Goal: Communication & Community: Answer question/provide support

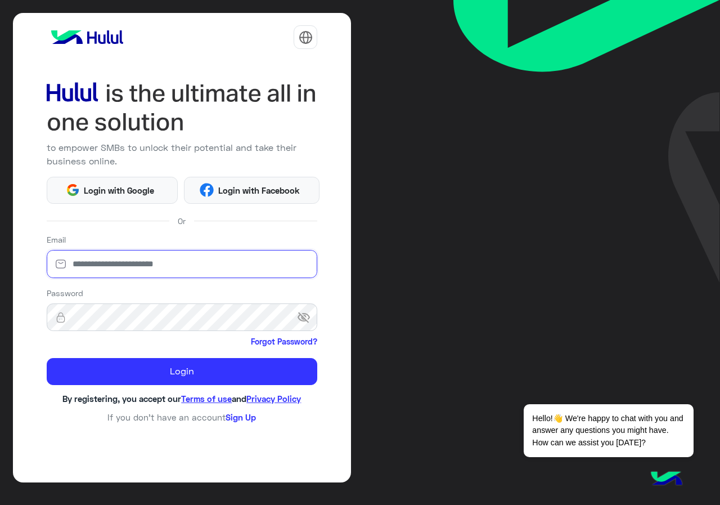
click at [194, 254] on input "email" at bounding box center [182, 264] width 271 height 28
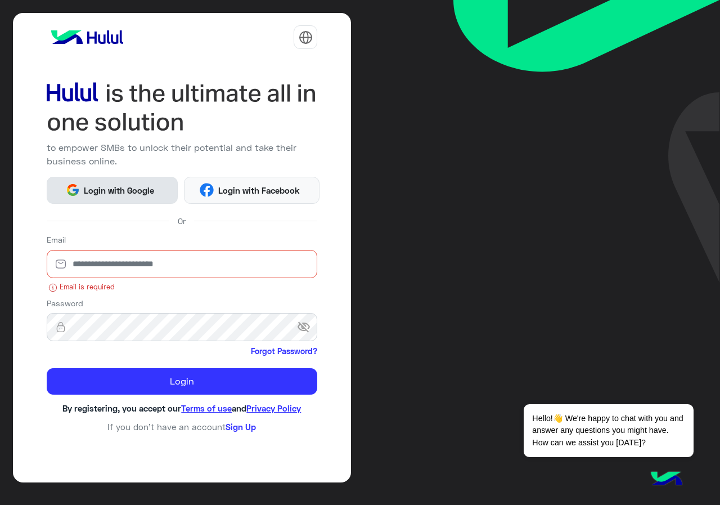
click at [132, 200] on button "Login with Google" at bounding box center [112, 190] width 131 height 27
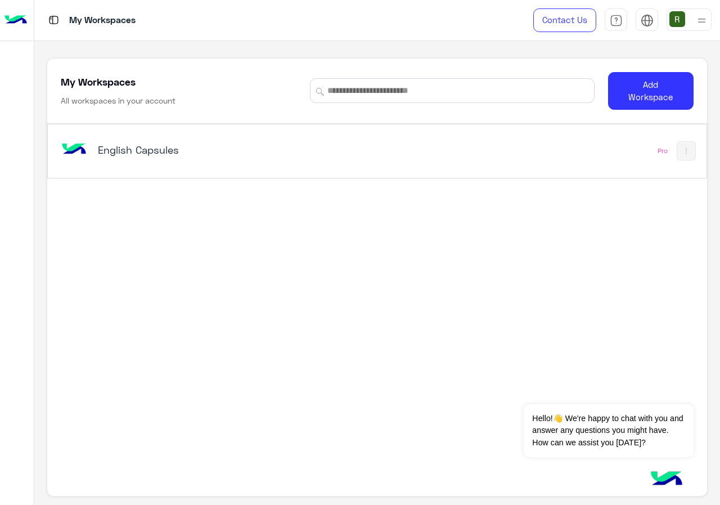
click at [214, 132] on div "English Capsules Pro" at bounding box center [377, 150] width 658 height 53
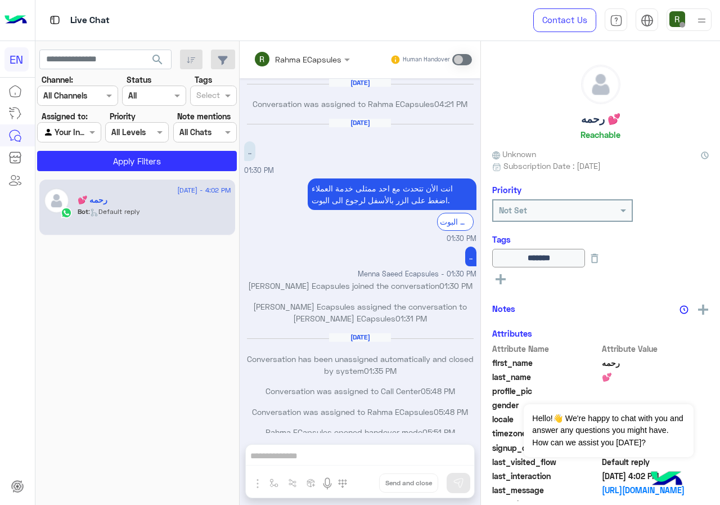
scroll to position [545, 0]
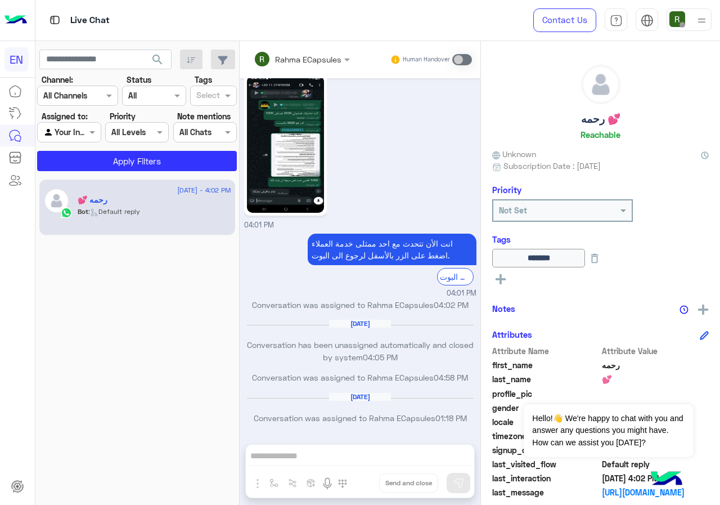
click at [87, 83] on div "Channel: Channel All Channels" at bounding box center [77, 90] width 81 height 32
click at [89, 100] on div at bounding box center [78, 95] width 80 height 13
click at [91, 144] on div "WhatsApp" at bounding box center [77, 140] width 81 height 22
click at [105, 165] on button "Apply Filters" at bounding box center [137, 161] width 200 height 20
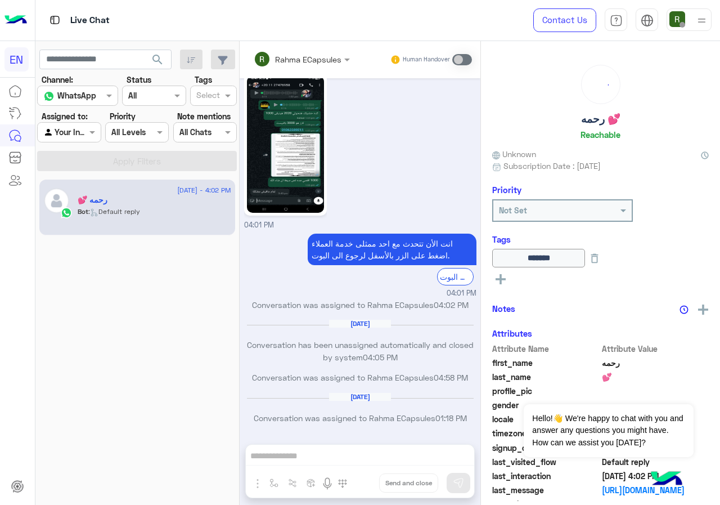
click at [80, 142] on div "Agent Filter Your Inbox" at bounding box center [69, 132] width 64 height 20
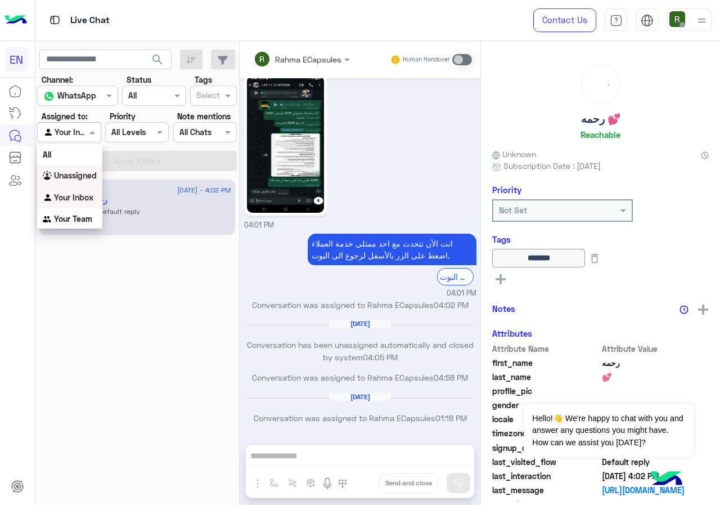
click at [86, 174] on b "Unassigned" at bounding box center [75, 175] width 43 height 10
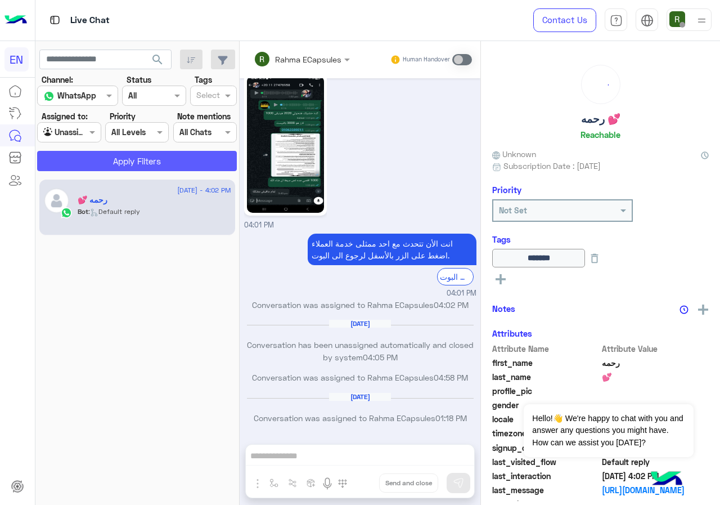
click at [88, 166] on button "Apply Filters" at bounding box center [137, 161] width 200 height 20
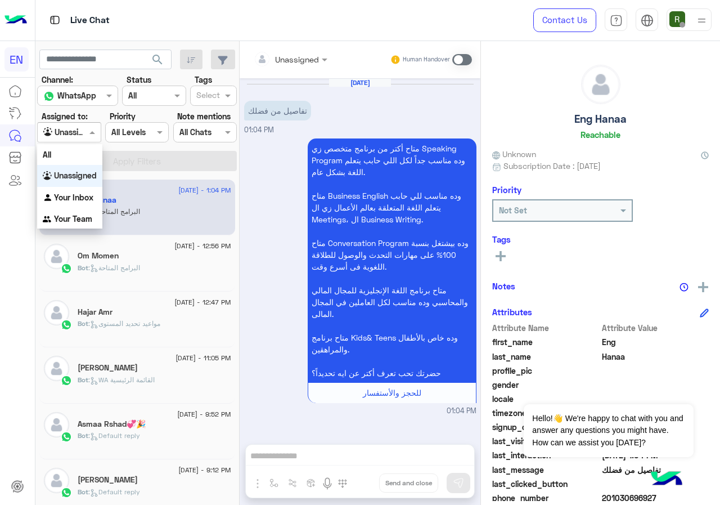
click at [60, 132] on input "text" at bounding box center [56, 133] width 26 height 12
click at [82, 213] on div "Your Team" at bounding box center [69, 219] width 65 height 22
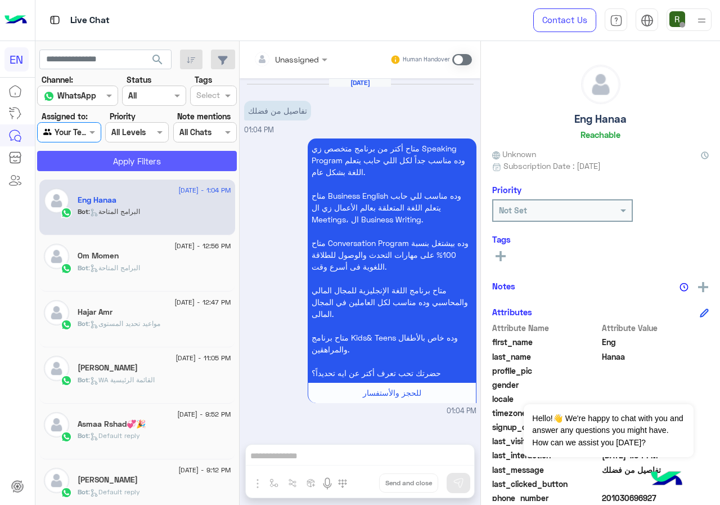
click at [102, 170] on button "Apply Filters" at bounding box center [137, 161] width 200 height 20
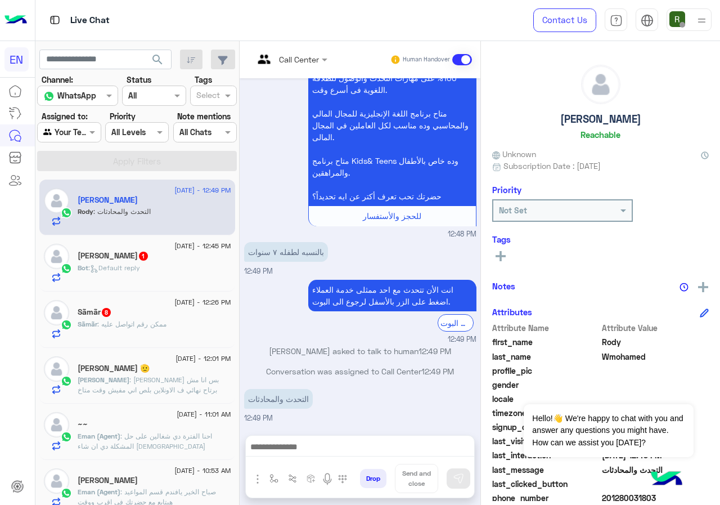
click at [97, 124] on div "Agent Filter Your Team" at bounding box center [69, 132] width 64 height 20
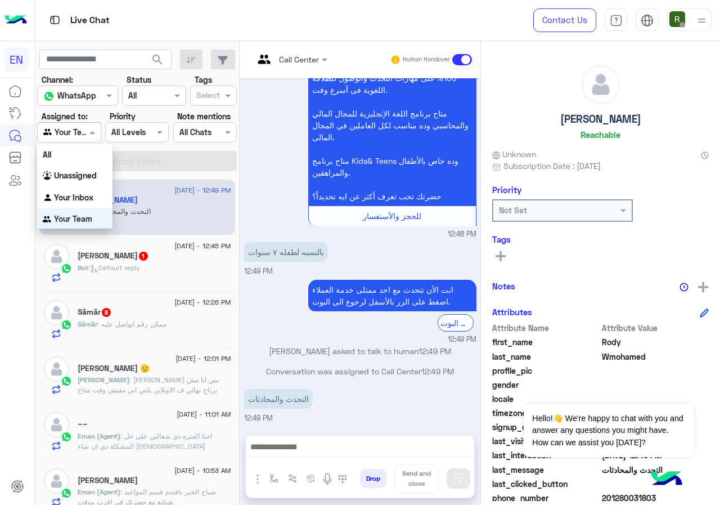
scroll to position [2, 0]
click at [93, 177] on b "Unassigned" at bounding box center [75, 174] width 43 height 10
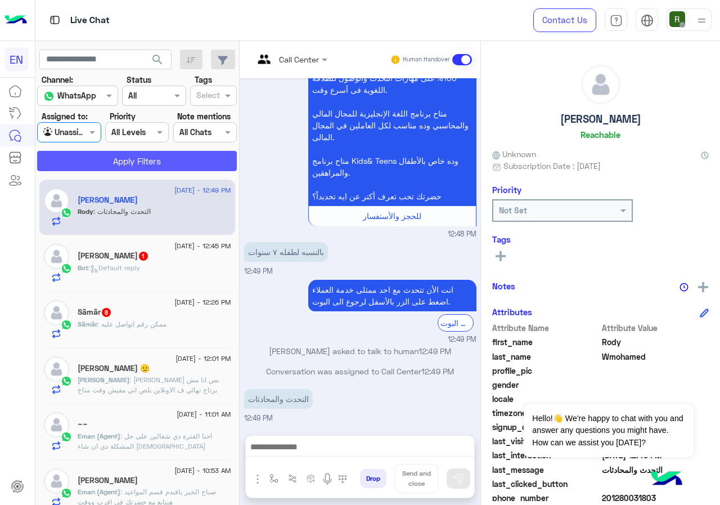
click at [104, 157] on button "Apply Filters" at bounding box center [137, 161] width 200 height 20
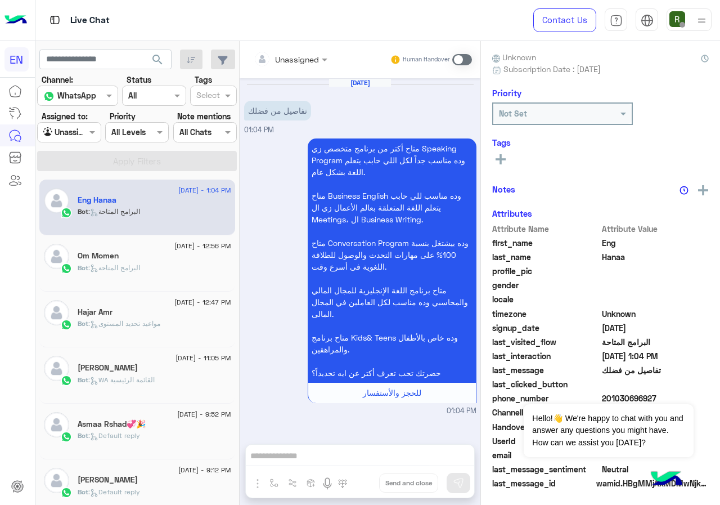
scroll to position [98, 0]
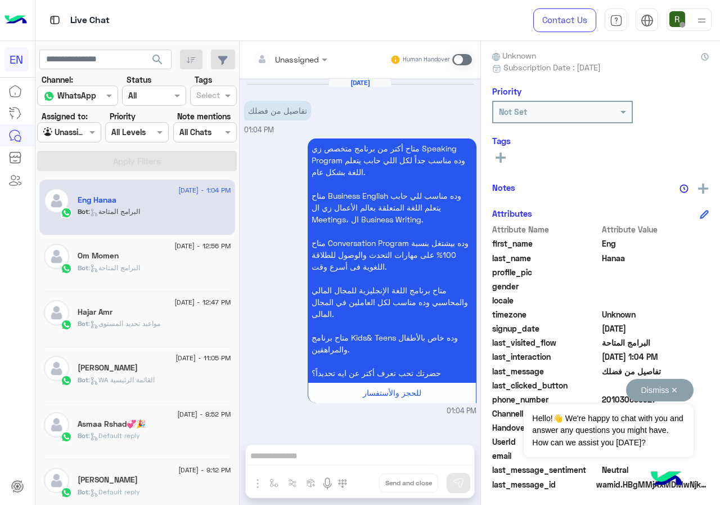
click at [674, 392] on button "Dismiss ✕" at bounding box center [660, 390] width 68 height 23
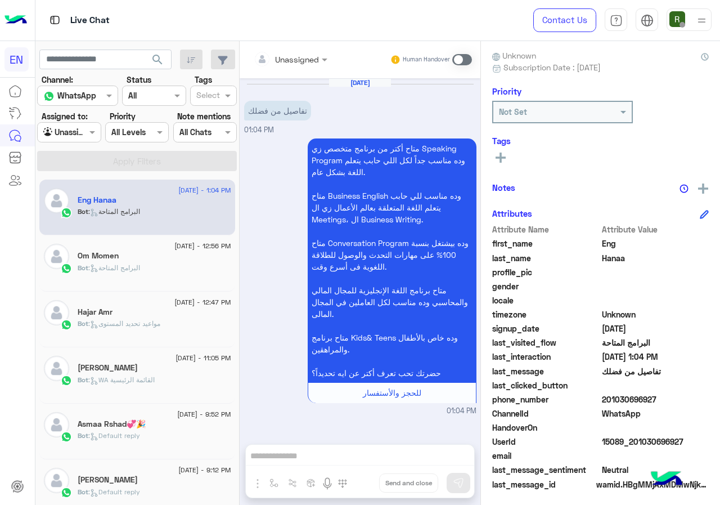
drag, startPoint x: 608, startPoint y: 399, endPoint x: 660, endPoint y: 395, distance: 52.5
click at [660, 395] on span "201030696927" at bounding box center [655, 399] width 107 height 12
copy span "01030696927"
click at [286, 54] on input "text" at bounding box center [277, 59] width 46 height 12
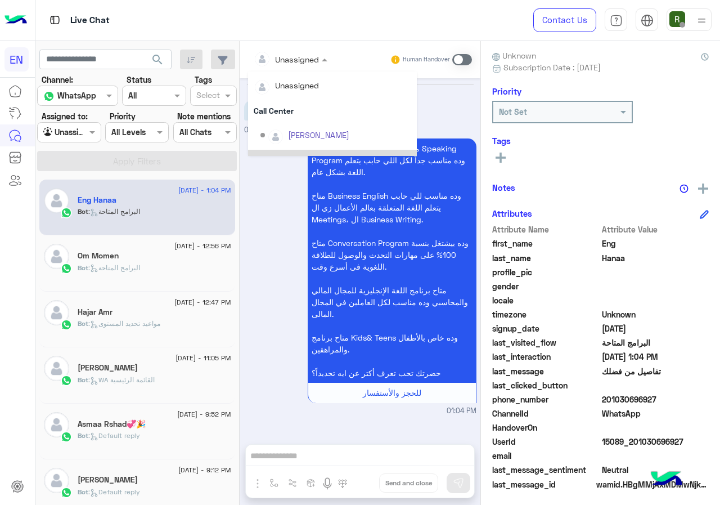
scroll to position [187, 0]
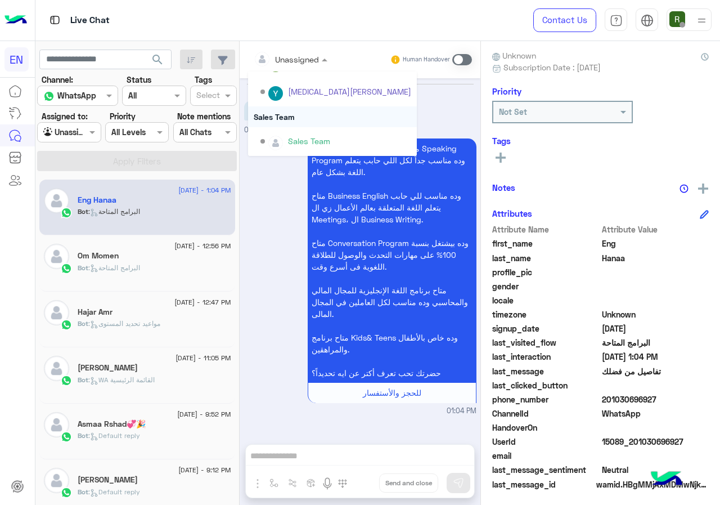
click at [295, 110] on div "Sales Team" at bounding box center [332, 116] width 169 height 21
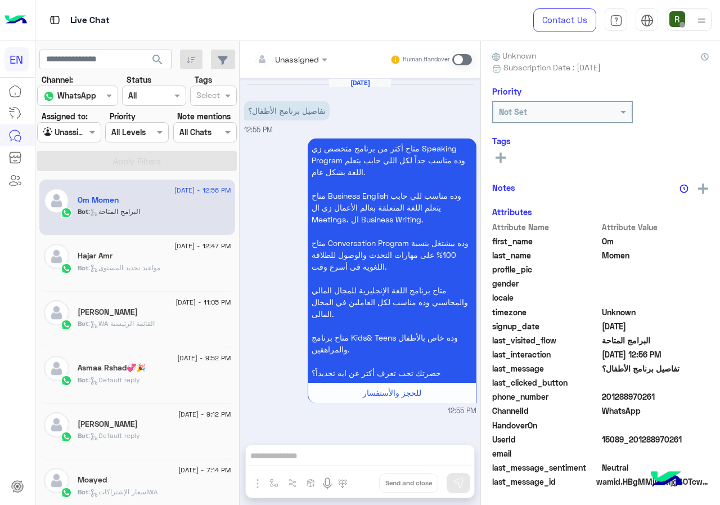
drag, startPoint x: 605, startPoint y: 398, endPoint x: 667, endPoint y: 395, distance: 61.9
click at [667, 395] on span "201288970261" at bounding box center [655, 396] width 107 height 12
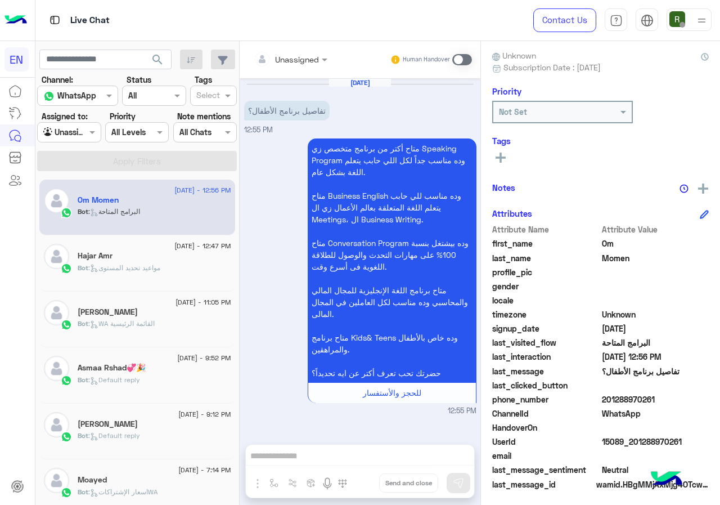
copy span "01288970261"
click at [282, 49] on div "Unassigned" at bounding box center [286, 59] width 65 height 23
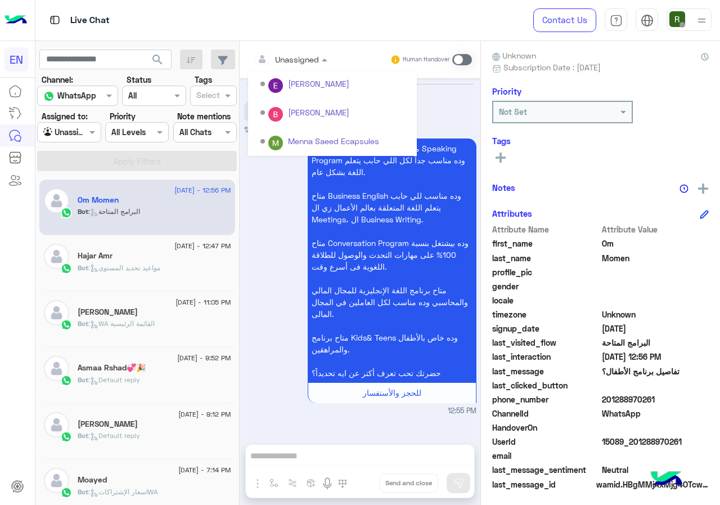
scroll to position [187, 0]
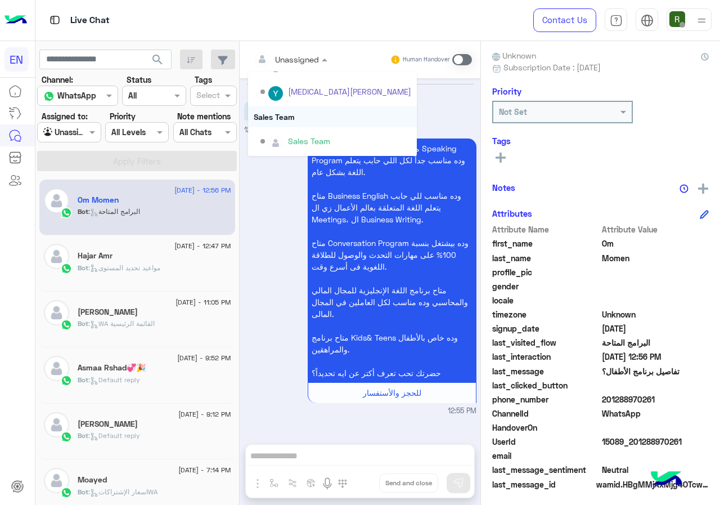
click at [289, 111] on div "Sales Team" at bounding box center [332, 116] width 169 height 21
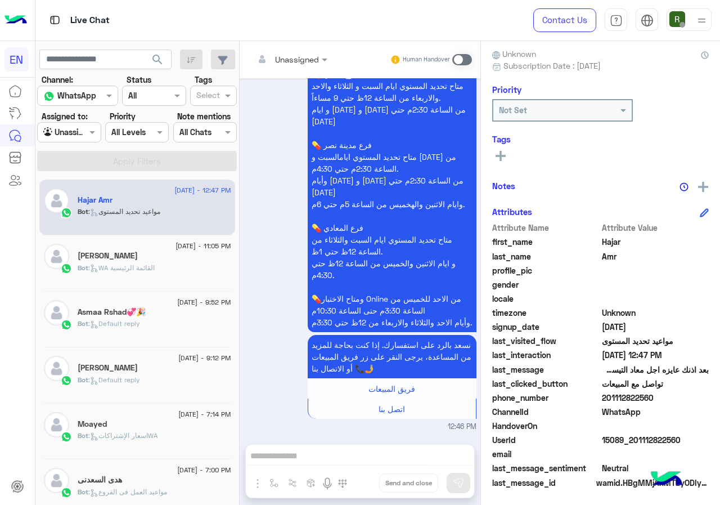
scroll to position [101, 0]
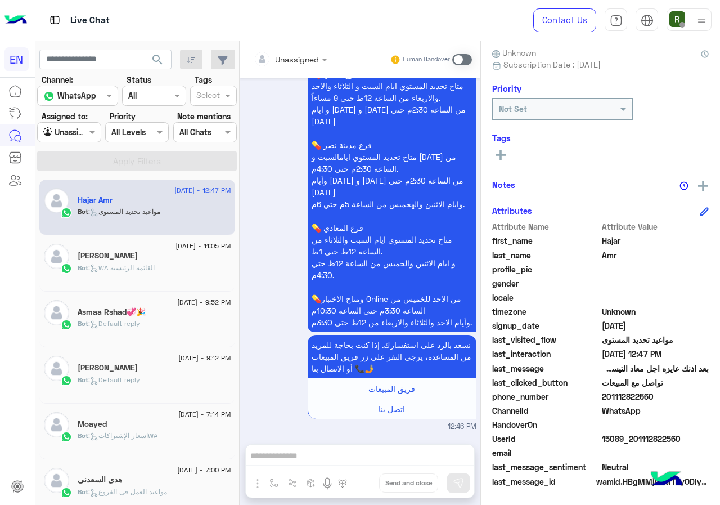
drag, startPoint x: 607, startPoint y: 393, endPoint x: 668, endPoint y: 394, distance: 61.3
click at [668, 394] on span "201112822560" at bounding box center [655, 396] width 107 height 12
click at [659, 398] on span "201112822560" at bounding box center [655, 396] width 107 height 12
drag, startPoint x: 604, startPoint y: 395, endPoint x: 692, endPoint y: 395, distance: 88.3
click at [692, 395] on span "201112822560" at bounding box center [655, 396] width 107 height 12
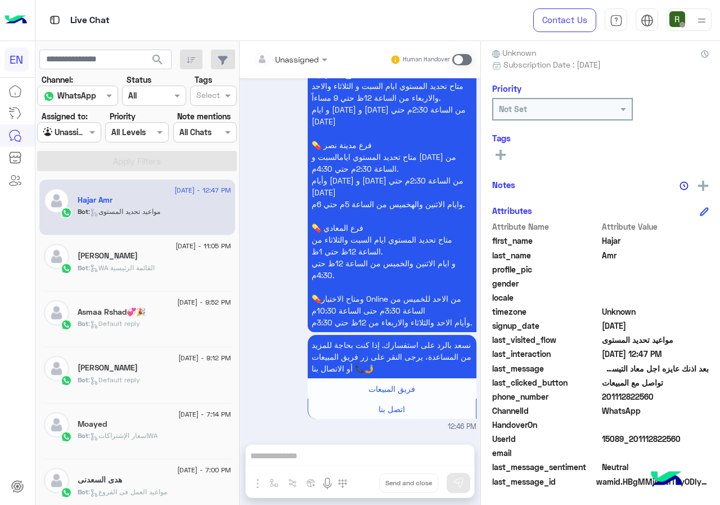
copy span "01112822560"
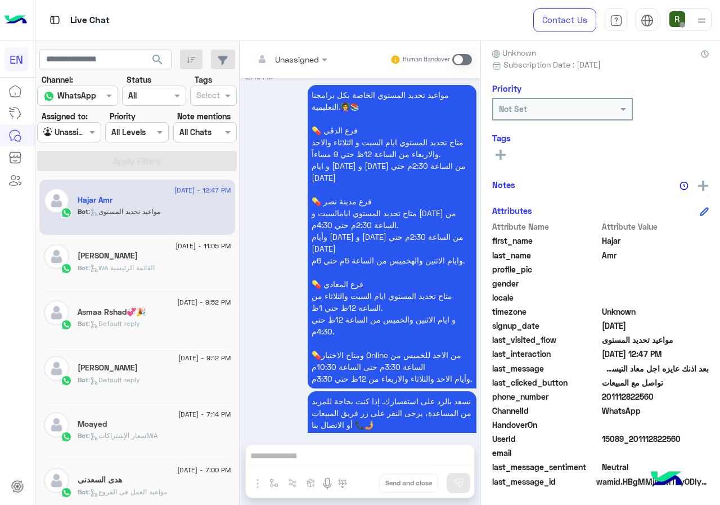
scroll to position [1455, 0]
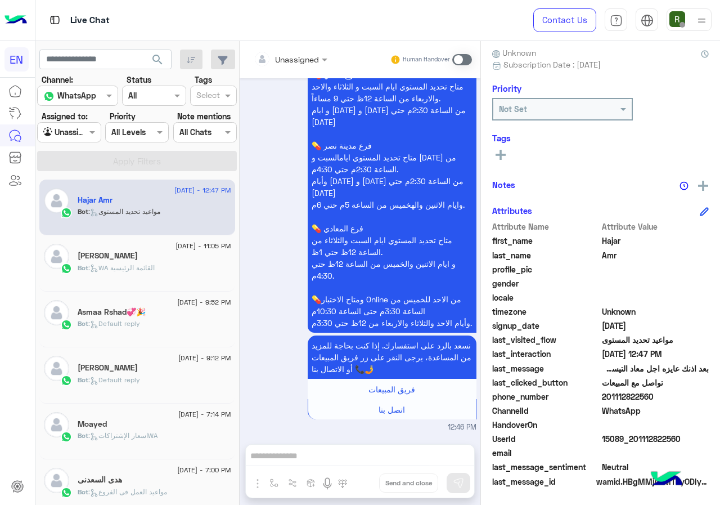
click at [463, 60] on span at bounding box center [462, 59] width 20 height 11
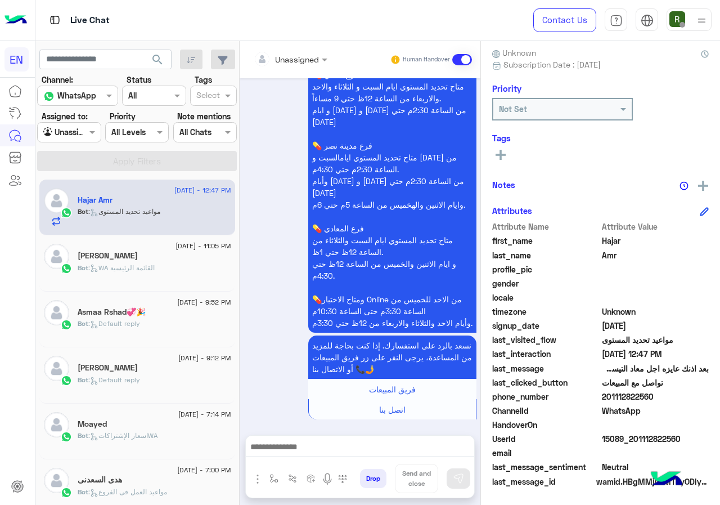
scroll to position [1509, 0]
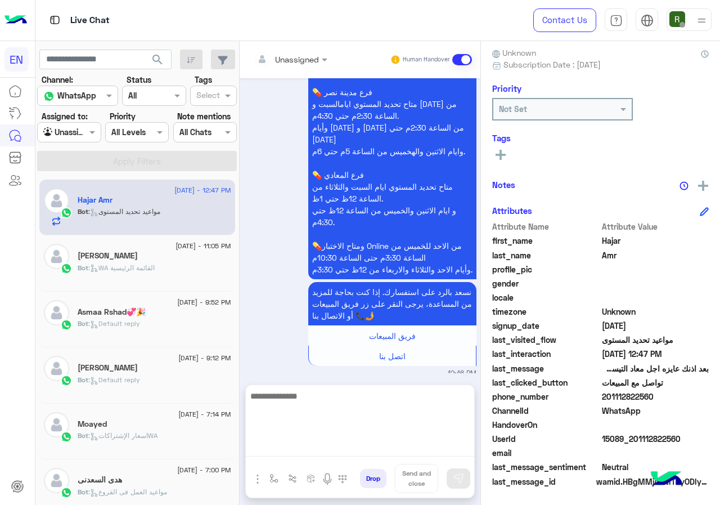
click at [346, 453] on textarea at bounding box center [360, 423] width 228 height 68
type textarea "*"
type textarea "**********"
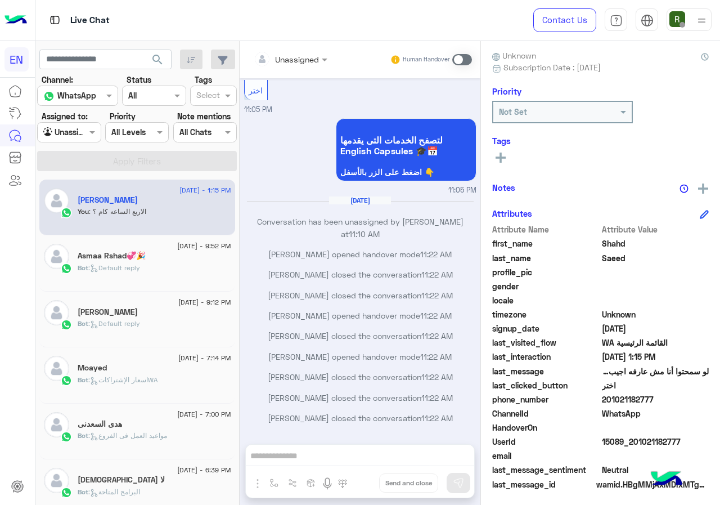
scroll to position [627, 0]
drag, startPoint x: 607, startPoint y: 396, endPoint x: 670, endPoint y: 399, distance: 63.1
click at [670, 399] on span "201021182777" at bounding box center [655, 399] width 107 height 12
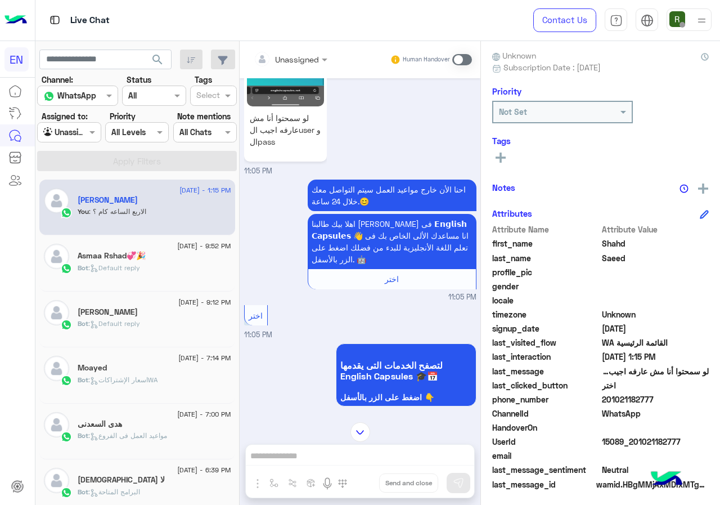
scroll to position [177, 0]
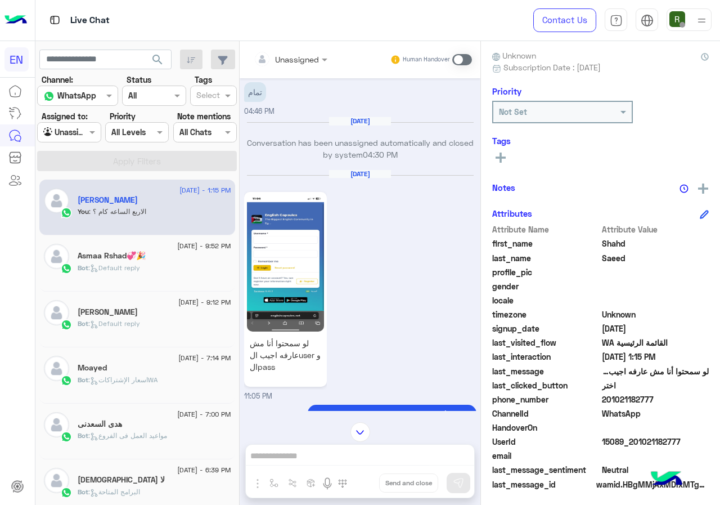
drag, startPoint x: 348, startPoint y: 453, endPoint x: 467, endPoint y: 58, distance: 412.5
click at [467, 57] on span at bounding box center [462, 59] width 20 height 11
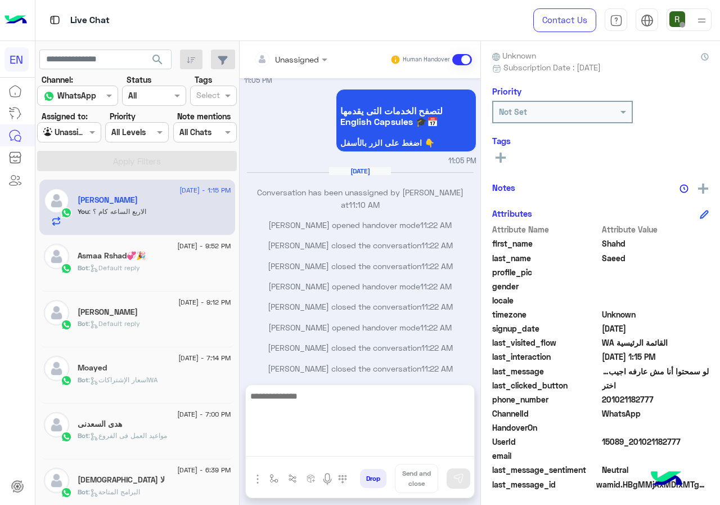
drag, startPoint x: 309, startPoint y: 430, endPoint x: 285, endPoint y: 446, distance: 28.4
paste textarea "**********"
type textarea "**********"
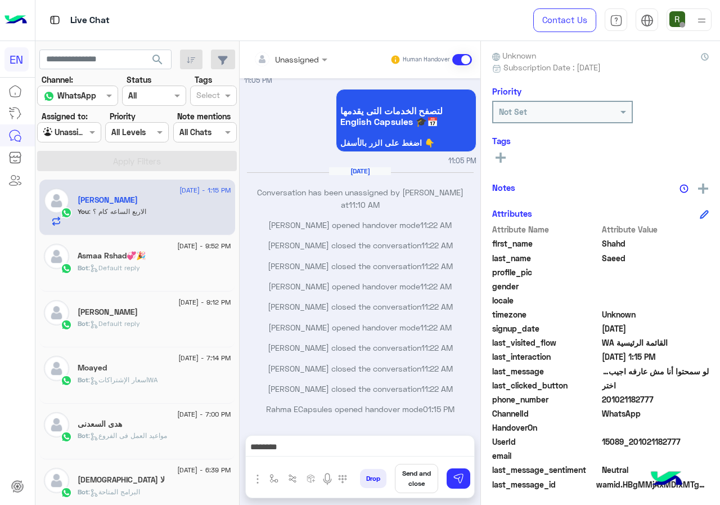
click at [447, 489] on div "Drop Send and close" at bounding box center [415, 481] width 119 height 34
click at [453, 485] on button at bounding box center [459, 478] width 24 height 20
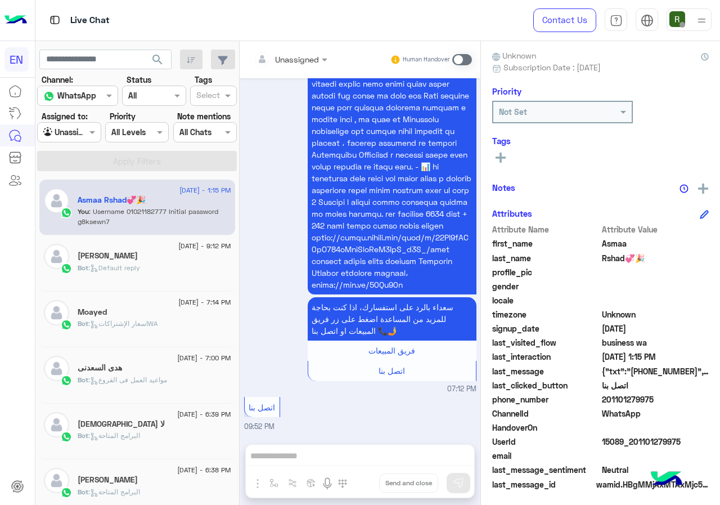
scroll to position [101, 0]
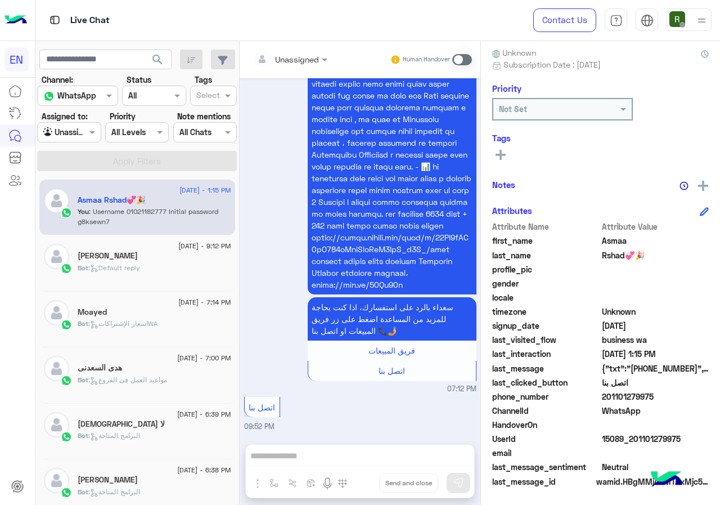
drag, startPoint x: 664, startPoint y: 393, endPoint x: 696, endPoint y: 393, distance: 31.5
click at [696, 393] on span "201101279975" at bounding box center [655, 396] width 107 height 12
copy span "01101279975"
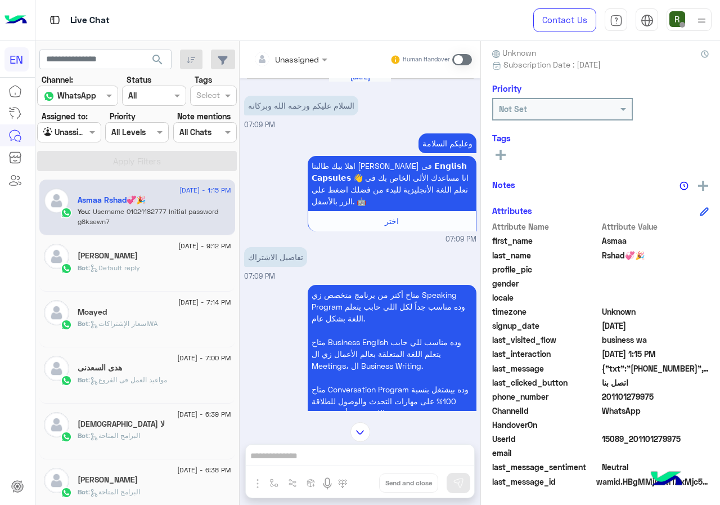
scroll to position [717, 0]
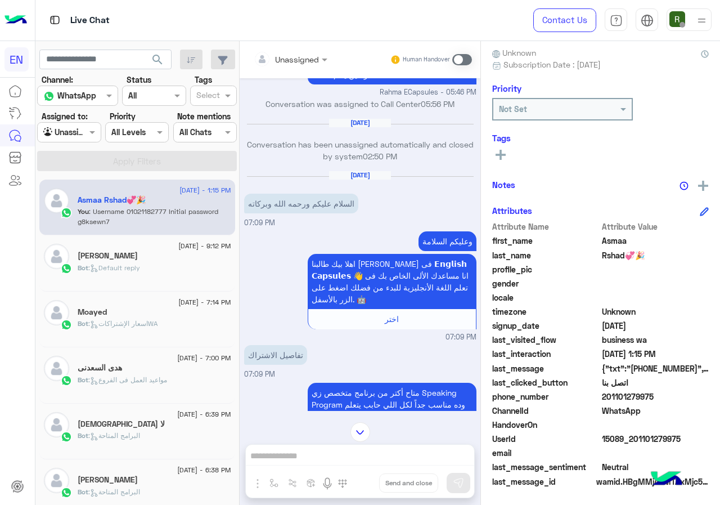
click at [288, 59] on input "text" at bounding box center [277, 59] width 46 height 12
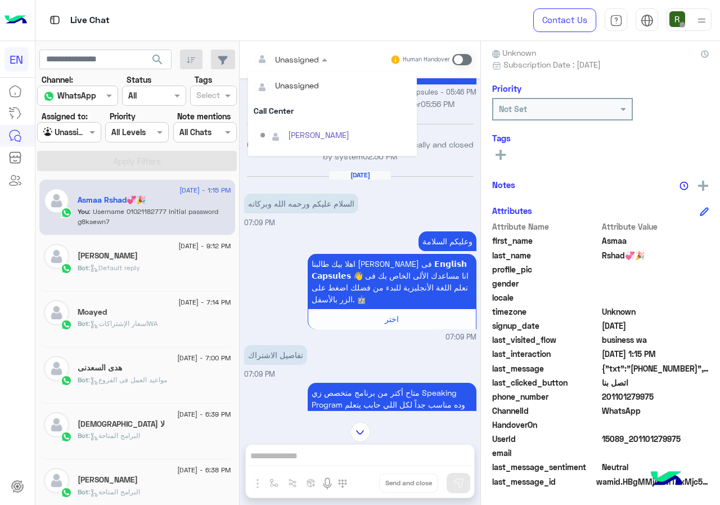
scroll to position [187, 0]
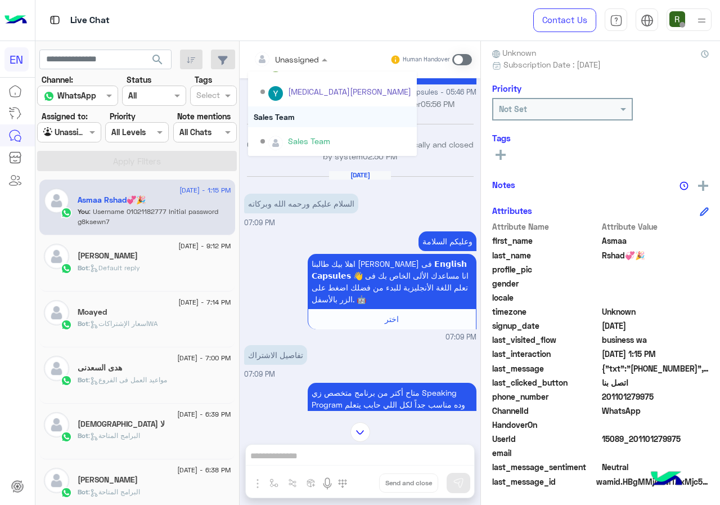
click at [301, 123] on div "Sales Team" at bounding box center [332, 116] width 169 height 21
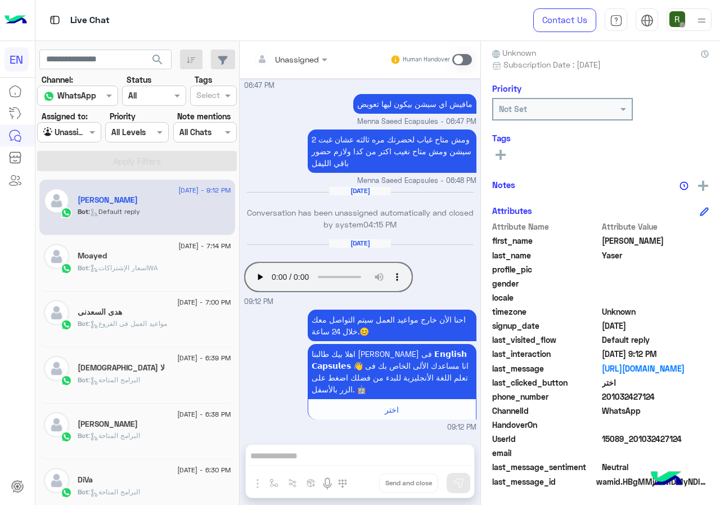
drag, startPoint x: 624, startPoint y: 396, endPoint x: 685, endPoint y: 398, distance: 60.8
click at [690, 397] on span "201032427124" at bounding box center [655, 396] width 107 height 12
copy span "01032427124"
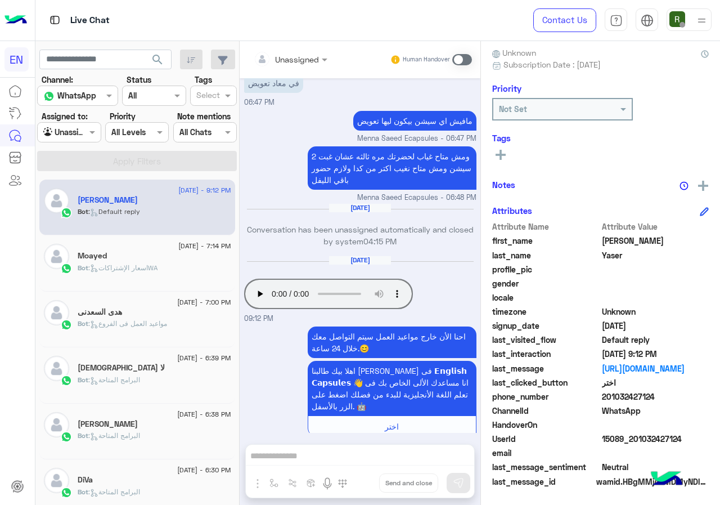
scroll to position [594, 0]
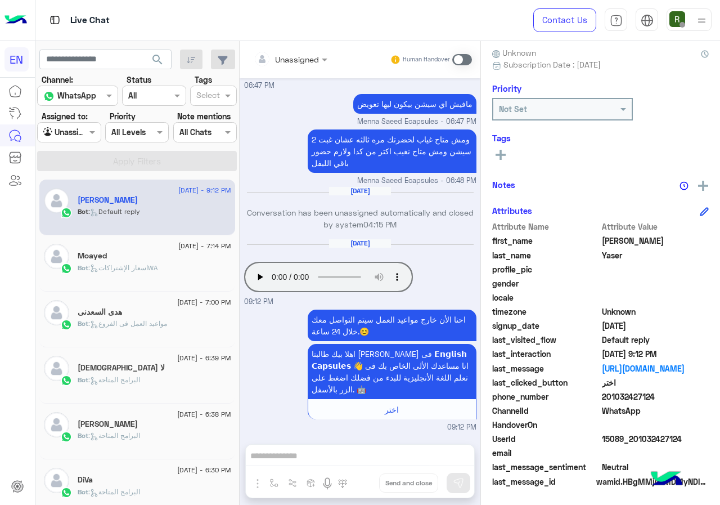
click at [462, 57] on span at bounding box center [462, 59] width 20 height 11
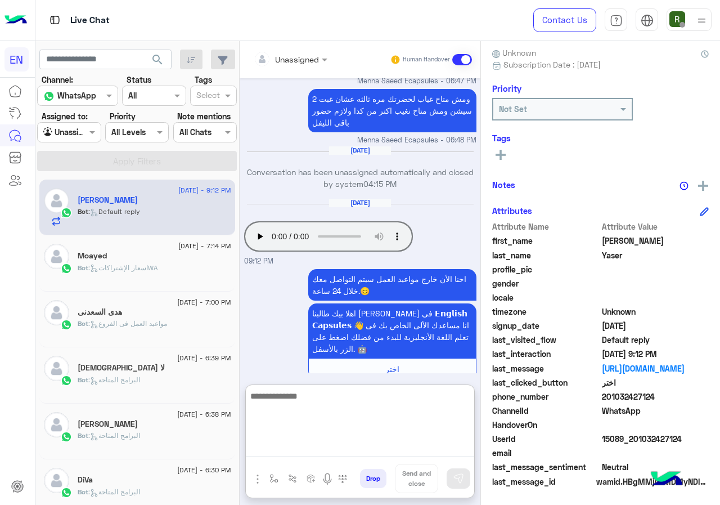
paste textarea "**********"
type textarea "**********"
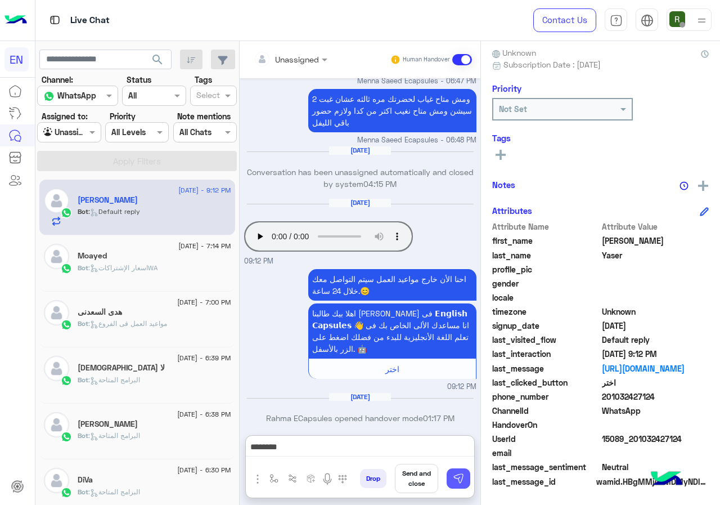
click at [460, 483] on img at bounding box center [458, 478] width 11 height 11
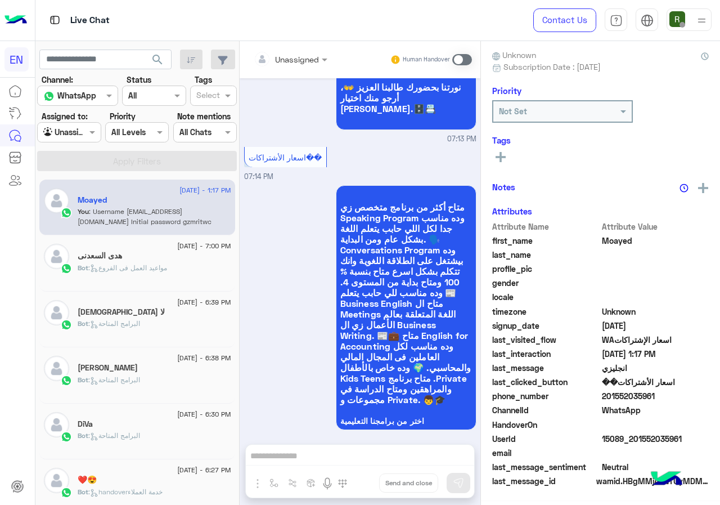
scroll to position [98, 0]
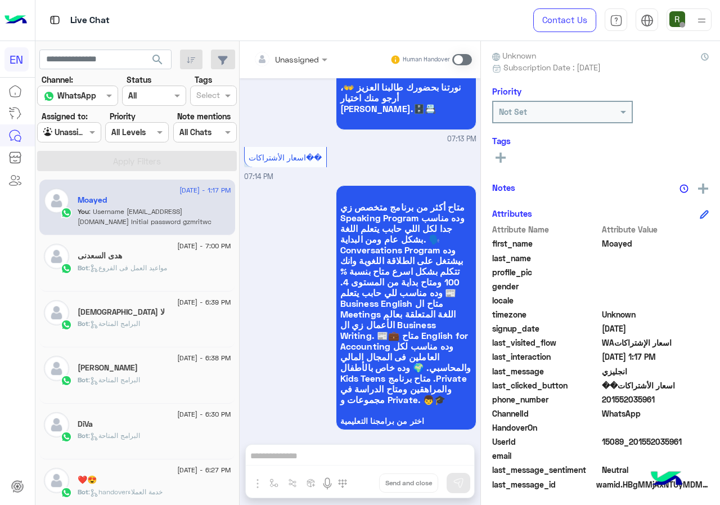
drag, startPoint x: 605, startPoint y: 395, endPoint x: 680, endPoint y: 394, distance: 74.8
click at [680, 394] on span "201552035961" at bounding box center [655, 399] width 107 height 12
click at [291, 67] on div "Unassigned" at bounding box center [286, 59] width 65 height 23
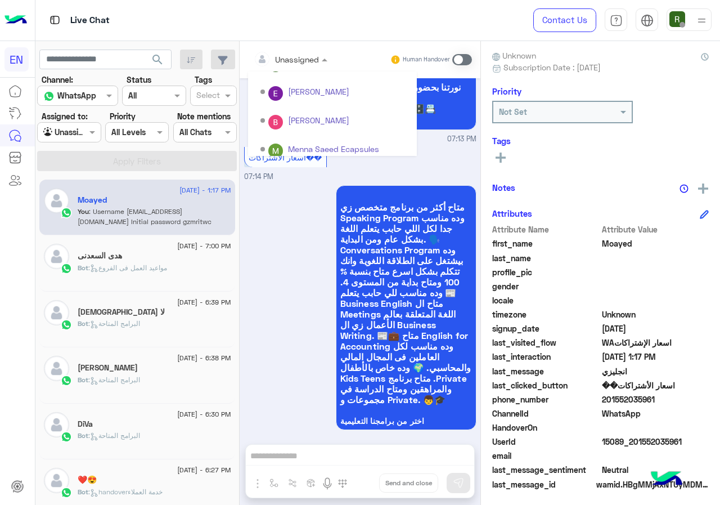
scroll to position [187, 0]
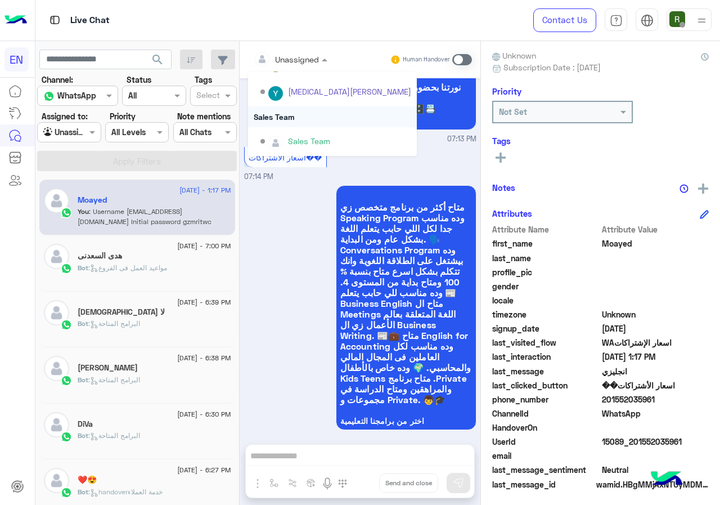
drag, startPoint x: 301, startPoint y: 127, endPoint x: 302, endPoint y: 121, distance: 6.3
click at [302, 121] on div "Unassigned Call Center Shorouk Salah Rahma ECapsules Eman salman Bassant Ayman …" at bounding box center [332, 20] width 169 height 271
click at [301, 122] on div "Sales Team" at bounding box center [332, 116] width 169 height 21
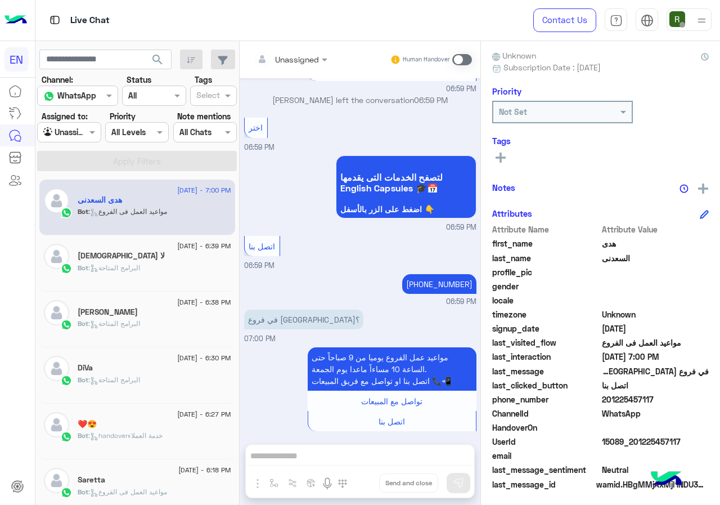
scroll to position [101, 0]
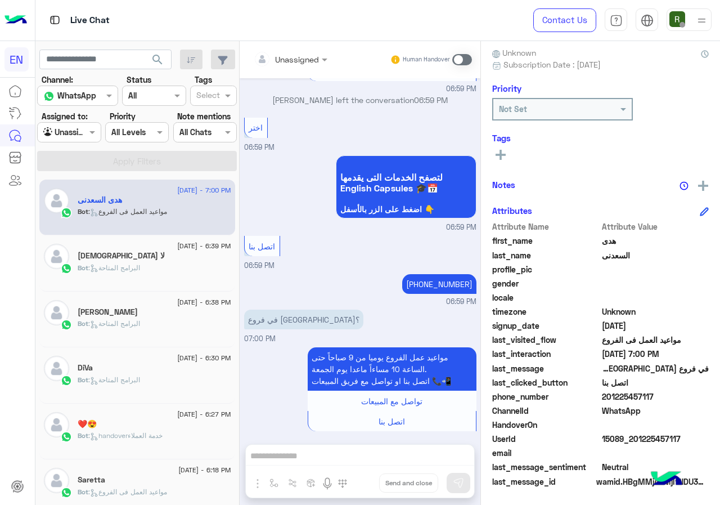
click at [293, 50] on div "Unassigned" at bounding box center [286, 59] width 65 height 23
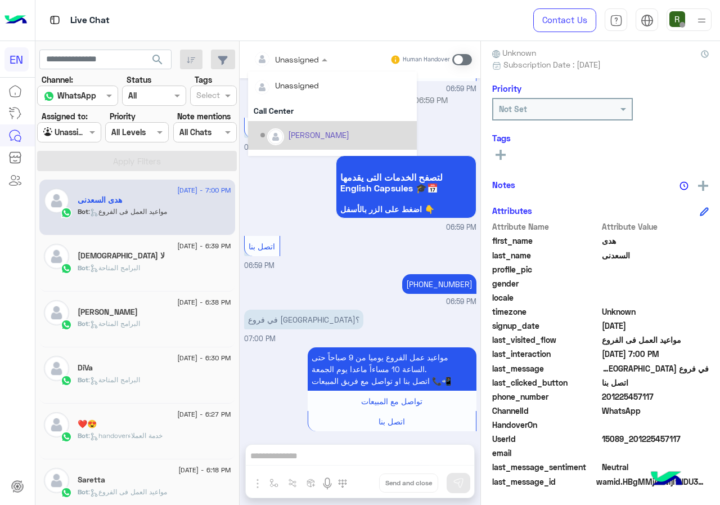
scroll to position [187, 0]
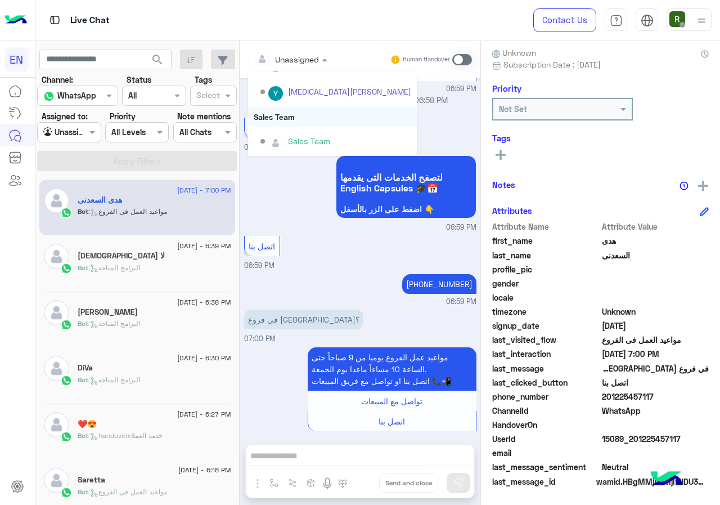
click at [298, 124] on div "Sales Team" at bounding box center [332, 116] width 169 height 21
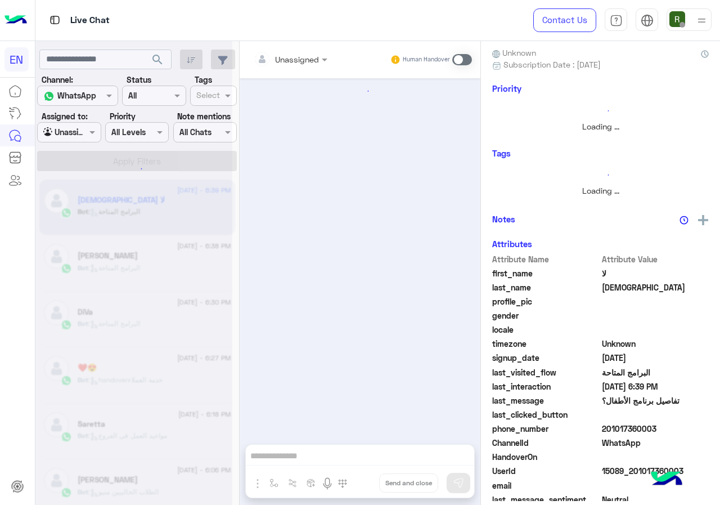
scroll to position [99, 0]
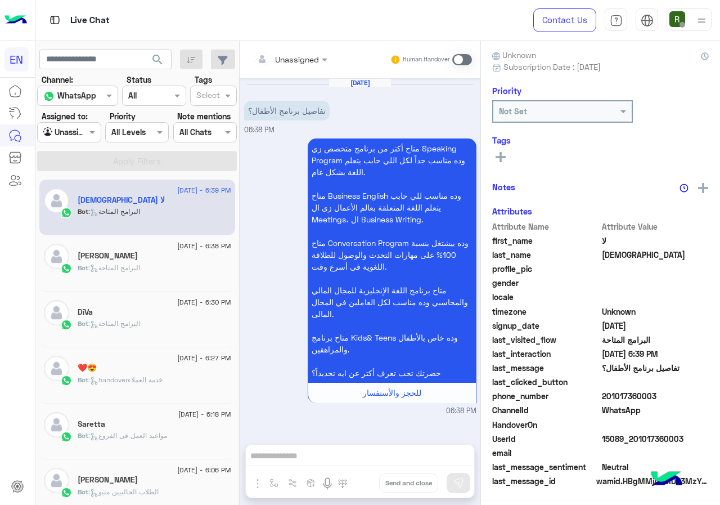
click at [299, 57] on input "text" at bounding box center [277, 59] width 46 height 12
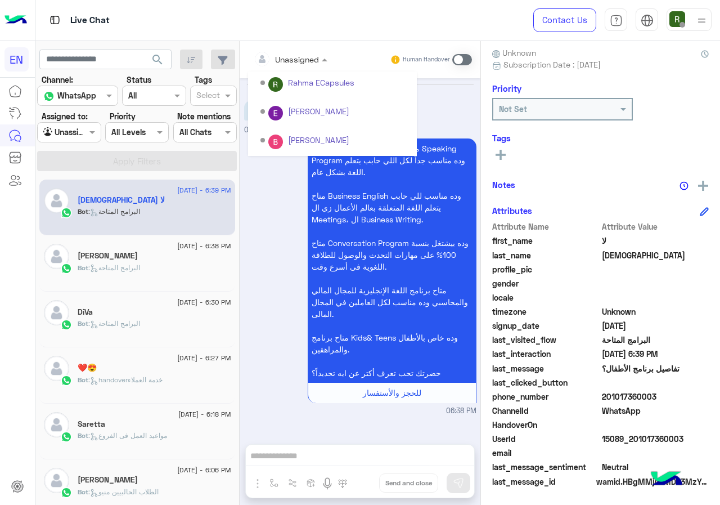
scroll to position [187, 0]
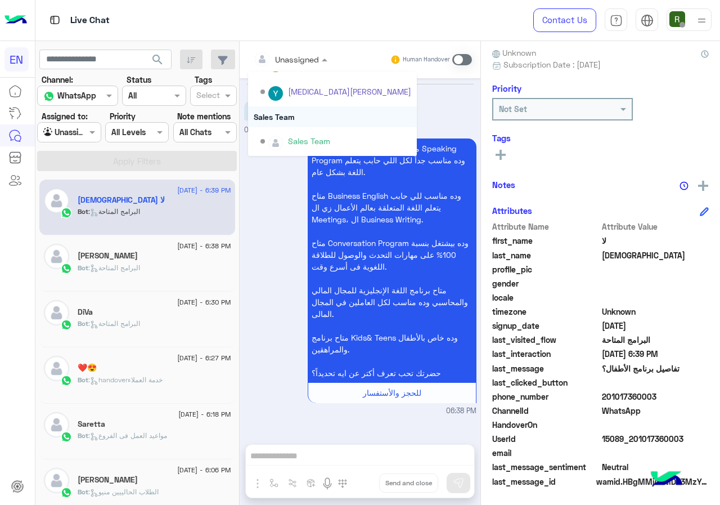
click at [297, 110] on div "Sales Team" at bounding box center [332, 116] width 169 height 21
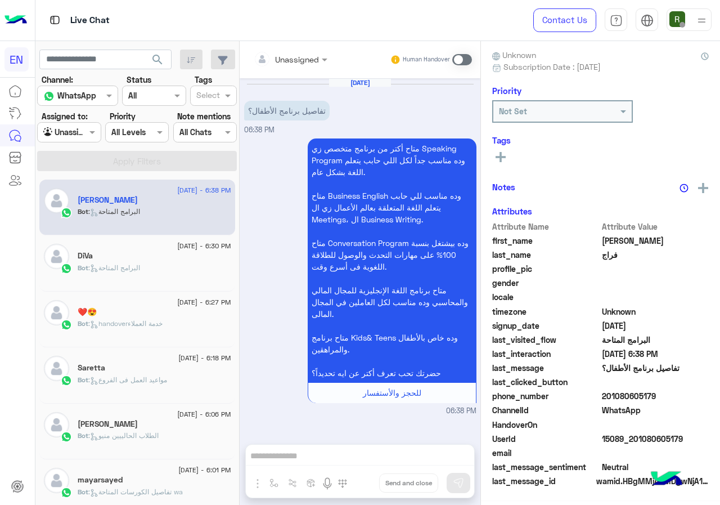
scroll to position [99, 0]
click at [274, 39] on div "Live Chat" at bounding box center [263, 20] width 457 height 41
click at [279, 51] on div "Unassigned" at bounding box center [286, 59] width 65 height 23
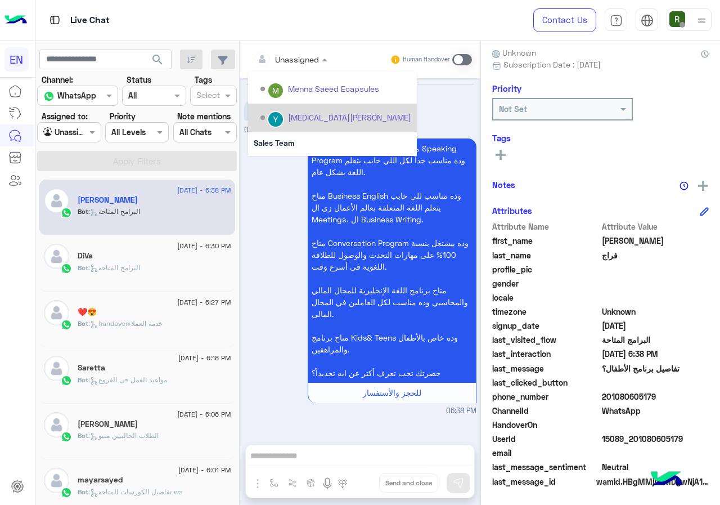
scroll to position [187, 0]
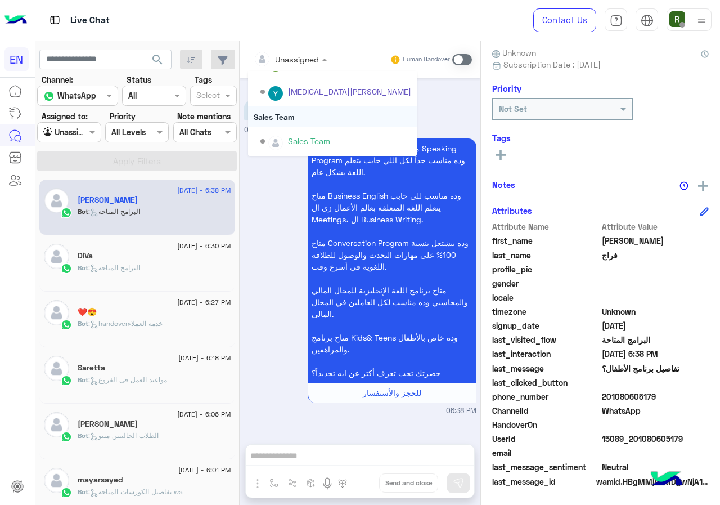
click at [297, 115] on div "Sales Team" at bounding box center [332, 116] width 169 height 21
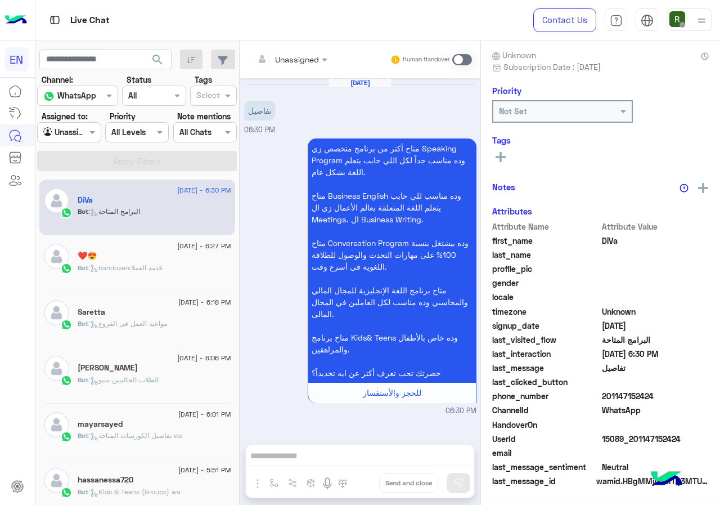
scroll to position [101, 0]
click at [299, 56] on input "text" at bounding box center [277, 59] width 46 height 12
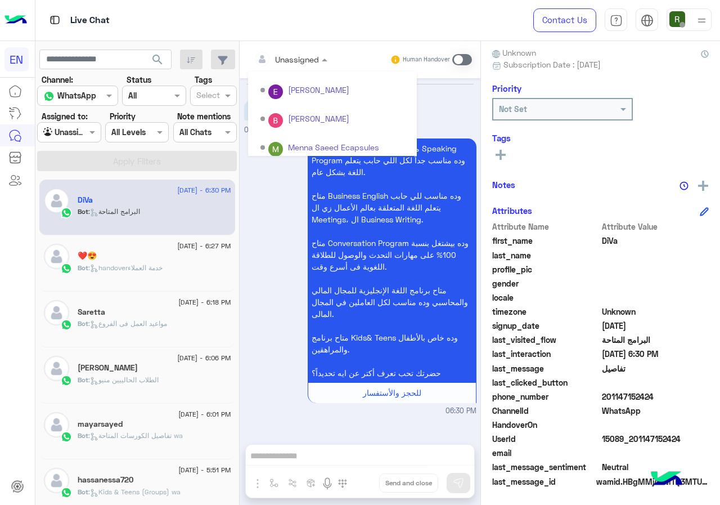
scroll to position [187, 0]
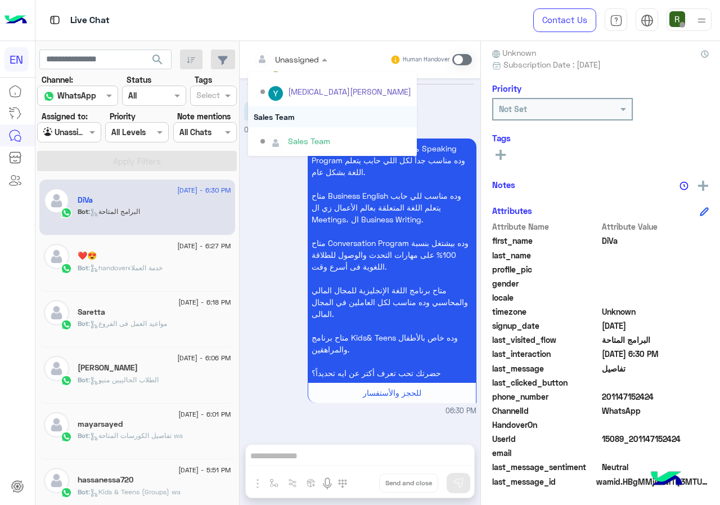
click at [296, 113] on div "Sales Team" at bounding box center [332, 116] width 169 height 21
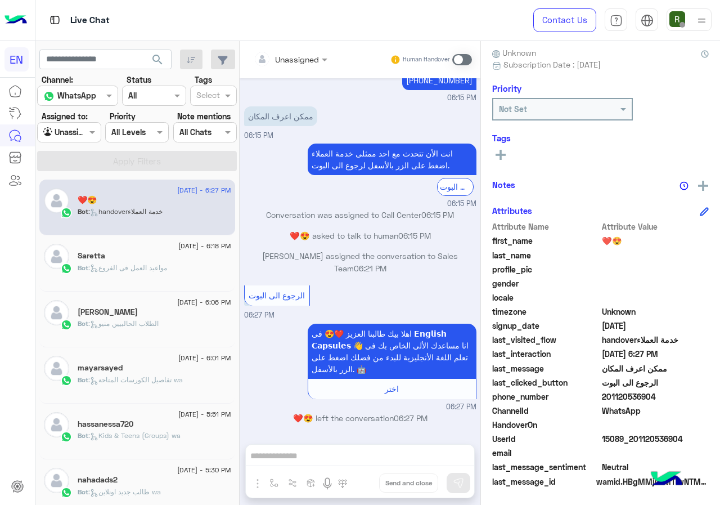
click at [301, 51] on div "Unassigned" at bounding box center [286, 59] width 65 height 23
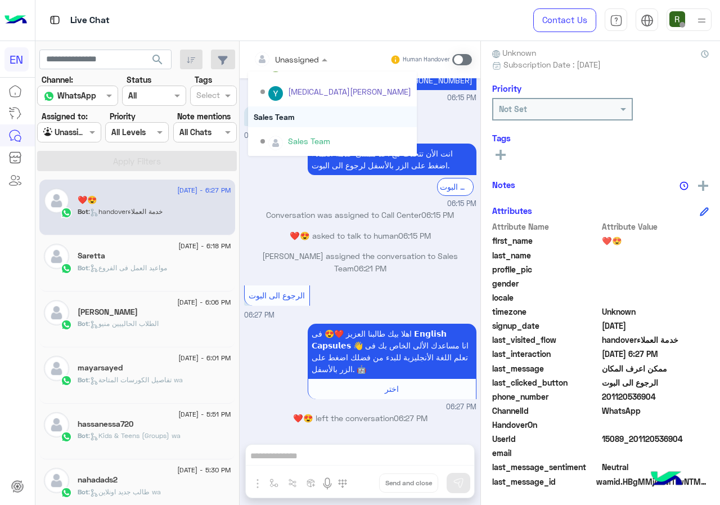
click at [299, 118] on div "Sales Team" at bounding box center [332, 116] width 169 height 21
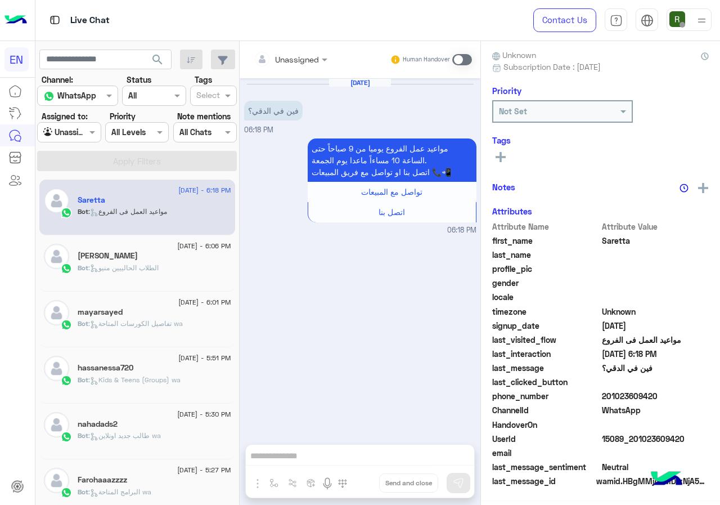
click at [312, 50] on div "Unassigned" at bounding box center [286, 59] width 65 height 23
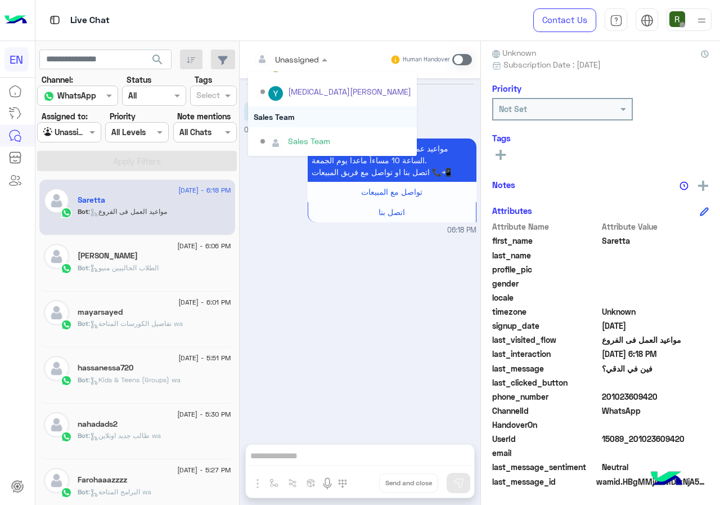
click at [294, 106] on div "Sales Team" at bounding box center [332, 116] width 169 height 21
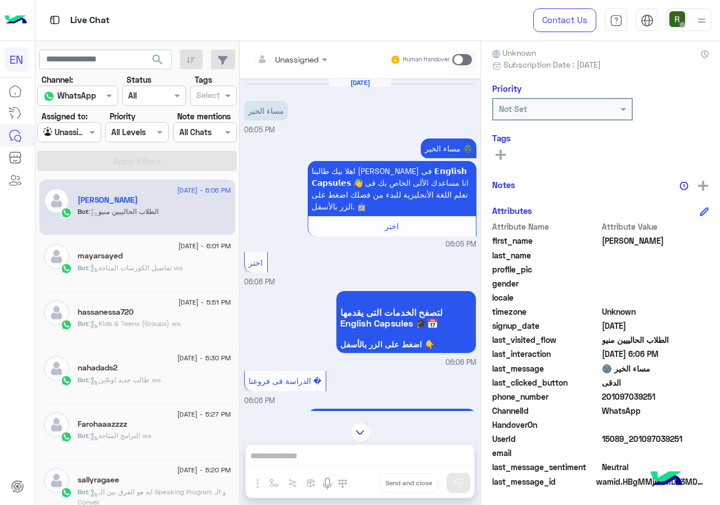
drag, startPoint x: 605, startPoint y: 393, endPoint x: 669, endPoint y: 392, distance: 64.7
click at [669, 392] on span "201097039251" at bounding box center [655, 396] width 107 height 12
copy span "01097039251"
click at [461, 61] on span at bounding box center [462, 59] width 20 height 11
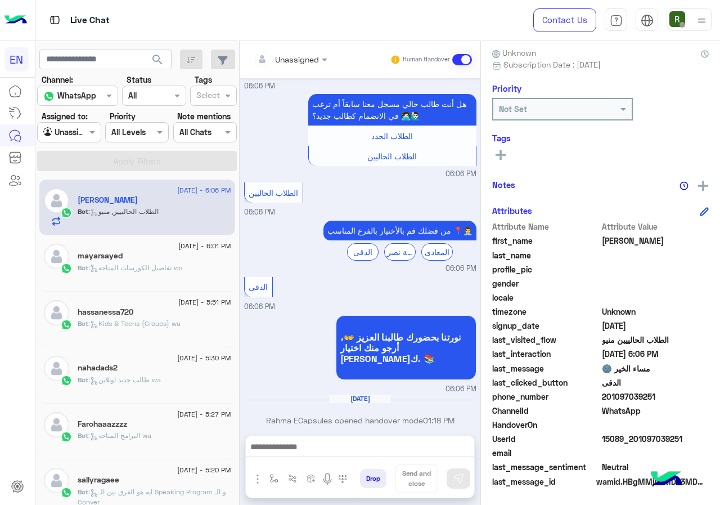
click at [373, 433] on div "Unassigned Human Handover Aug 24, 2025 مساء الخير 06:05 PM مساء الخير 🌚 اهلا بي…" at bounding box center [360, 275] width 241 height 468
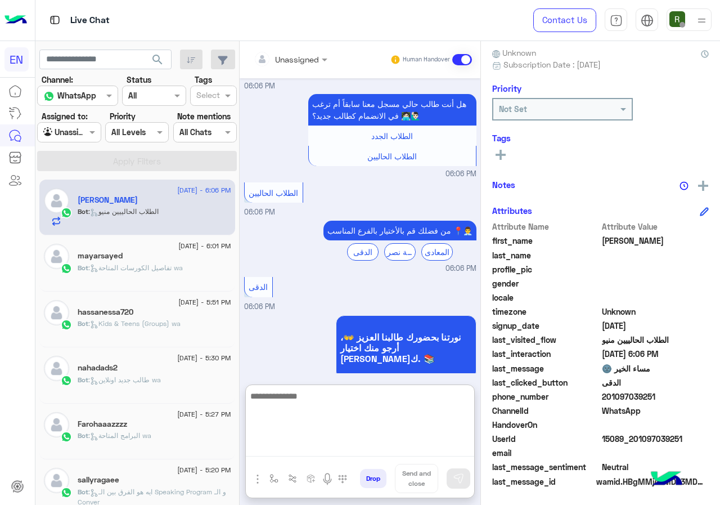
click at [368, 440] on textarea at bounding box center [360, 423] width 228 height 68
type textarea "**********"
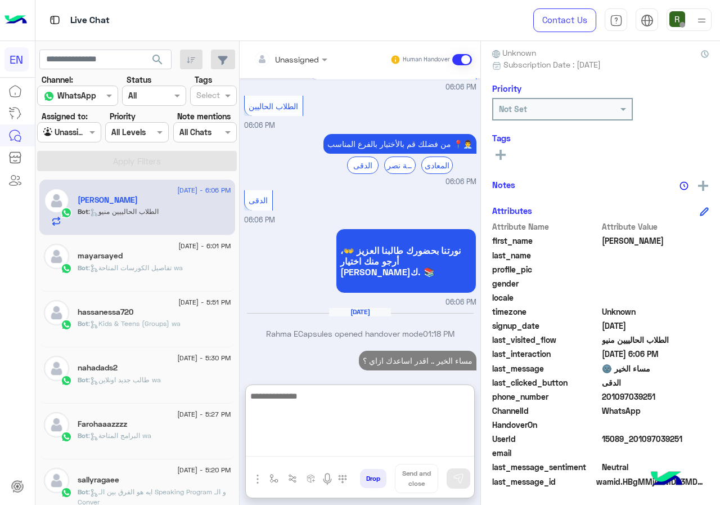
scroll to position [422, 0]
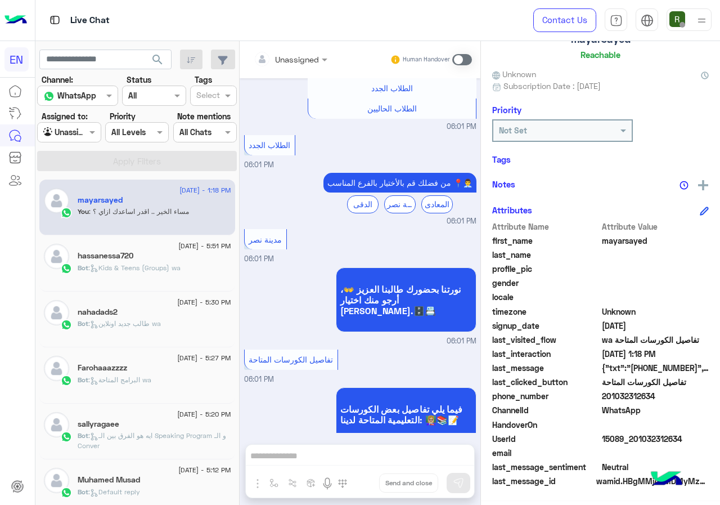
drag, startPoint x: 605, startPoint y: 399, endPoint x: 685, endPoint y: 393, distance: 80.1
click at [685, 393] on span "201032312634" at bounding box center [655, 396] width 107 height 12
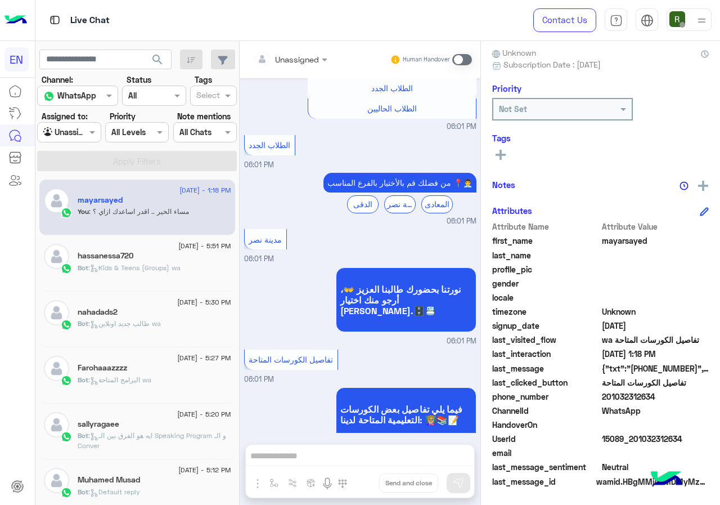
click at [295, 54] on input "text" at bounding box center [277, 59] width 46 height 12
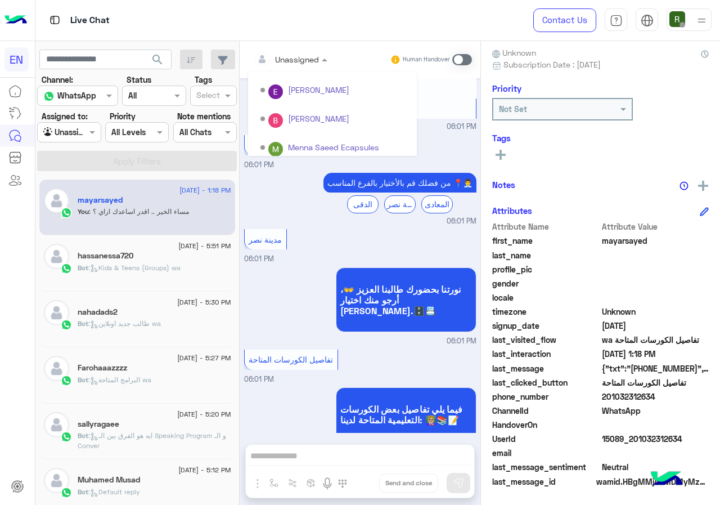
scroll to position [187, 0]
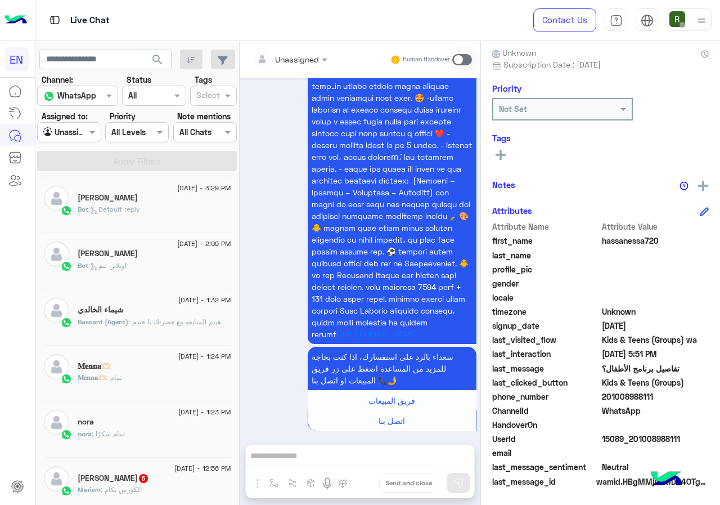
scroll to position [563, 0]
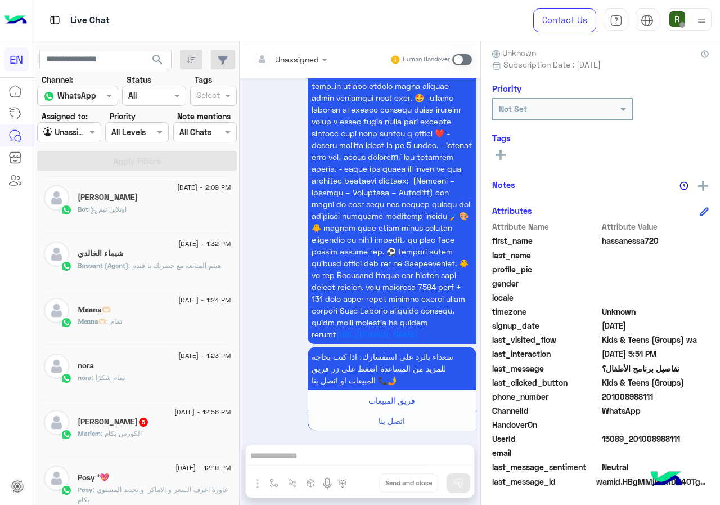
click at [121, 438] on p "Mariem : الكورس بكام" at bounding box center [110, 433] width 64 height 10
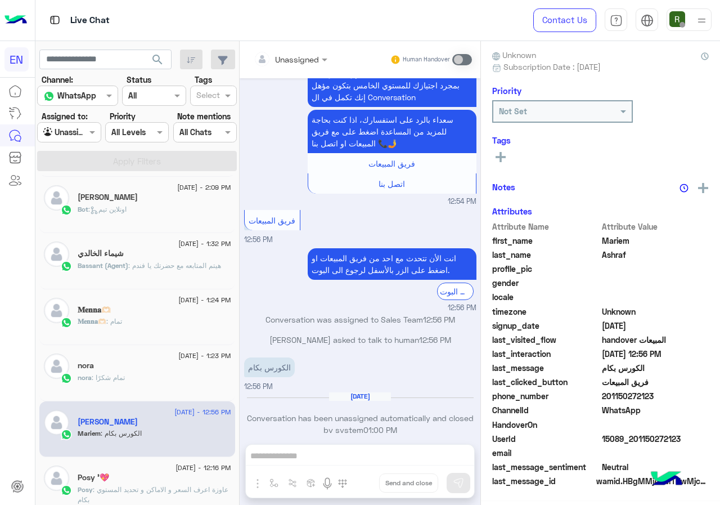
click at [312, 61] on div at bounding box center [290, 58] width 85 height 13
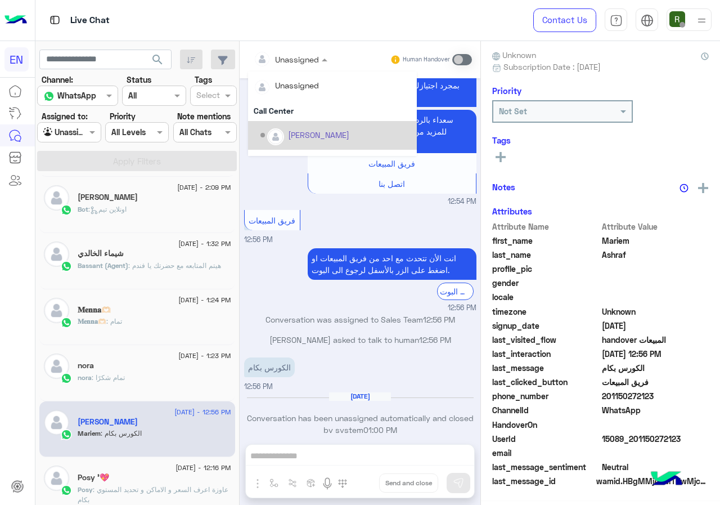
scroll to position [187, 0]
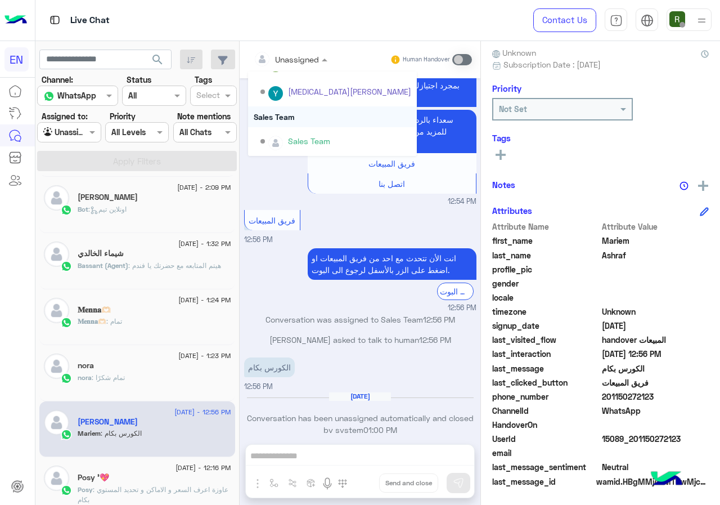
click at [305, 122] on div "Sales Team" at bounding box center [332, 116] width 169 height 21
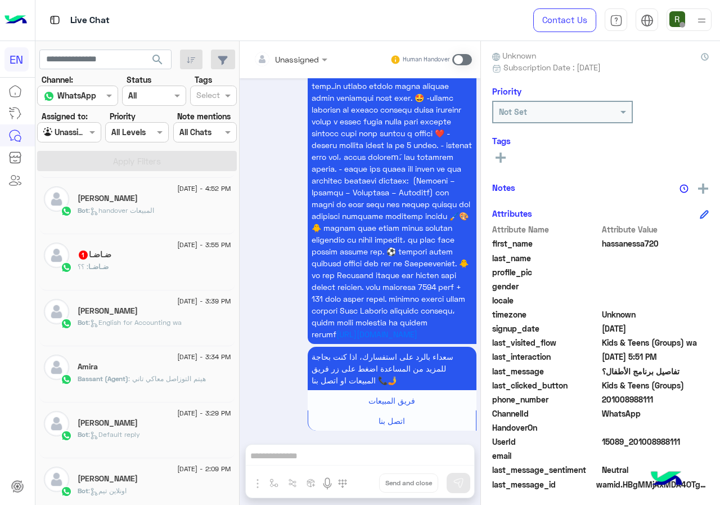
click at [160, 258] on div "ضـاضـا 1" at bounding box center [155, 256] width 154 height 12
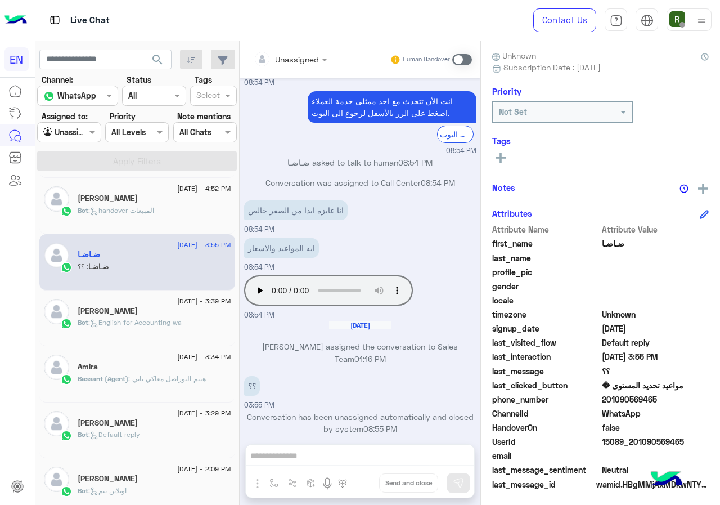
click at [312, 56] on div at bounding box center [290, 58] width 85 height 13
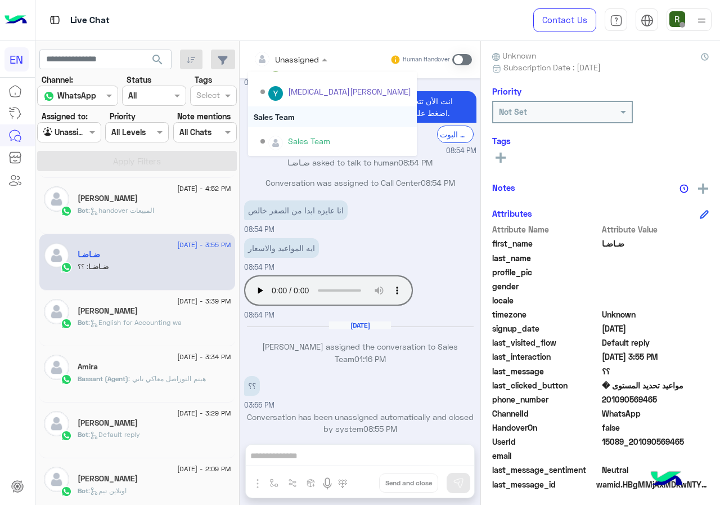
click at [302, 118] on div "Sales Team" at bounding box center [332, 116] width 169 height 21
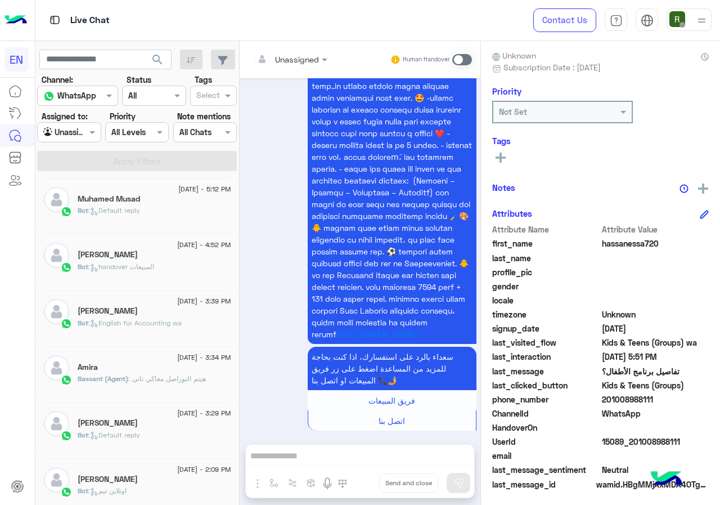
click at [154, 327] on p "Bot : English for Accounting wa" at bounding box center [130, 323] width 104 height 10
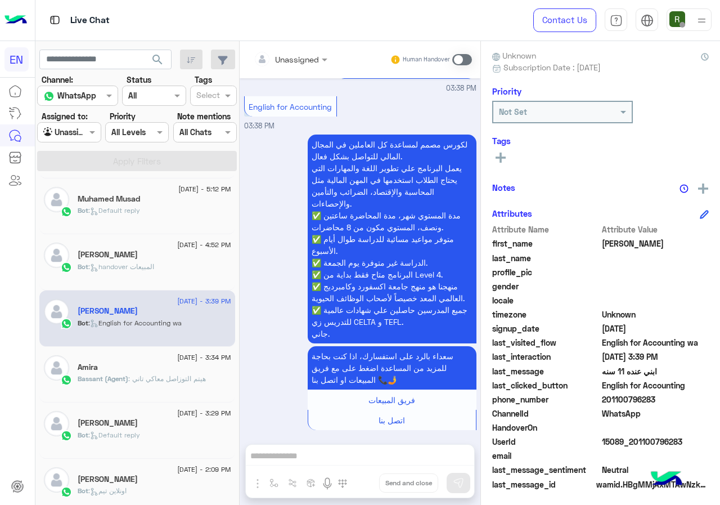
drag, startPoint x: 605, startPoint y: 400, endPoint x: 678, endPoint y: 395, distance: 73.8
click at [678, 395] on span "201100796283" at bounding box center [655, 399] width 107 height 12
copy span "01100796283"
click at [312, 47] on div "Unassigned Human Handover" at bounding box center [360, 59] width 241 height 37
click at [312, 58] on div at bounding box center [290, 58] width 85 height 13
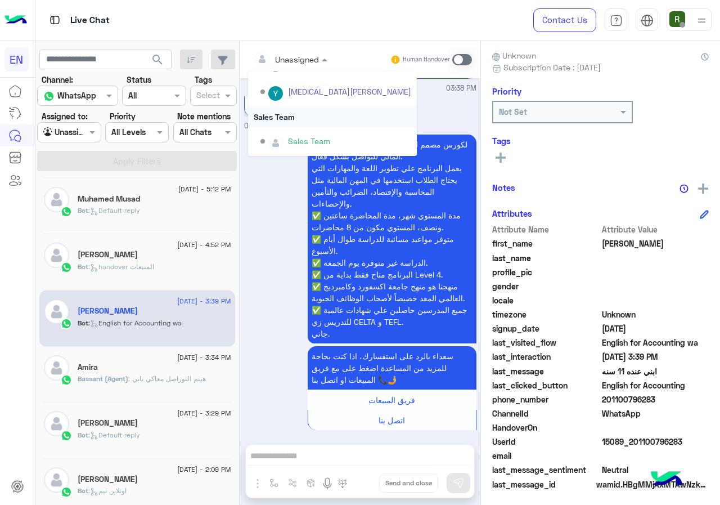
click at [285, 115] on div "Sales Team" at bounding box center [332, 116] width 169 height 21
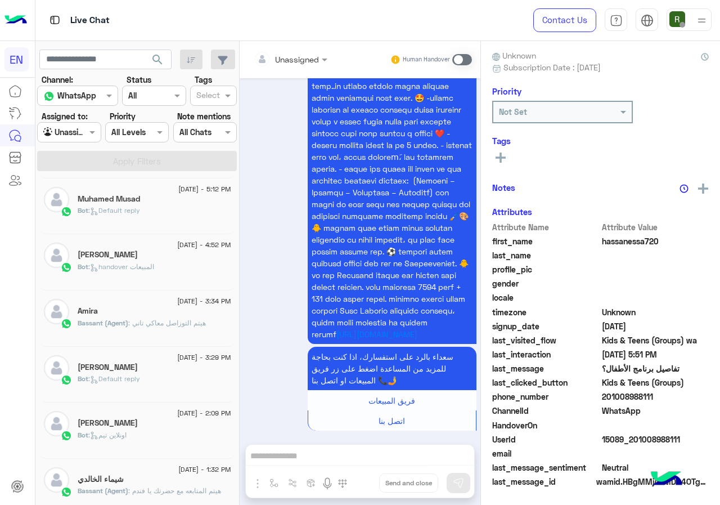
click at [170, 278] on div "Bot : handover المبيعات" at bounding box center [155, 272] width 154 height 20
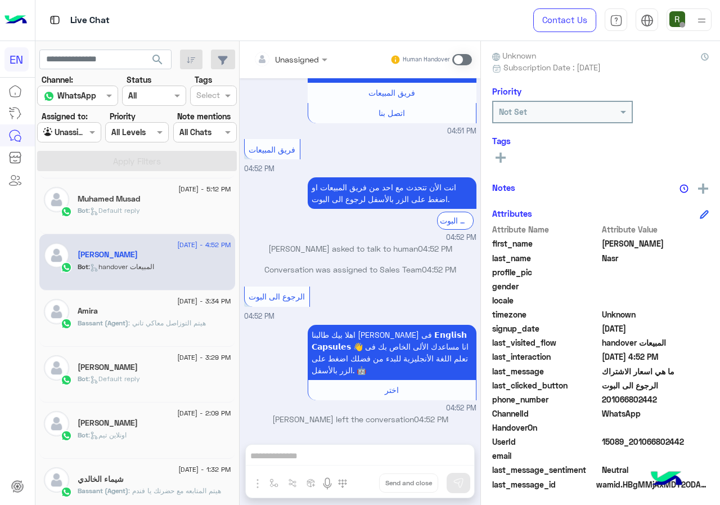
drag, startPoint x: 636, startPoint y: 401, endPoint x: 672, endPoint y: 403, distance: 36.7
click at [672, 403] on span "201066802442" at bounding box center [655, 399] width 107 height 12
click at [300, 74] on div "Unassigned Human Handover" at bounding box center [360, 59] width 241 height 37
click at [299, 64] on div "Unassigned" at bounding box center [297, 59] width 44 height 12
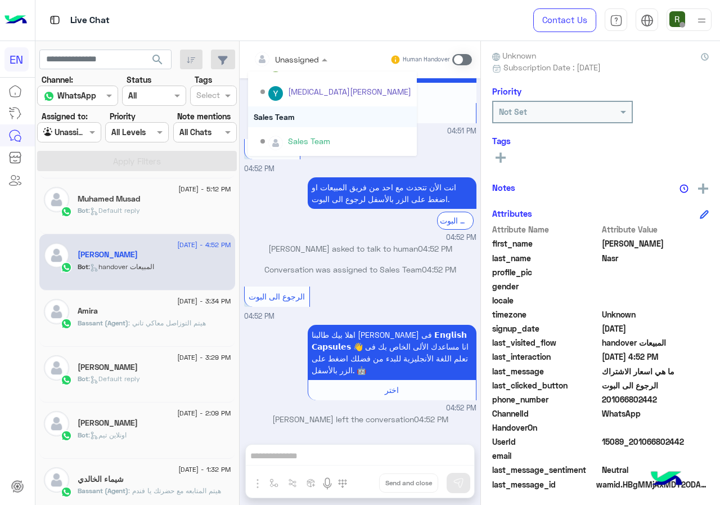
click at [295, 112] on div "Sales Team" at bounding box center [332, 116] width 169 height 21
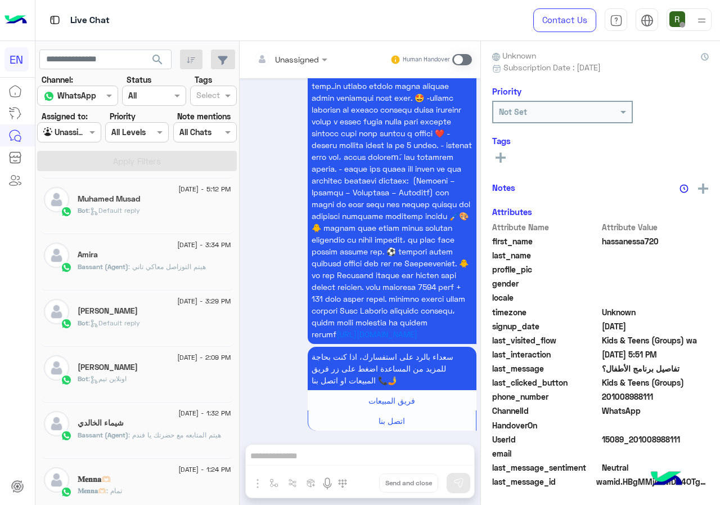
click at [237, 315] on div "24 August - 5:51 PM hassanessa720 Bot : Kids & Teens (Groups) wa 24 August - 5:…" at bounding box center [137, 342] width 204 height 334
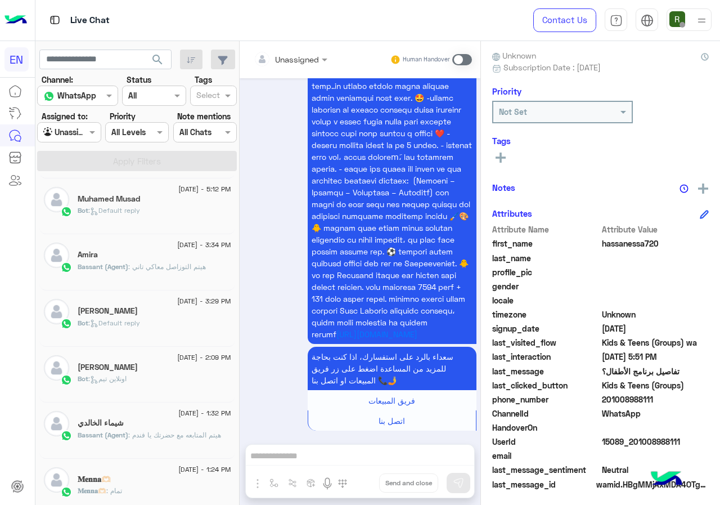
click at [244, 318] on div "https://bit.ly/3ISO2oi سعداء بالرد على استفسارك، اذا كنت بحاجة للمزيد من المساع…" at bounding box center [360, 252] width 232 height 383
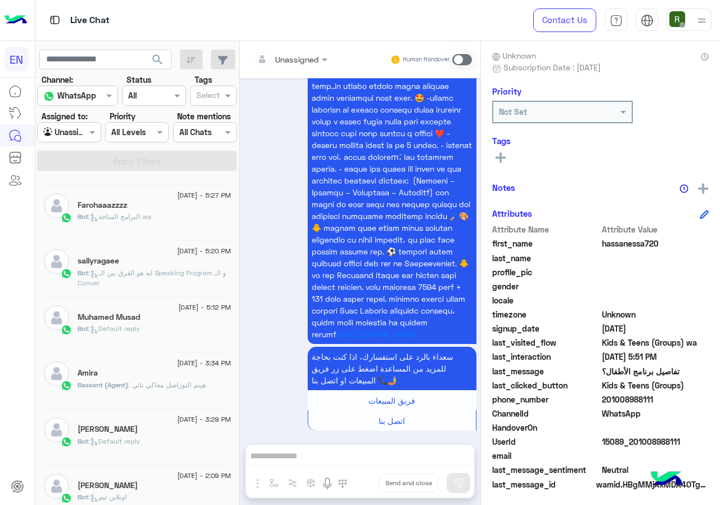
click at [198, 315] on div "Muhamed Musad" at bounding box center [155, 318] width 154 height 12
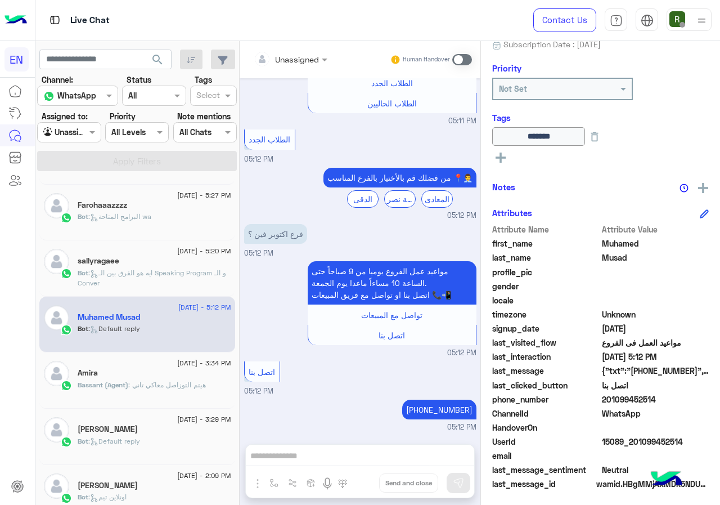
drag, startPoint x: 604, startPoint y: 395, endPoint x: 652, endPoint y: 401, distance: 48.1
click at [652, 401] on span "201099452514" at bounding box center [655, 399] width 107 height 12
copy span "01099452514"
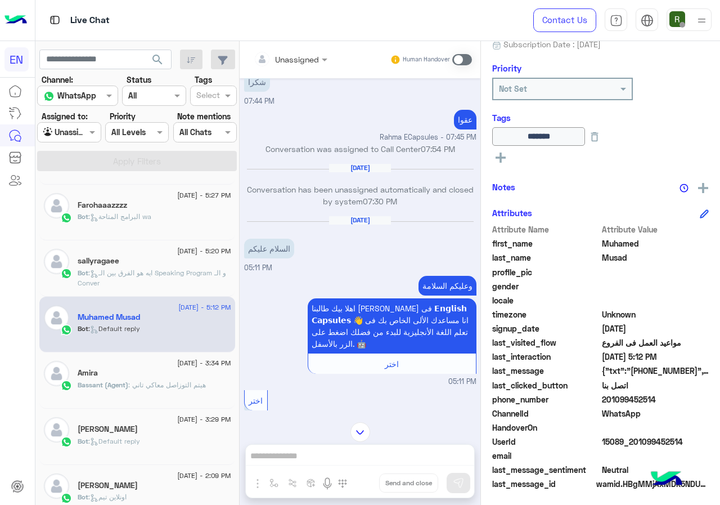
scroll to position [170, 0]
click at [460, 61] on span at bounding box center [462, 59] width 20 height 11
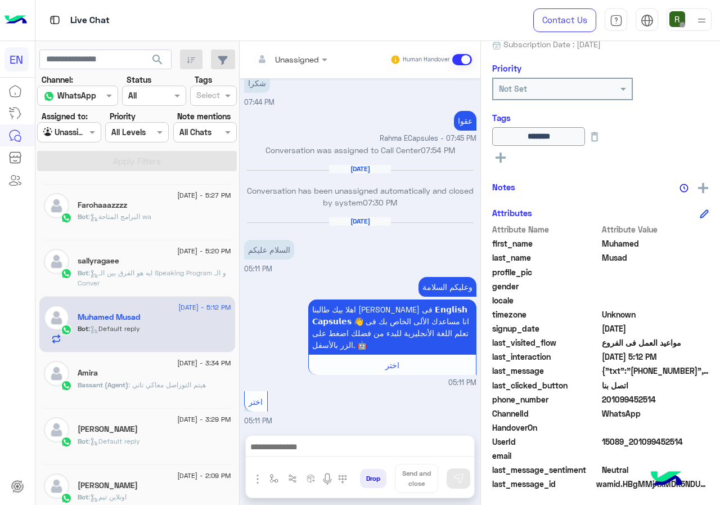
scroll to position [726, 0]
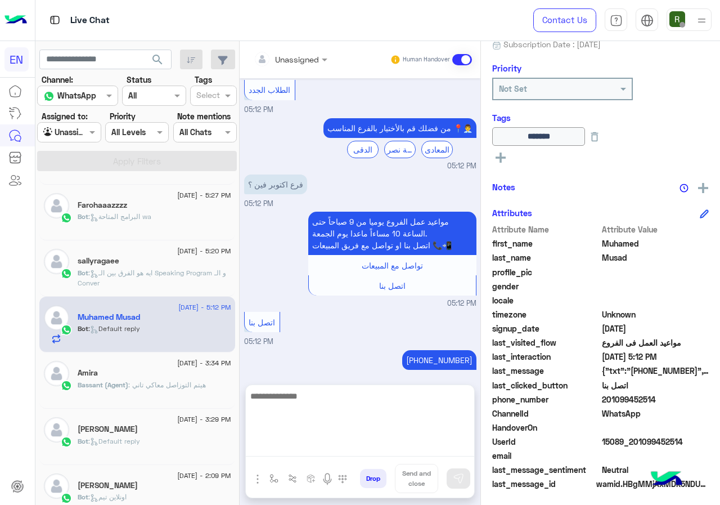
click at [343, 453] on textarea at bounding box center [360, 423] width 228 height 68
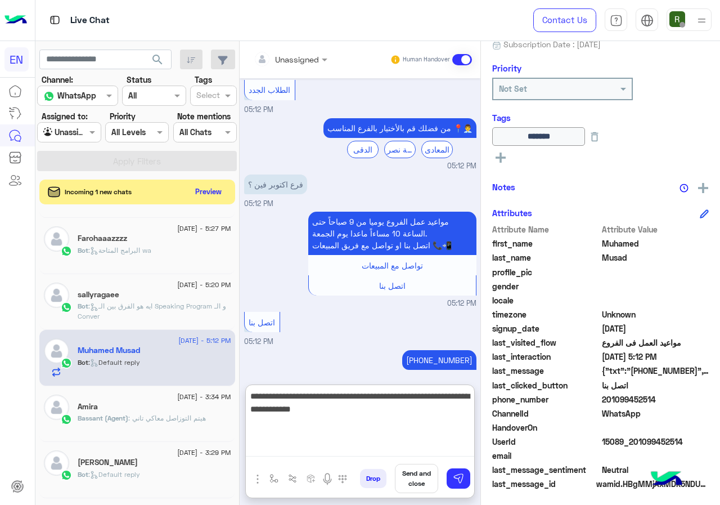
type textarea "**********"
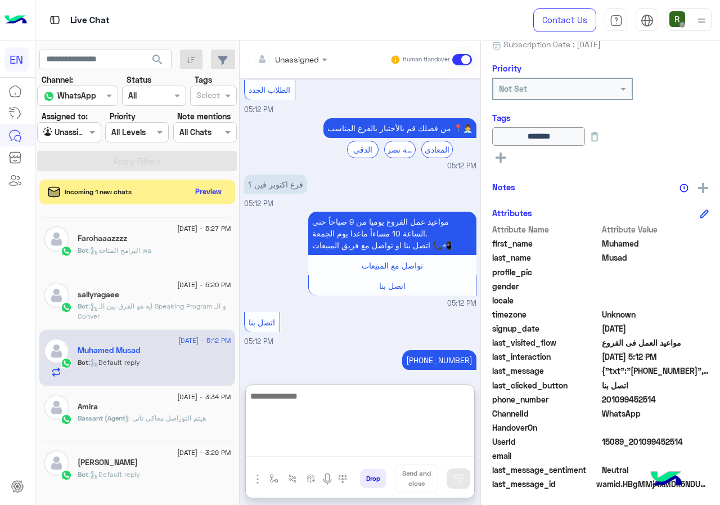
scroll to position [824, 0]
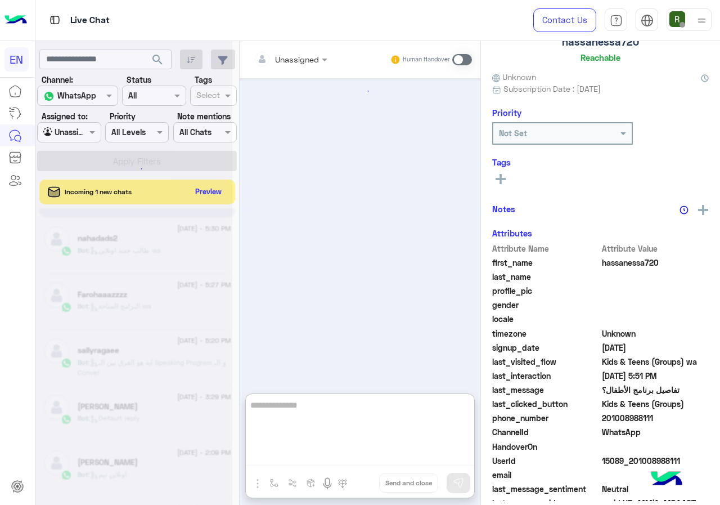
scroll to position [99, 0]
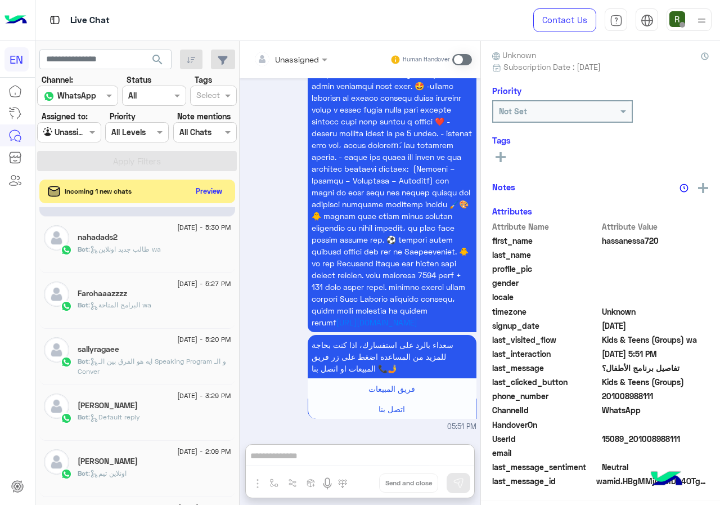
click at [203, 187] on button "Preview" at bounding box center [209, 190] width 35 height 15
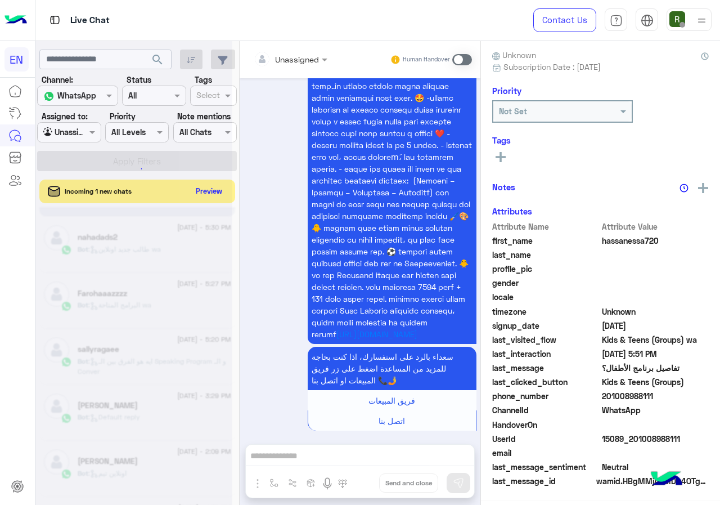
scroll to position [101, 0]
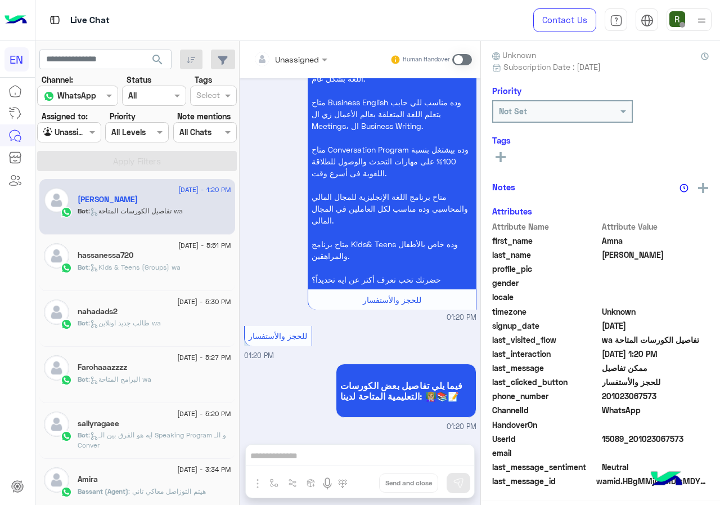
scroll to position [101, 0]
drag, startPoint x: 607, startPoint y: 396, endPoint x: 688, endPoint y: 395, distance: 81.0
click at [688, 395] on span "201023067573" at bounding box center [655, 396] width 107 height 12
click at [638, 403] on div "phone_number 201023067573" at bounding box center [600, 397] width 217 height 14
drag, startPoint x: 605, startPoint y: 392, endPoint x: 658, endPoint y: 394, distance: 52.4
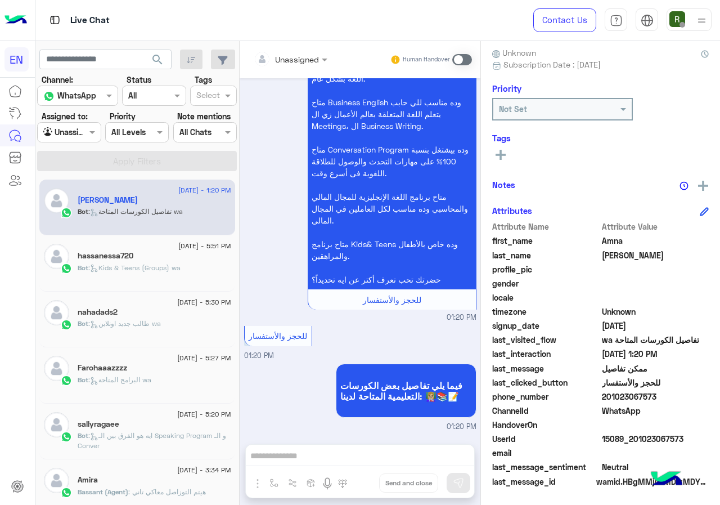
click at [658, 394] on span "201023067573" at bounding box center [655, 396] width 107 height 12
copy span "01023067573"
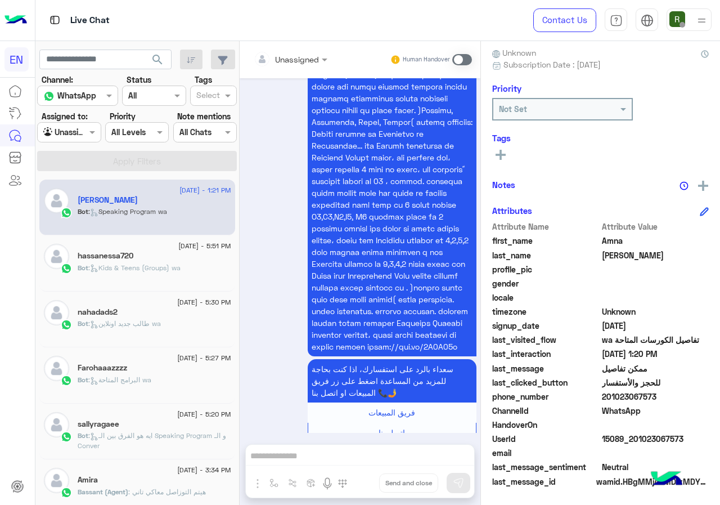
click at [311, 62] on div at bounding box center [290, 58] width 85 height 13
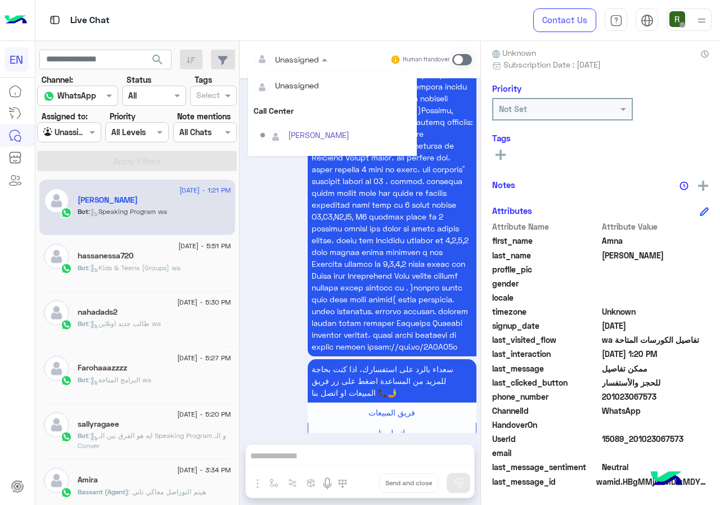
scroll to position [187, 0]
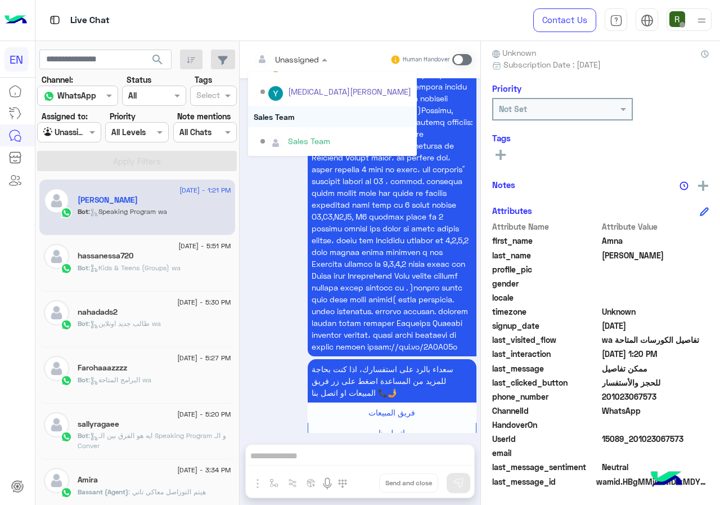
click at [281, 122] on div "Sales Team" at bounding box center [332, 116] width 169 height 21
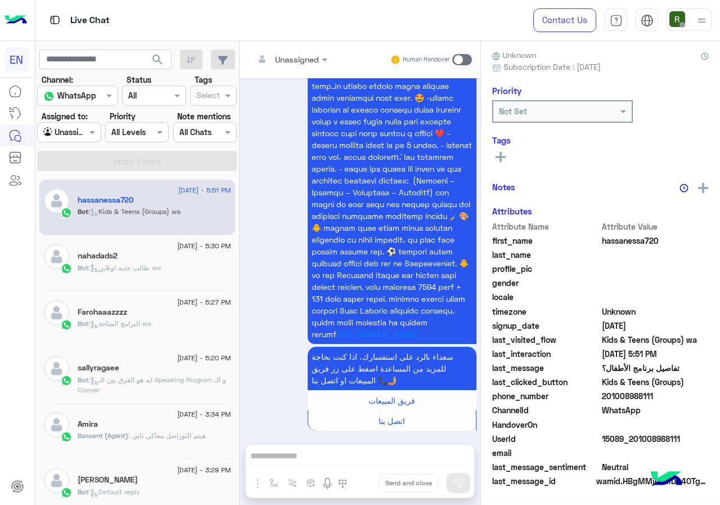
scroll to position [98, 0]
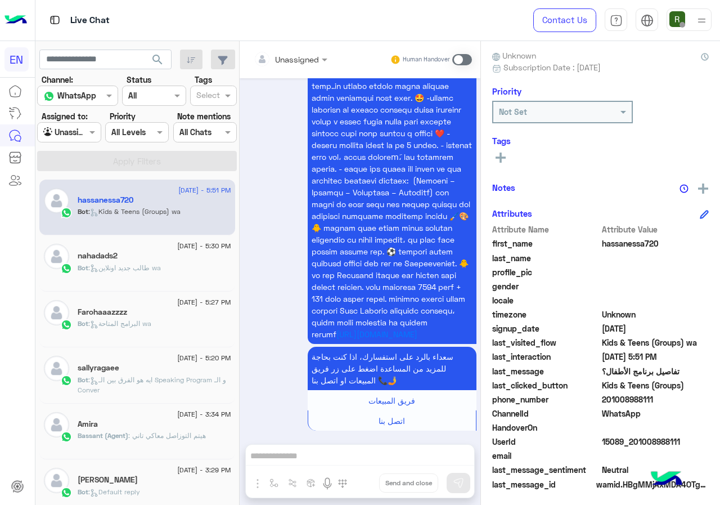
drag, startPoint x: 602, startPoint y: 400, endPoint x: 710, endPoint y: 399, distance: 107.4
click at [710, 399] on div "hassanessa720 Reachable Unknown Subscription Date : 08/24/2025 Priority Not Set…" at bounding box center [600, 271] width 239 height 460
copy span "01008988111"
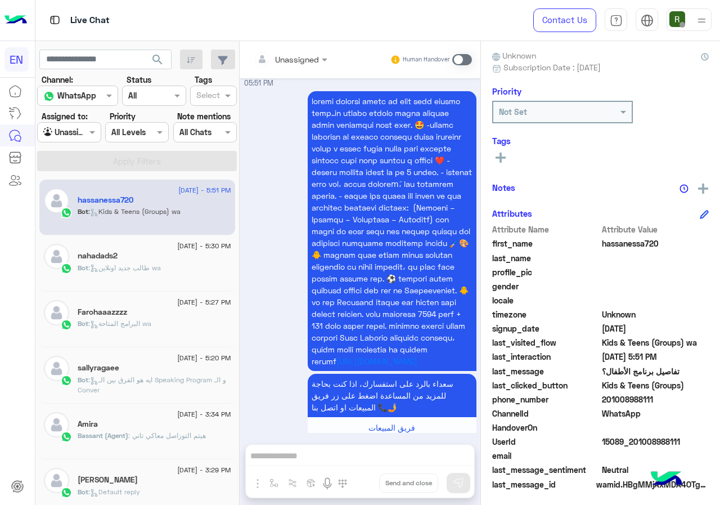
scroll to position [501, 0]
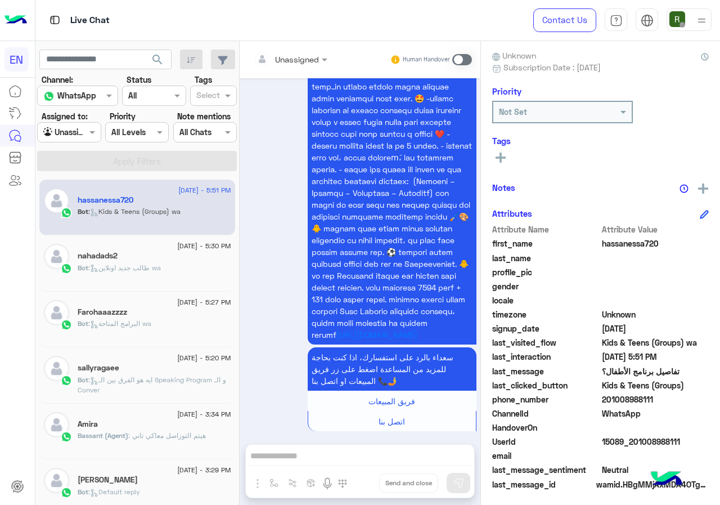
click at [280, 68] on div "Unassigned" at bounding box center [286, 59] width 65 height 23
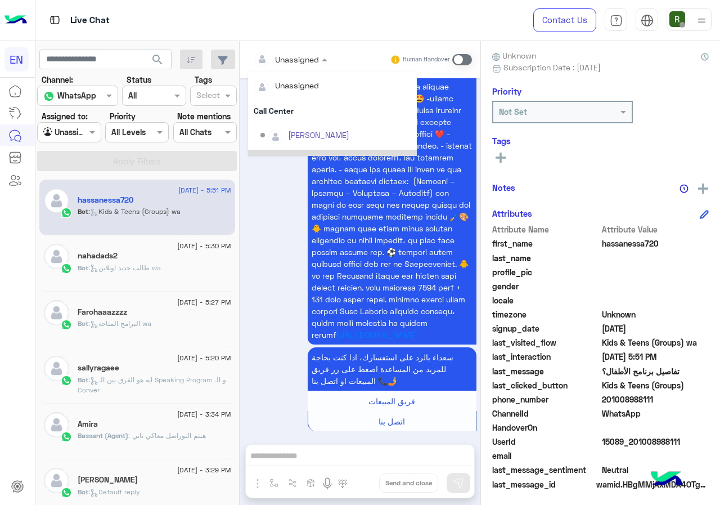
scroll to position [187, 0]
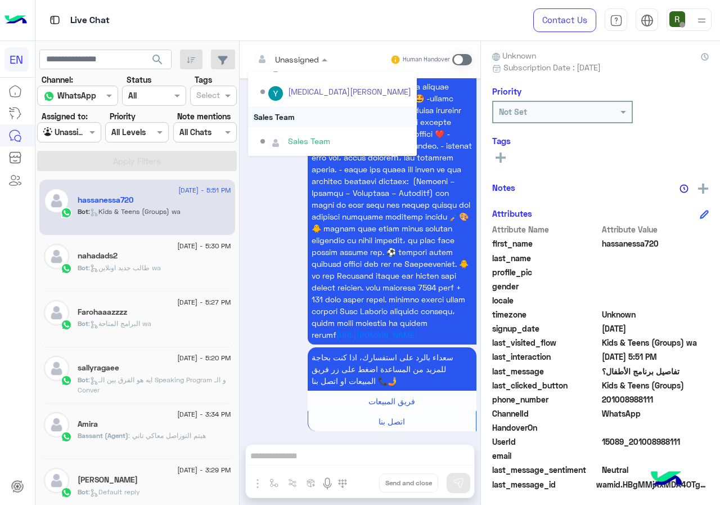
click at [295, 120] on div "Sales Team" at bounding box center [332, 116] width 169 height 21
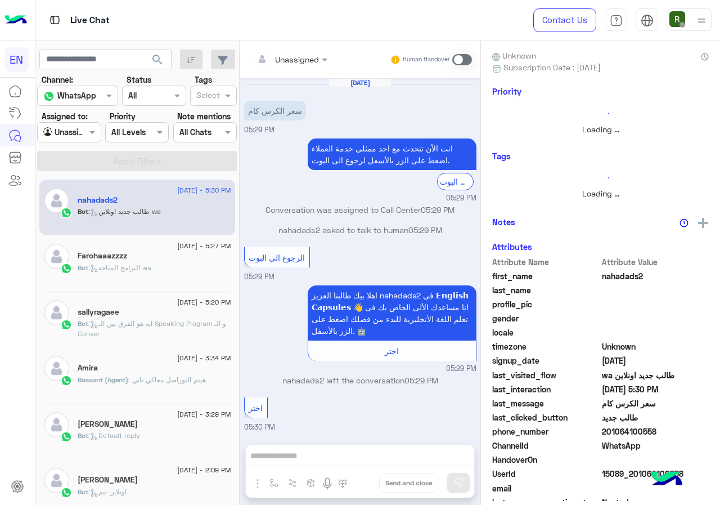
scroll to position [316, 0]
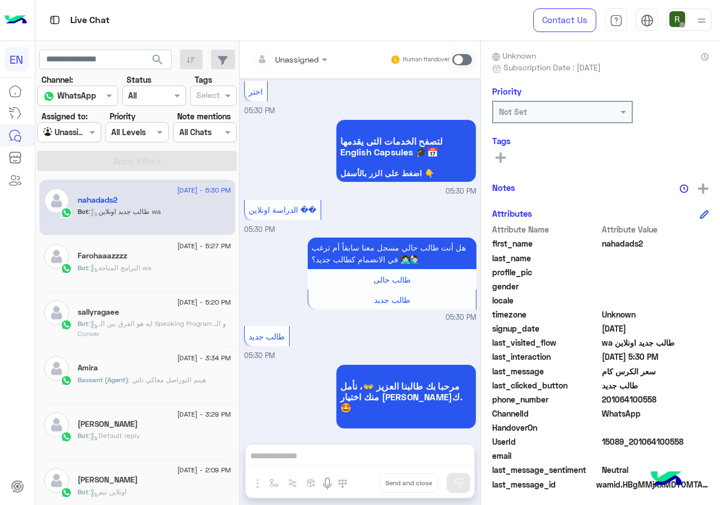
drag, startPoint x: 618, startPoint y: 395, endPoint x: 664, endPoint y: 394, distance: 45.6
click at [664, 394] on span "201064100558" at bounding box center [655, 399] width 107 height 12
click at [290, 62] on input "text" at bounding box center [277, 59] width 46 height 12
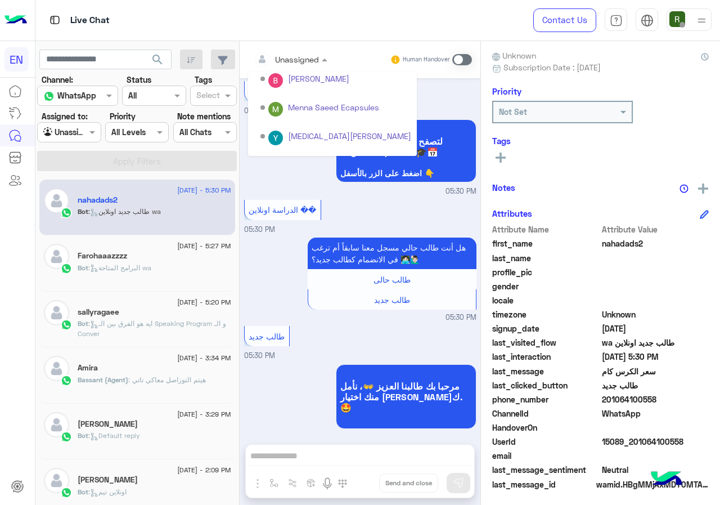
scroll to position [187, 0]
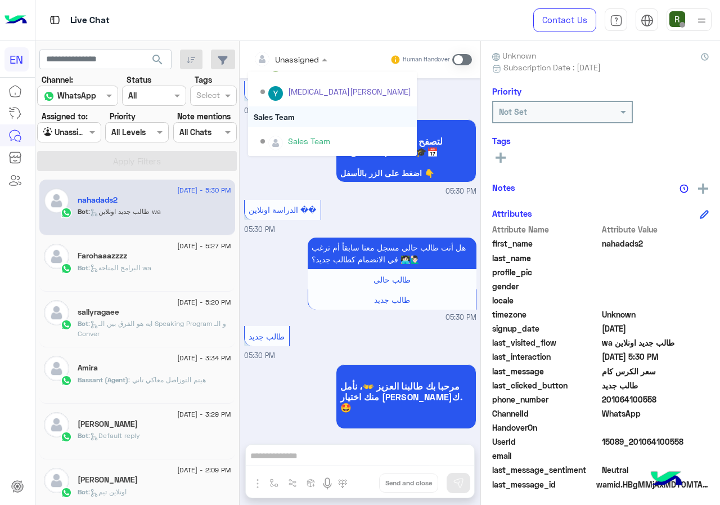
click at [300, 111] on div "Sales Team" at bounding box center [332, 116] width 169 height 21
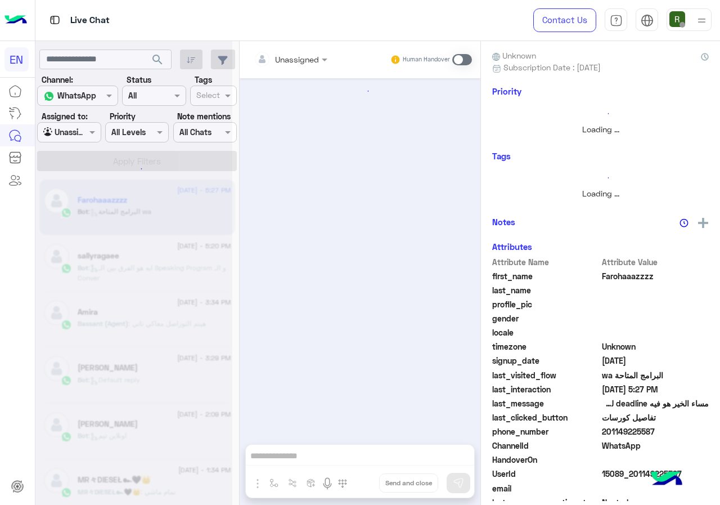
scroll to position [520, 0]
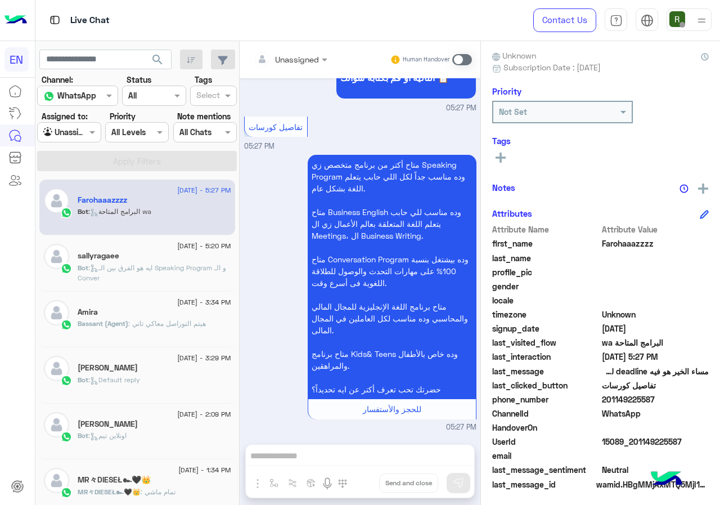
drag, startPoint x: 605, startPoint y: 393, endPoint x: 661, endPoint y: 395, distance: 55.7
click at [661, 395] on span "201149225587" at bounding box center [655, 399] width 107 height 12
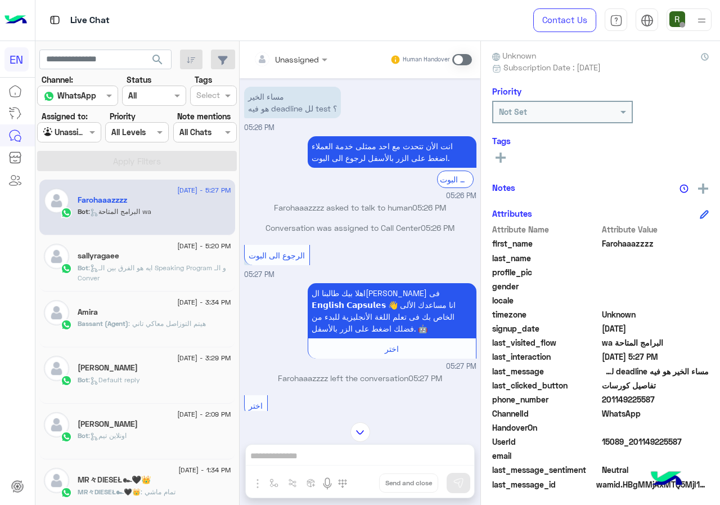
scroll to position [0, 0]
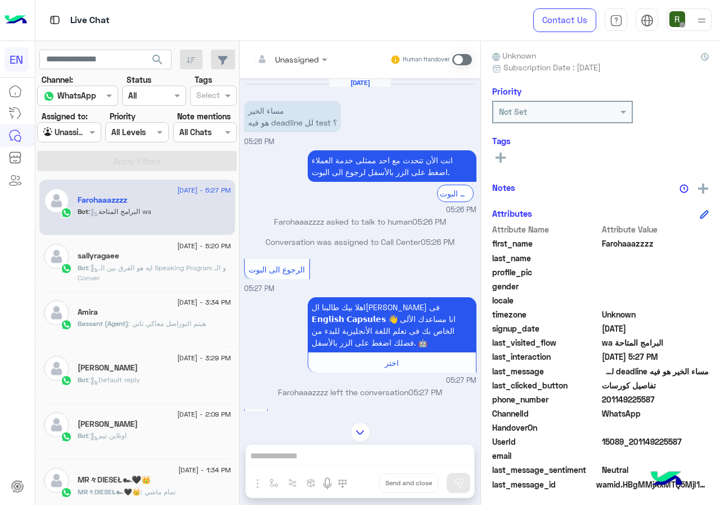
click at [459, 58] on span at bounding box center [462, 59] width 20 height 11
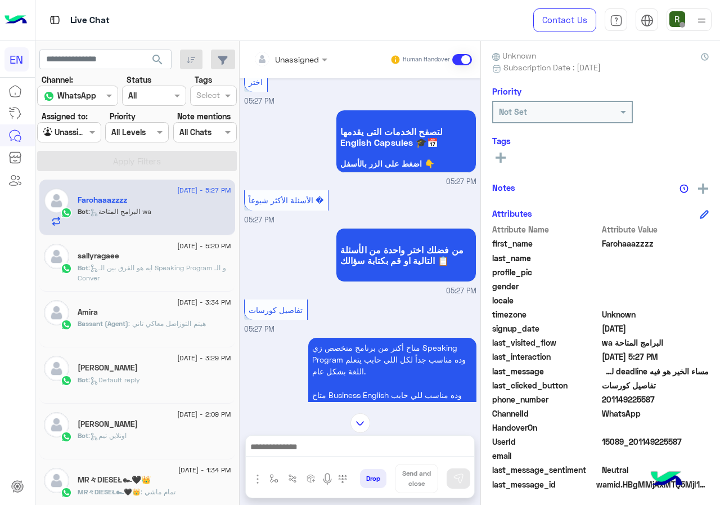
scroll to position [569, 0]
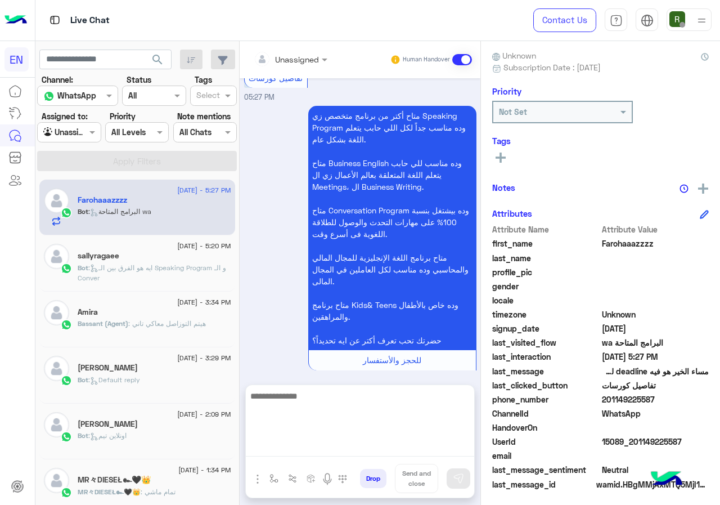
click at [350, 448] on textarea at bounding box center [360, 423] width 228 height 68
type textarea "**********"
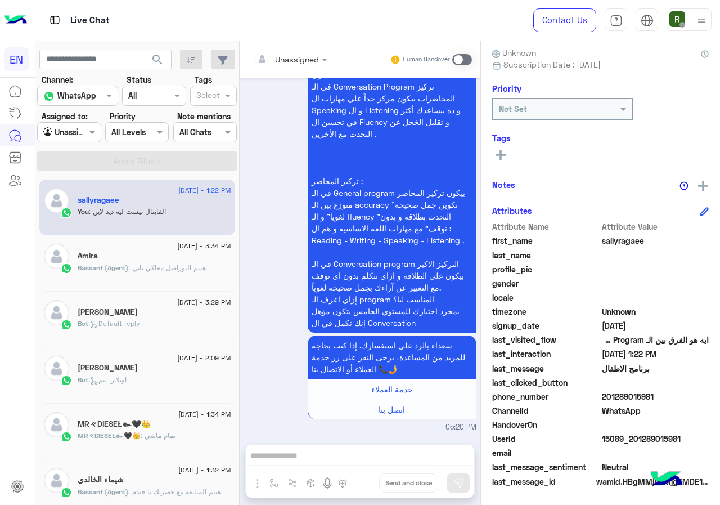
scroll to position [439, 0]
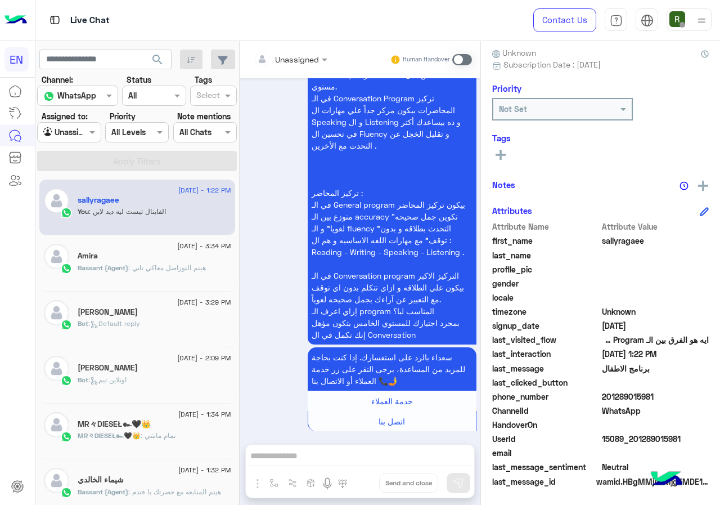
drag, startPoint x: 606, startPoint y: 398, endPoint x: 657, endPoint y: 394, distance: 50.7
click at [657, 394] on span "201289015981" at bounding box center [655, 396] width 107 height 12
click at [293, 66] on div "Unassigned" at bounding box center [286, 59] width 65 height 23
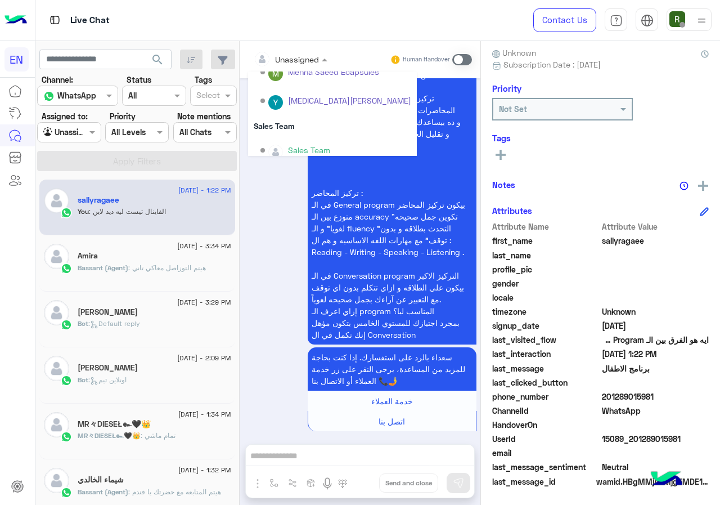
scroll to position [187, 0]
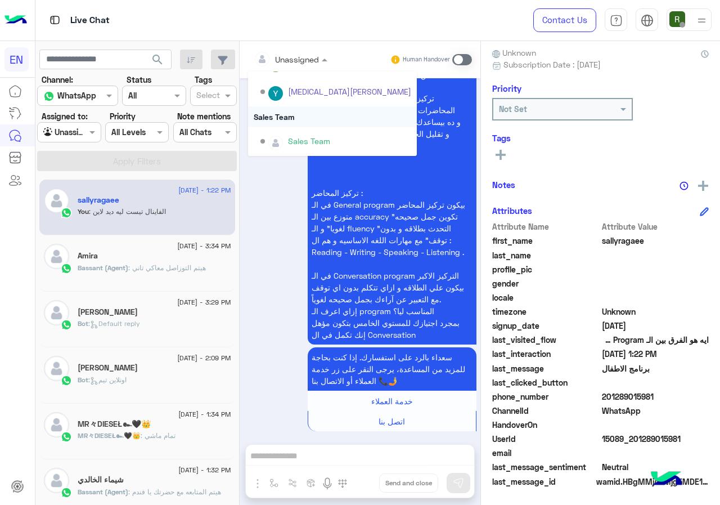
click at [293, 109] on div "Sales Team" at bounding box center [332, 116] width 169 height 21
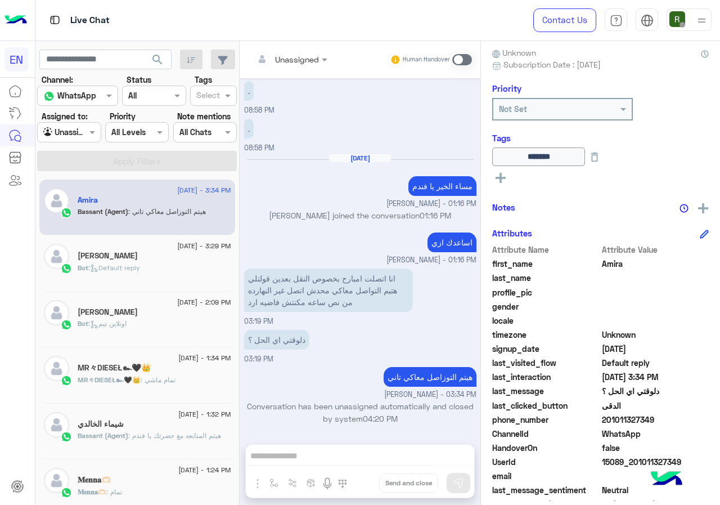
click at [168, 379] on span ": تمام ماشي" at bounding box center [158, 379] width 35 height 8
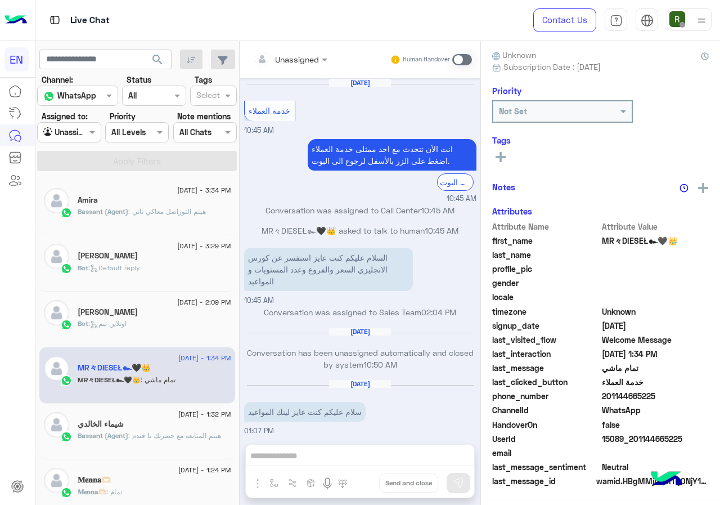
scroll to position [542, 0]
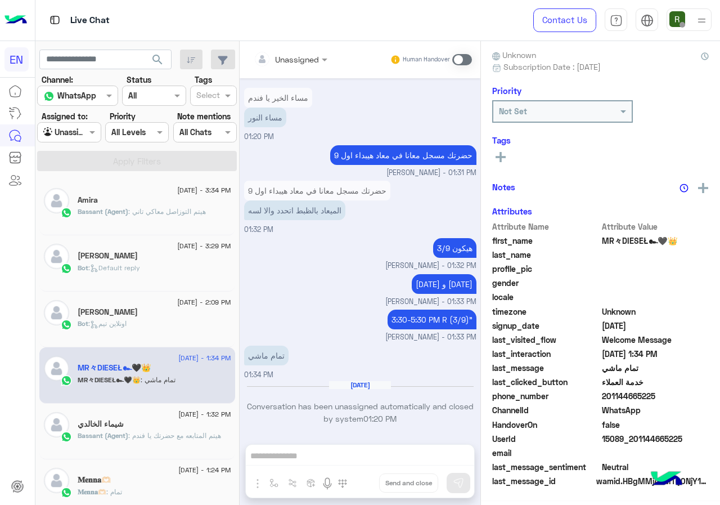
click at [302, 66] on div "Unassigned" at bounding box center [286, 59] width 65 height 23
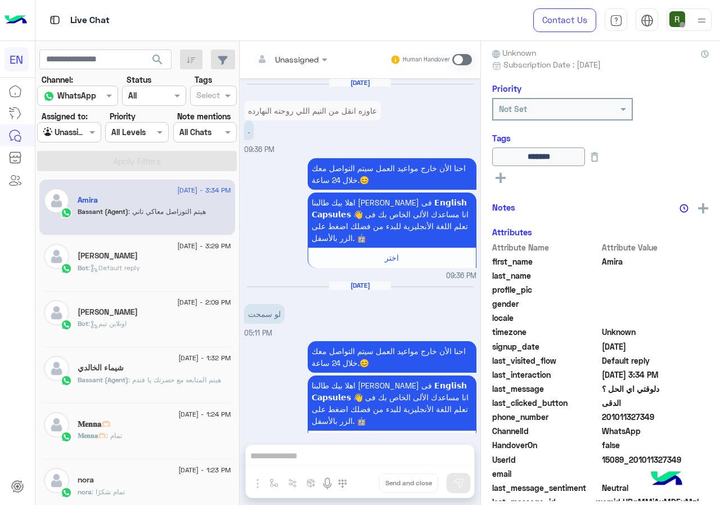
scroll to position [770, 0]
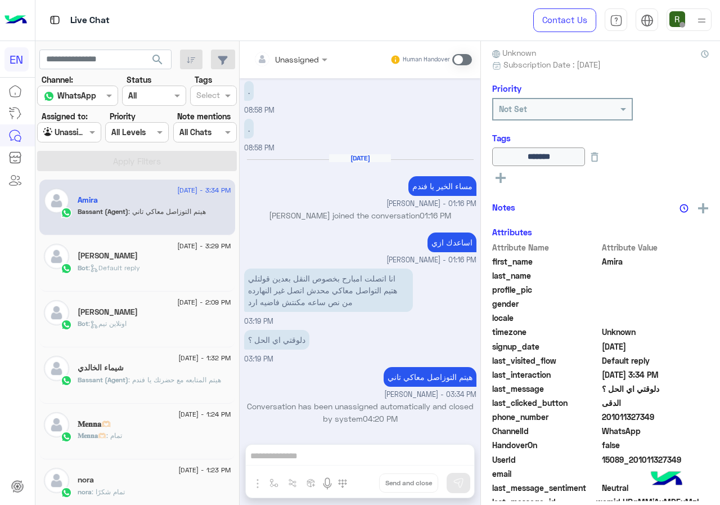
click at [190, 275] on div "Bot : Default reply" at bounding box center [155, 273] width 154 height 20
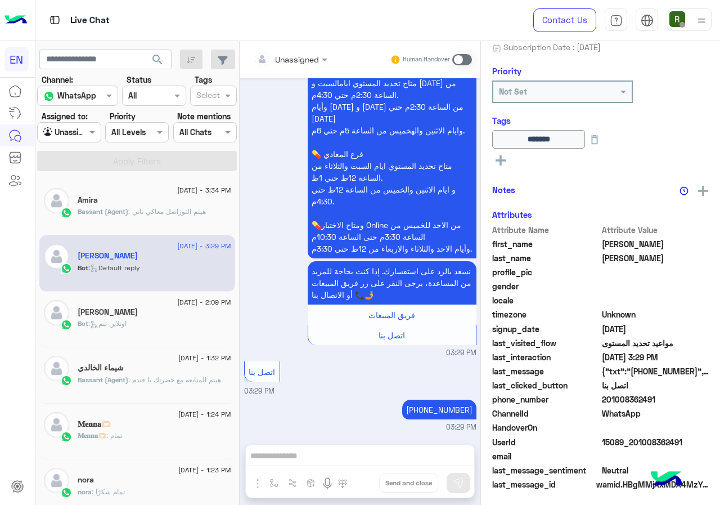
scroll to position [122, 0]
drag, startPoint x: 606, startPoint y: 398, endPoint x: 658, endPoint y: 395, distance: 51.9
click at [658, 395] on span "201008362491" at bounding box center [655, 399] width 107 height 12
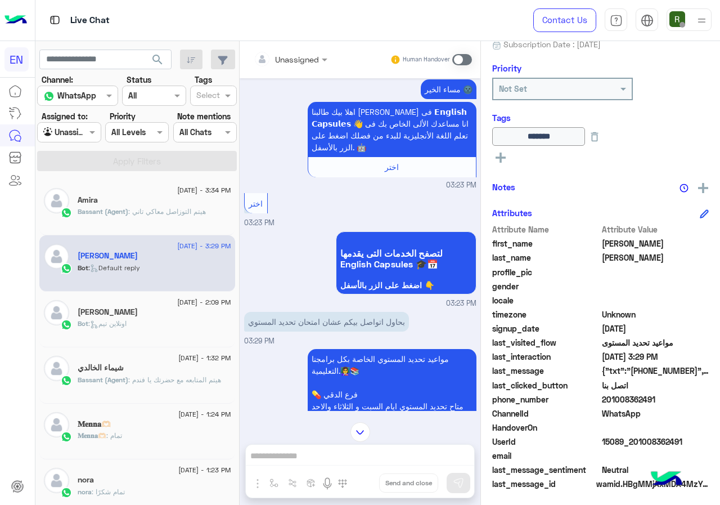
scroll to position [0, 0]
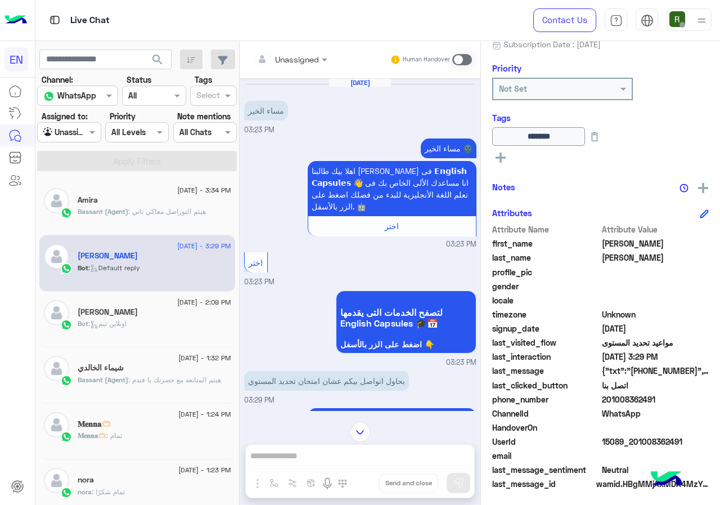
click at [270, 59] on input "text" at bounding box center [277, 59] width 46 height 12
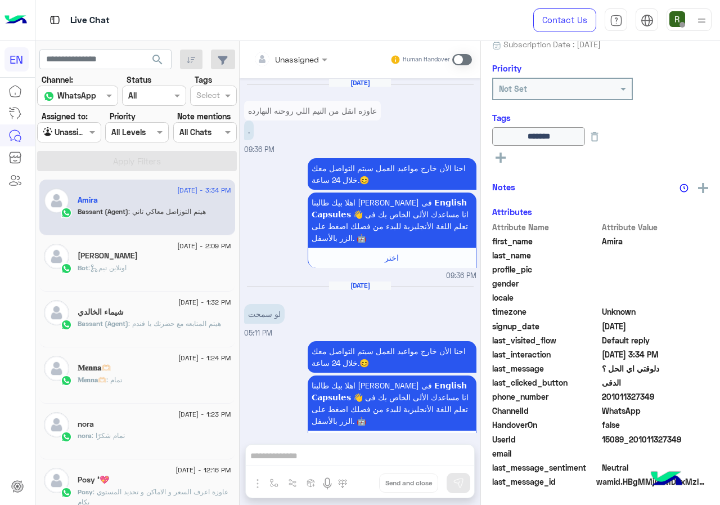
scroll to position [770, 0]
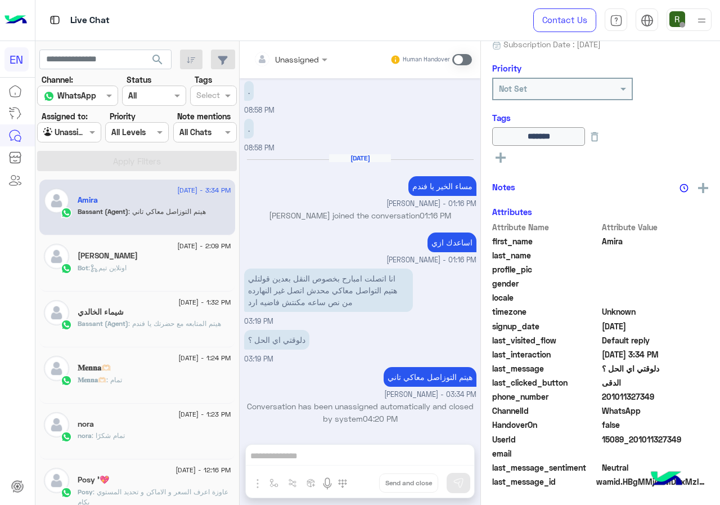
click at [157, 280] on div "Bot : اونلاين تيم" at bounding box center [155, 273] width 154 height 20
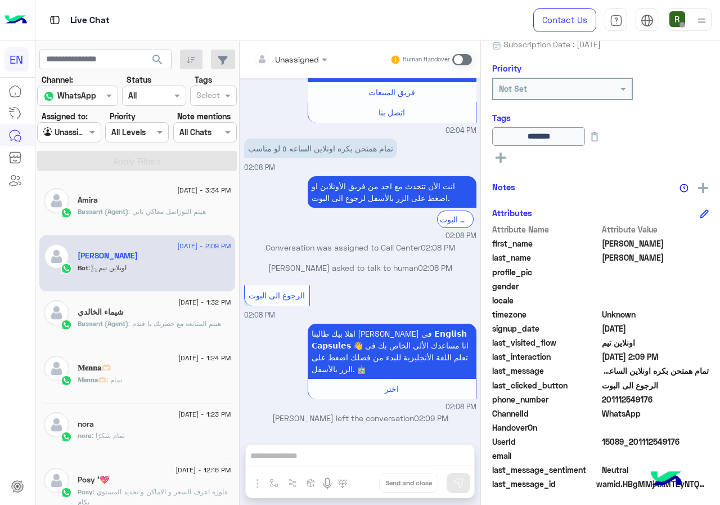
scroll to position [124, 0]
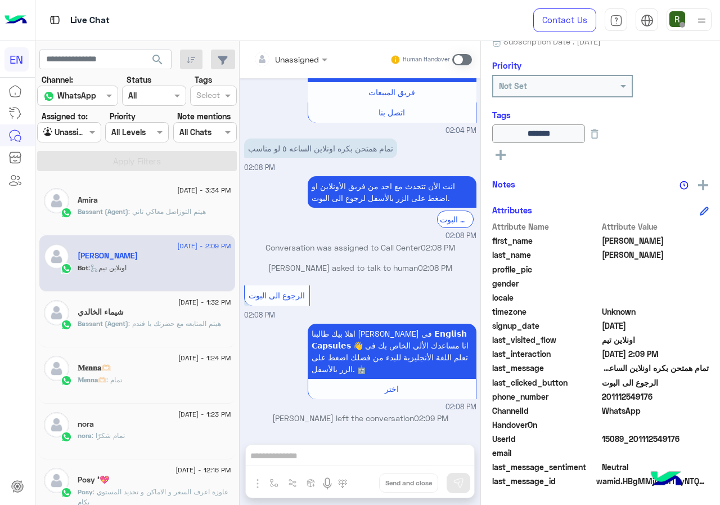
drag, startPoint x: 604, startPoint y: 395, endPoint x: 675, endPoint y: 392, distance: 71.5
click at [675, 392] on span "201112549176" at bounding box center [655, 396] width 107 height 12
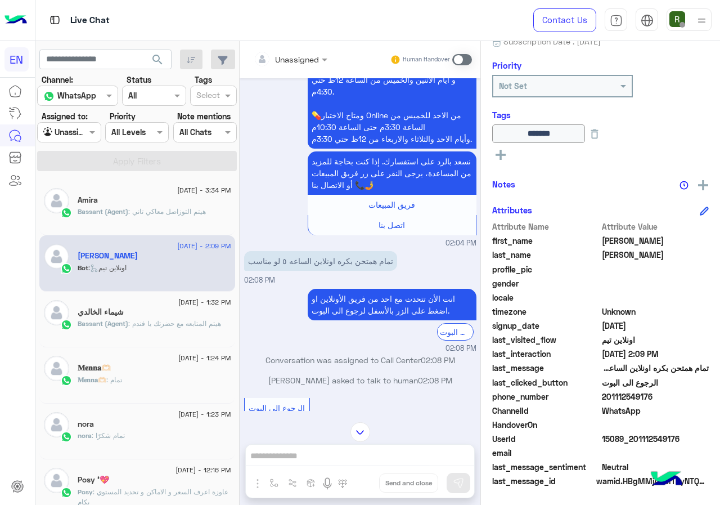
click at [307, 48] on div "Unassigned Human Handover" at bounding box center [360, 59] width 241 height 37
click at [307, 50] on div "Unassigned" at bounding box center [286, 59] width 65 height 23
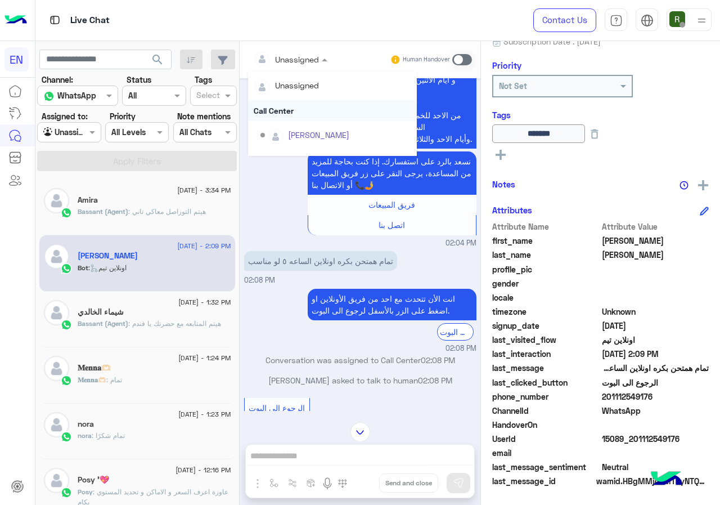
click at [300, 113] on div "Call Center" at bounding box center [332, 110] width 169 height 21
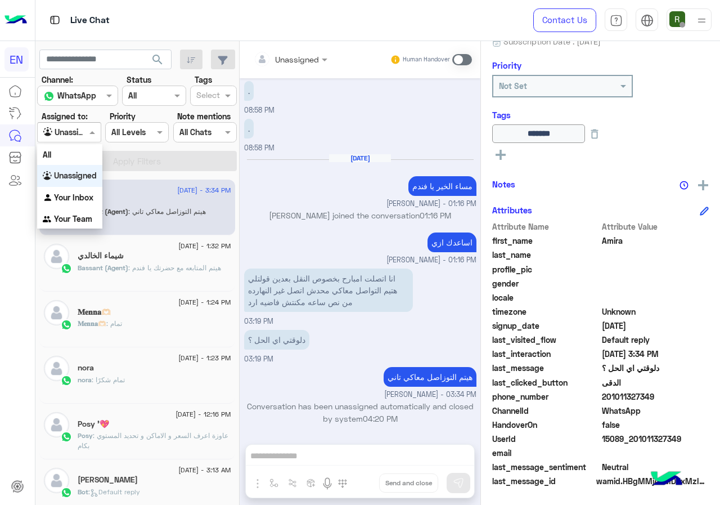
click at [62, 135] on input "text" at bounding box center [56, 133] width 26 height 12
click at [66, 191] on div "Your Inbox" at bounding box center [69, 198] width 65 height 22
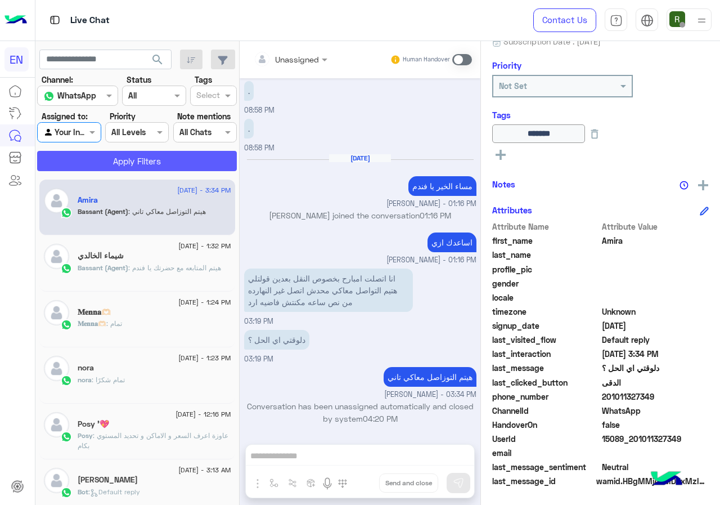
click at [78, 166] on button "Apply Filters" at bounding box center [137, 161] width 200 height 20
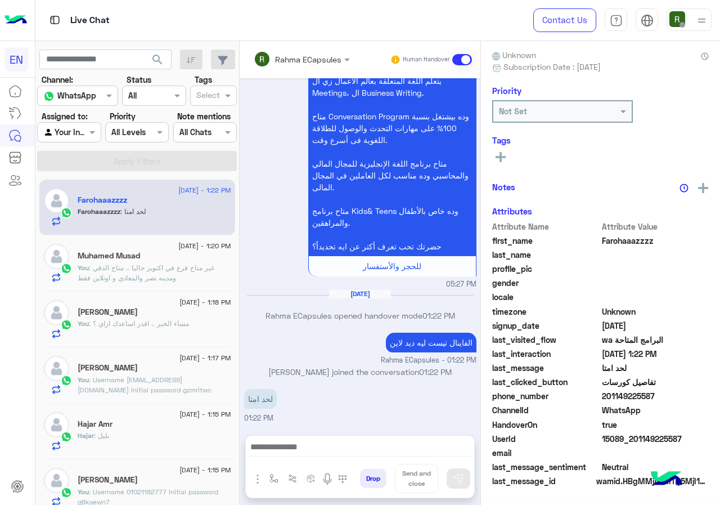
scroll to position [101, 0]
click at [282, 56] on input "text" at bounding box center [287, 59] width 66 height 12
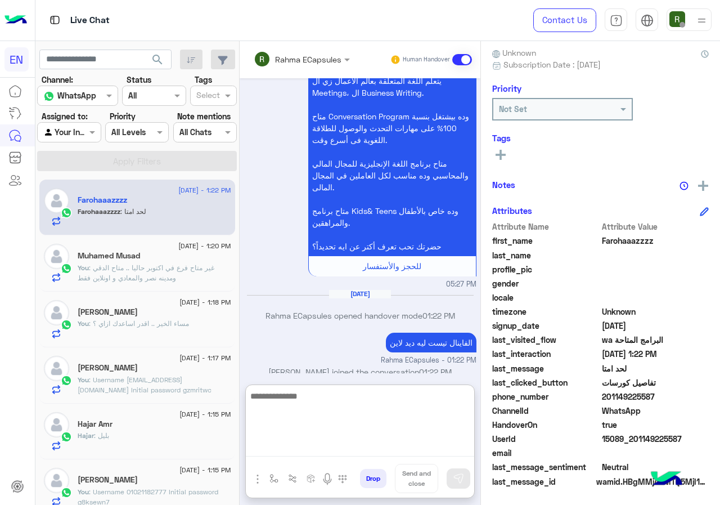
click at [346, 453] on textarea at bounding box center [360, 423] width 228 height 68
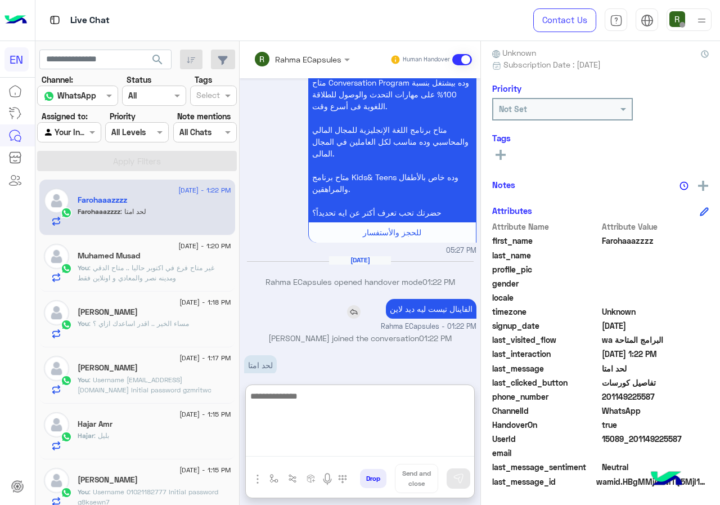
scroll to position [714, 0]
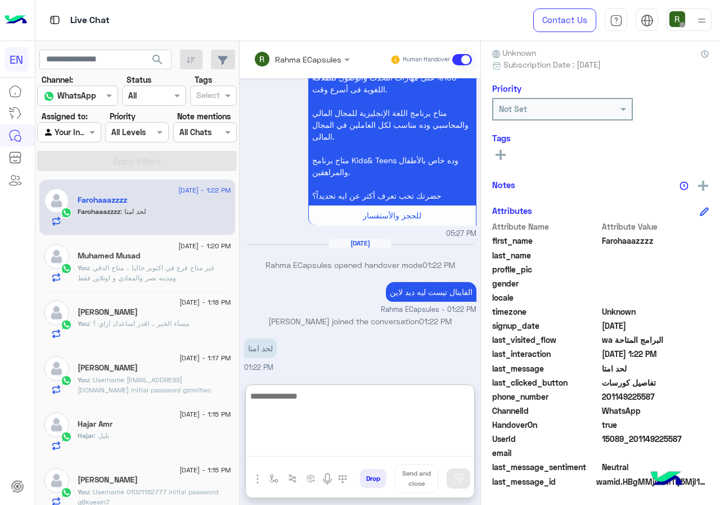
click at [343, 420] on textarea at bounding box center [360, 423] width 228 height 68
type textarea "**********"
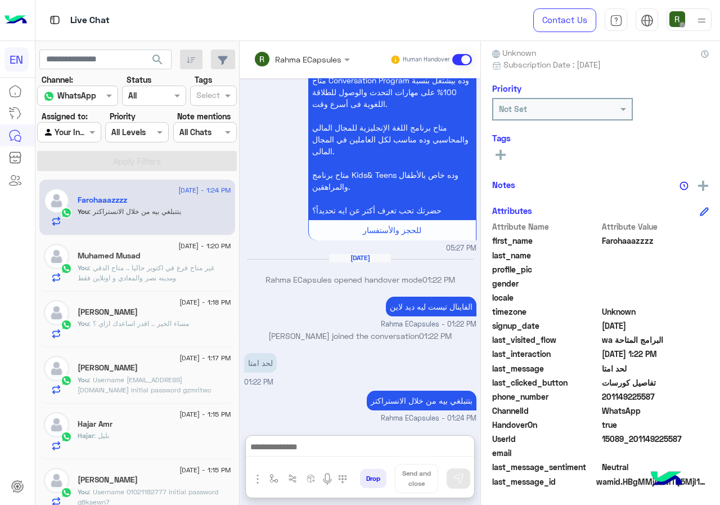
click at [284, 60] on input "text" at bounding box center [287, 59] width 66 height 12
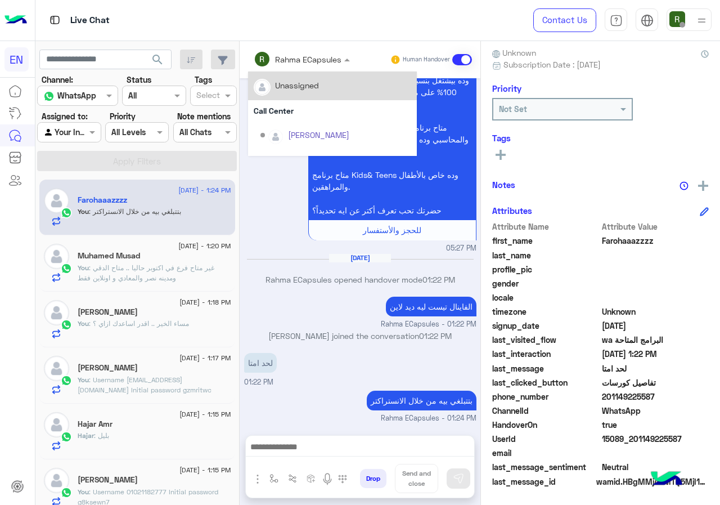
scroll to position [699, 0]
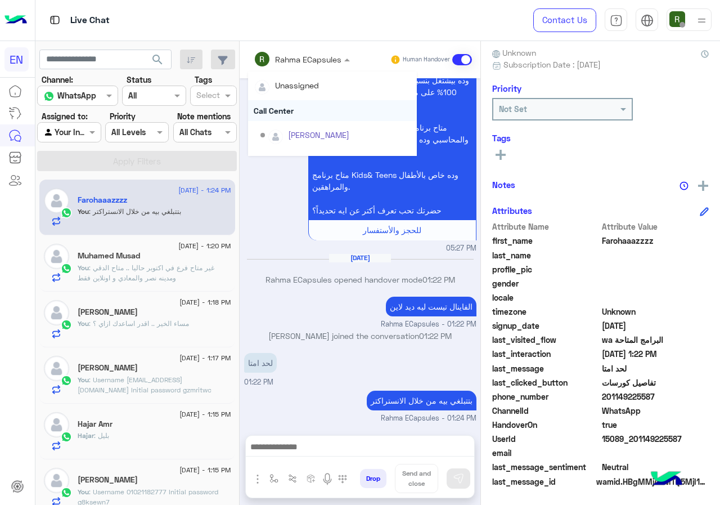
click at [294, 110] on div "Call Center" at bounding box center [332, 110] width 169 height 21
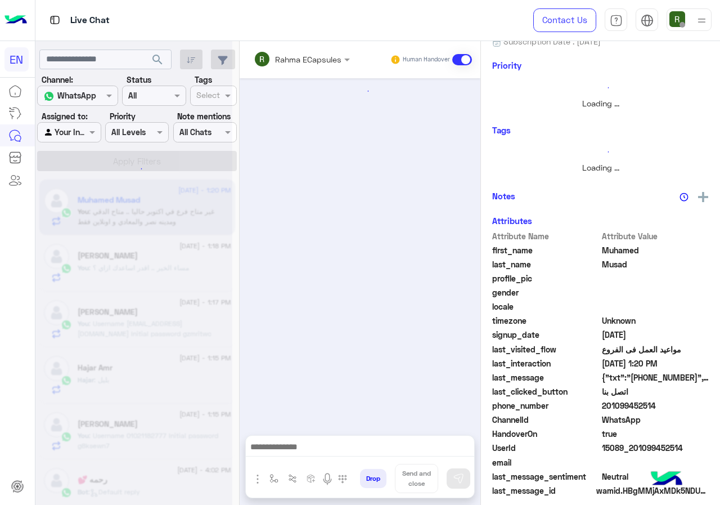
click at [295, 63] on input "text" at bounding box center [287, 59] width 66 height 12
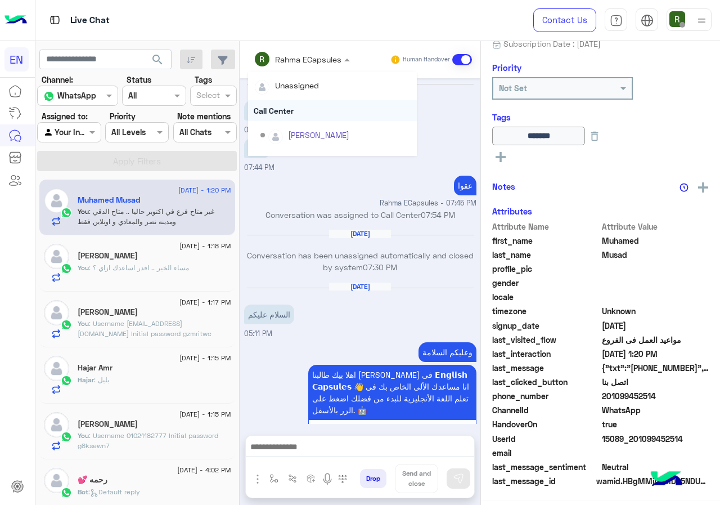
scroll to position [689, 0]
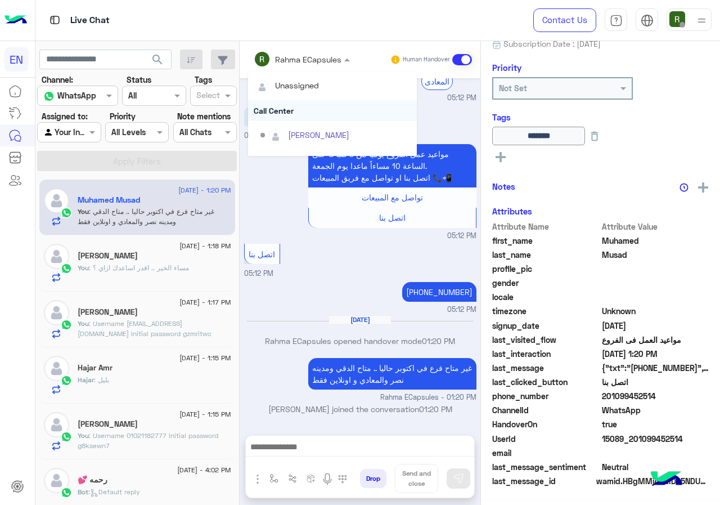
click at [297, 108] on div "Call Center" at bounding box center [332, 110] width 169 height 21
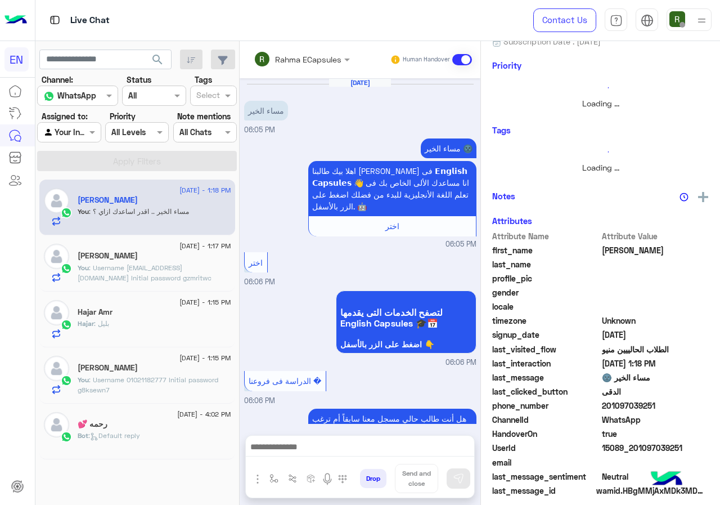
click at [291, 53] on input "text" at bounding box center [287, 59] width 66 height 12
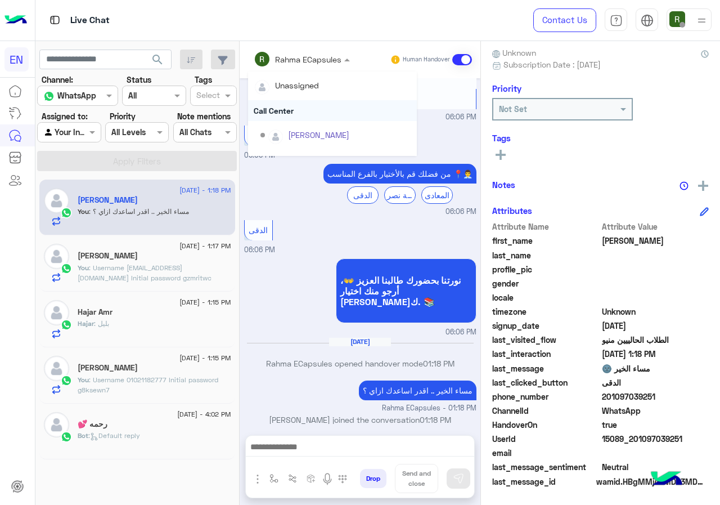
click at [291, 107] on div "Call Center" at bounding box center [332, 110] width 169 height 21
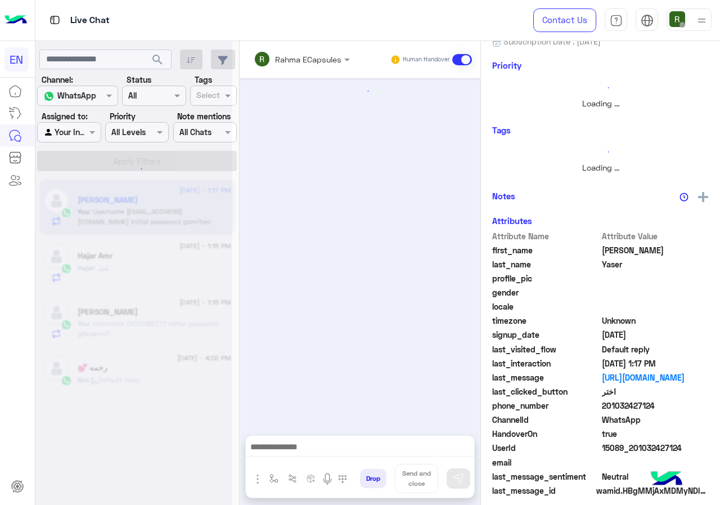
click at [292, 68] on div "Rahma ECapsules" at bounding box center [298, 59] width 88 height 23
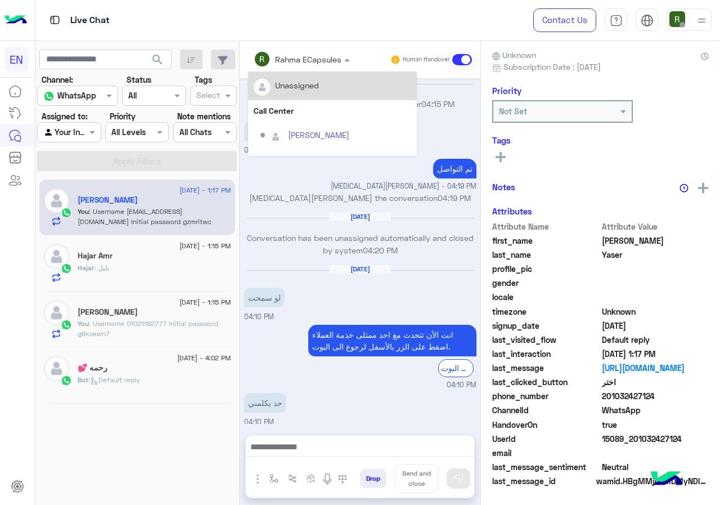
scroll to position [609, 0]
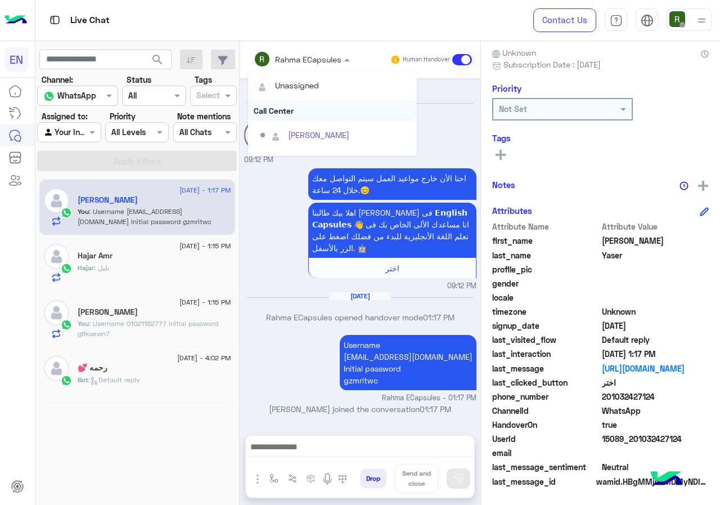
click at [292, 117] on div "Call Center" at bounding box center [332, 110] width 169 height 21
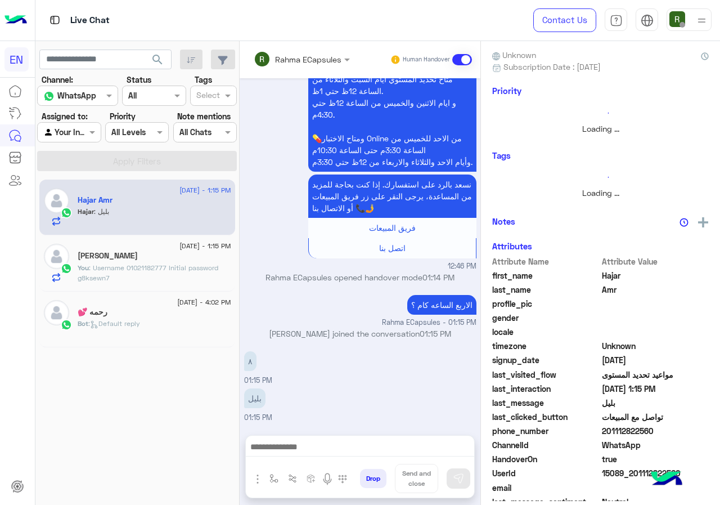
click at [285, 66] on div "Rahma ECapsules" at bounding box center [298, 59] width 88 height 23
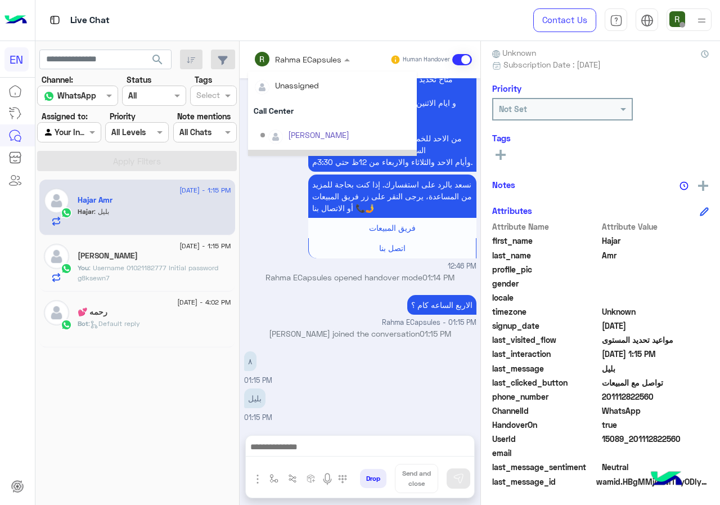
click at [308, 349] on div "٨" at bounding box center [282, 360] width 77 height 25
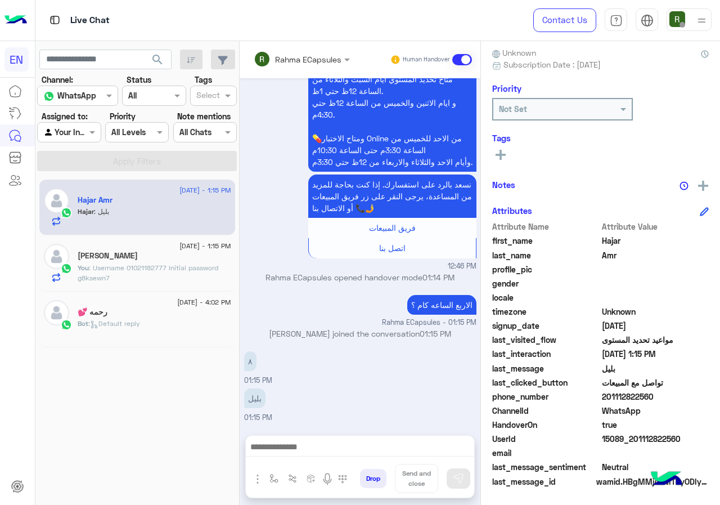
drag, startPoint x: 604, startPoint y: 394, endPoint x: 669, endPoint y: 393, distance: 65.3
click at [669, 393] on span "201112822560" at bounding box center [655, 396] width 107 height 12
click at [325, 439] on div at bounding box center [360, 449] width 228 height 28
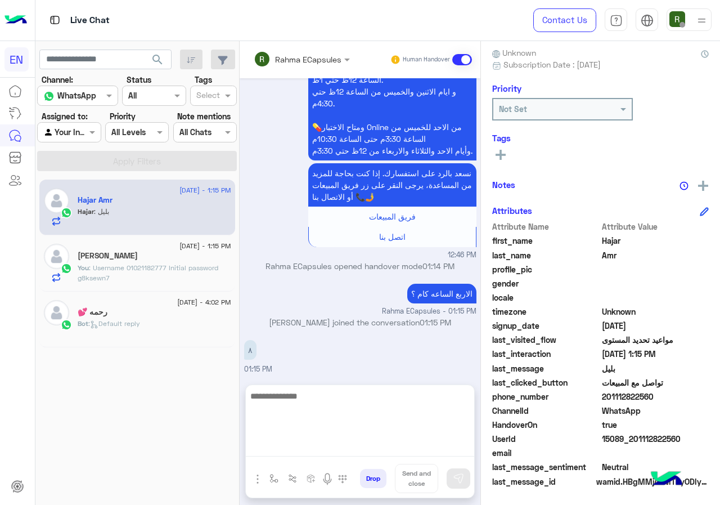
click at [306, 443] on textarea at bounding box center [360, 423] width 228 height 68
type textarea "*"
type textarea "**********"
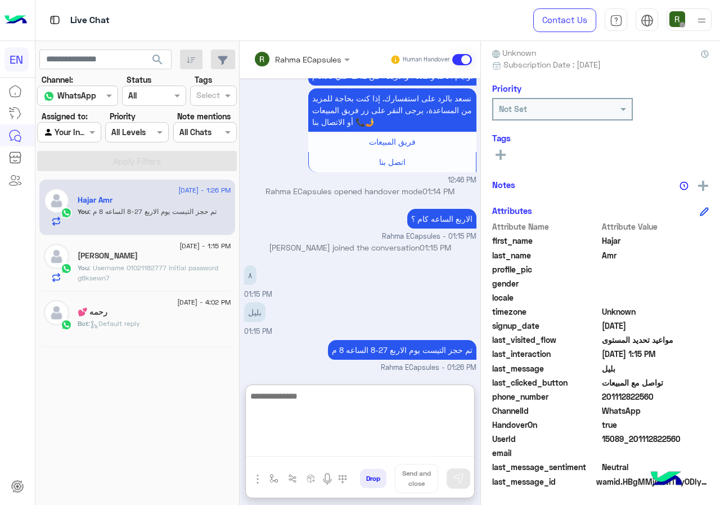
scroll to position [1040, 0]
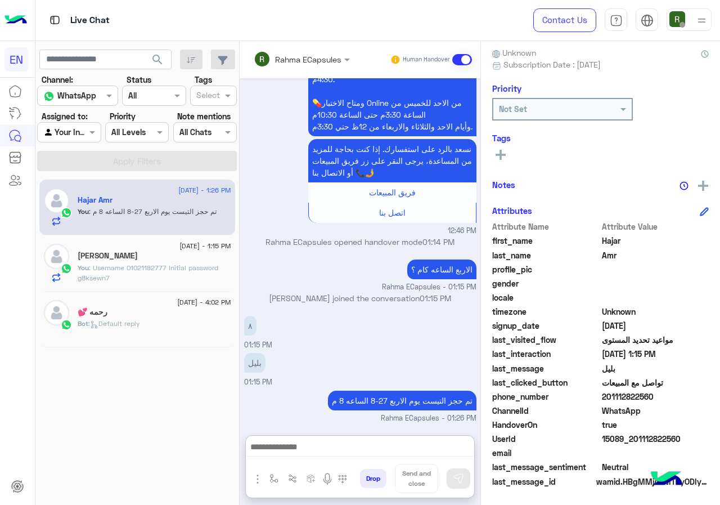
click at [288, 56] on input "text" at bounding box center [287, 59] width 66 height 12
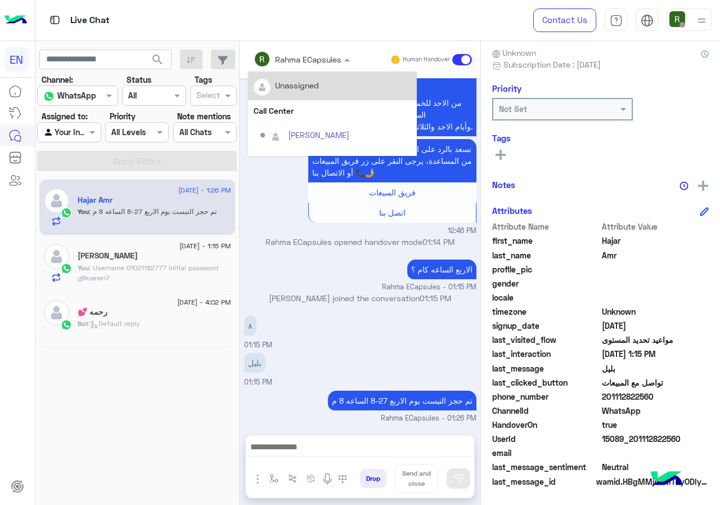
scroll to position [989, 0]
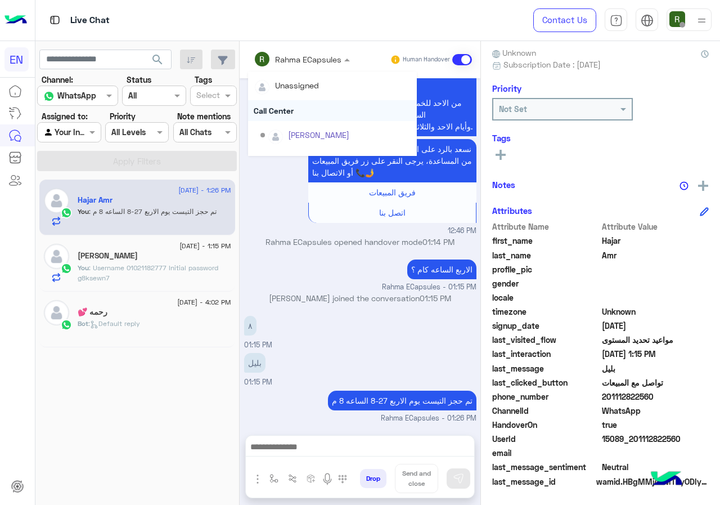
click at [291, 109] on div "Call Center" at bounding box center [332, 110] width 169 height 21
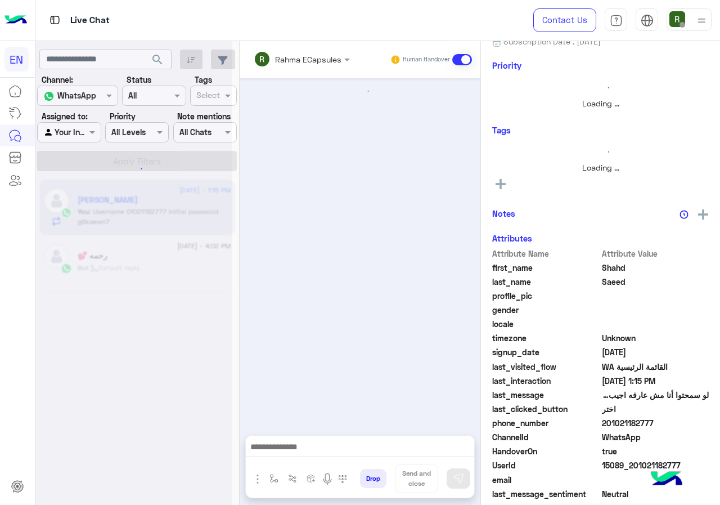
click at [287, 64] on input "text" at bounding box center [287, 59] width 66 height 12
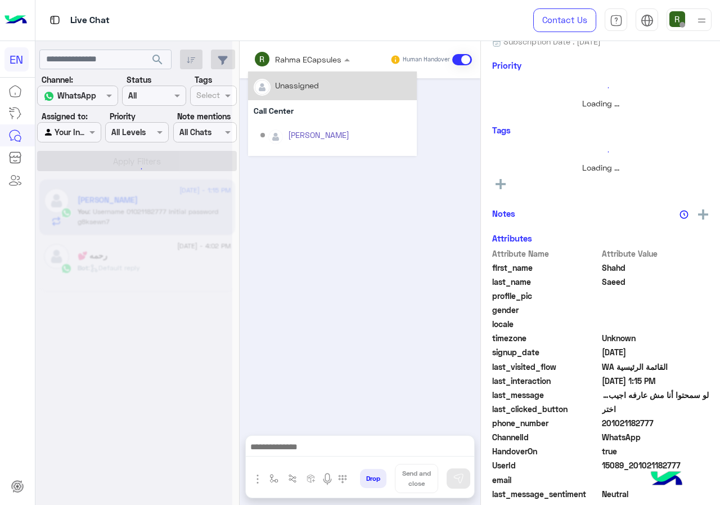
scroll to position [99, 0]
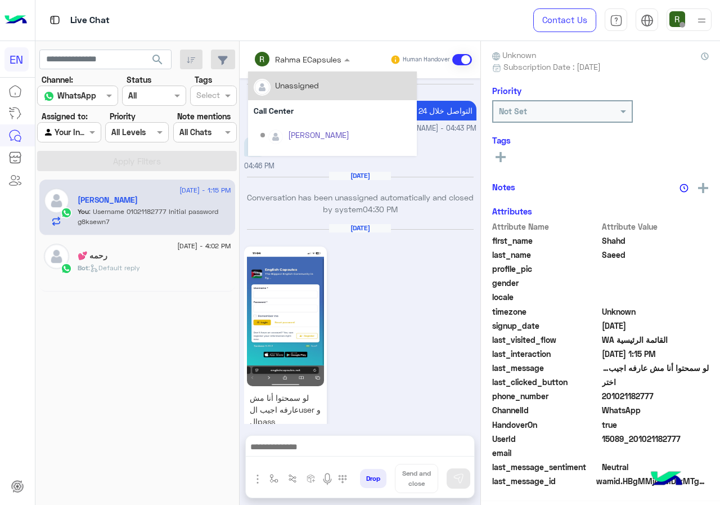
click at [295, 111] on div "Call Center" at bounding box center [332, 110] width 169 height 21
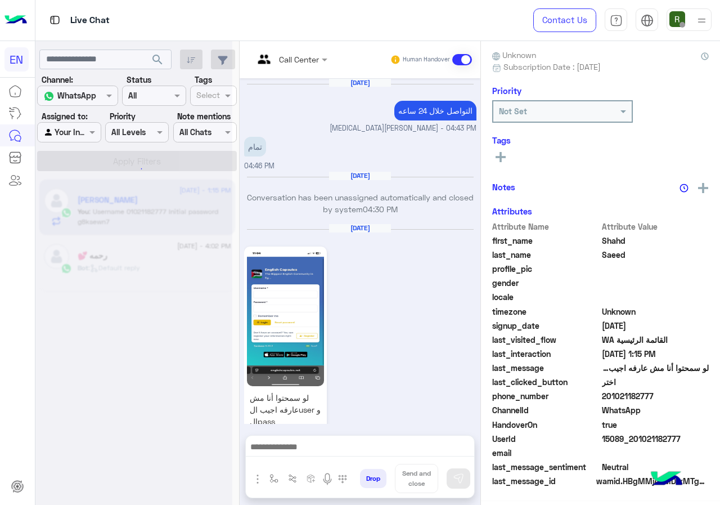
scroll to position [626, 0]
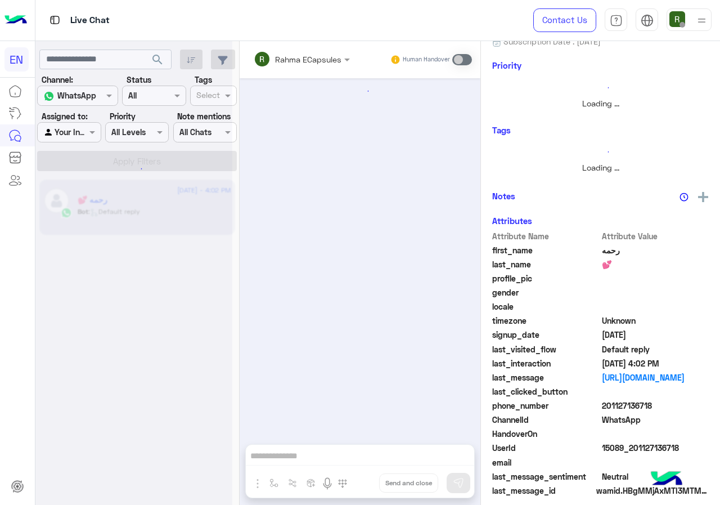
scroll to position [545, 0]
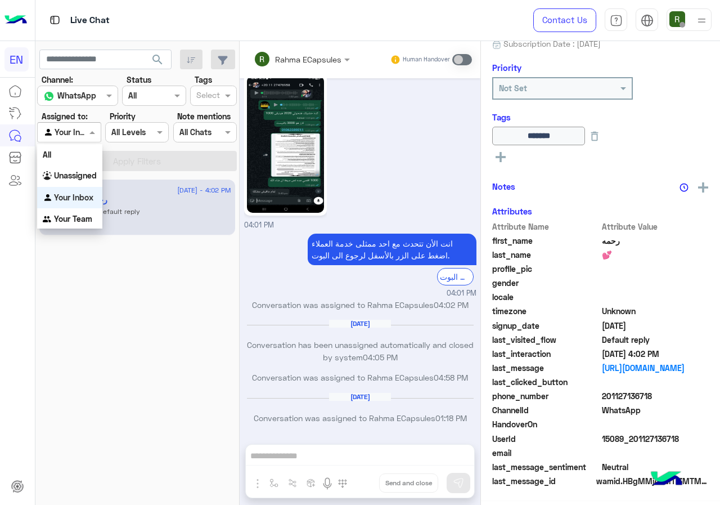
click at [85, 140] on div "Agent Filter Your Inbox" at bounding box center [69, 132] width 64 height 20
click at [86, 172] on b "Unassigned" at bounding box center [75, 175] width 43 height 10
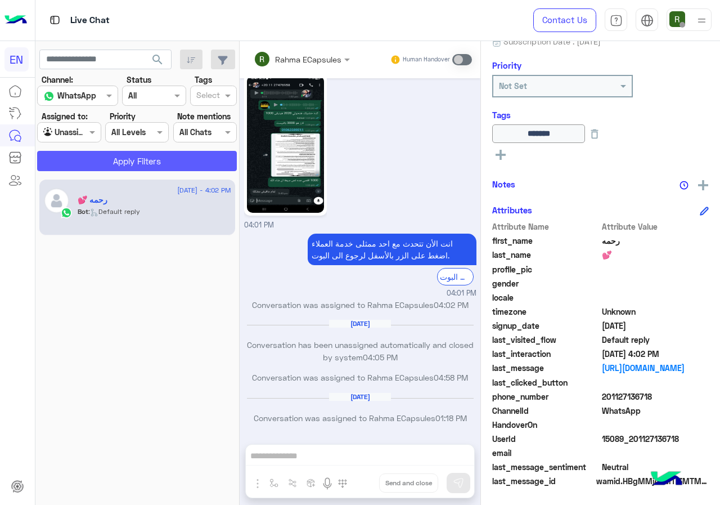
click at [89, 151] on button "Apply Filters" at bounding box center [137, 161] width 200 height 20
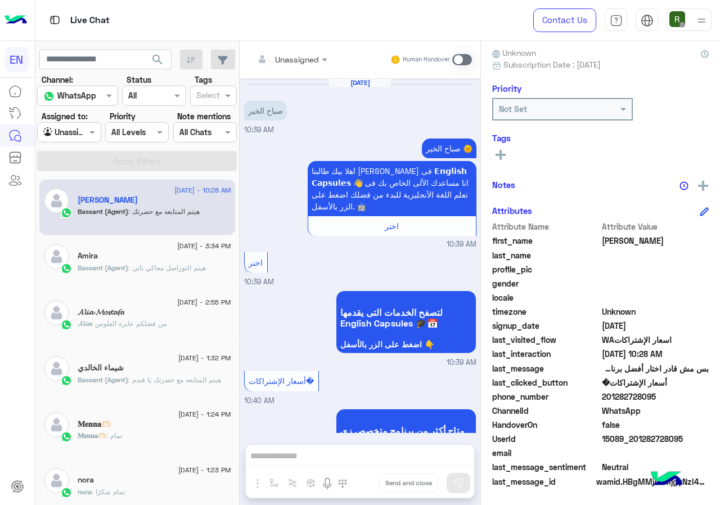
scroll to position [522, 0]
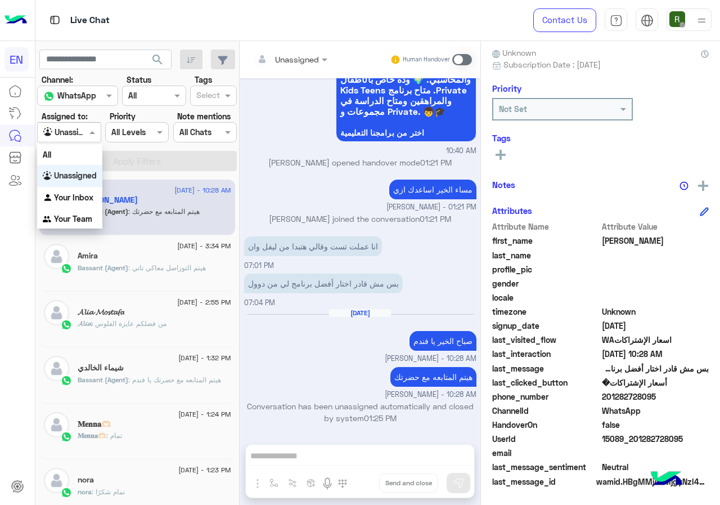
click at [84, 132] on div at bounding box center [69, 131] width 62 height 13
click at [61, 222] on b "Your Team" at bounding box center [73, 219] width 38 height 10
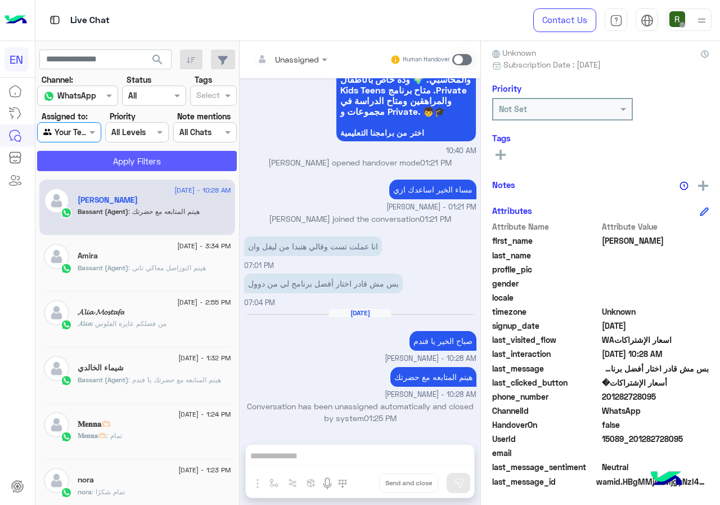
click at [104, 162] on button "Apply Filters" at bounding box center [137, 161] width 200 height 20
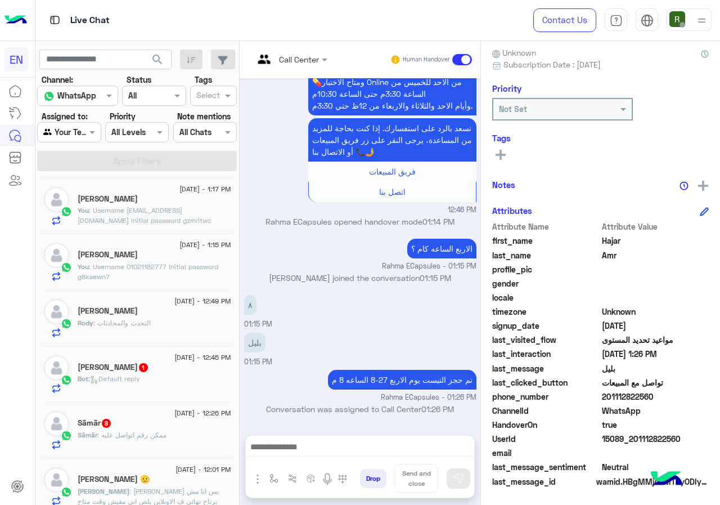
scroll to position [281, 0]
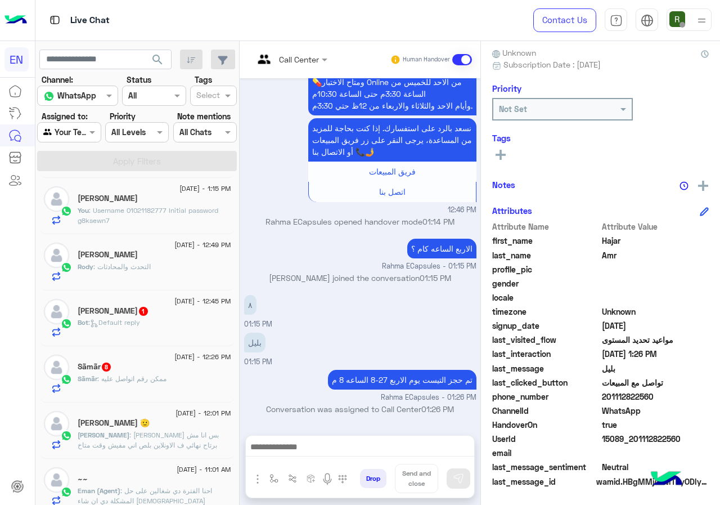
click at [146, 260] on div "Rody Wmohamed" at bounding box center [155, 256] width 154 height 12
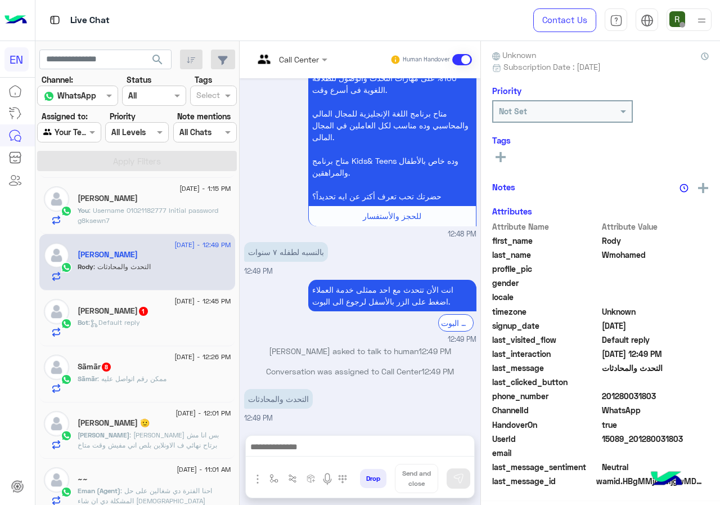
scroll to position [98, 0]
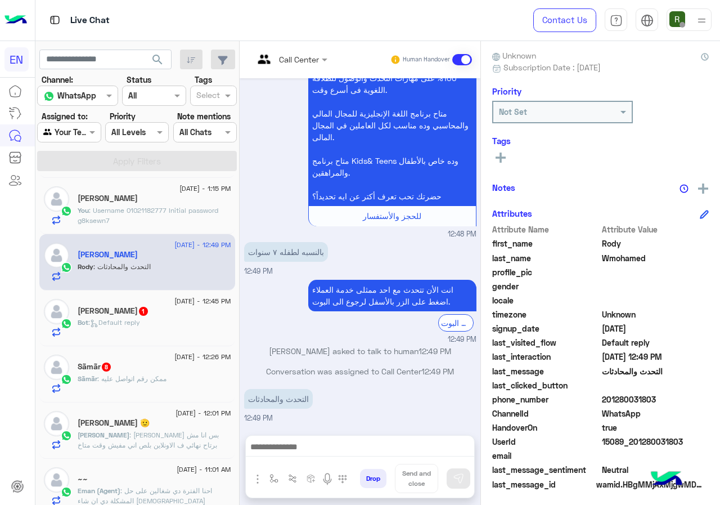
click at [689, 402] on span "201280031803" at bounding box center [655, 399] width 107 height 12
click at [299, 60] on input "text" at bounding box center [277, 59] width 46 height 12
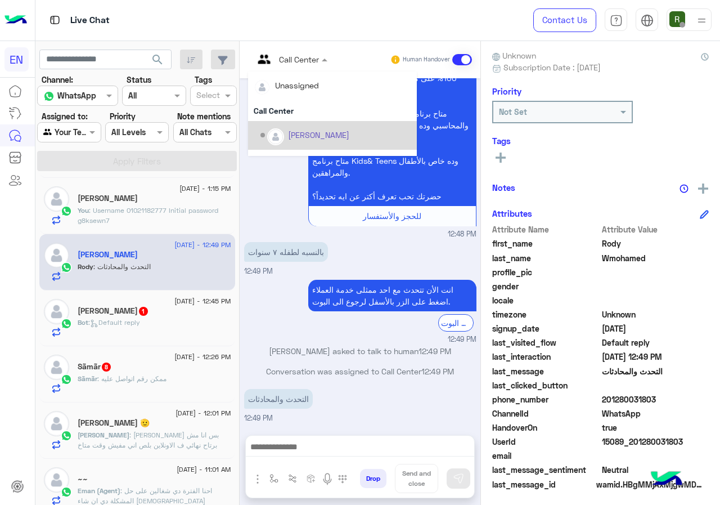
scroll to position [187, 0]
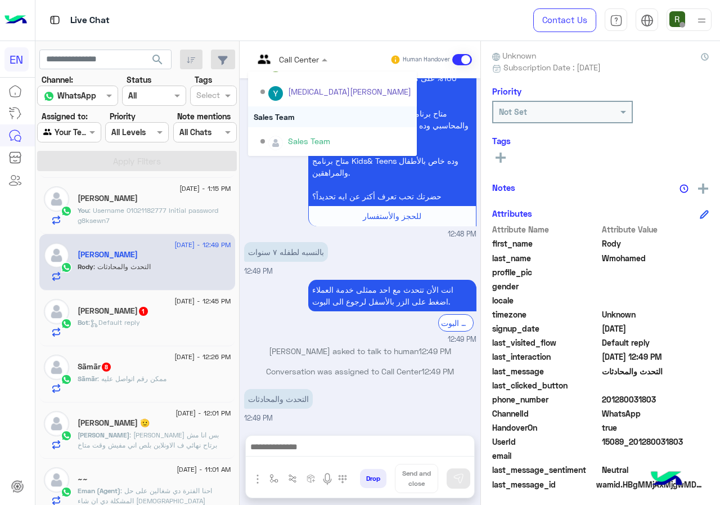
click at [328, 111] on div "Sales Team" at bounding box center [332, 116] width 169 height 21
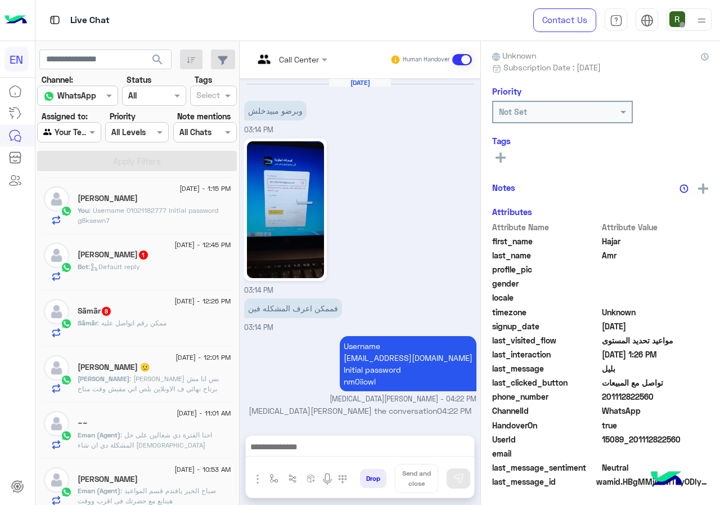
scroll to position [969, 0]
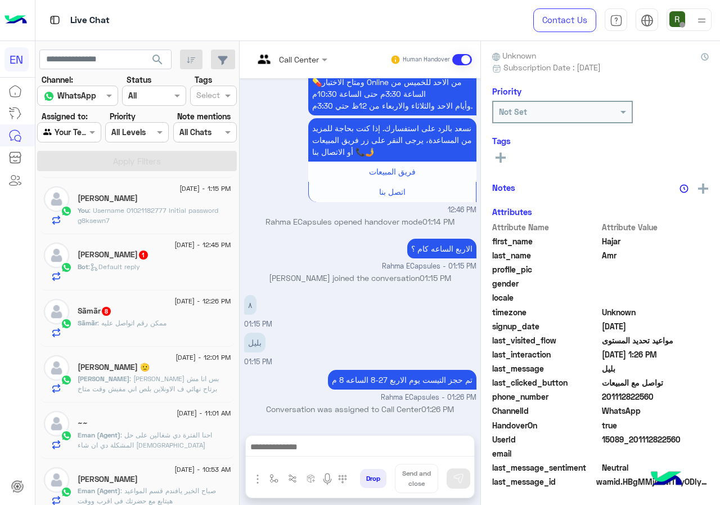
click at [178, 268] on div "Bot : Default reply" at bounding box center [155, 272] width 154 height 20
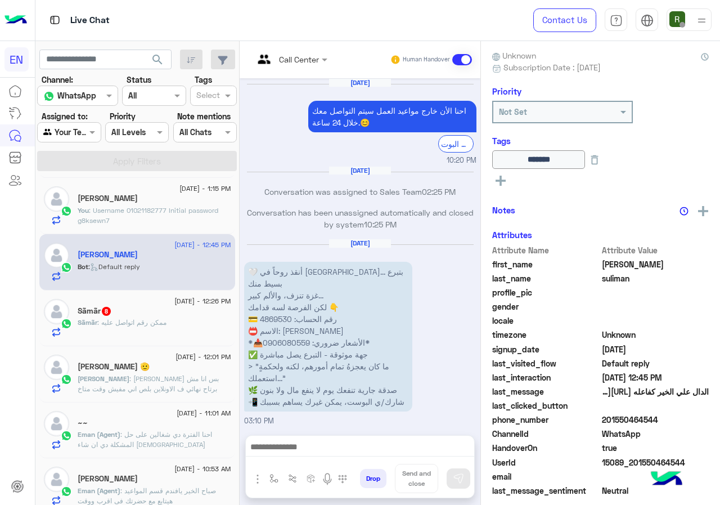
scroll to position [2163, 0]
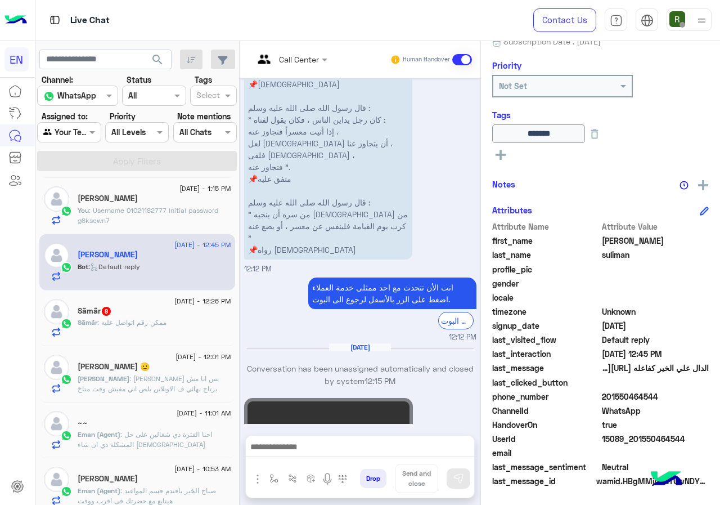
click at [405, 398] on video at bounding box center [328, 440] width 169 height 84
click at [138, 308] on div "Sãmãr 8" at bounding box center [155, 312] width 154 height 12
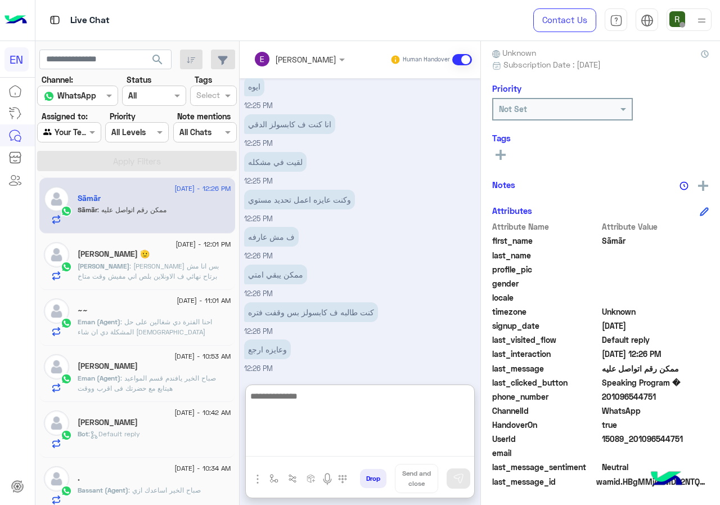
click at [398, 445] on textarea at bounding box center [360, 423] width 228 height 68
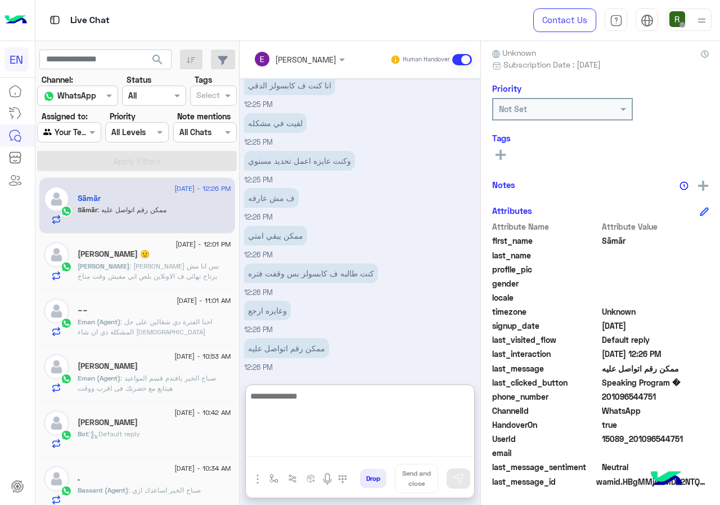
click at [410, 413] on textarea at bounding box center [360, 423] width 228 height 68
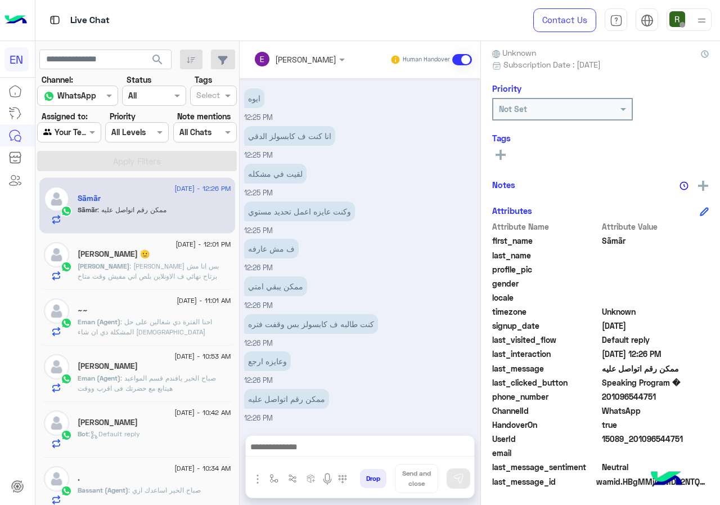
drag, startPoint x: 640, startPoint y: 395, endPoint x: 719, endPoint y: 403, distance: 80.3
click at [709, 403] on div "phone_number 201096544751" at bounding box center [600, 397] width 217 height 14
click at [327, 438] on div at bounding box center [360, 449] width 228 height 28
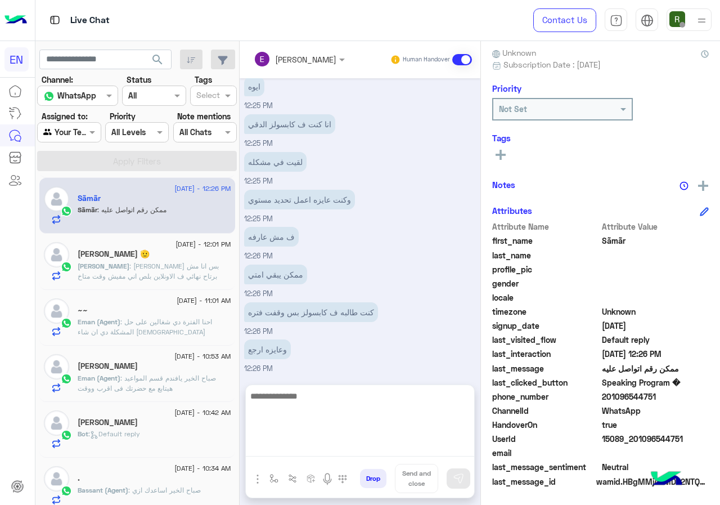
click at [328, 443] on textarea at bounding box center [360, 423] width 228 height 68
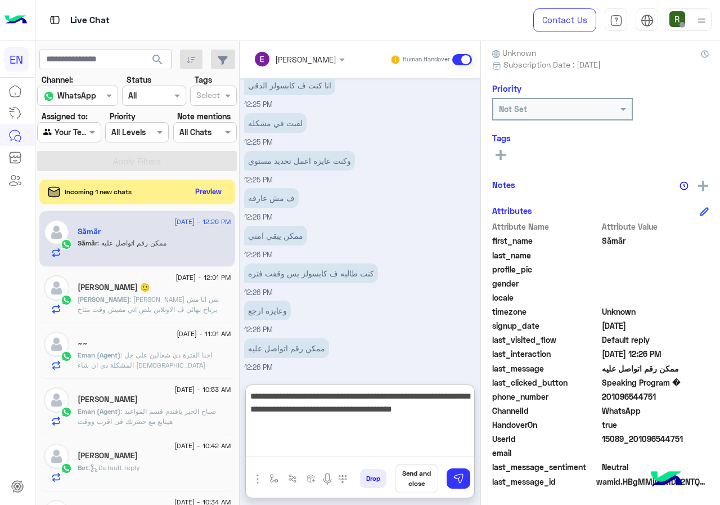
type textarea "**********"
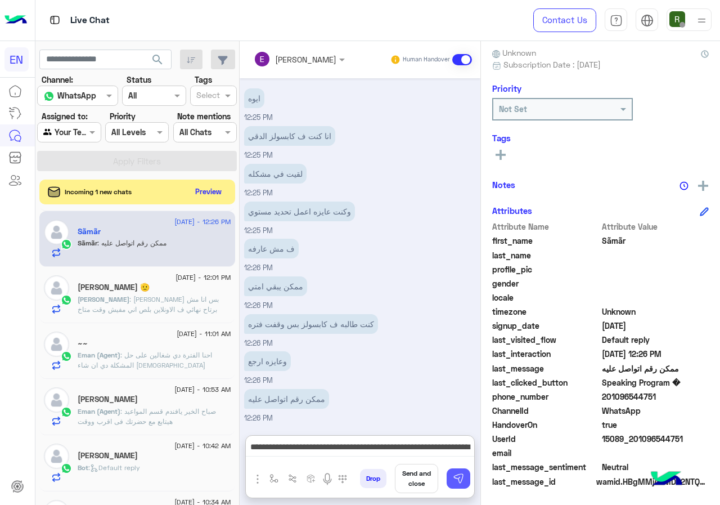
click at [464, 475] on img at bounding box center [458, 478] width 11 height 11
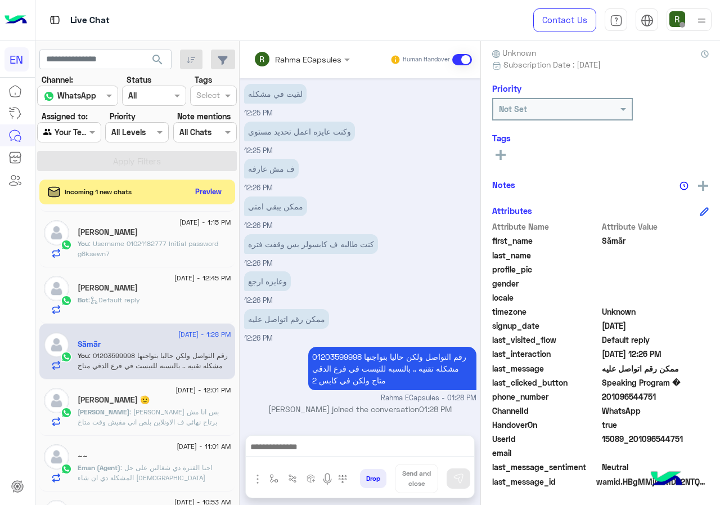
scroll to position [394, 0]
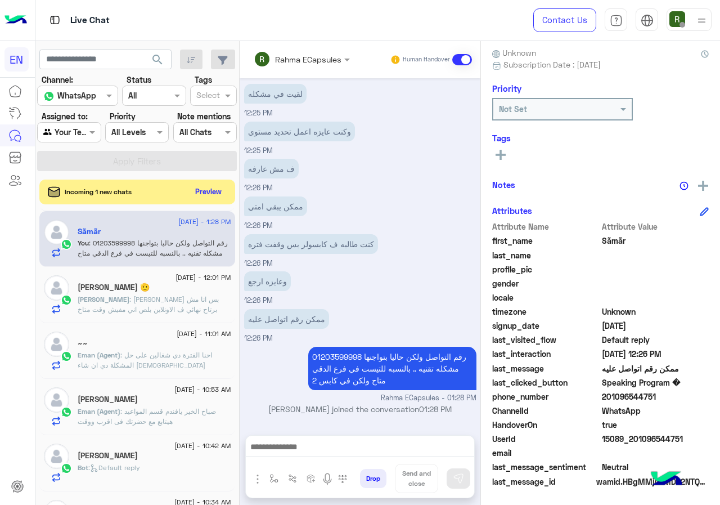
click at [144, 304] on span ": عارف يفندم بس انا مش برتاح نهائي ف الاونلاين بلص اني مفيش وقت متاخ دلوقتي معا…" at bounding box center [148, 309] width 141 height 29
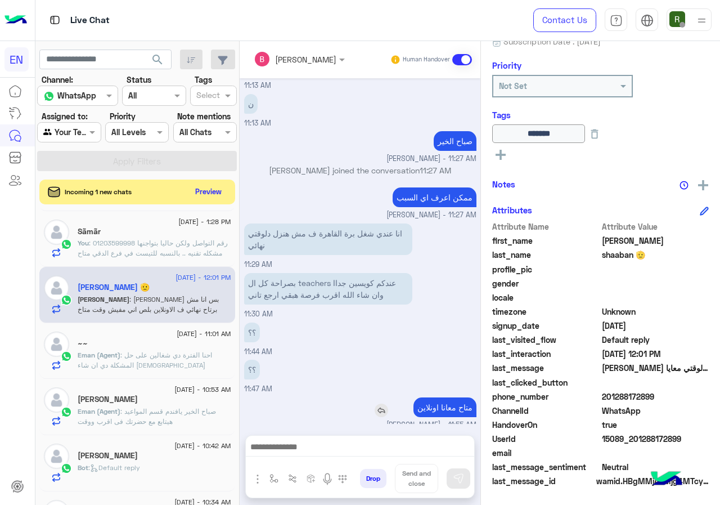
scroll to position [511, 0]
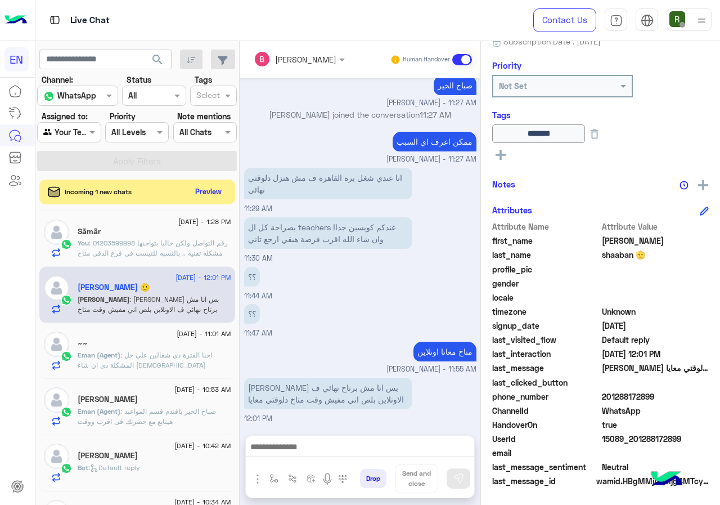
drag, startPoint x: 641, startPoint y: 392, endPoint x: 691, endPoint y: 392, distance: 50.6
click at [691, 392] on span "201288172899" at bounding box center [655, 396] width 107 height 12
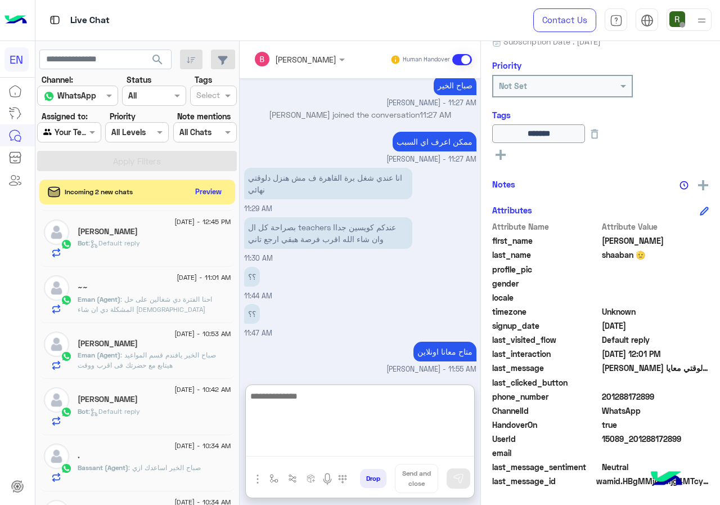
click at [387, 445] on textarea at bounding box center [360, 423] width 228 height 68
click at [359, 430] on textarea at bounding box center [360, 423] width 228 height 68
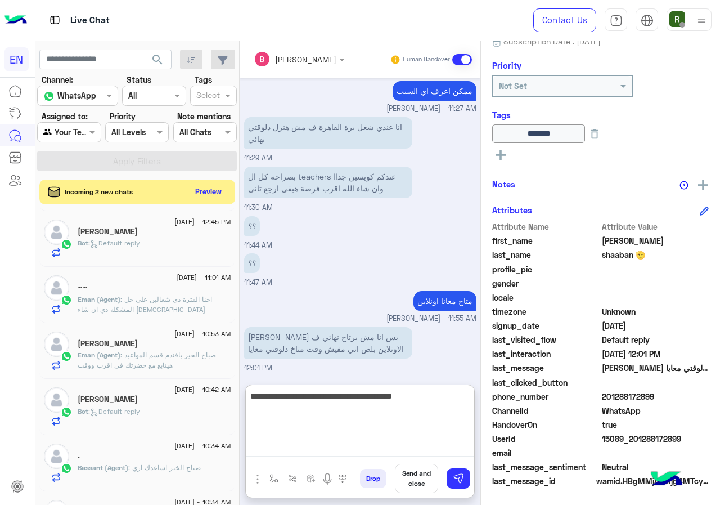
type textarea "**********"
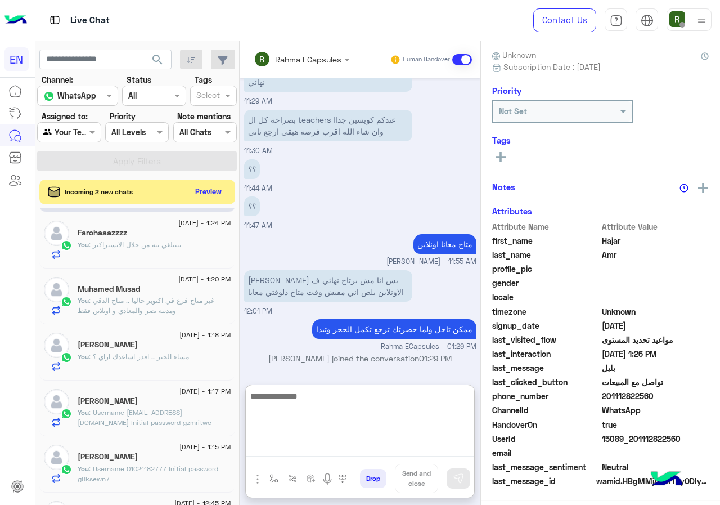
scroll to position [0, 0]
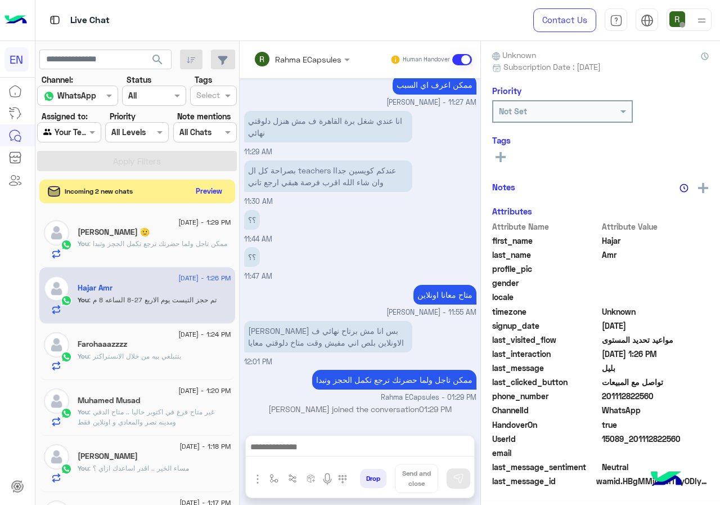
click at [227, 190] on button "Preview" at bounding box center [209, 190] width 35 height 15
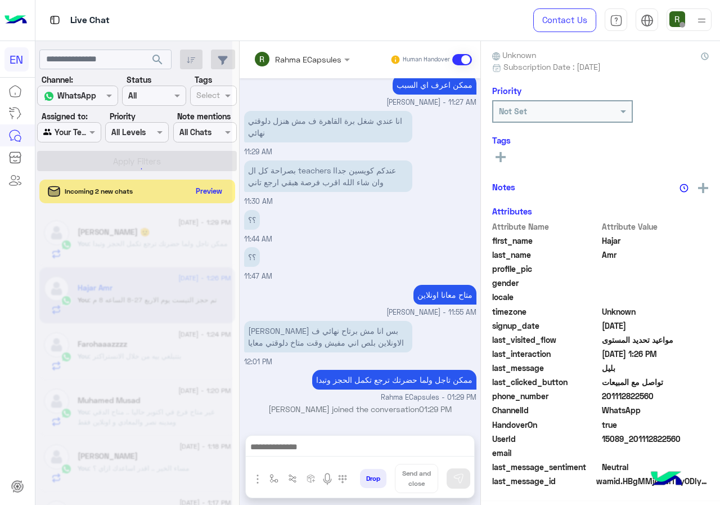
scroll to position [568, 0]
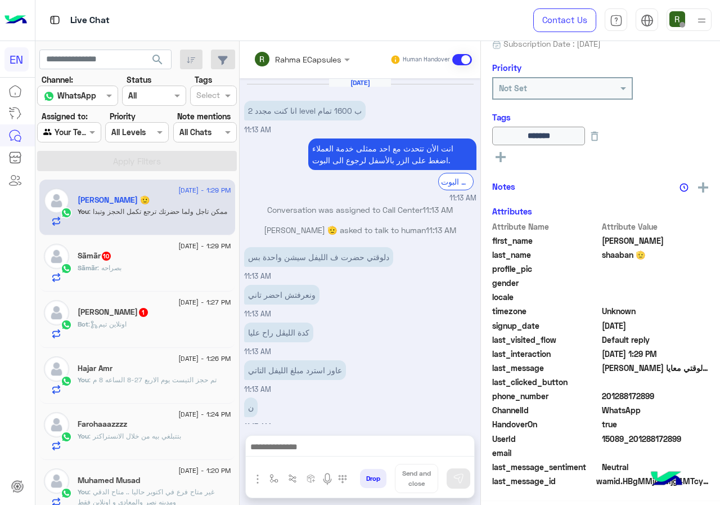
scroll to position [416, 0]
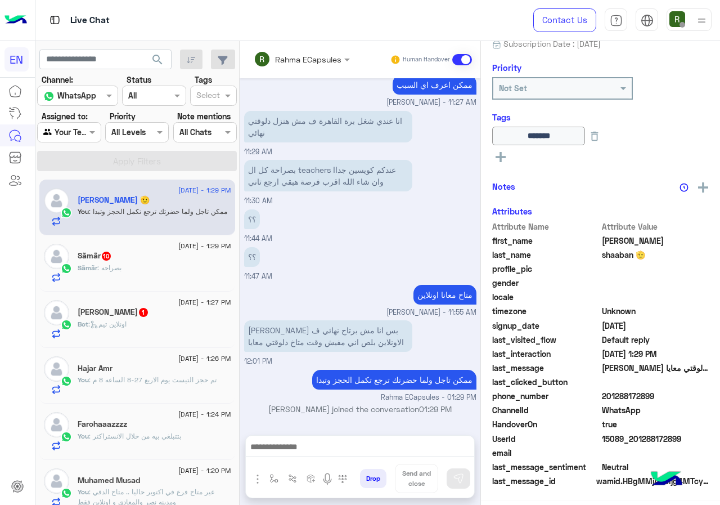
click at [155, 272] on div "Sãmãr : بصراحه" at bounding box center [155, 273] width 154 height 20
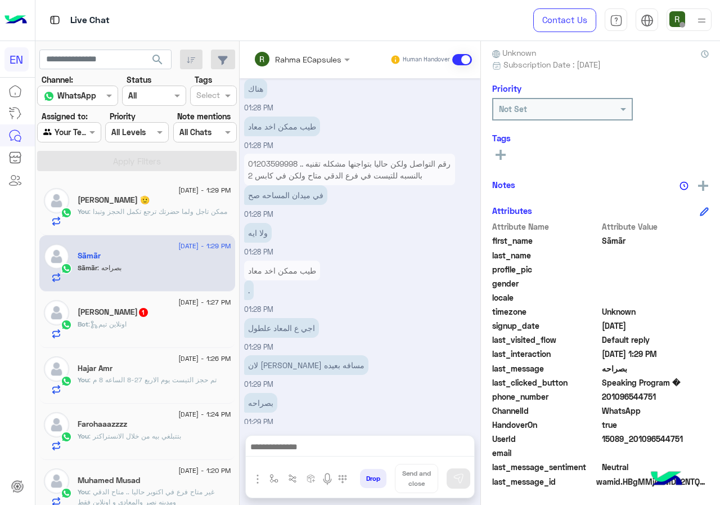
scroll to position [481, 0]
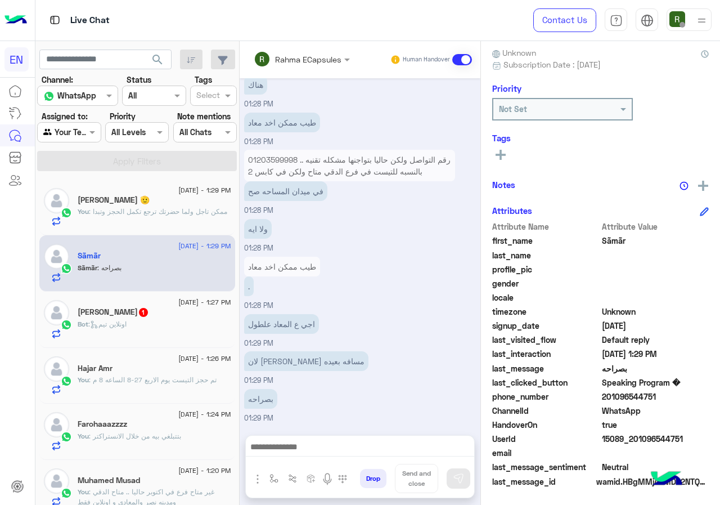
drag, startPoint x: 644, startPoint y: 397, endPoint x: 694, endPoint y: 395, distance: 49.6
click at [694, 395] on span "201096544751" at bounding box center [655, 396] width 107 height 12
click at [541, 286] on span "gender" at bounding box center [545, 283] width 107 height 12
drag, startPoint x: 660, startPoint y: 397, endPoint x: 688, endPoint y: 396, distance: 27.6
click at [688, 396] on span "201096544751" at bounding box center [655, 396] width 107 height 12
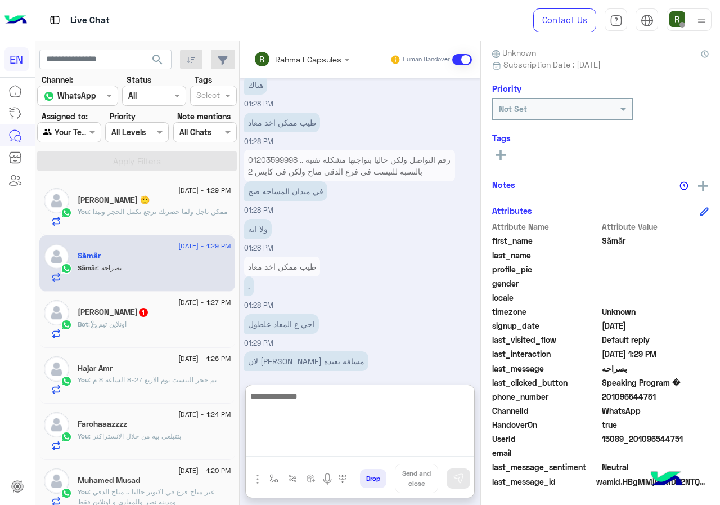
paste textarea "**********"
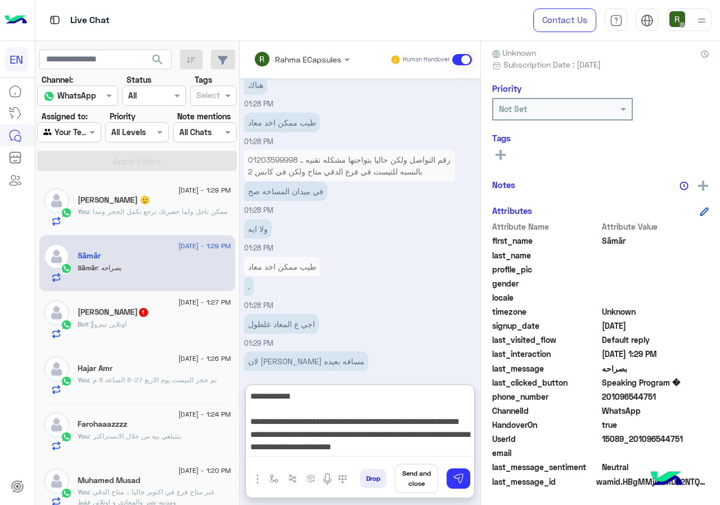
scroll to position [22, 0]
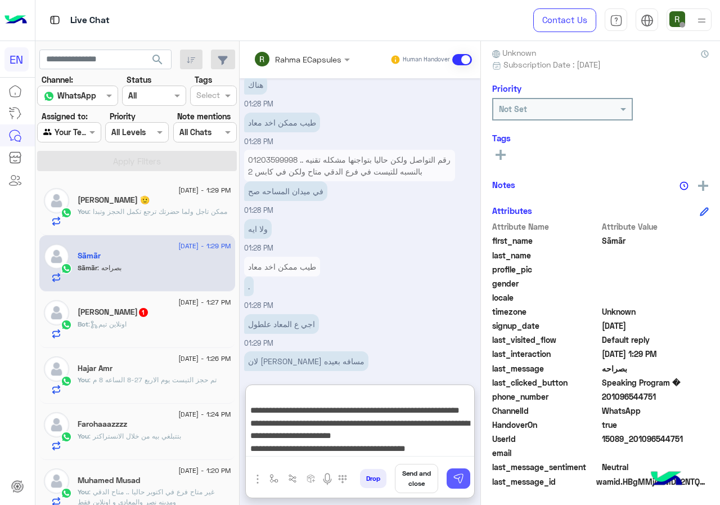
type textarea "**********"
click at [464, 484] on img at bounding box center [458, 478] width 11 height 11
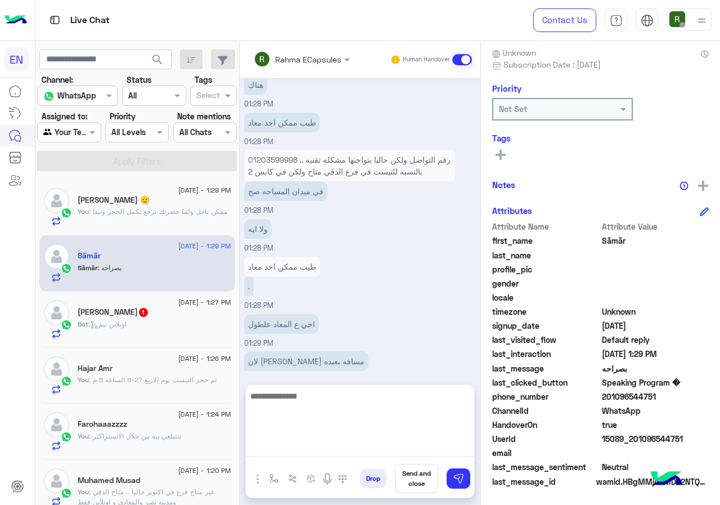
scroll to position [0, 0]
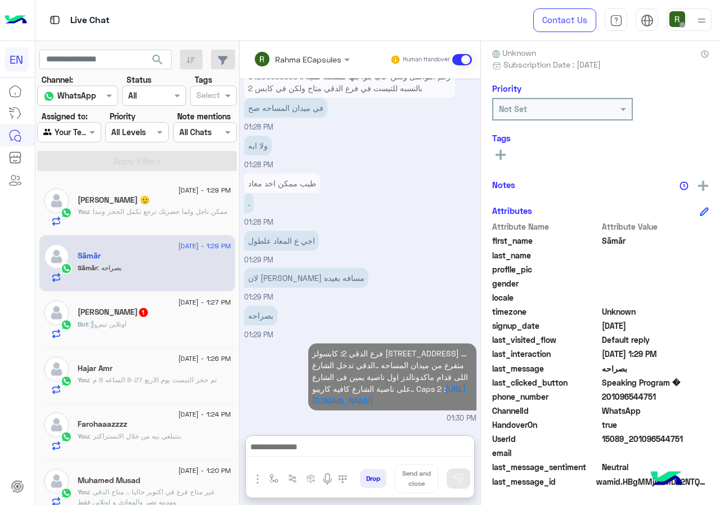
click at [434, 455] on textarea at bounding box center [360, 447] width 228 height 17
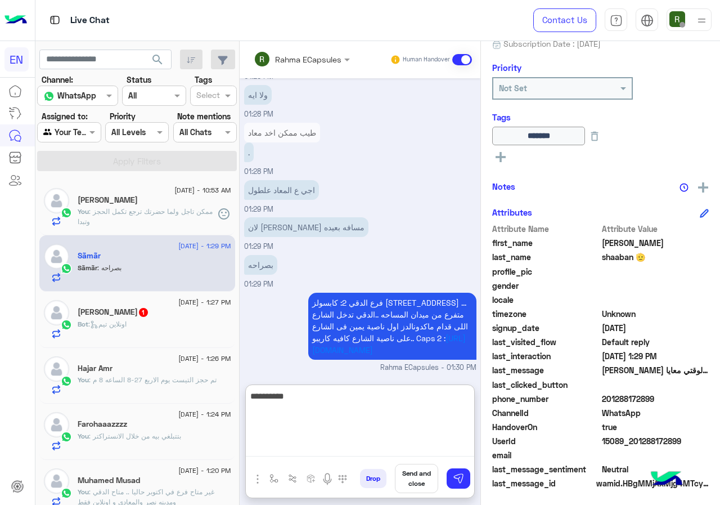
scroll to position [124, 0]
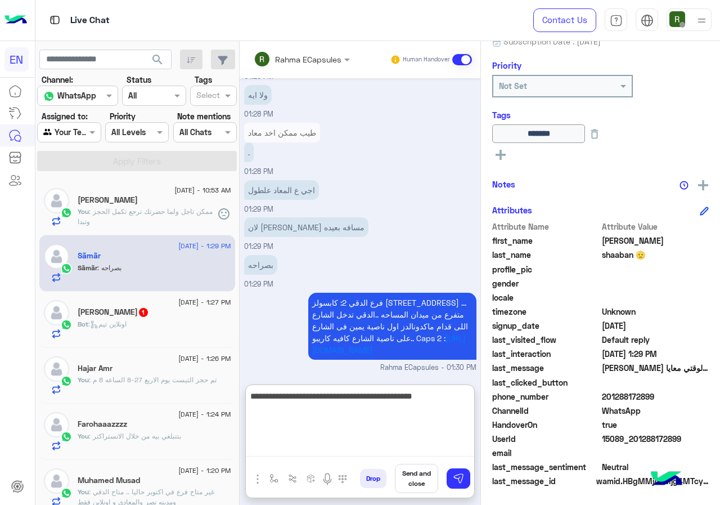
type textarea "**********"
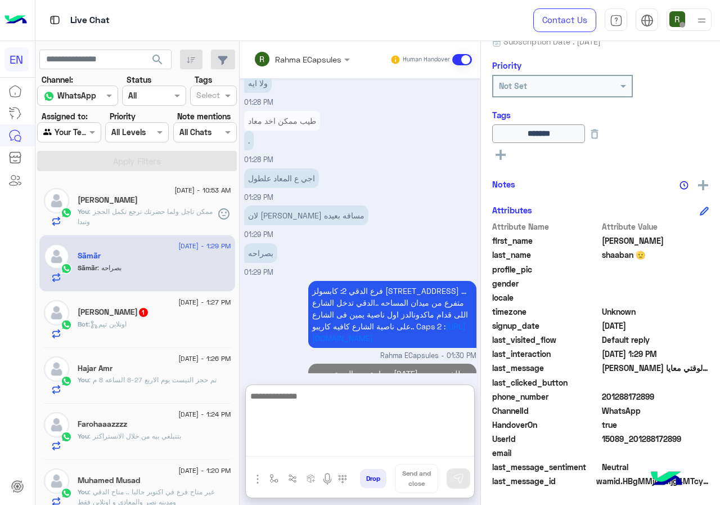
scroll to position [674, 0]
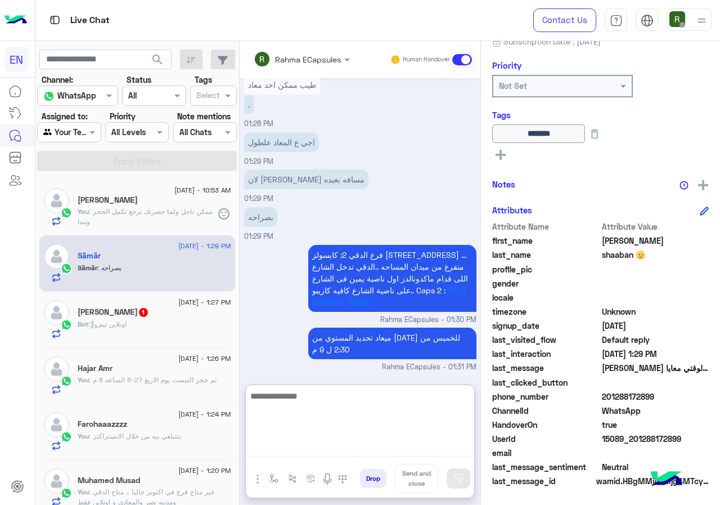
click at [148, 325] on div "Bot : اونلاين تيم" at bounding box center [155, 329] width 154 height 20
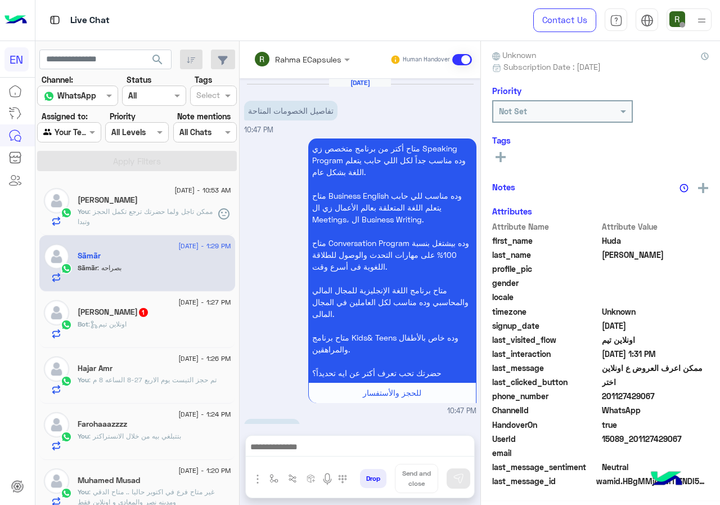
scroll to position [99, 0]
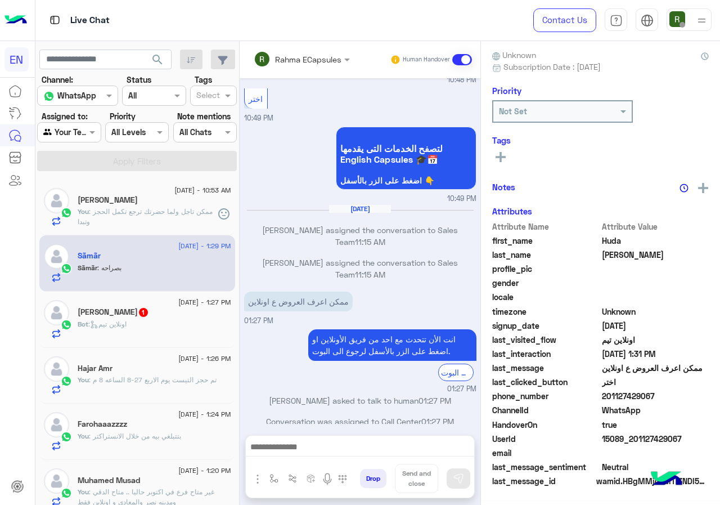
click at [141, 319] on div "Bot : اونلاين تيم" at bounding box center [155, 329] width 154 height 20
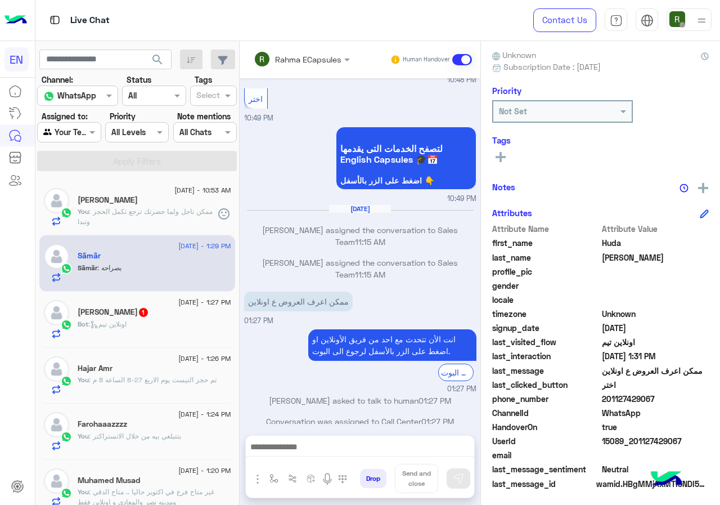
scroll to position [101, 0]
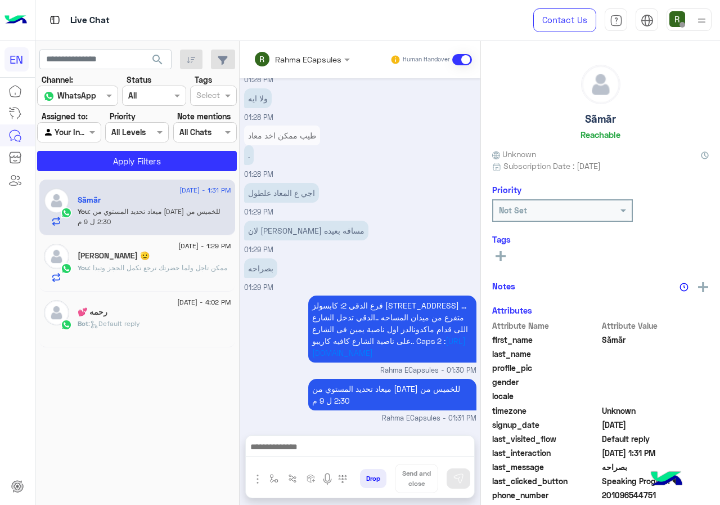
click at [294, 56] on input "text" at bounding box center [287, 59] width 66 height 12
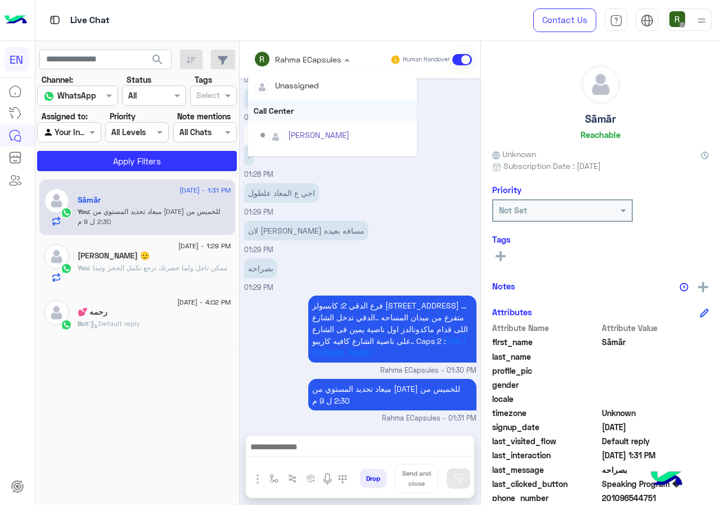
click at [308, 111] on div "Call Center" at bounding box center [332, 110] width 169 height 21
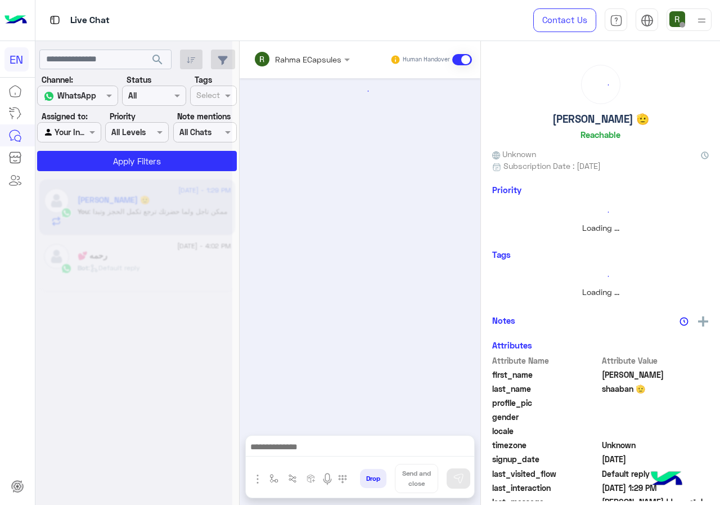
click at [298, 66] on div "Rahma ECapsules" at bounding box center [298, 59] width 88 height 23
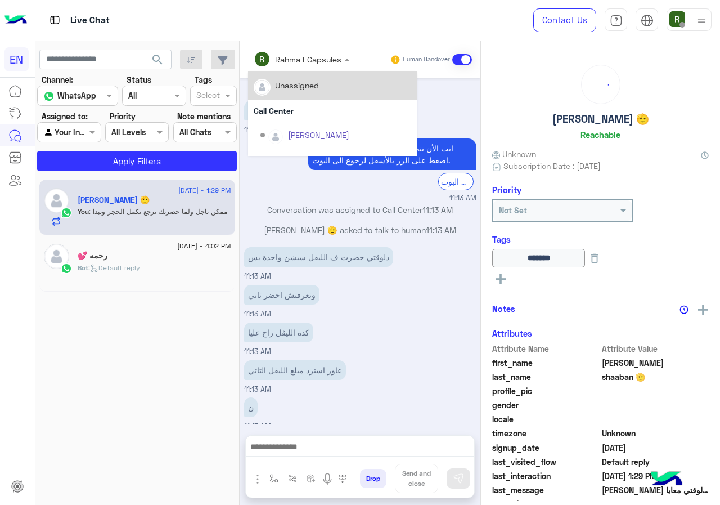
scroll to position [416, 0]
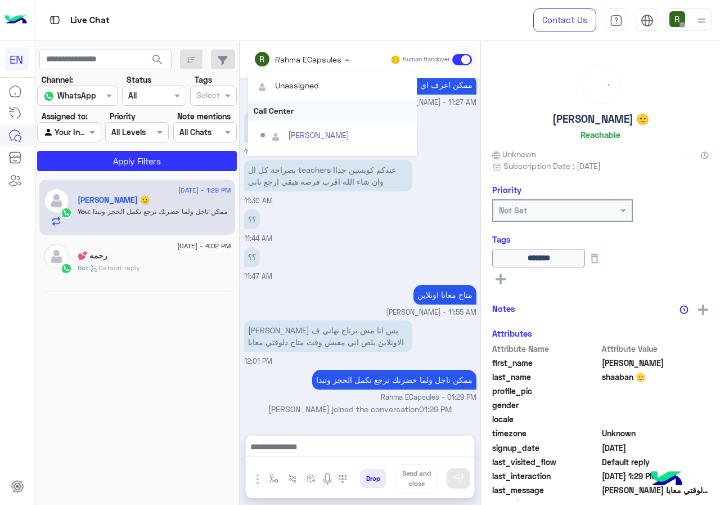
click at [295, 115] on div "Call Center" at bounding box center [332, 110] width 169 height 21
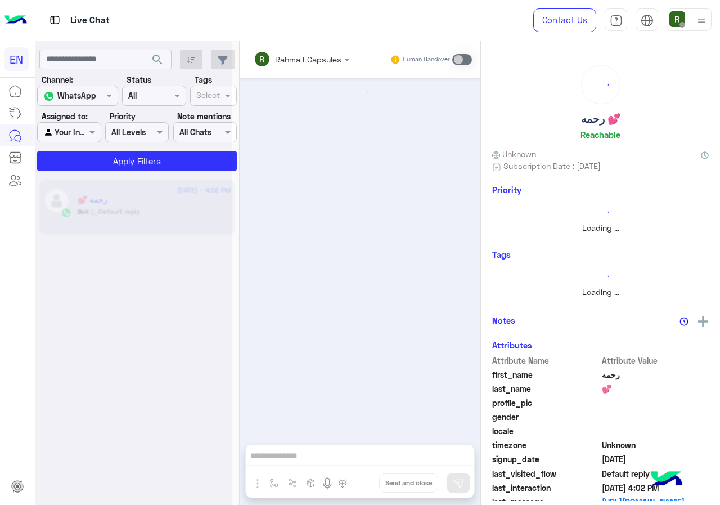
scroll to position [545, 0]
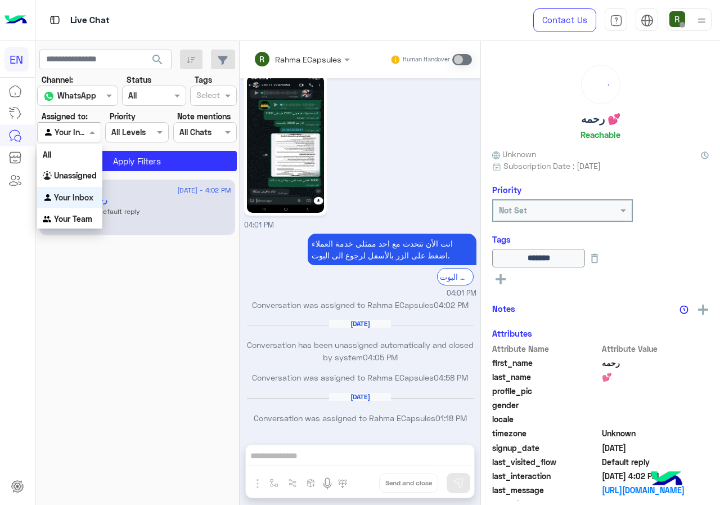
click at [68, 134] on input "text" at bounding box center [56, 133] width 26 height 12
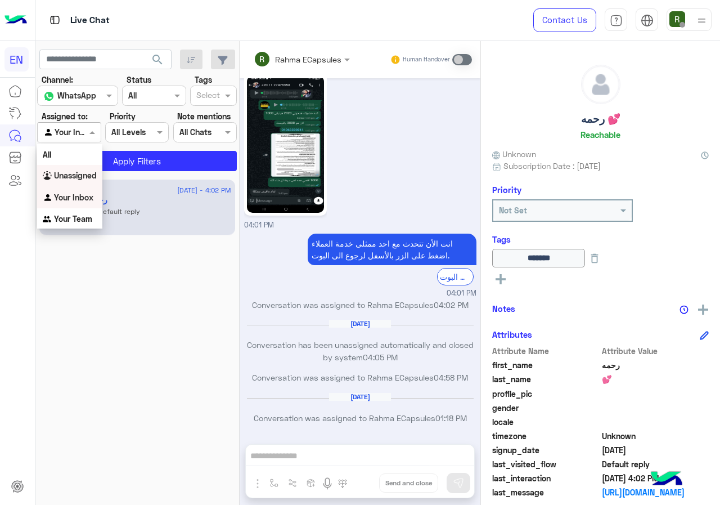
click at [78, 182] on div "Unassigned" at bounding box center [69, 176] width 65 height 22
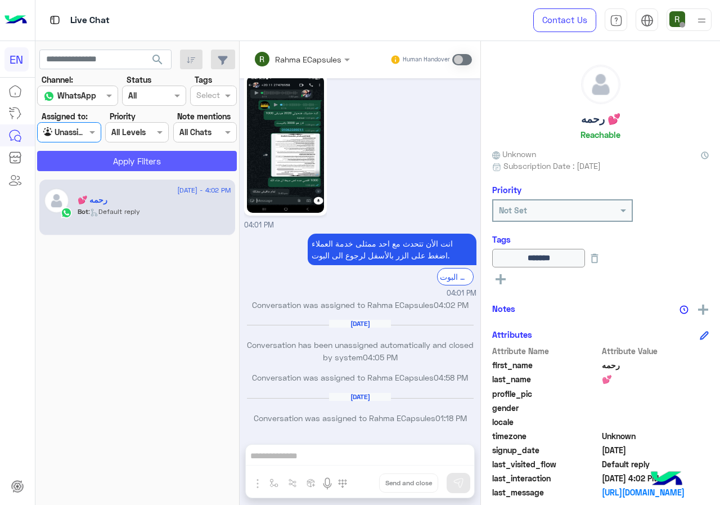
click at [83, 170] on button "Apply Filters" at bounding box center [137, 161] width 200 height 20
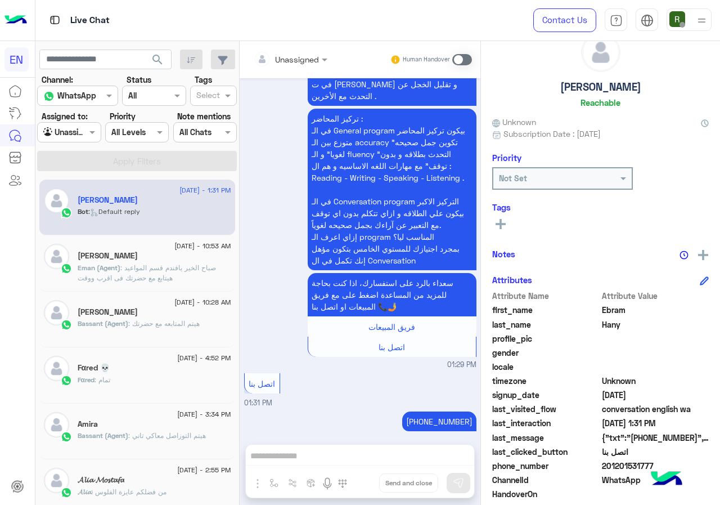
scroll to position [101, 0]
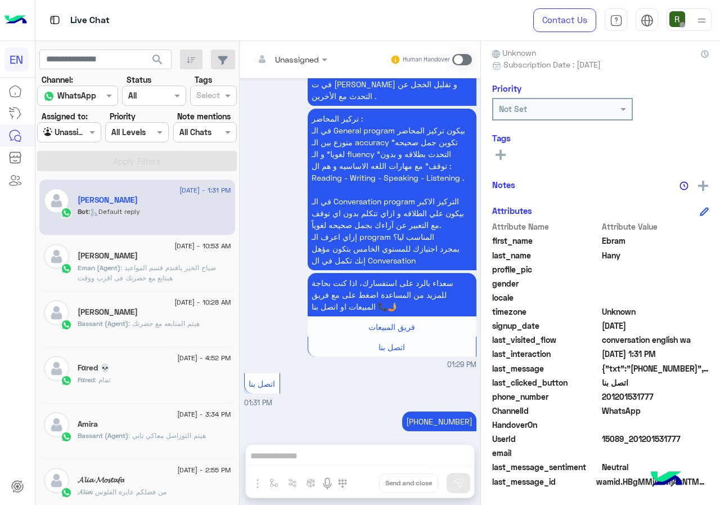
drag, startPoint x: 604, startPoint y: 397, endPoint x: 659, endPoint y: 394, distance: 55.2
click at [659, 394] on span "201201531777" at bounding box center [655, 396] width 107 height 12
copy span "01201531777"
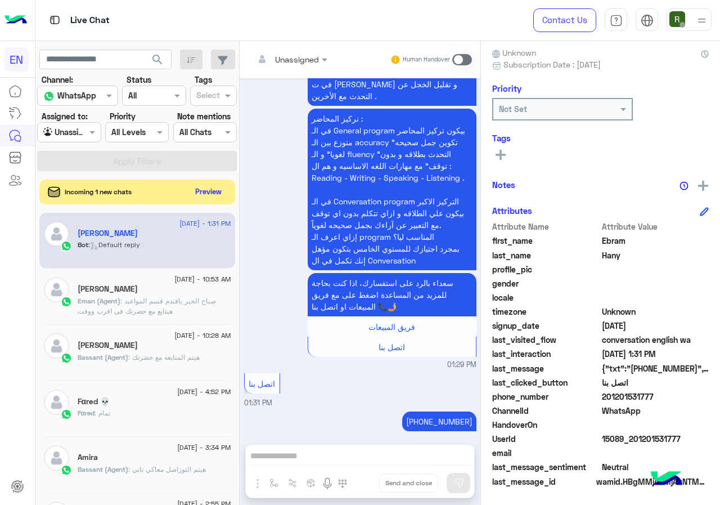
click at [295, 58] on input "text" at bounding box center [277, 59] width 46 height 12
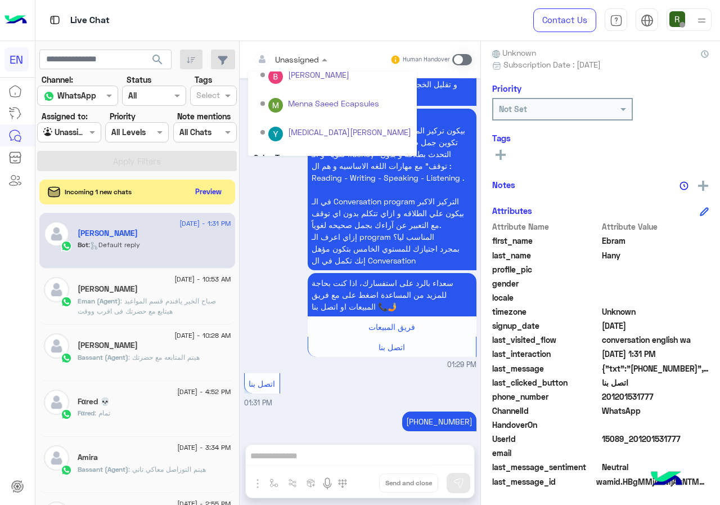
scroll to position [187, 0]
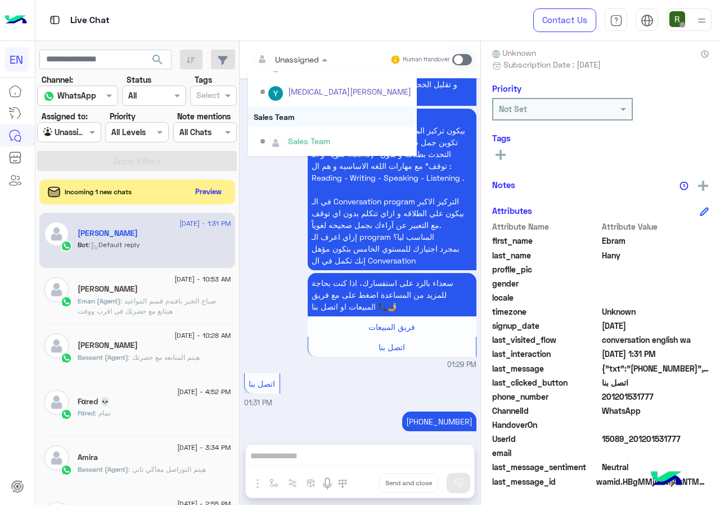
click at [297, 110] on div "Sales Team" at bounding box center [332, 116] width 169 height 21
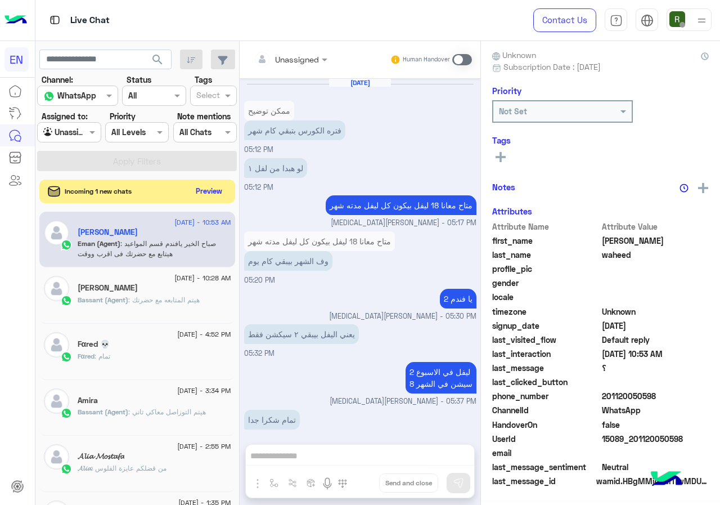
scroll to position [99, 0]
click at [216, 196] on button "Preview" at bounding box center [209, 190] width 35 height 15
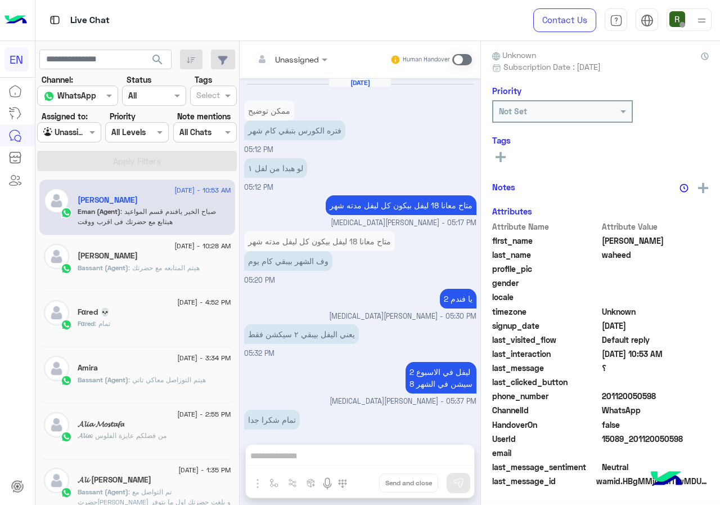
scroll to position [556, 0]
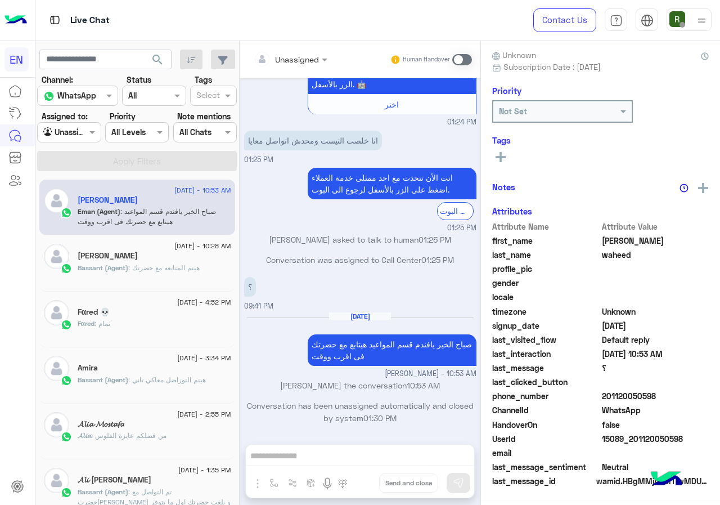
click at [68, 141] on div "Agent Filter Unassigned" at bounding box center [69, 132] width 64 height 20
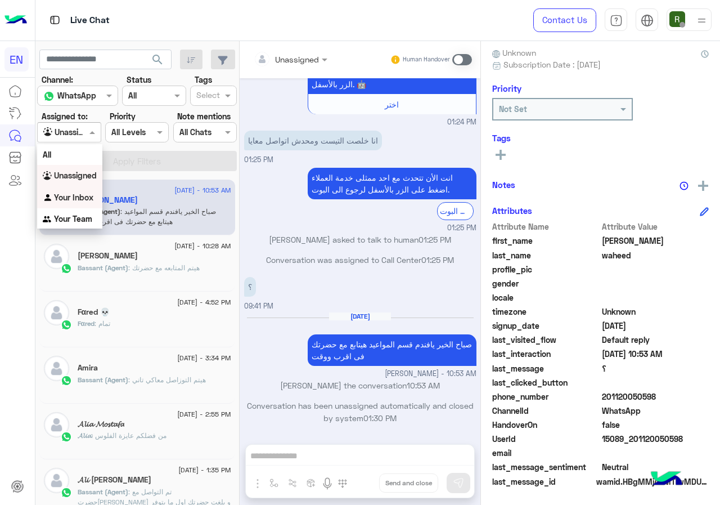
click at [76, 191] on div "Your Inbox" at bounding box center [69, 198] width 65 height 22
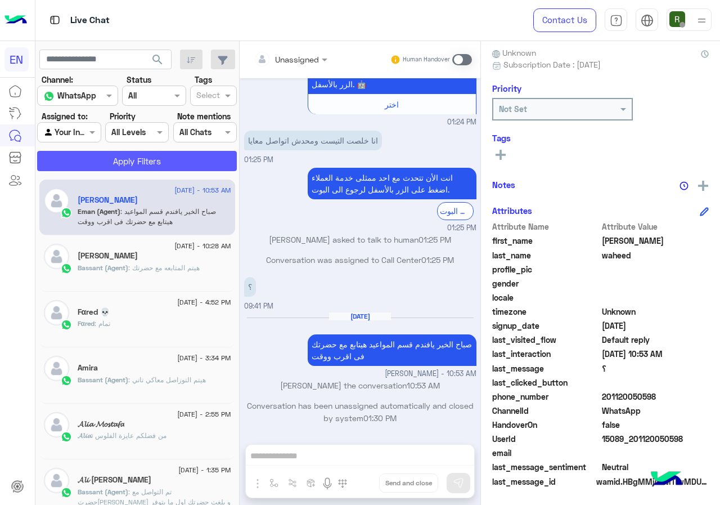
click at [85, 165] on button "Apply Filters" at bounding box center [137, 161] width 200 height 20
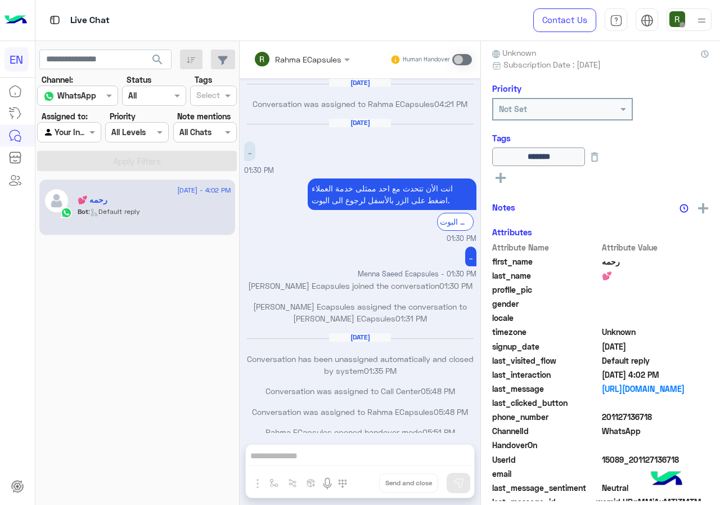
scroll to position [545, 0]
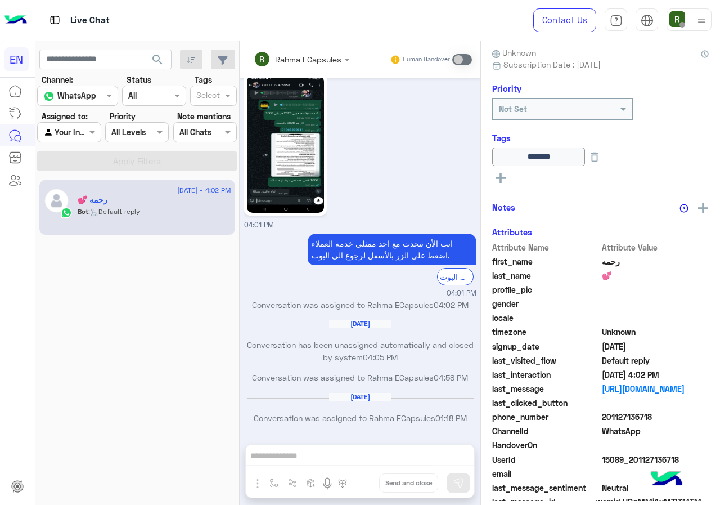
click at [78, 141] on div "Agent Filter Your Inbox" at bounding box center [69, 132] width 64 height 20
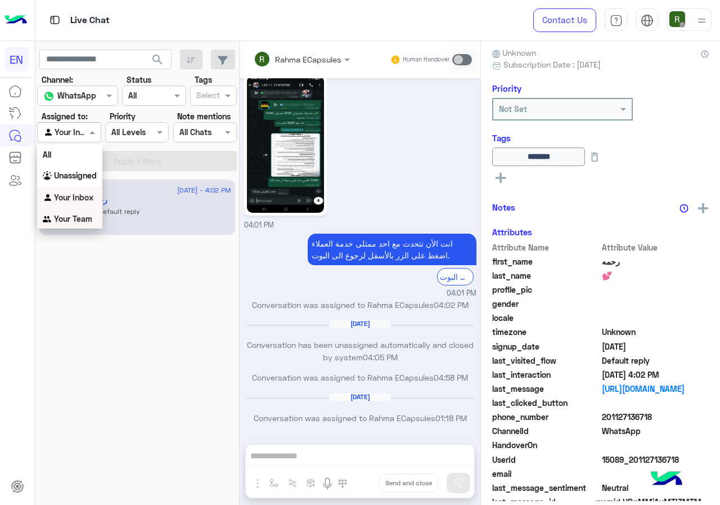
click at [80, 216] on b "Your Team" at bounding box center [73, 219] width 38 height 10
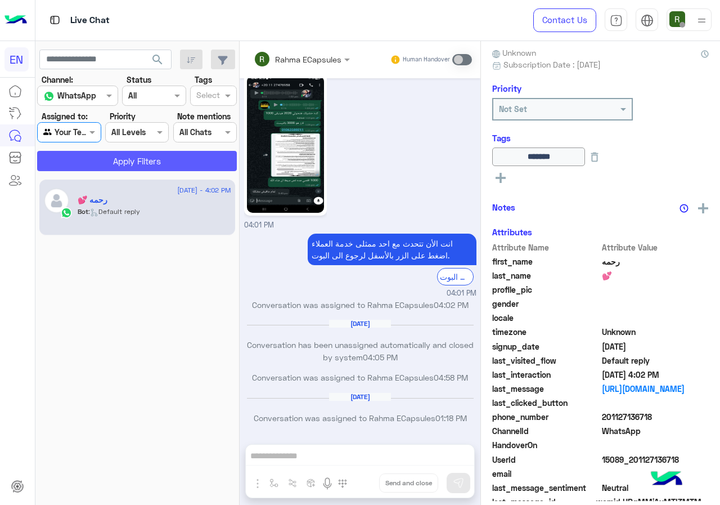
click at [101, 158] on button "Apply Filters" at bounding box center [137, 161] width 200 height 20
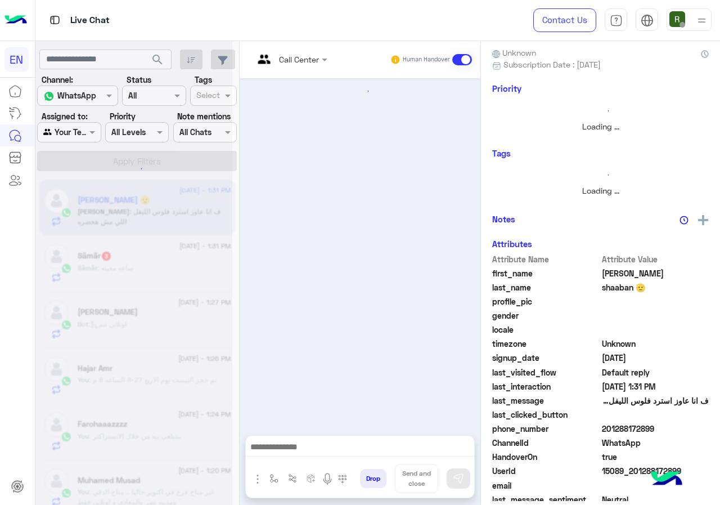
scroll to position [397, 0]
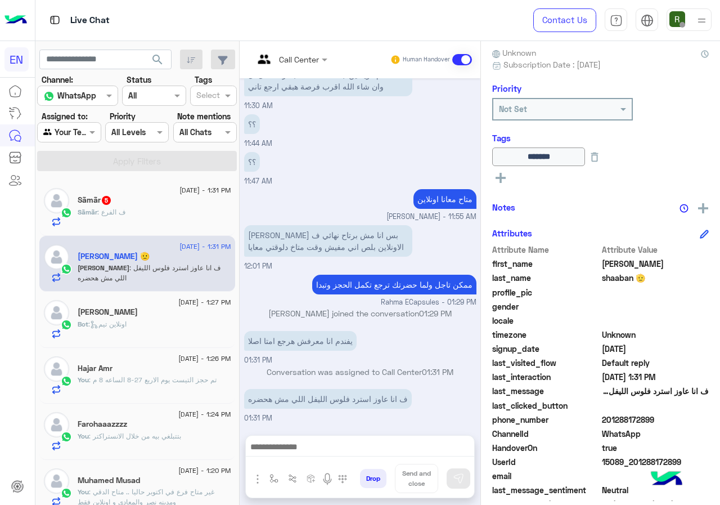
click at [165, 338] on div "Bot : اونلاين تيم" at bounding box center [155, 329] width 154 height 20
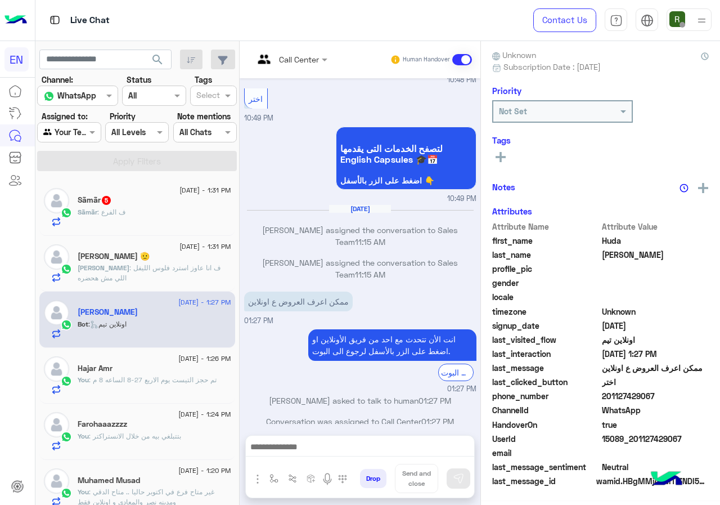
scroll to position [98, 0]
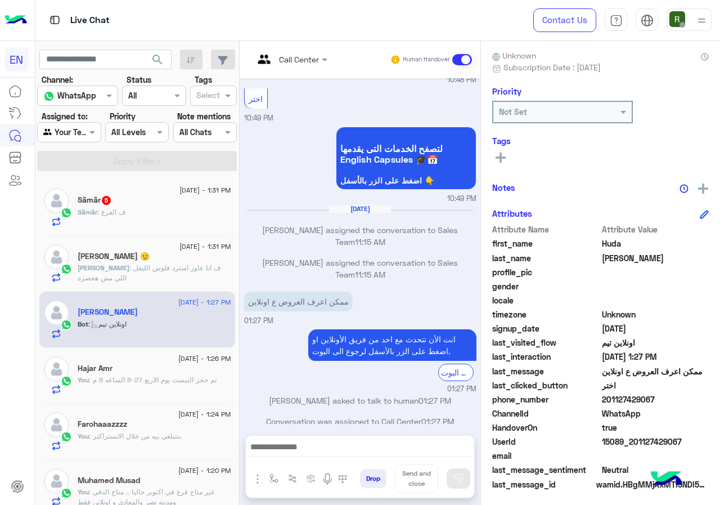
drag, startPoint x: 640, startPoint y: 398, endPoint x: 719, endPoint y: 395, distance: 79.4
click at [709, 395] on span "201127429067" at bounding box center [655, 399] width 107 height 12
copy span "01127429067"
click at [299, 53] on input "text" at bounding box center [277, 59] width 46 height 12
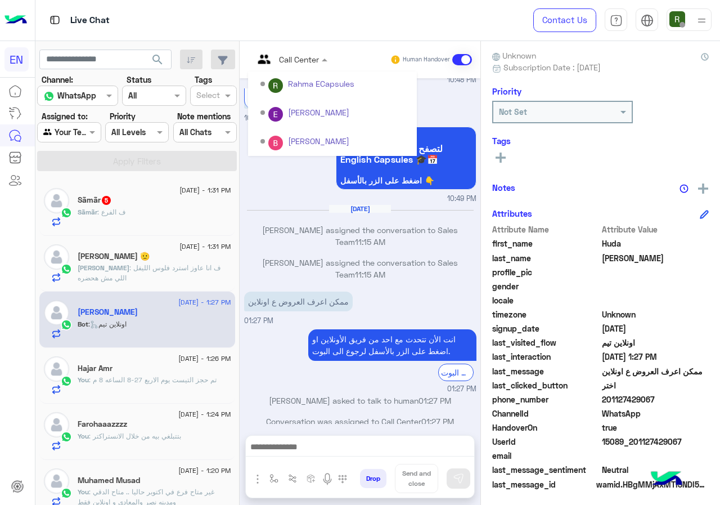
scroll to position [187, 0]
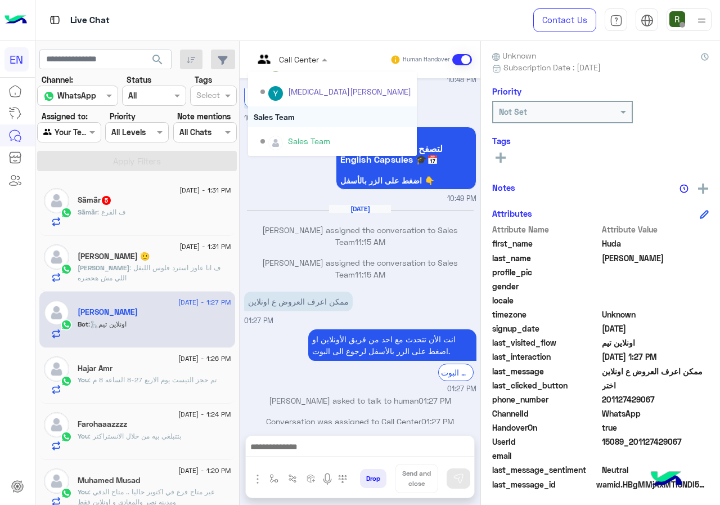
click at [338, 117] on div "Sales Team" at bounding box center [332, 116] width 169 height 21
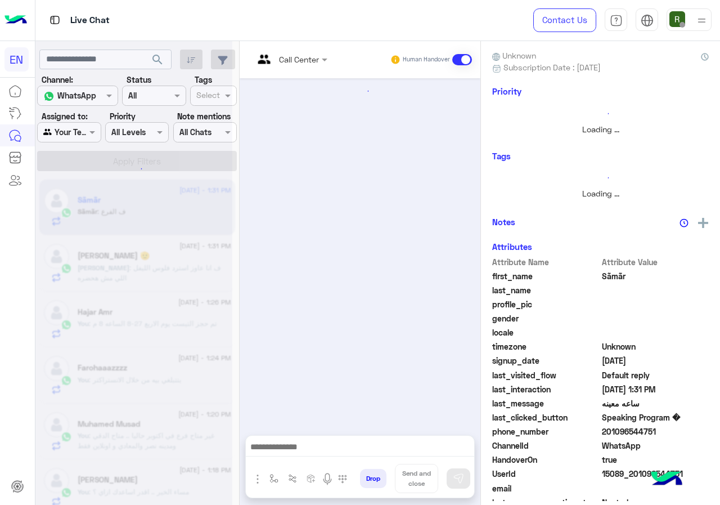
scroll to position [551, 0]
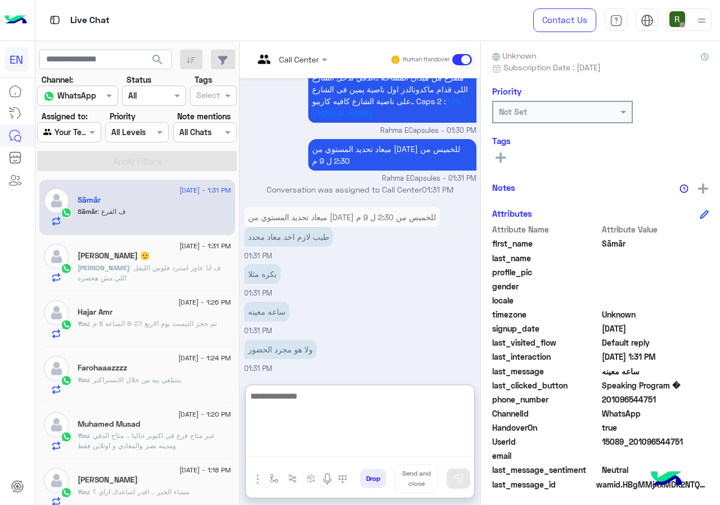
click at [343, 450] on textarea at bounding box center [360, 423] width 228 height 68
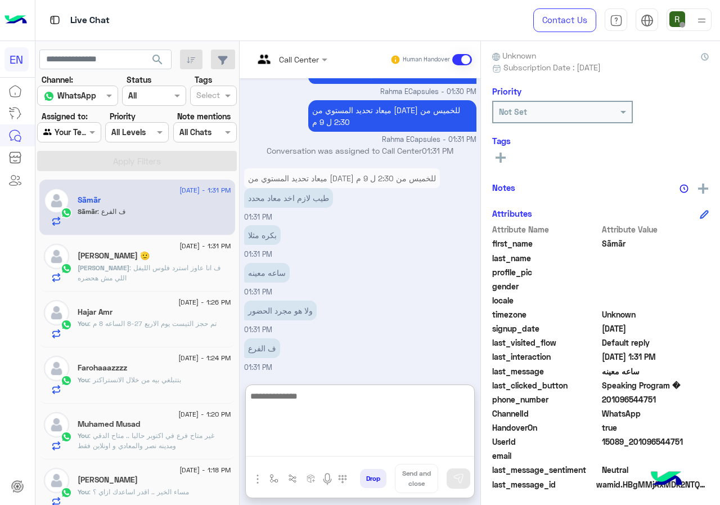
scroll to position [601, 0]
type textarea "*"
type textarea "**********"
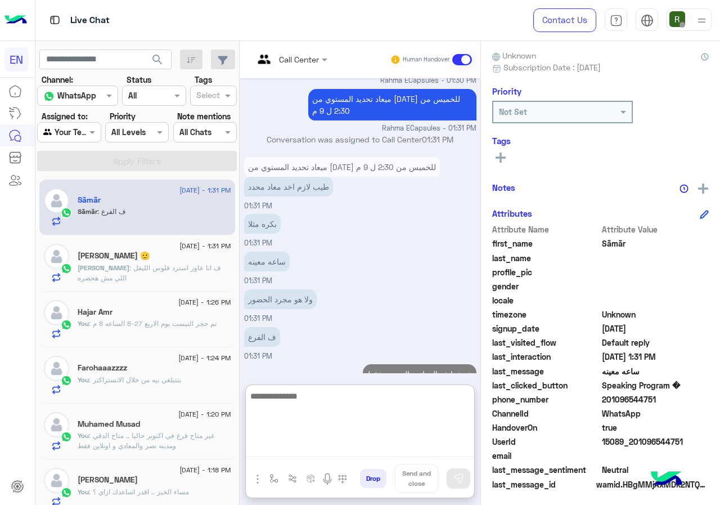
scroll to position [638, 0]
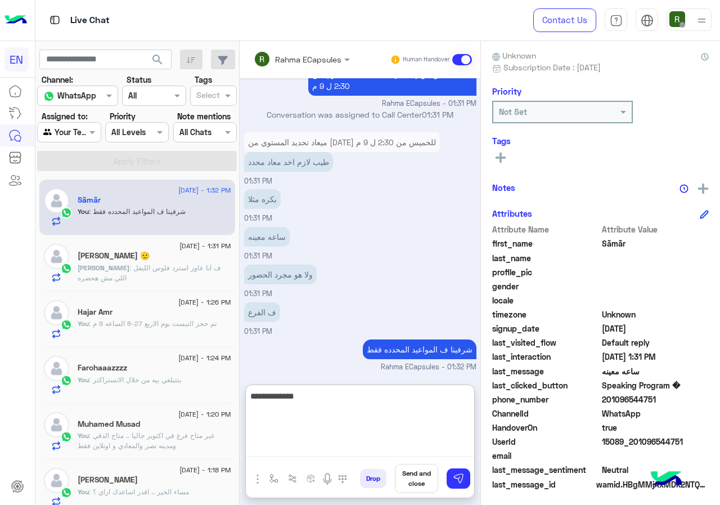
type textarea "**********"
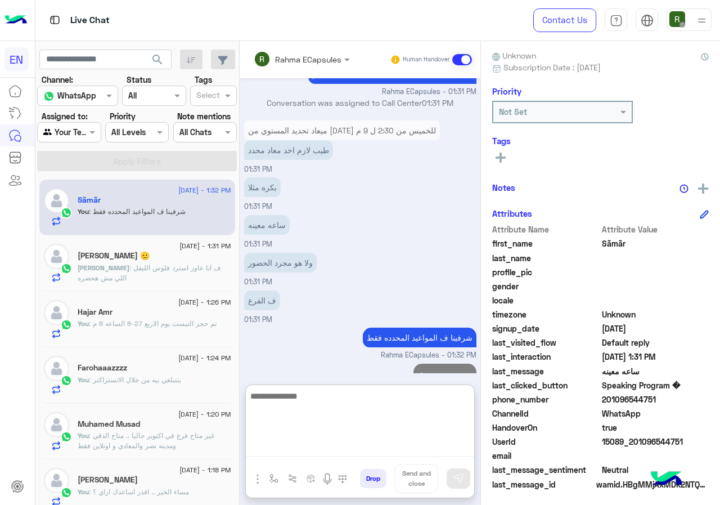
scroll to position [673, 0]
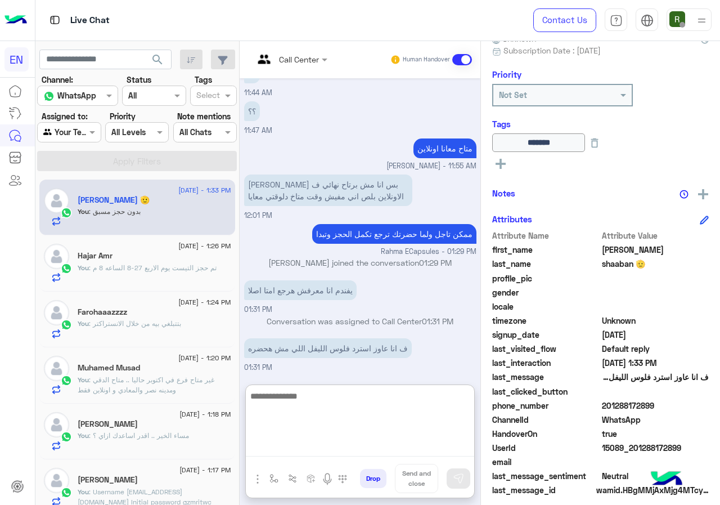
scroll to position [124, 0]
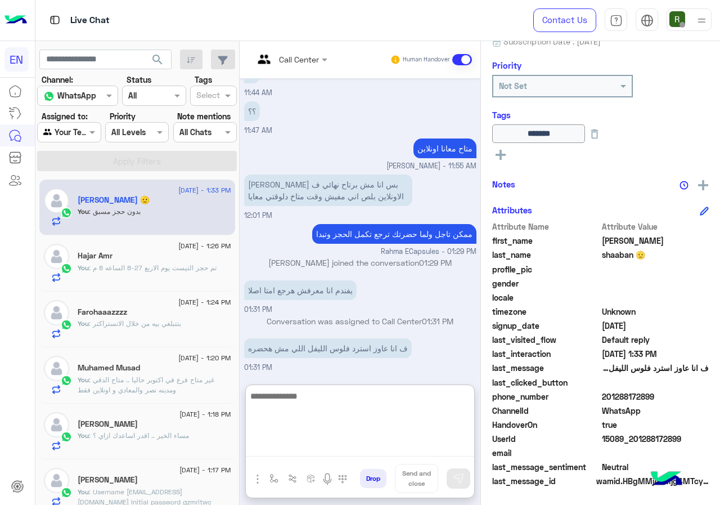
click at [419, 409] on textarea at bounding box center [360, 423] width 228 height 68
click at [397, 407] on textarea at bounding box center [360, 423] width 228 height 68
type textarea "*"
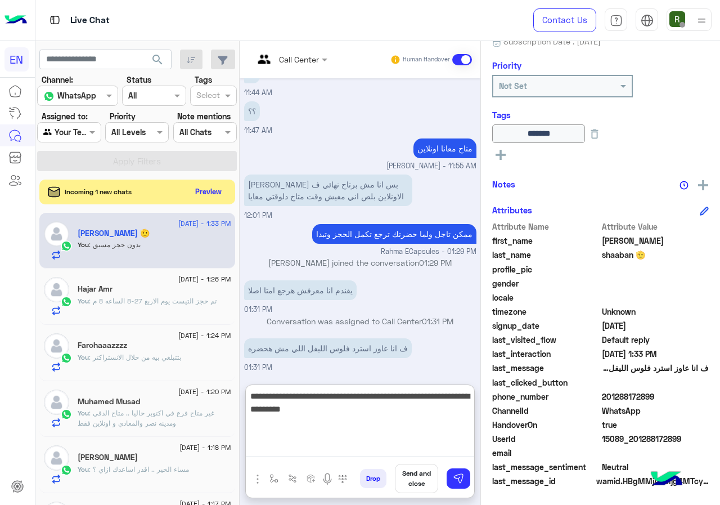
type textarea "**********"
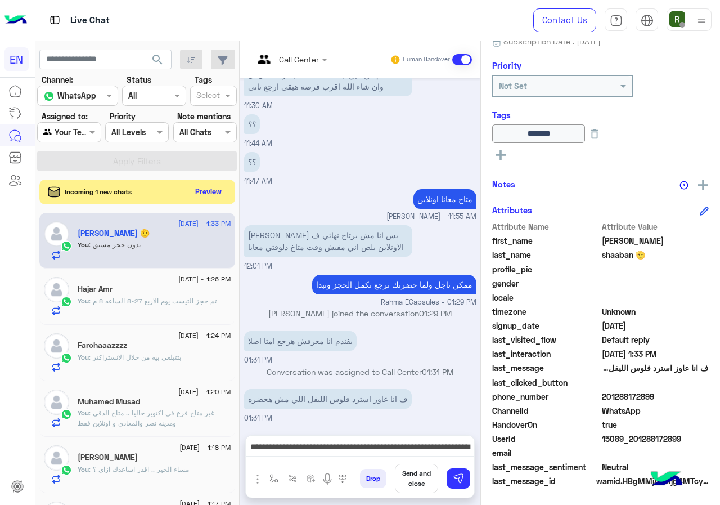
scroll to position [397, 0]
drag, startPoint x: 640, startPoint y: 397, endPoint x: 699, endPoint y: 395, distance: 59.1
click at [699, 395] on span "201288172899" at bounding box center [655, 396] width 107 height 12
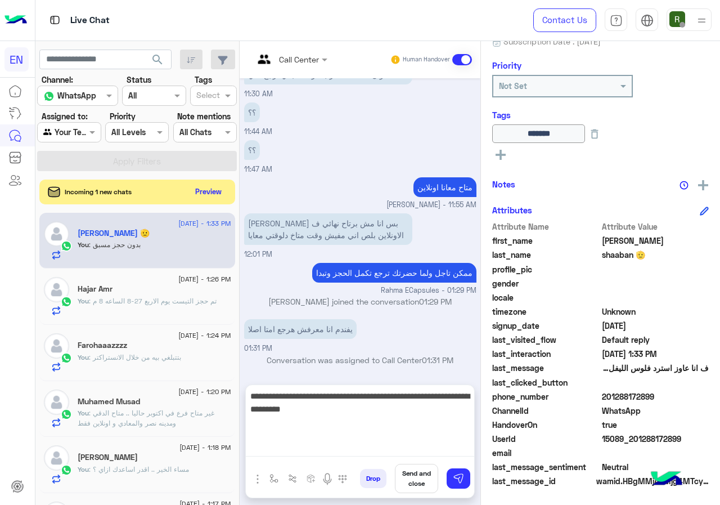
click at [343, 443] on textarea "**********" at bounding box center [360, 423] width 228 height 68
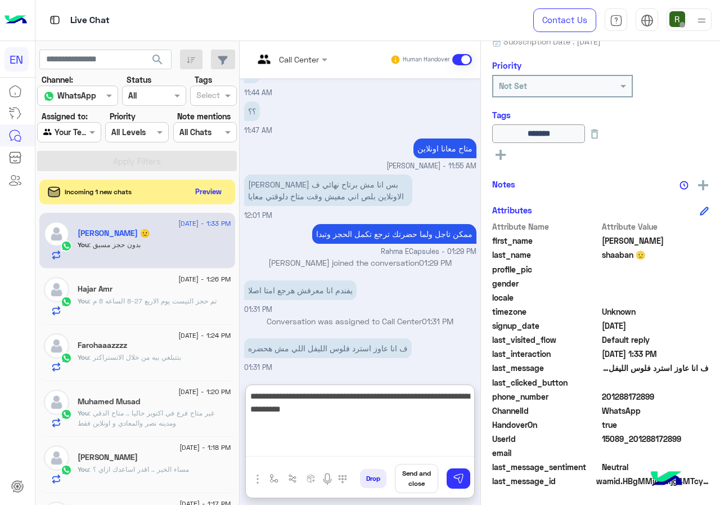
scroll to position [448, 0]
click at [384, 421] on textarea "**********" at bounding box center [360, 423] width 228 height 68
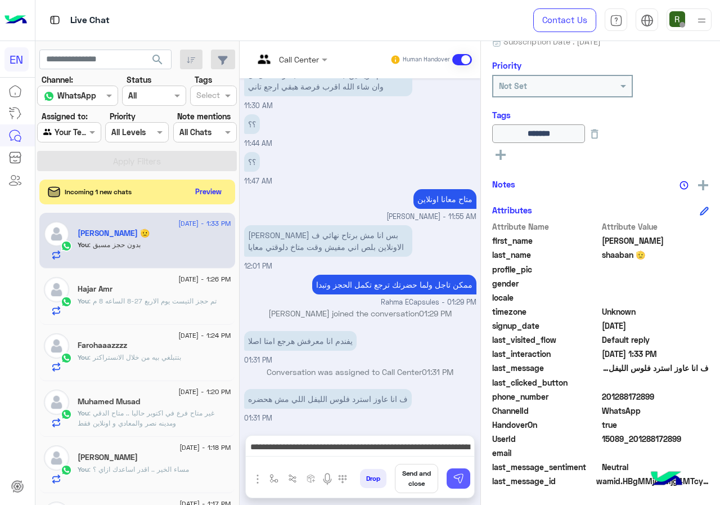
click at [464, 476] on img at bounding box center [458, 478] width 11 height 11
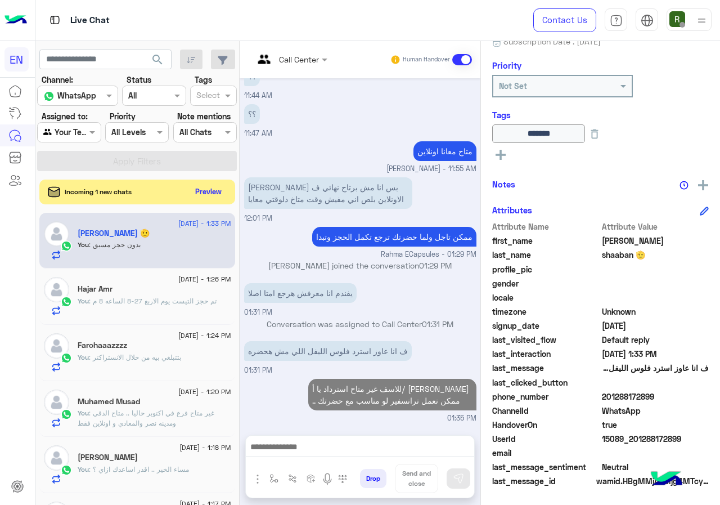
scroll to position [445, 0]
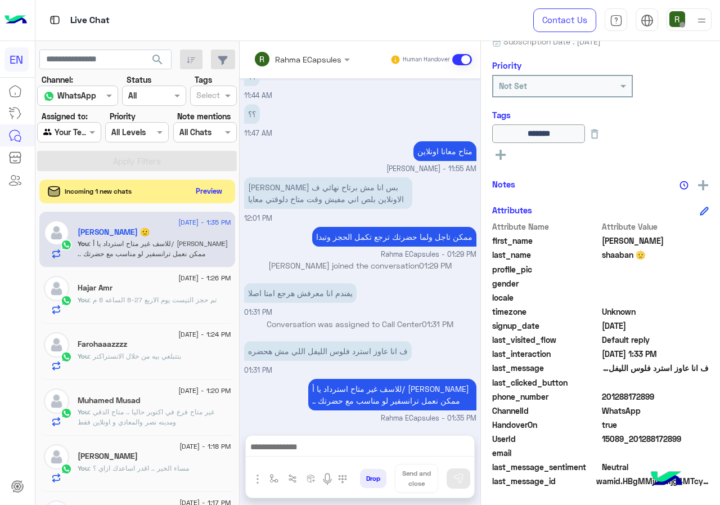
click at [227, 192] on button "Preview" at bounding box center [209, 190] width 35 height 15
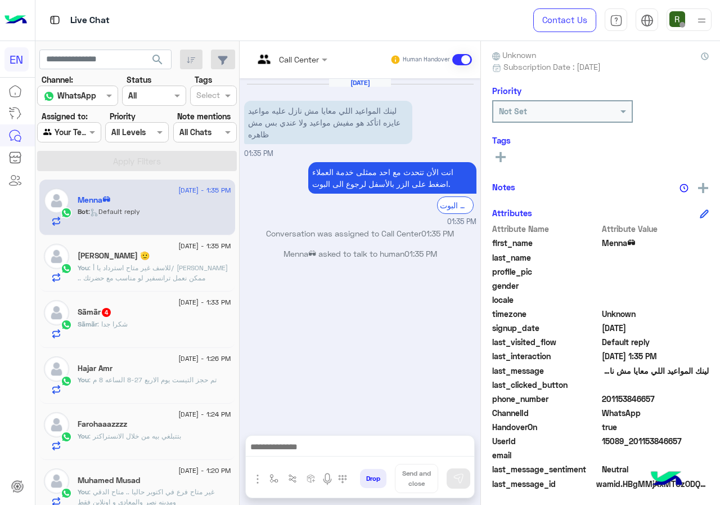
scroll to position [101, 0]
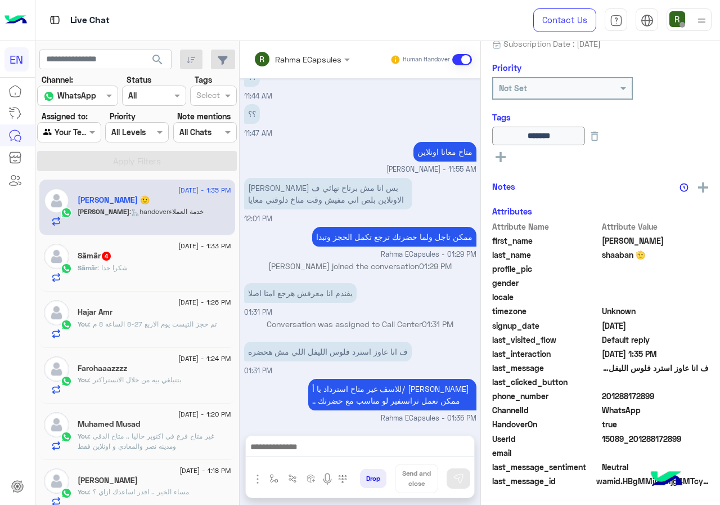
scroll to position [124, 0]
click at [170, 275] on div "Sãmãr : شكرا جدا" at bounding box center [155, 273] width 154 height 20
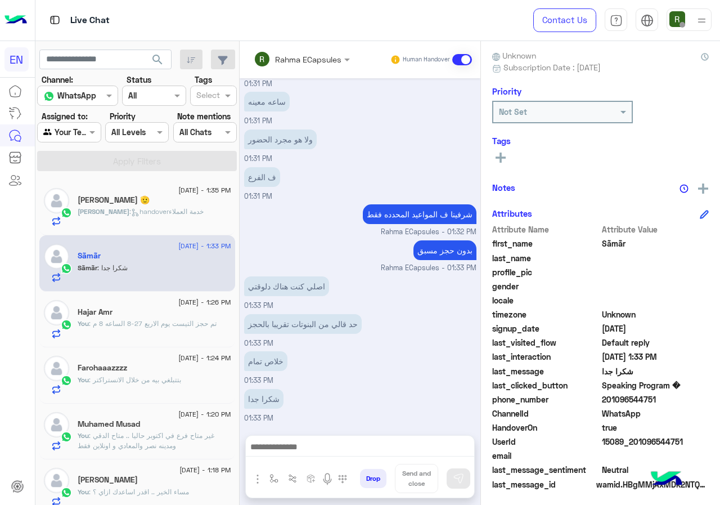
scroll to position [101, 0]
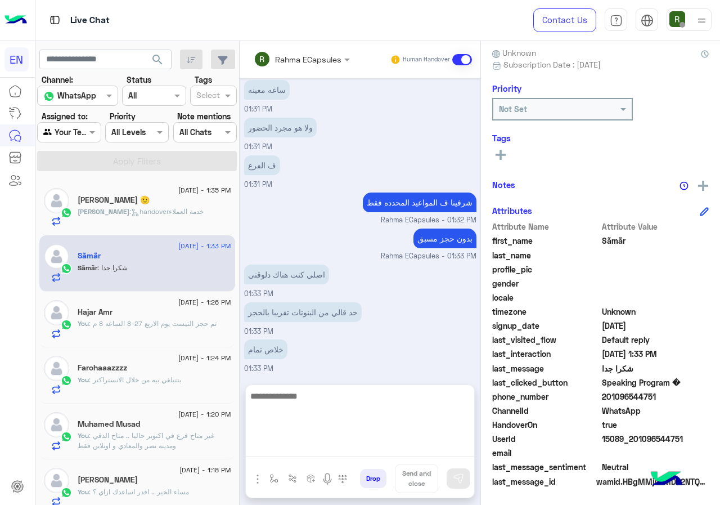
click at [395, 448] on textarea at bounding box center [360, 423] width 228 height 68
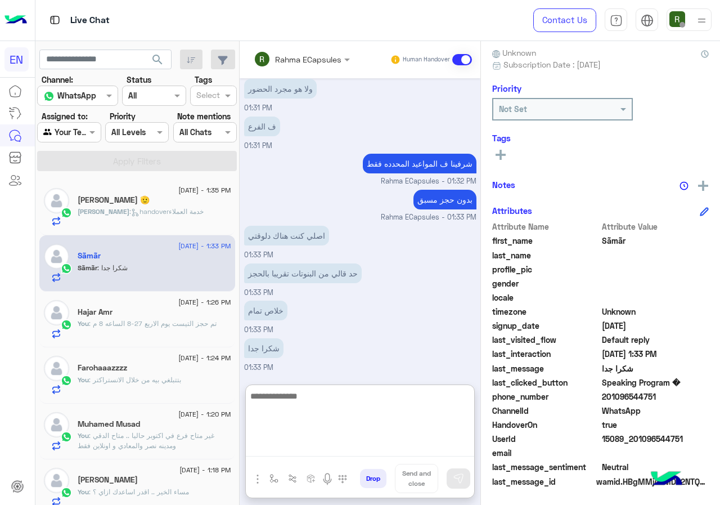
scroll to position [593, 0]
type textarea "****"
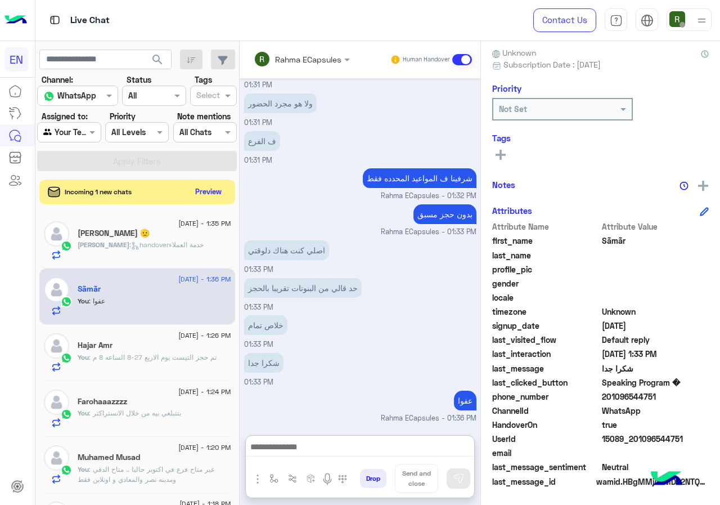
click at [235, 183] on div "Incoming 1 new chats Preview" at bounding box center [137, 191] width 196 height 25
click at [227, 190] on button "Preview" at bounding box center [209, 190] width 35 height 15
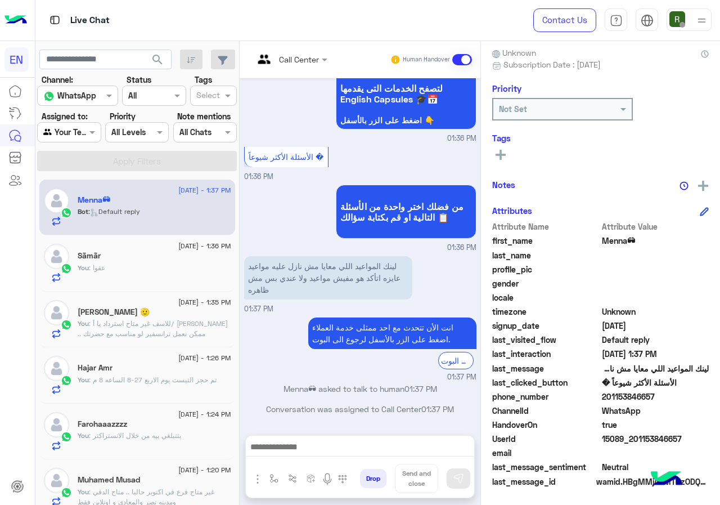
drag, startPoint x: 646, startPoint y: 397, endPoint x: 709, endPoint y: 399, distance: 63.6
click at [709, 399] on span "201153846657" at bounding box center [655, 396] width 107 height 12
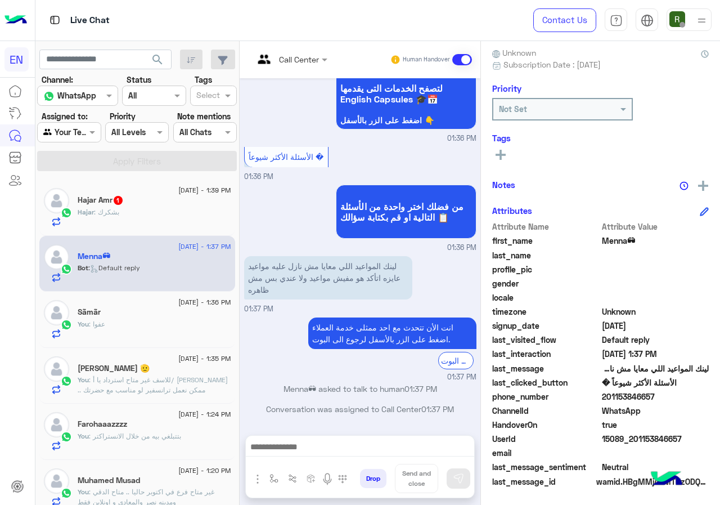
click at [186, 211] on div "Hajar : بشكرك" at bounding box center [155, 217] width 154 height 20
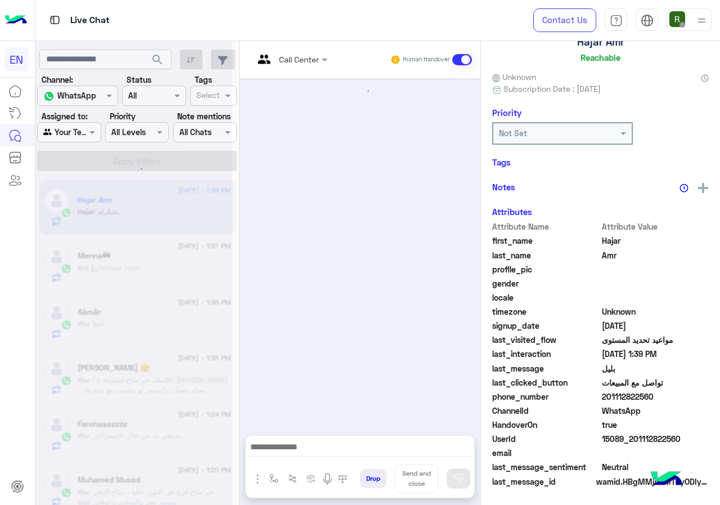
scroll to position [969, 0]
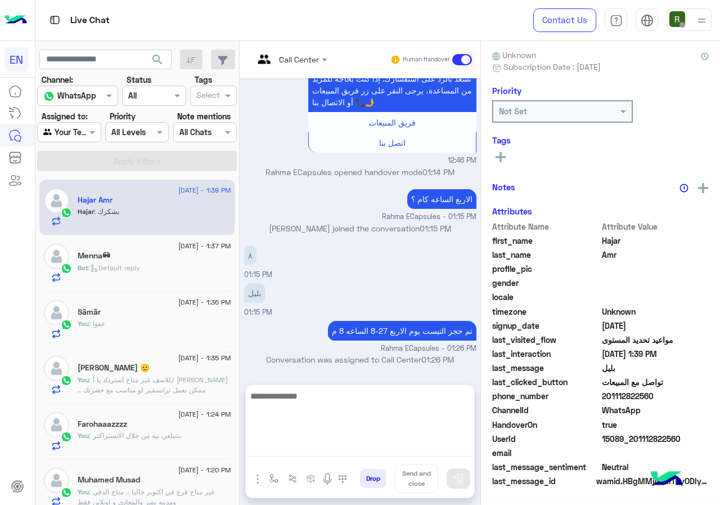
click at [358, 452] on textarea at bounding box center [360, 423] width 228 height 68
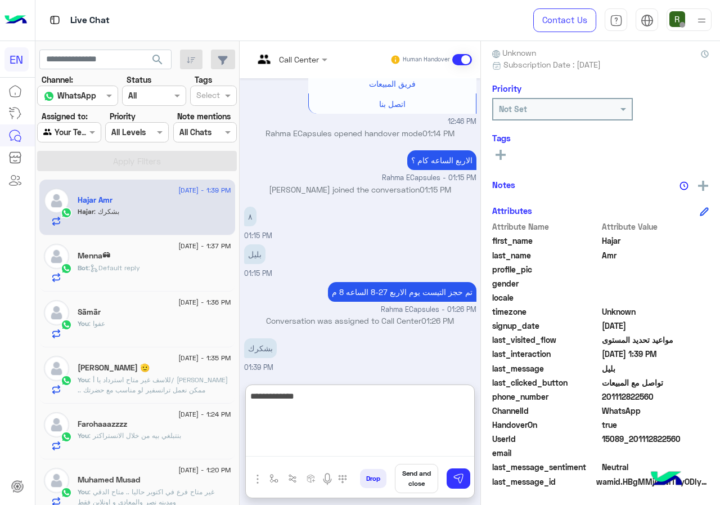
type textarea "**********"
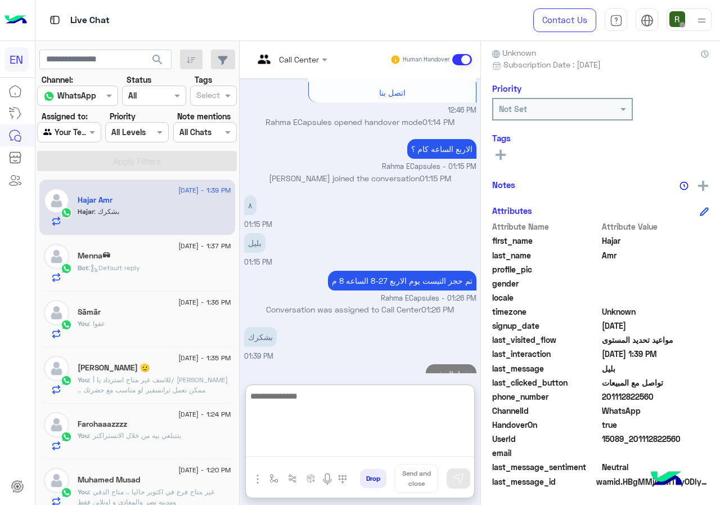
scroll to position [1055, 0]
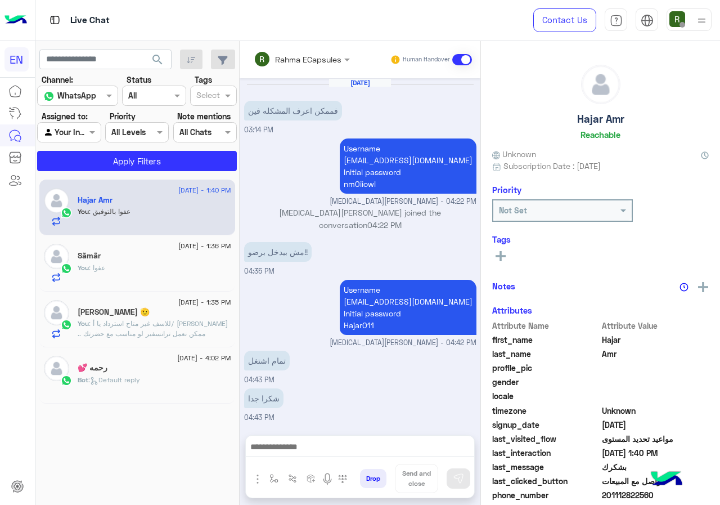
scroll to position [844, 0]
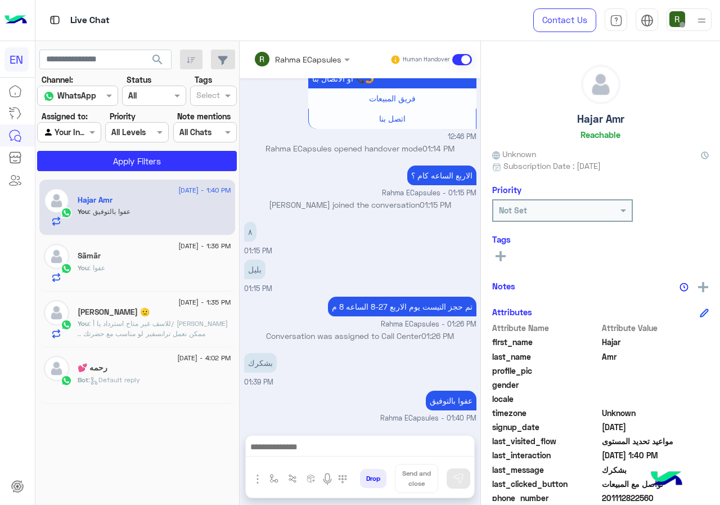
click at [301, 50] on div "Rahma ECapsules" at bounding box center [298, 59] width 88 height 23
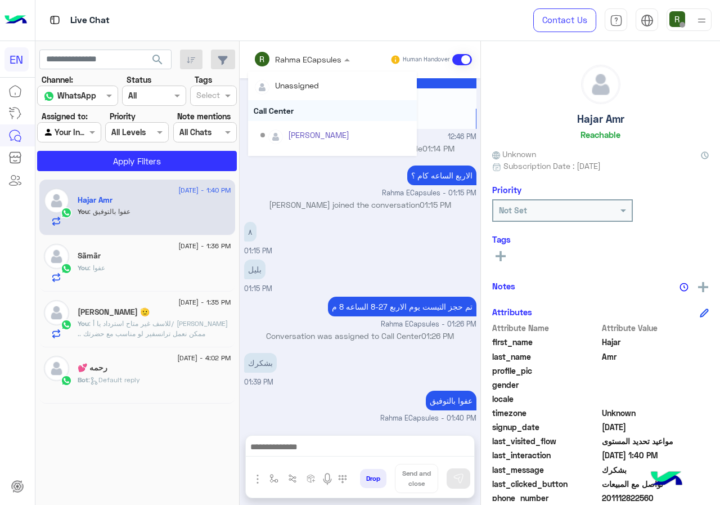
click at [287, 106] on div "Call Center" at bounding box center [332, 110] width 169 height 21
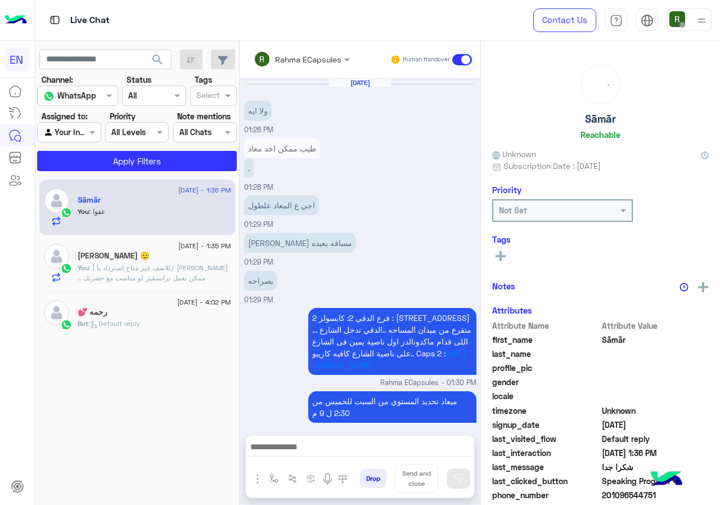
scroll to position [510, 0]
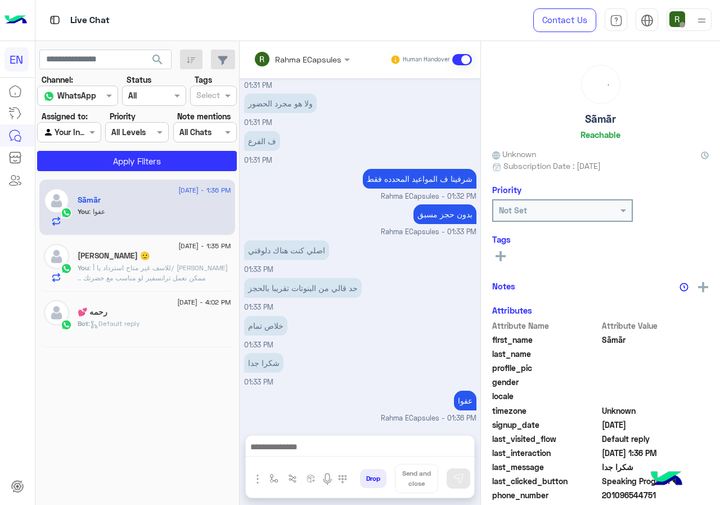
click at [284, 45] on div "Rahma ECapsules Human Handover" at bounding box center [360, 59] width 241 height 37
click at [291, 51] on div "Rahma ECapsules" at bounding box center [298, 59] width 88 height 23
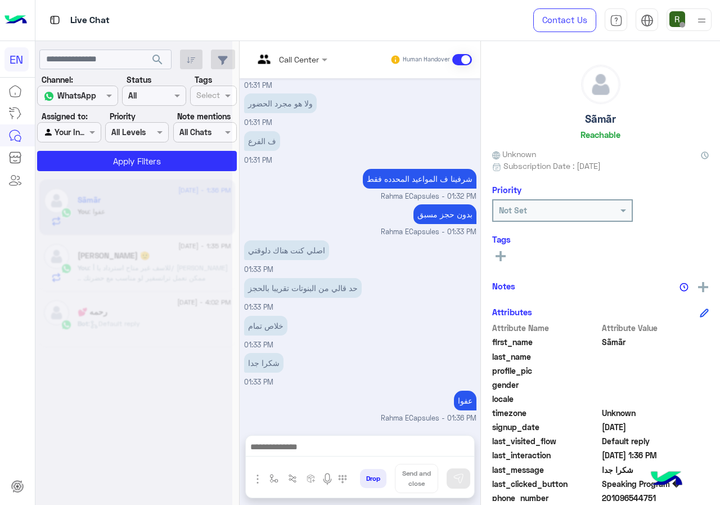
click at [299, 57] on input "text" at bounding box center [277, 59] width 46 height 12
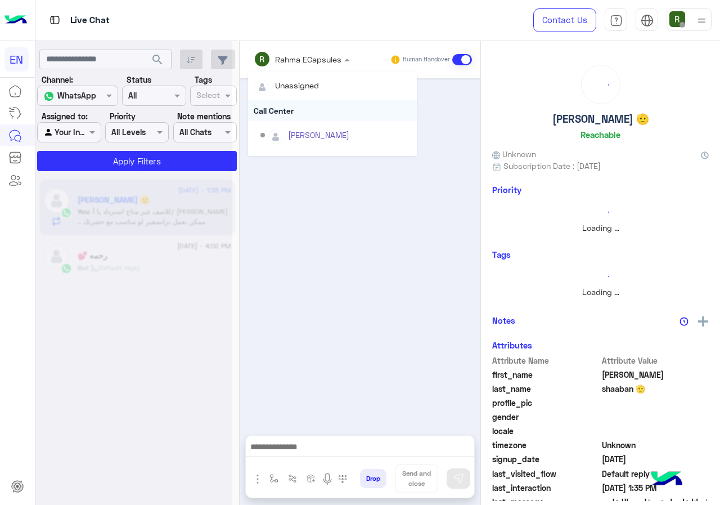
click at [298, 100] on div "Call Center" at bounding box center [332, 110] width 169 height 21
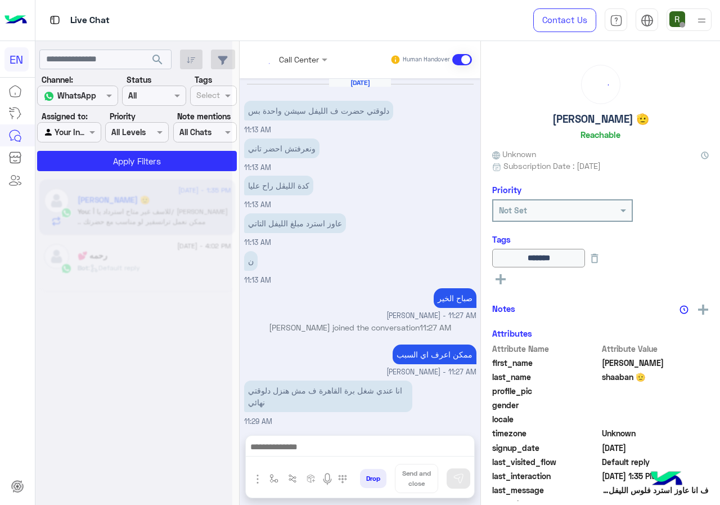
scroll to position [424, 0]
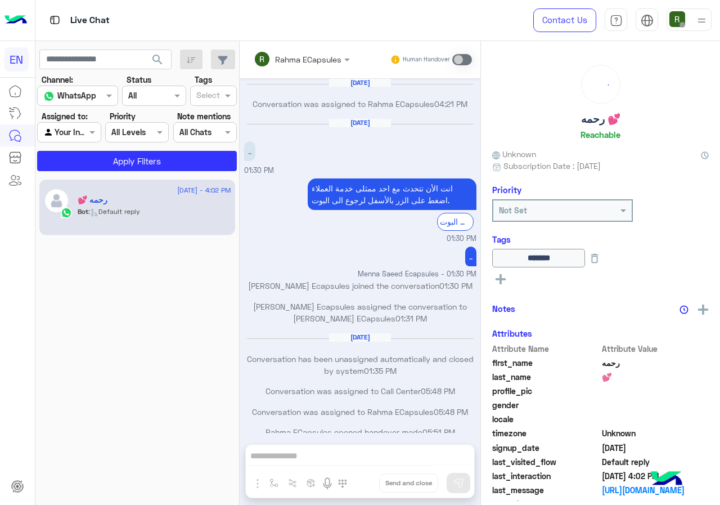
scroll to position [545, 0]
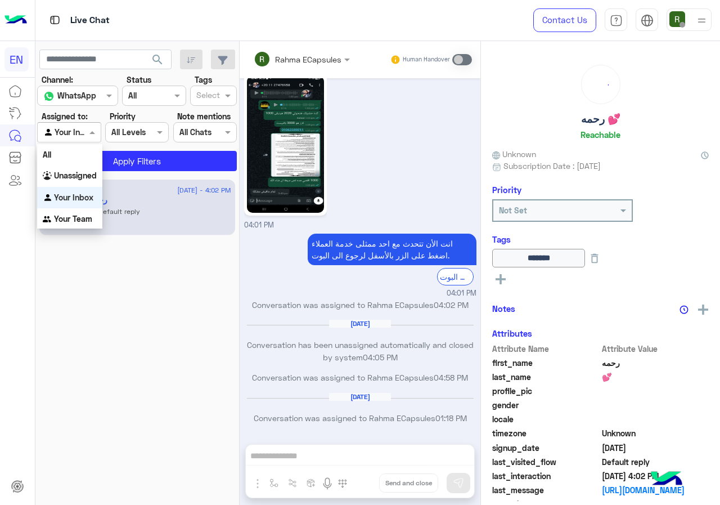
click at [83, 133] on div at bounding box center [69, 131] width 62 height 13
click at [78, 168] on div "Unassigned" at bounding box center [69, 176] width 65 height 22
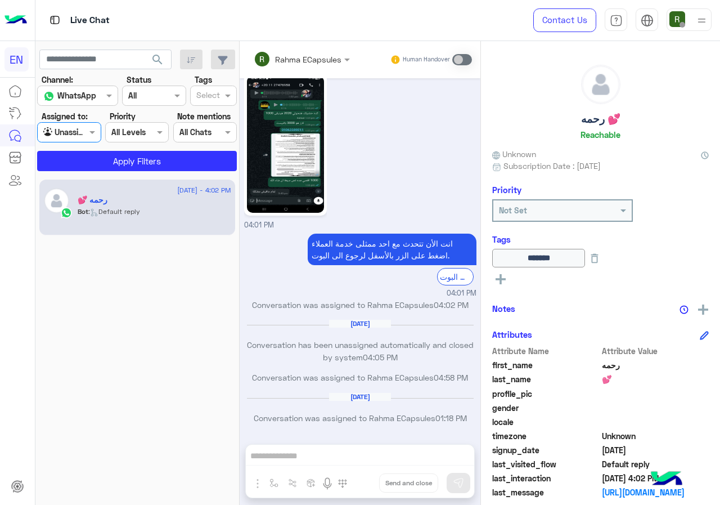
click at [90, 147] on section "Channel: Channel WhatsApp Status Channel All Tags Select Assigned to: Agent Fil…" at bounding box center [137, 122] width 187 height 97
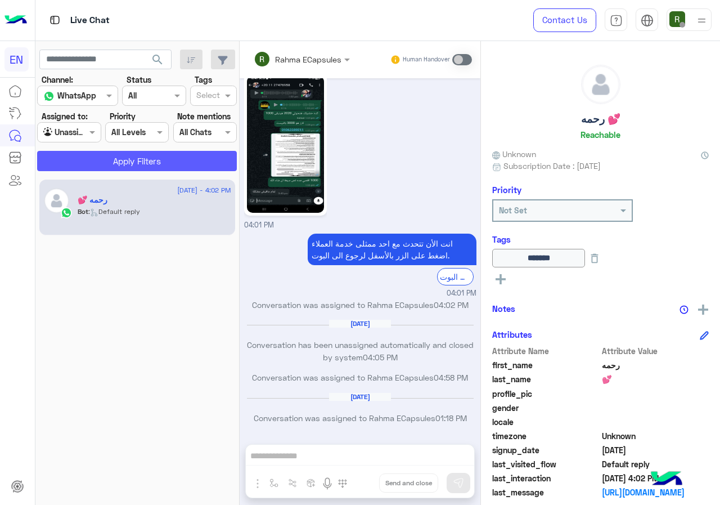
click at [91, 153] on button "Apply Filters" at bounding box center [137, 161] width 200 height 20
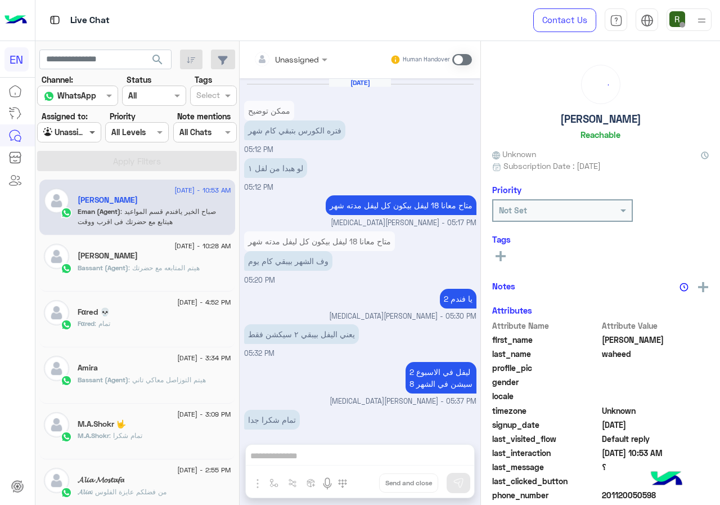
scroll to position [556, 0]
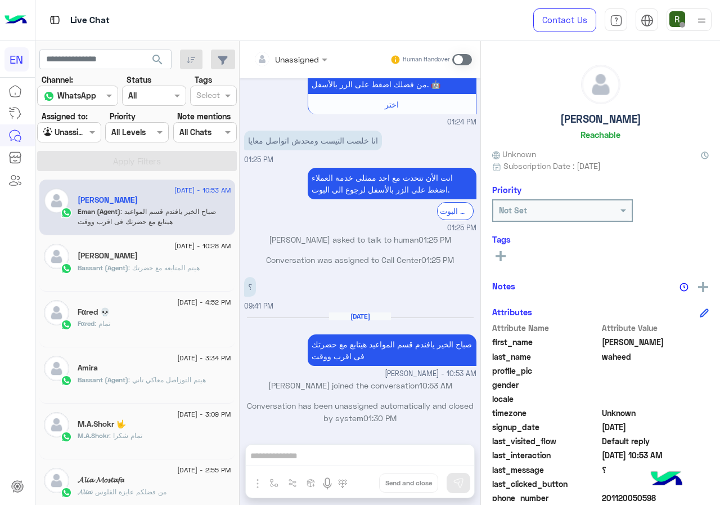
click at [82, 131] on div at bounding box center [69, 131] width 62 height 13
click at [150, 322] on div "Fαred : تمام" at bounding box center [155, 328] width 154 height 20
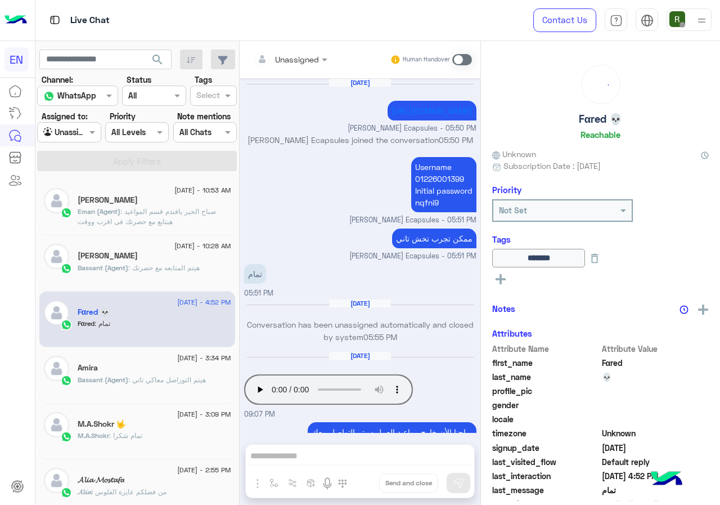
scroll to position [622, 0]
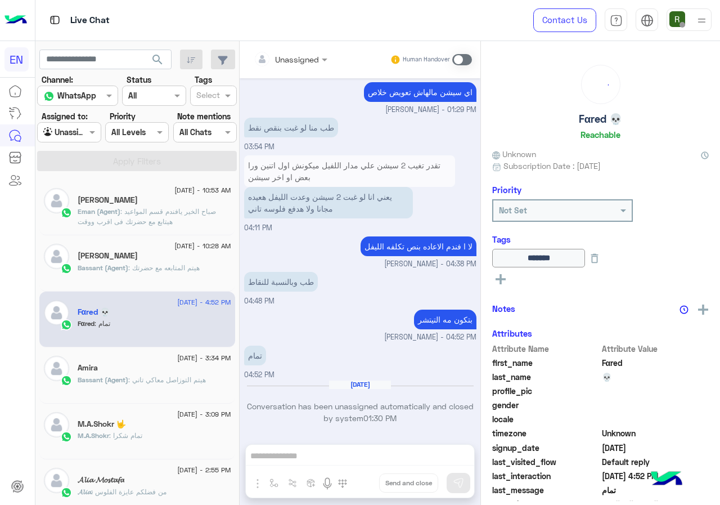
click at [282, 69] on div "Unassigned" at bounding box center [286, 59] width 65 height 23
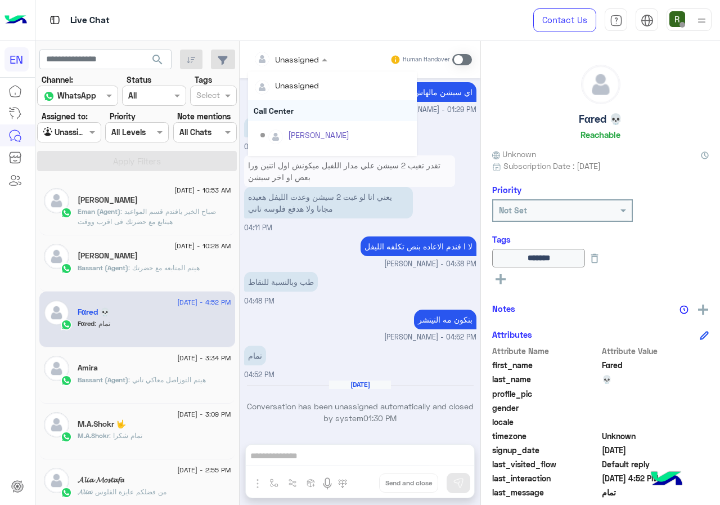
click at [290, 114] on div "Call Center" at bounding box center [332, 110] width 169 height 21
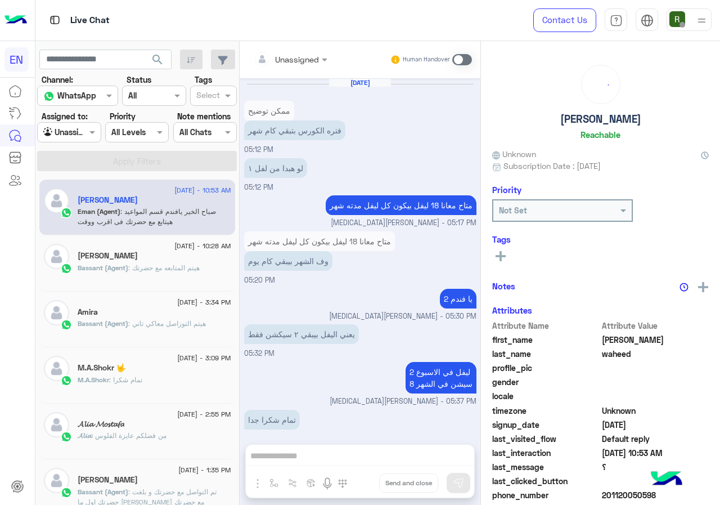
scroll to position [556, 0]
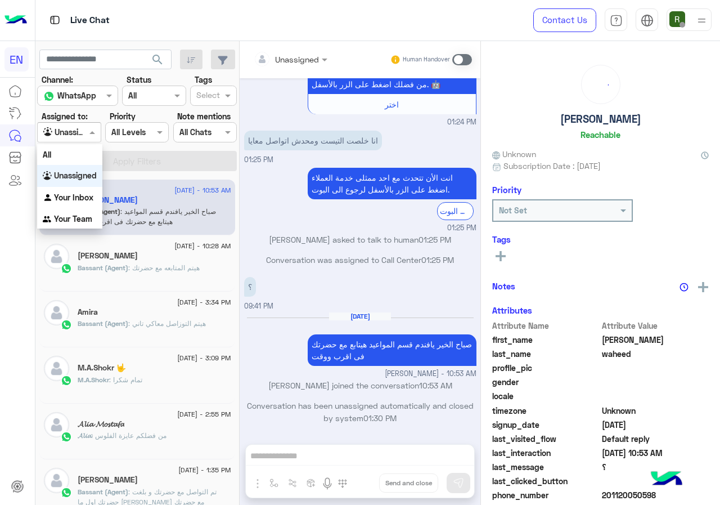
click at [78, 138] on div "Unassigned" at bounding box center [64, 132] width 43 height 13
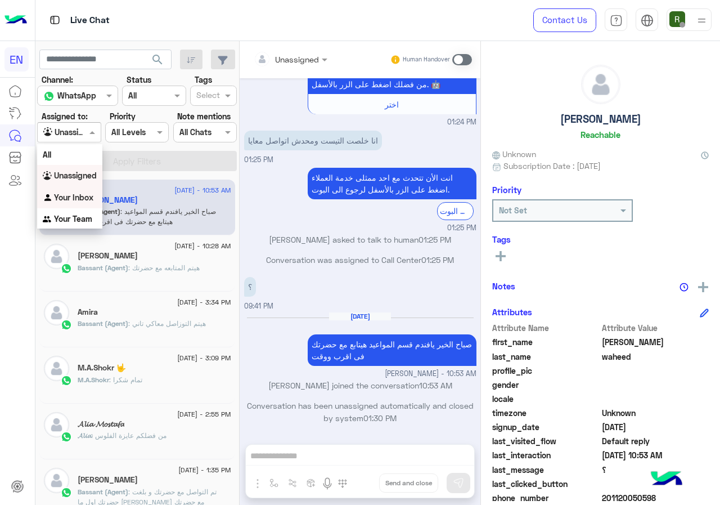
click at [86, 201] on b "Your Inbox" at bounding box center [73, 197] width 39 height 10
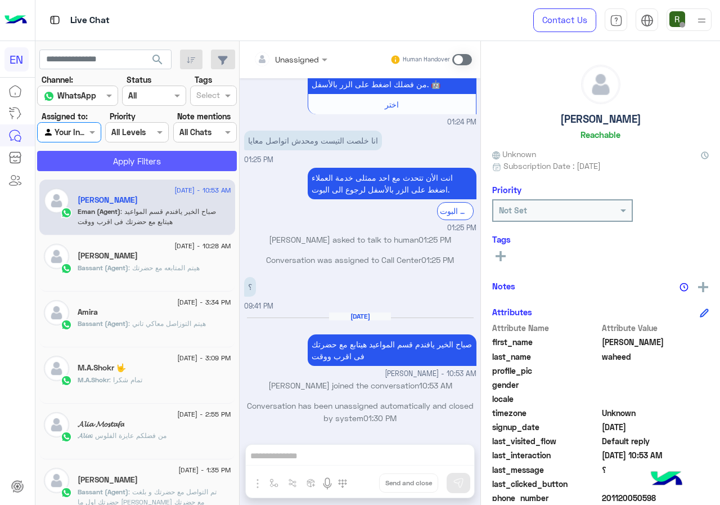
click at [89, 165] on button "Apply Filters" at bounding box center [137, 161] width 200 height 20
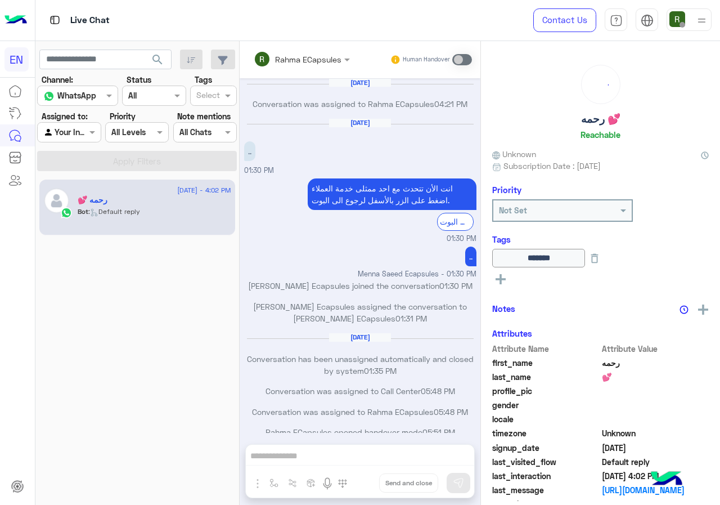
scroll to position [545, 0]
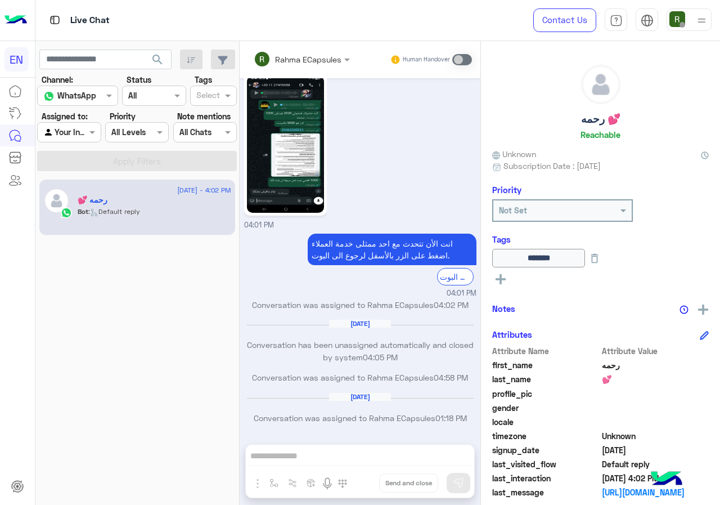
click at [79, 132] on div at bounding box center [69, 131] width 62 height 13
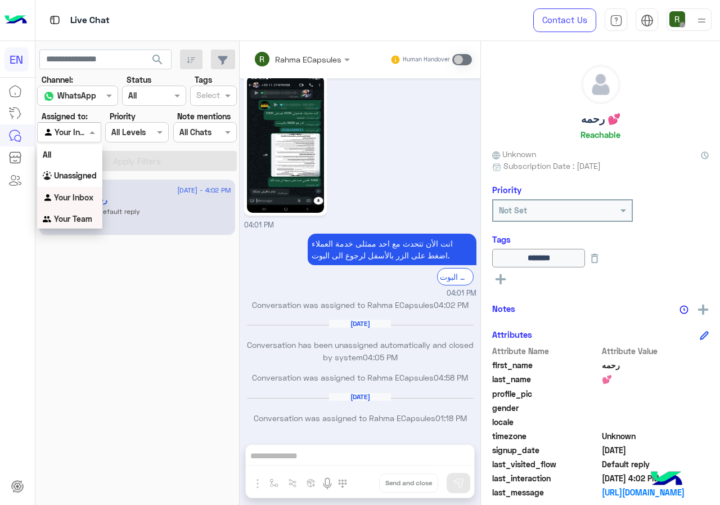
click at [79, 224] on div "Your Team" at bounding box center [69, 219] width 65 height 22
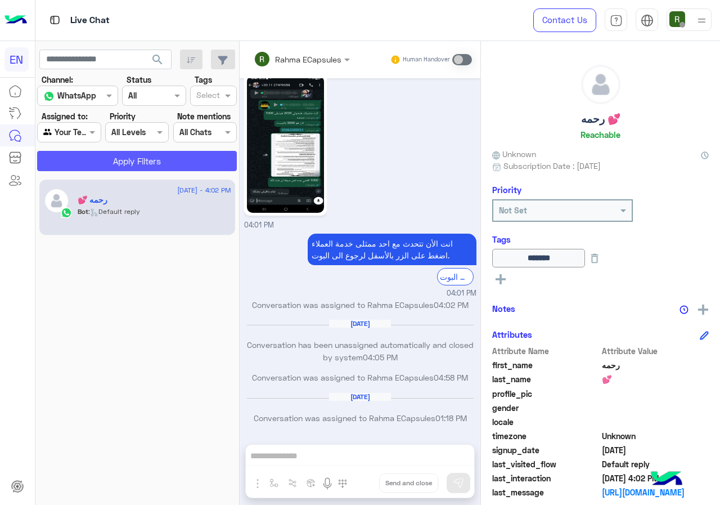
click at [88, 167] on button "Apply Filters" at bounding box center [137, 161] width 200 height 20
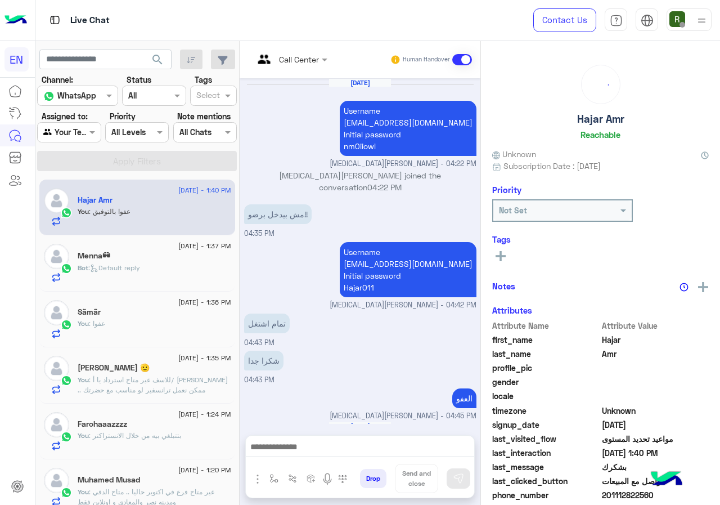
scroll to position [827, 0]
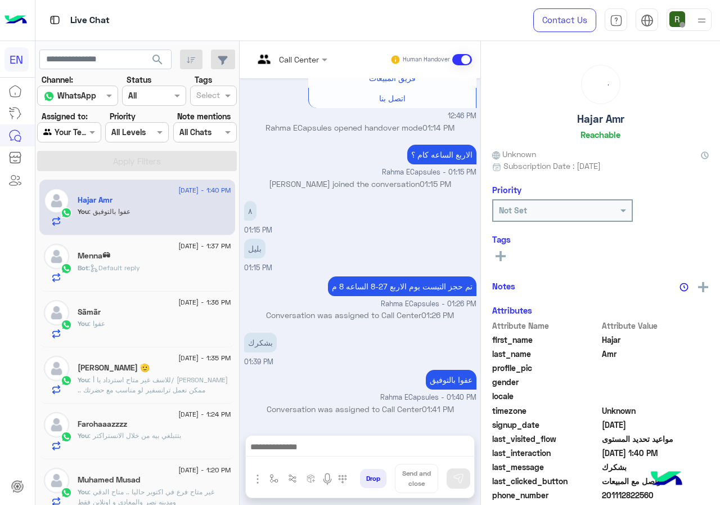
click at [174, 267] on div "Bot : Default reply" at bounding box center [155, 273] width 154 height 20
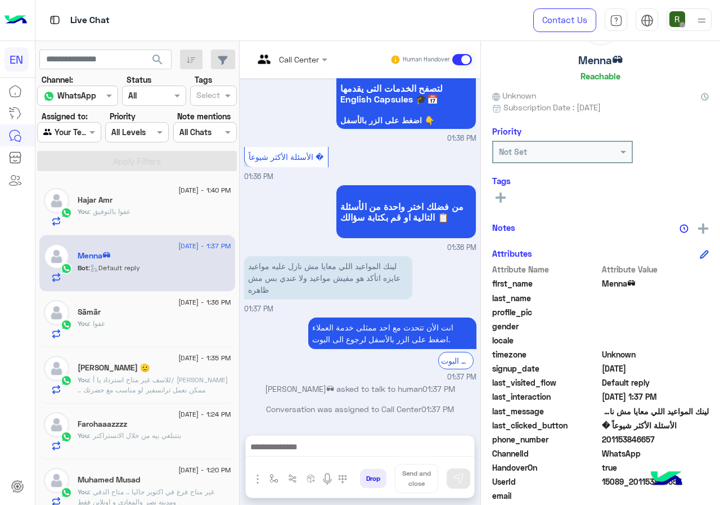
scroll to position [101, 0]
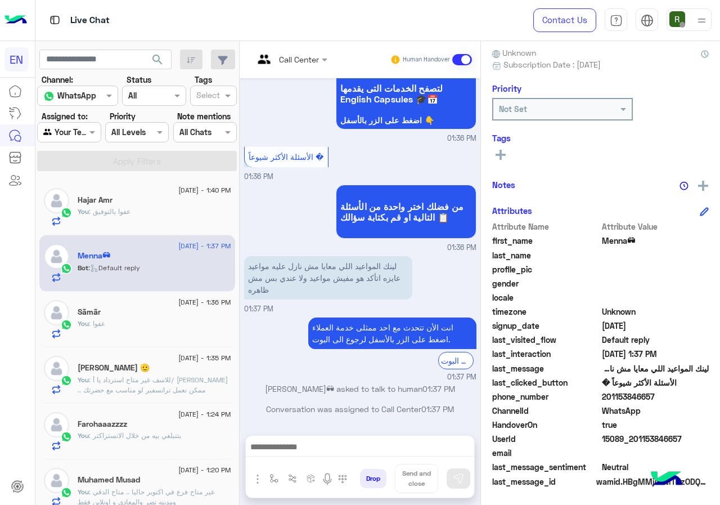
drag, startPoint x: 638, startPoint y: 395, endPoint x: 690, endPoint y: 396, distance: 51.8
click at [690, 396] on span "201153846657" at bounding box center [655, 396] width 107 height 12
copy span "01153846657"
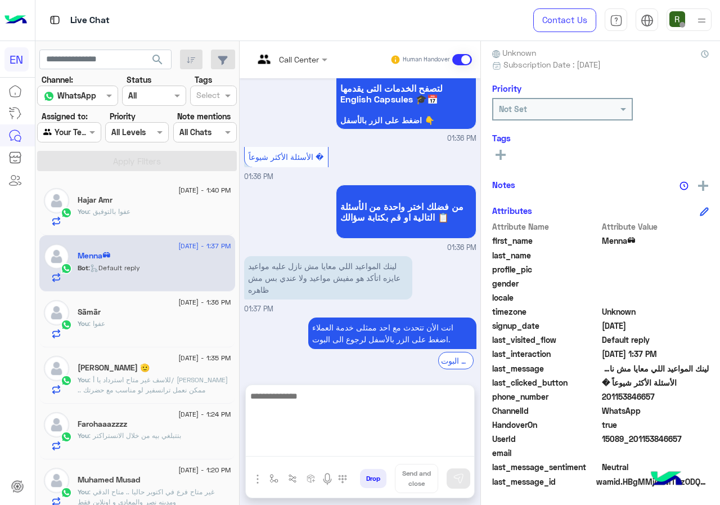
click at [354, 452] on textarea at bounding box center [360, 423] width 228 height 68
type textarea "**********"
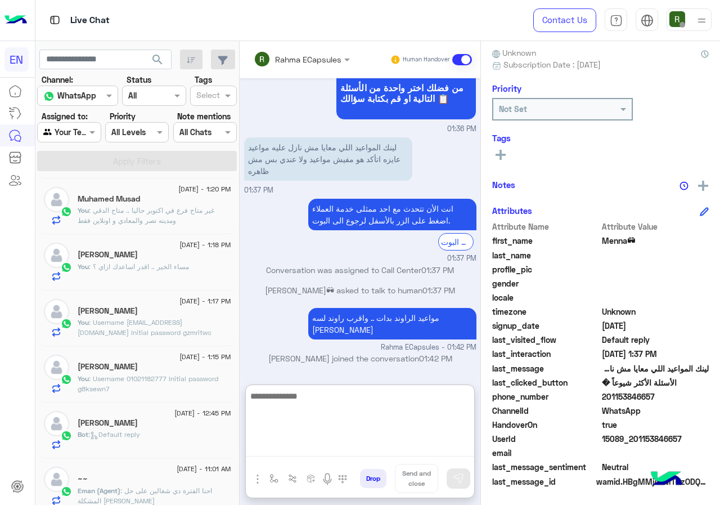
scroll to position [0, 0]
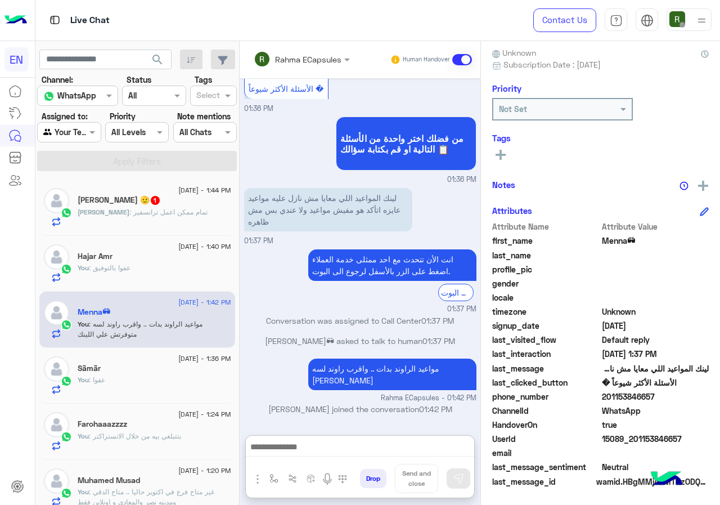
click at [141, 199] on h5 "Mohamed shaaban 🫡 1" at bounding box center [119, 200] width 83 height 10
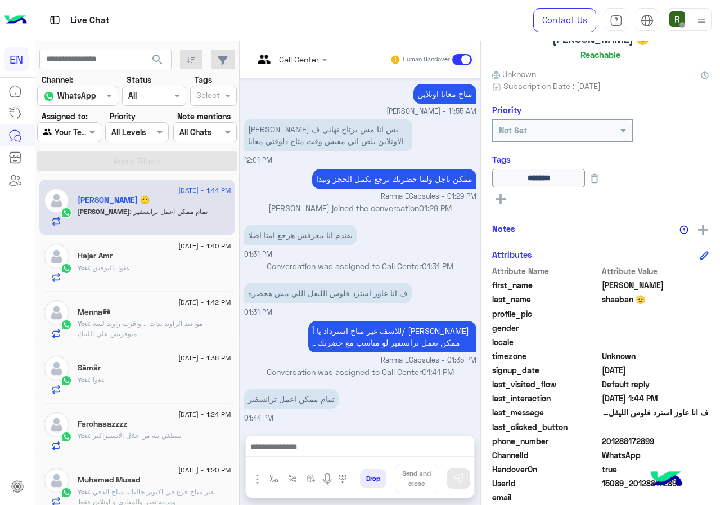
scroll to position [101, 0]
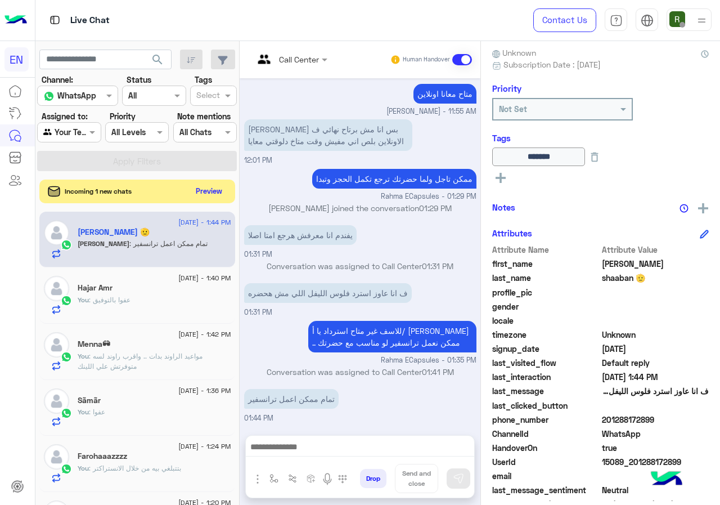
click at [227, 197] on button "Preview" at bounding box center [209, 190] width 35 height 15
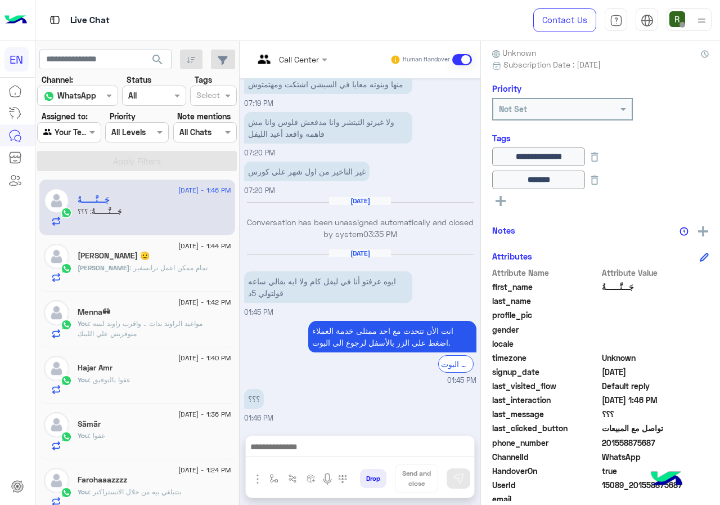
click at [164, 317] on div "Menna🕶" at bounding box center [155, 313] width 154 height 12
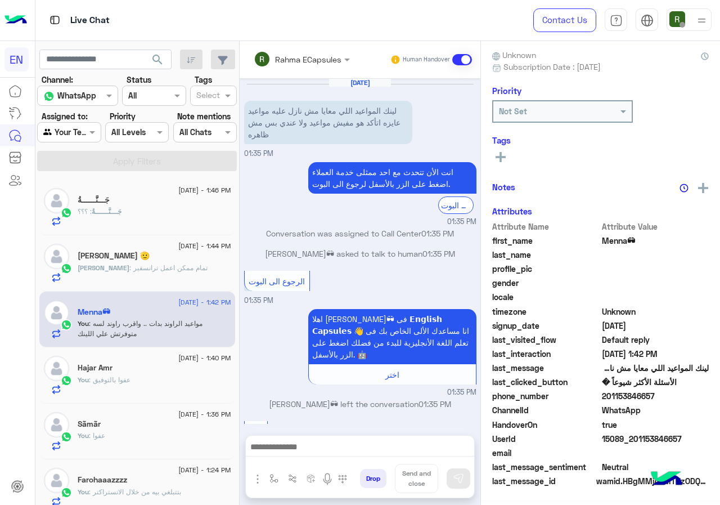
scroll to position [461, 0]
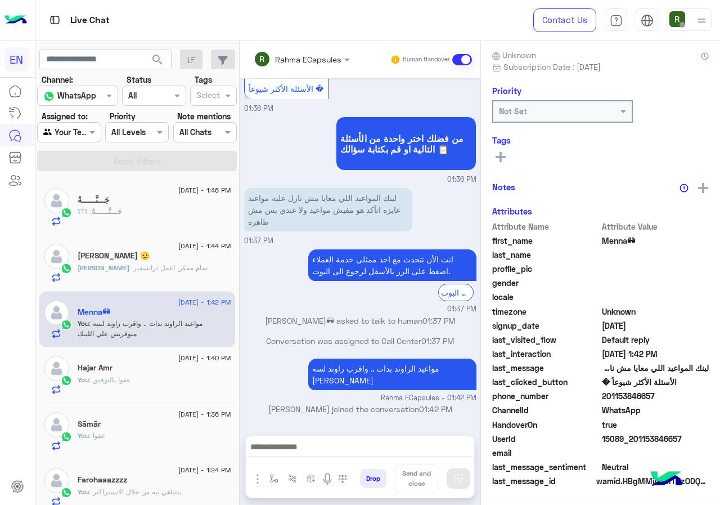
click at [210, 280] on div "Mohamed : تمام ممكن اعمل ترانسفير" at bounding box center [155, 273] width 154 height 20
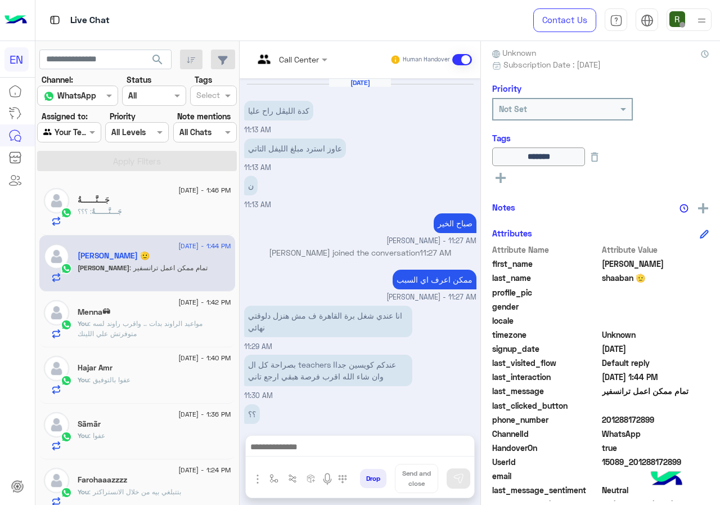
scroll to position [407, 0]
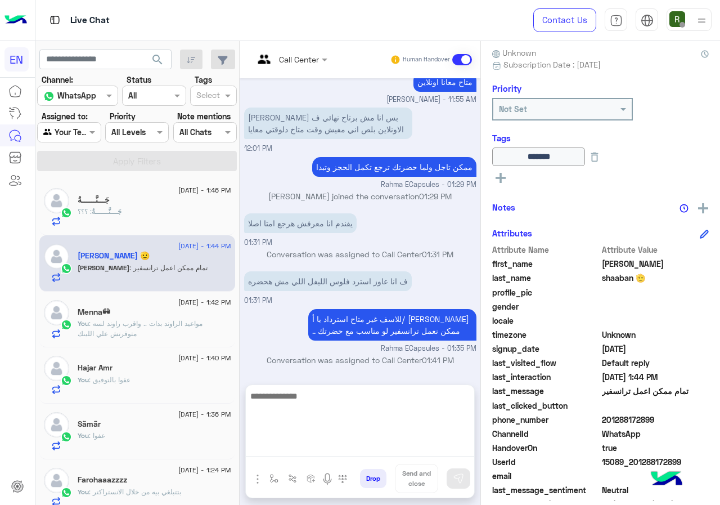
click at [386, 444] on textarea at bounding box center [360, 423] width 228 height 68
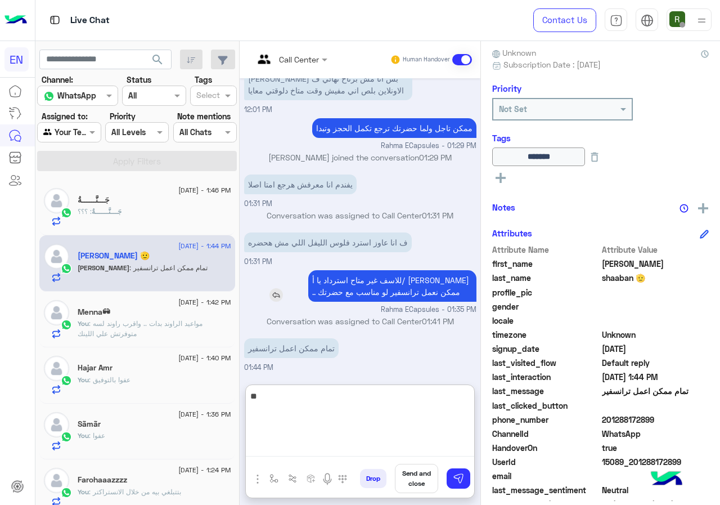
type textarea "*"
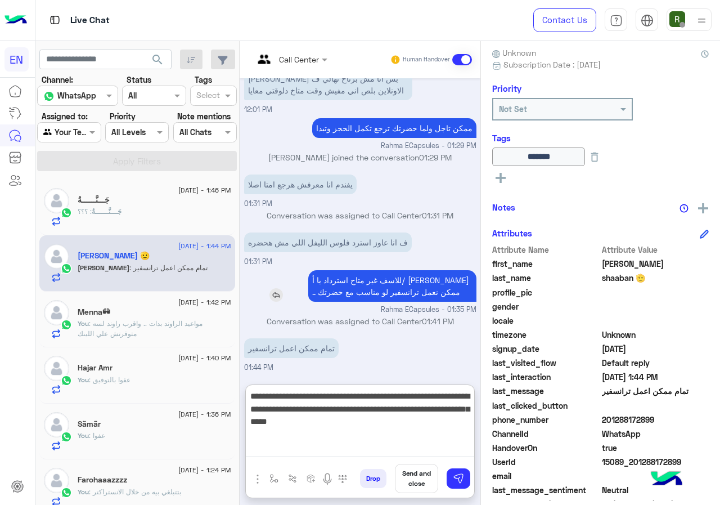
type textarea "**********"
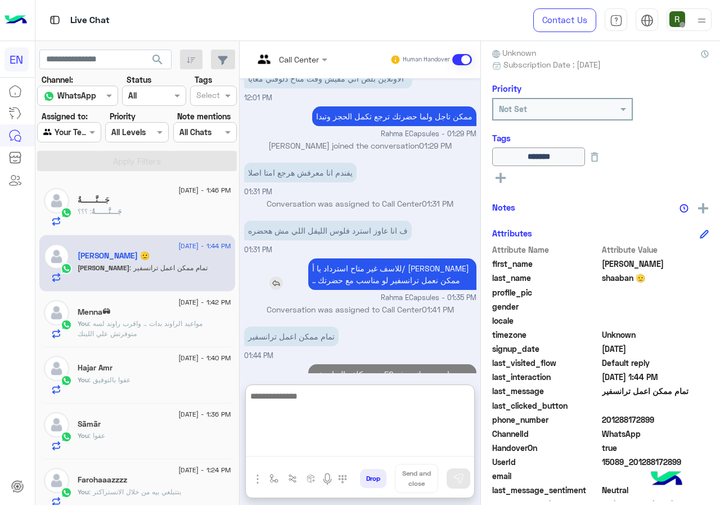
scroll to position [529, 0]
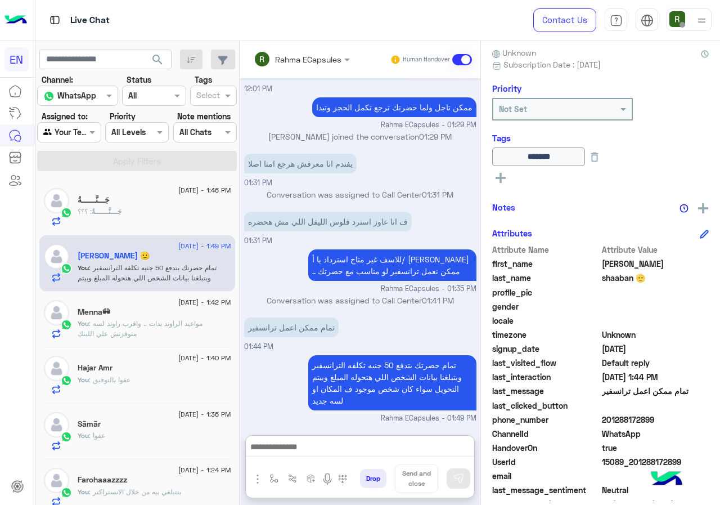
click at [182, 234] on div "25 August - 1:46 PM جَـــنَّــــــةُ جَـــنَّــــــةُ : ؟؟؟" at bounding box center [137, 207] width 196 height 56
click at [186, 201] on div "جَـــنَّــــــةُ" at bounding box center [155, 201] width 154 height 12
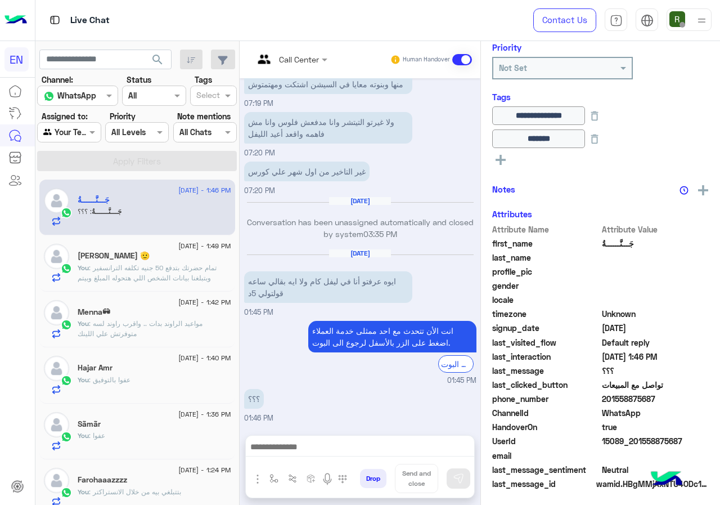
scroll to position [145, 0]
drag, startPoint x: 640, startPoint y: 398, endPoint x: 706, endPoint y: 401, distance: 66.4
click at [706, 401] on span "201558875687" at bounding box center [655, 399] width 107 height 12
copy span "01558875687"
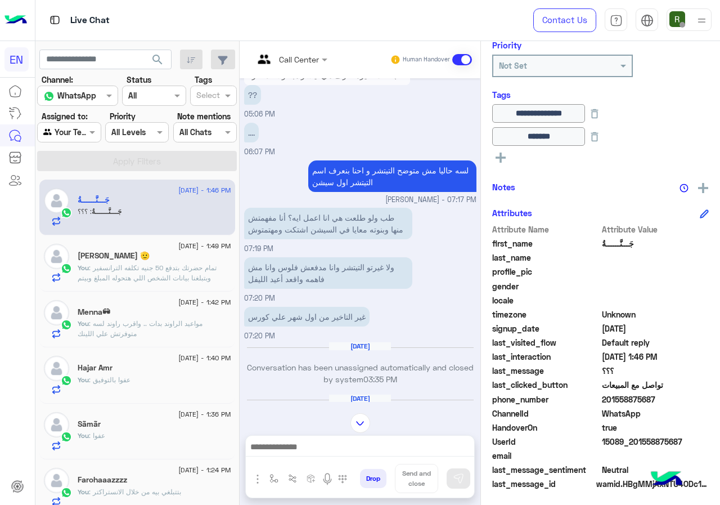
scroll to position [700, 0]
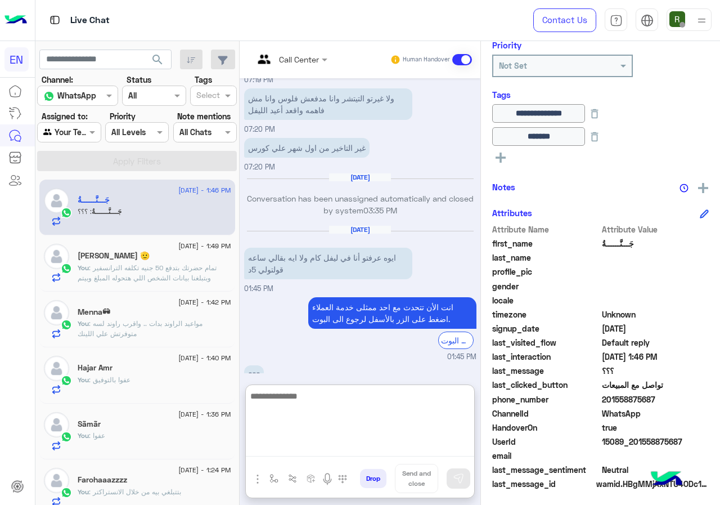
click at [390, 442] on textarea at bounding box center [360, 423] width 228 height 68
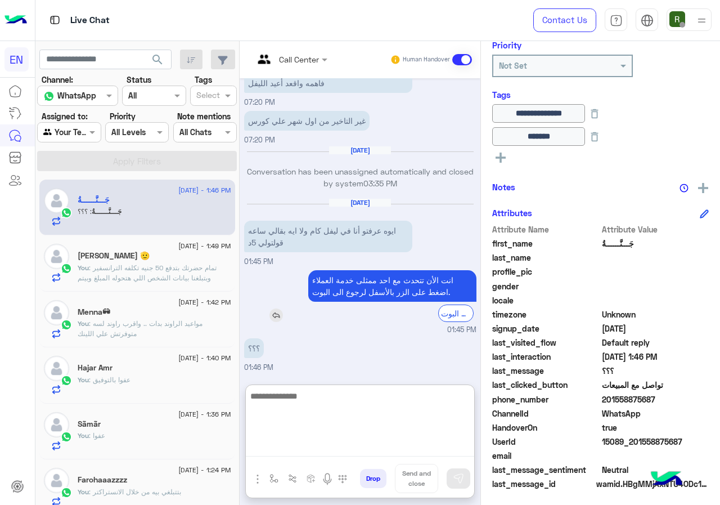
scroll to position [751, 0]
click at [377, 415] on textarea at bounding box center [360, 423] width 228 height 68
type textarea "**********"
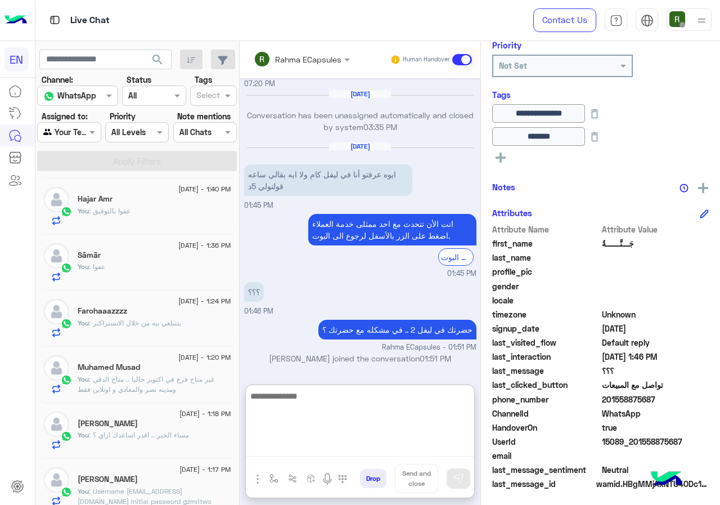
scroll to position [0, 0]
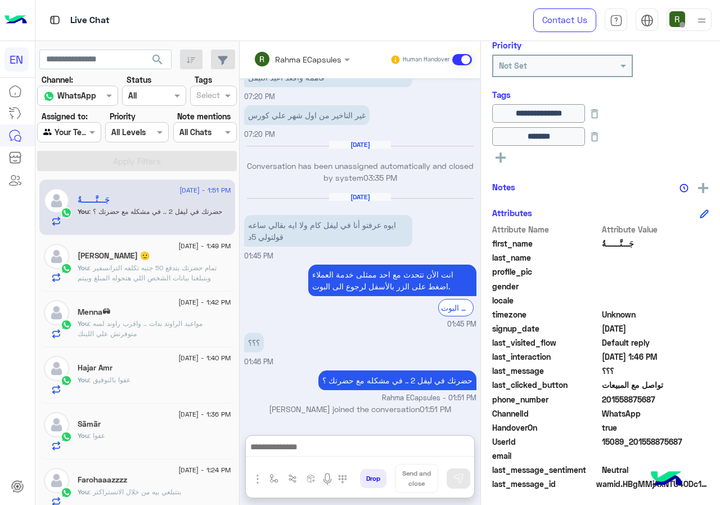
click at [83, 140] on div "Agent Filter Your Team" at bounding box center [69, 132] width 64 height 20
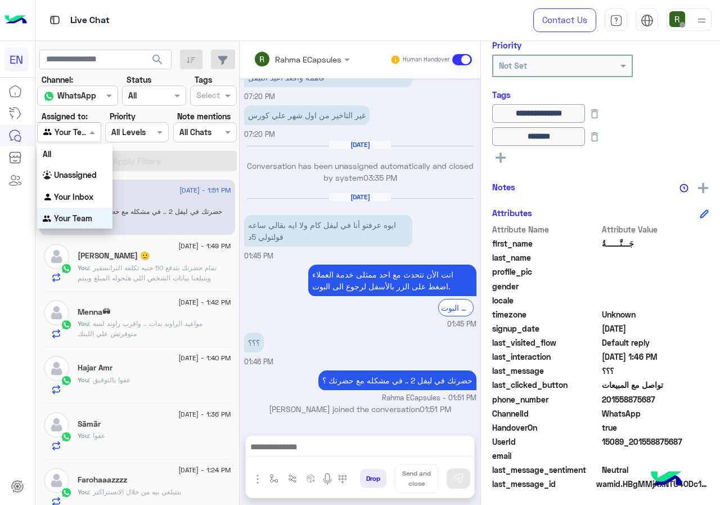
scroll to position [757, 0]
click at [92, 195] on b "Your Inbox" at bounding box center [73, 197] width 39 height 10
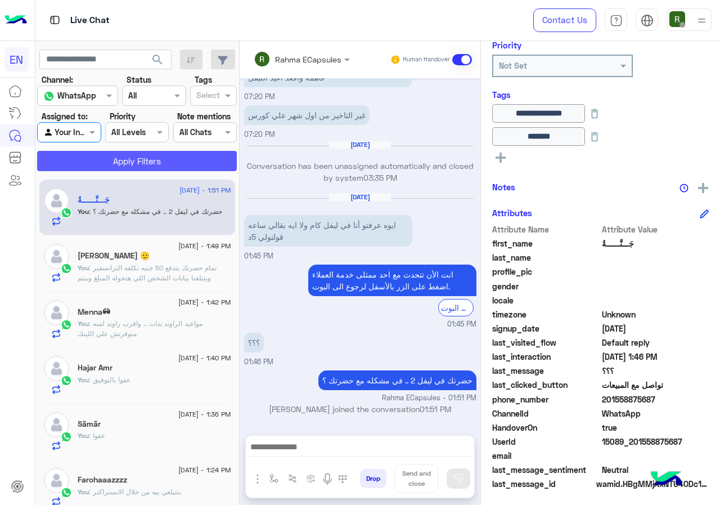
click at [140, 158] on button "Apply Filters" at bounding box center [137, 161] width 200 height 20
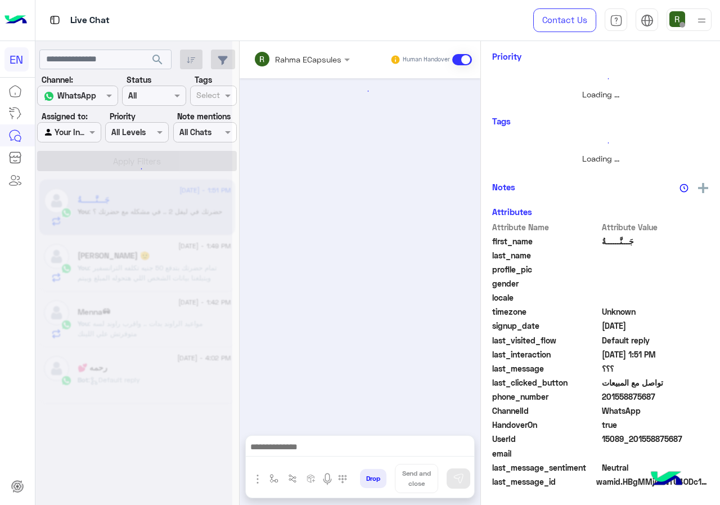
scroll to position [145, 0]
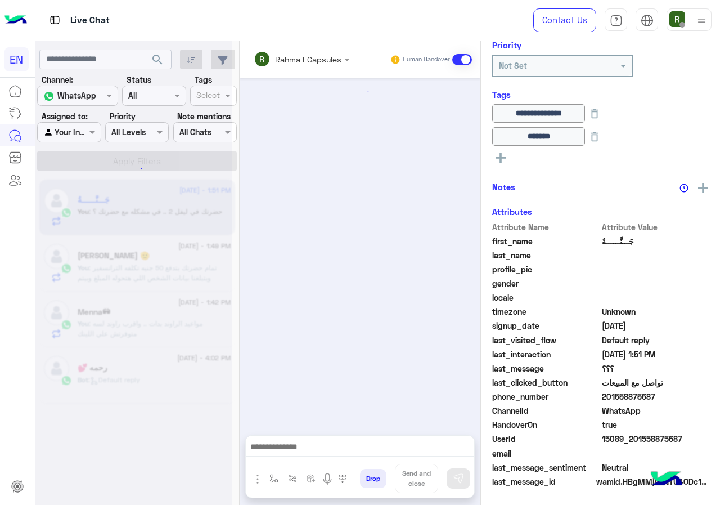
click at [302, 59] on input "text" at bounding box center [287, 59] width 66 height 12
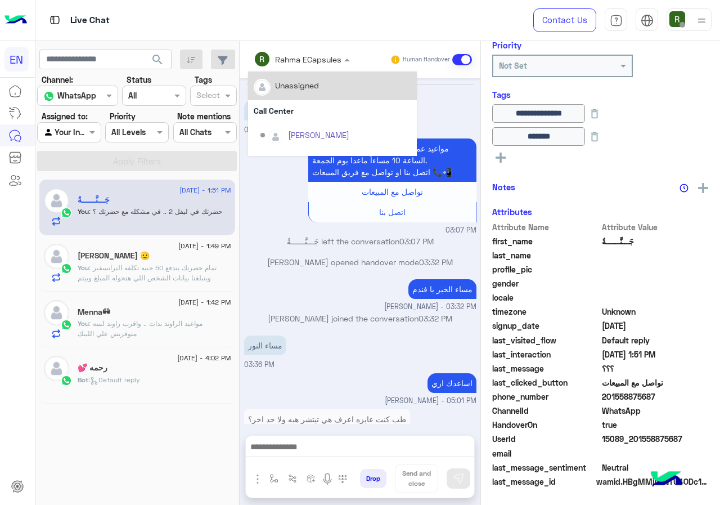
scroll to position [556, 0]
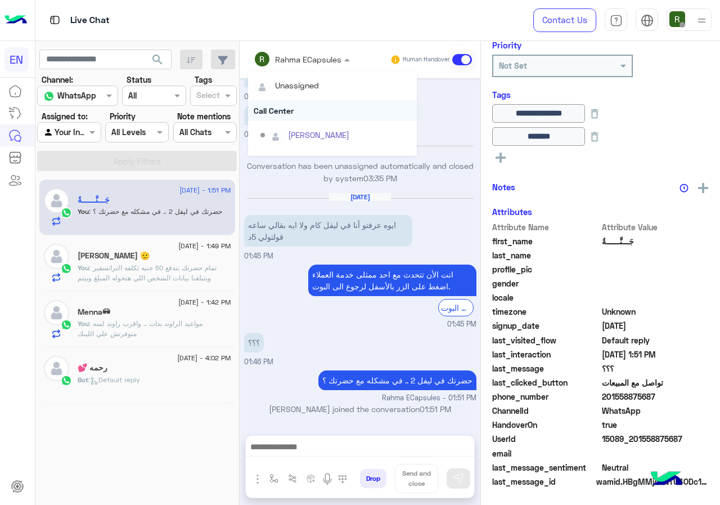
click at [308, 111] on div "Call Center" at bounding box center [332, 110] width 169 height 21
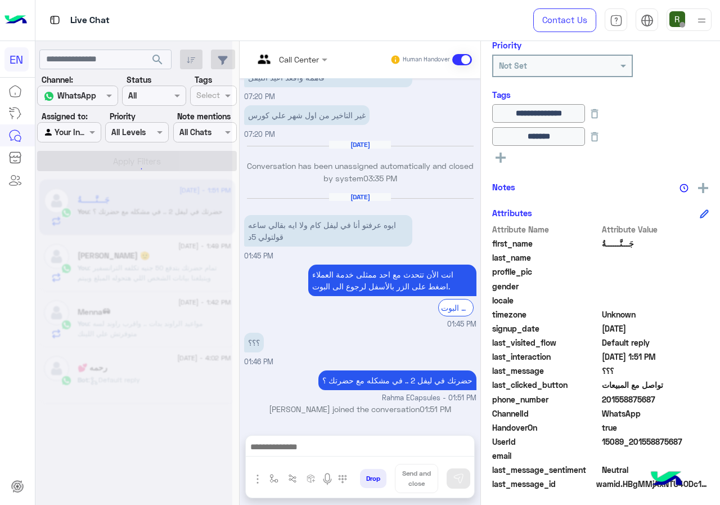
click at [299, 57] on input "text" at bounding box center [277, 59] width 46 height 12
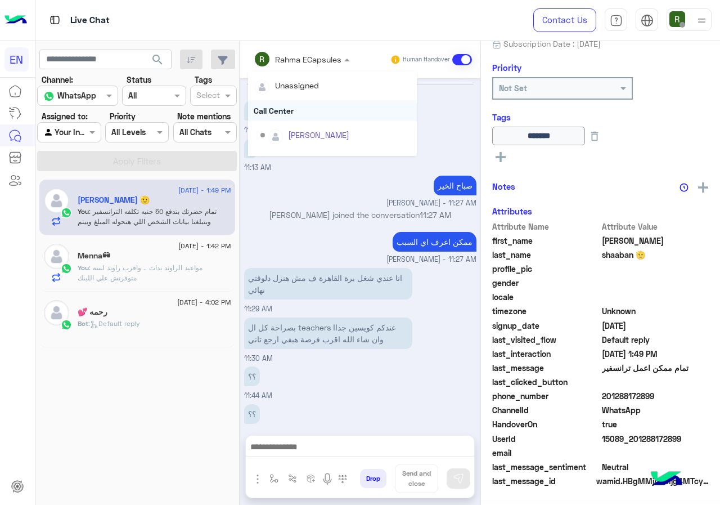
scroll to position [441, 0]
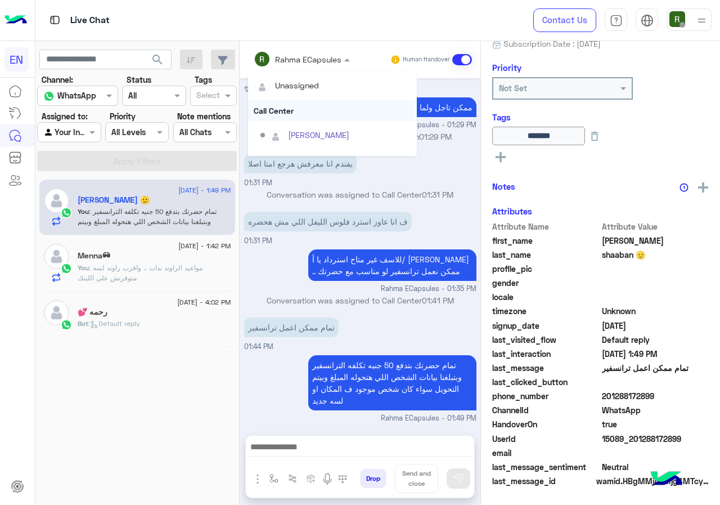
click at [302, 105] on div "Call Center" at bounding box center [332, 110] width 169 height 21
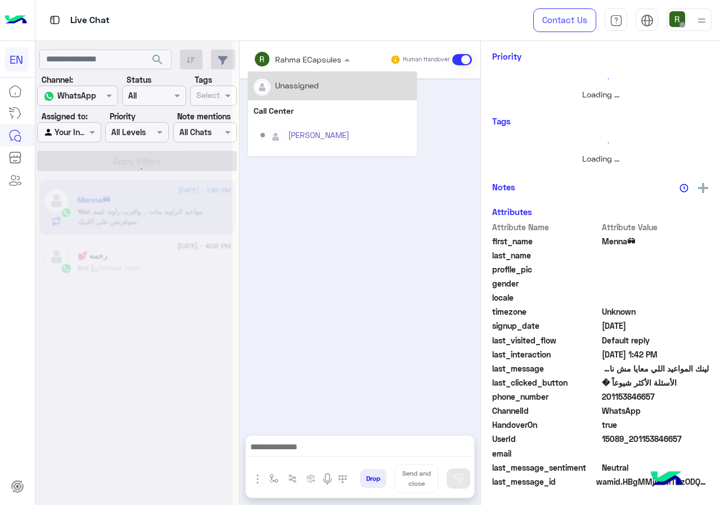
click at [302, 61] on input "text" at bounding box center [287, 59] width 66 height 12
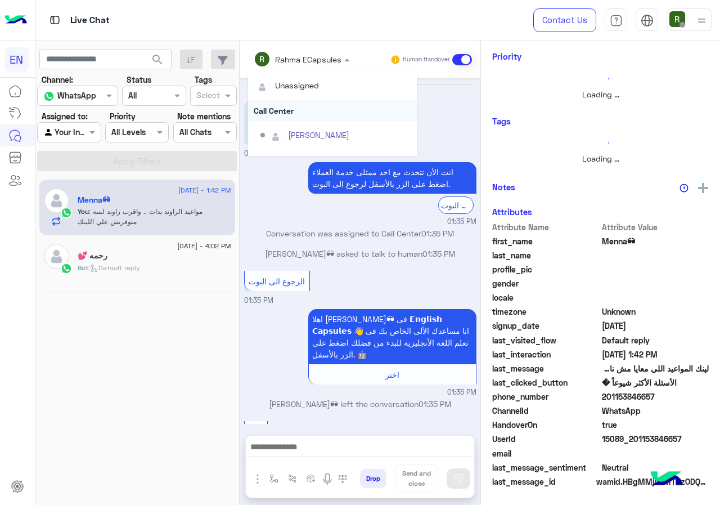
scroll to position [461, 0]
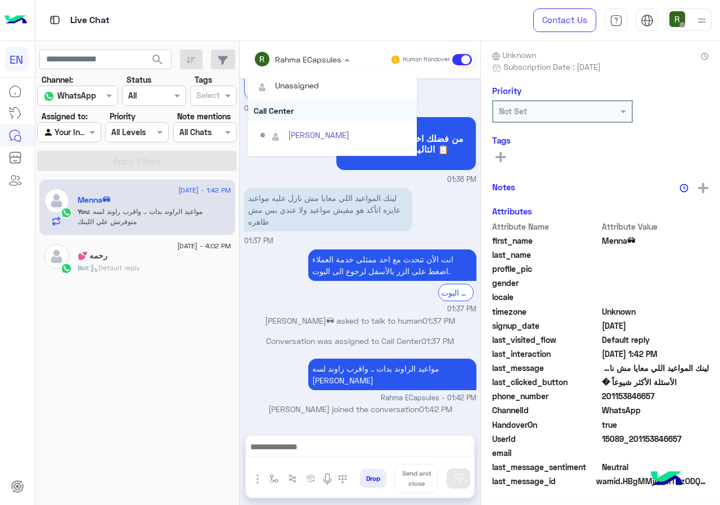
click at [302, 112] on div "Call Center" at bounding box center [332, 110] width 169 height 21
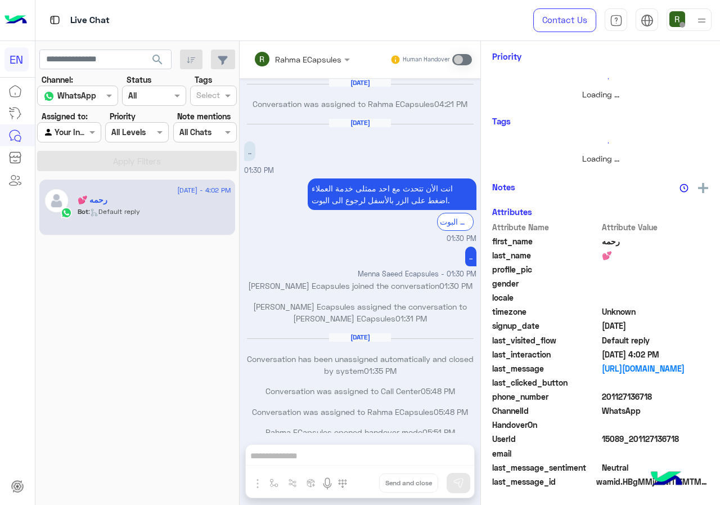
scroll to position [545, 0]
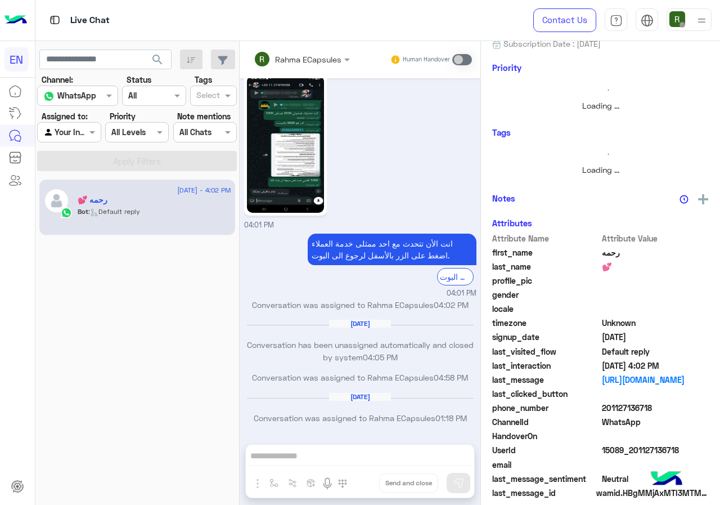
click at [78, 130] on div at bounding box center [69, 131] width 62 height 13
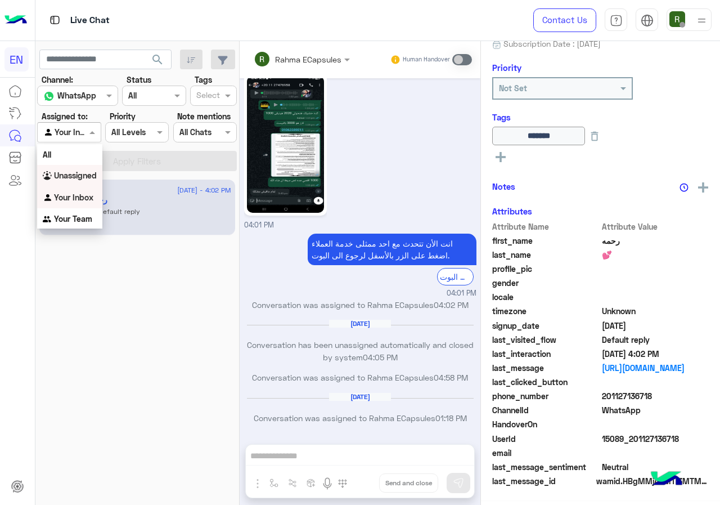
click at [83, 179] on b "Unassigned" at bounding box center [75, 175] width 43 height 10
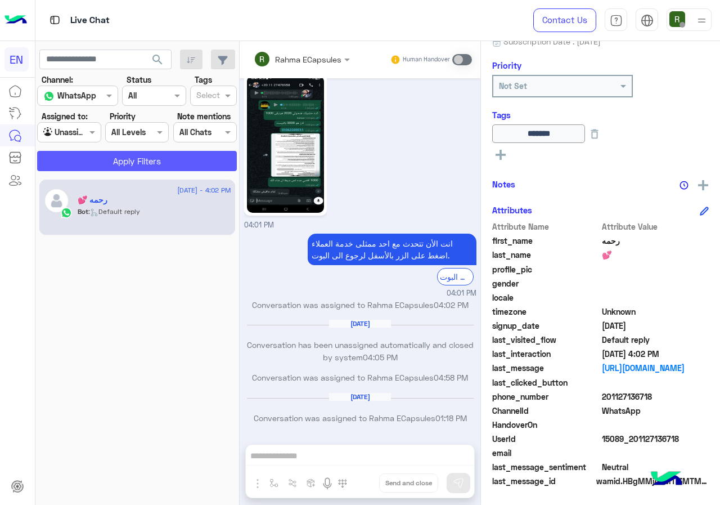
click at [95, 161] on button "Apply Filters" at bounding box center [137, 161] width 200 height 20
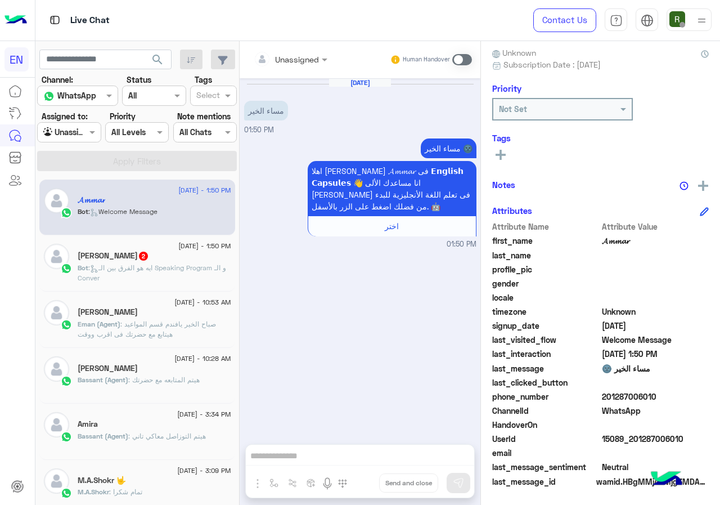
scroll to position [101, 0]
drag, startPoint x: 604, startPoint y: 392, endPoint x: 653, endPoint y: 401, distance: 49.2
click at [653, 401] on span "201287006010" at bounding box center [655, 396] width 107 height 12
copy span "01287006010"
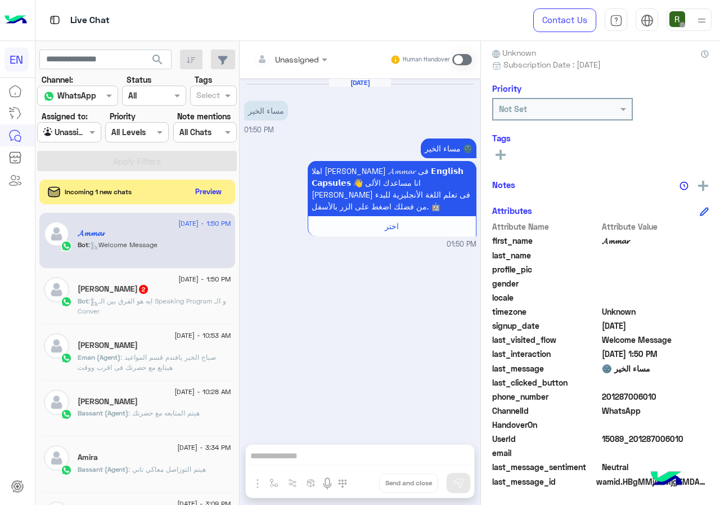
click at [293, 60] on input "text" at bounding box center [277, 59] width 46 height 12
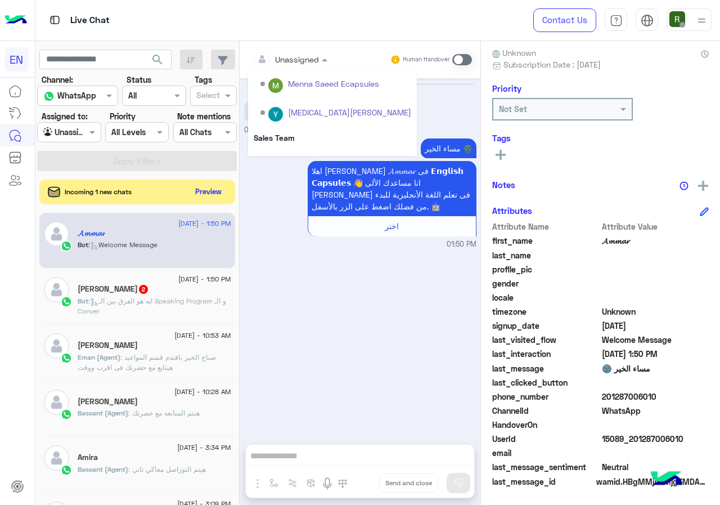
scroll to position [187, 0]
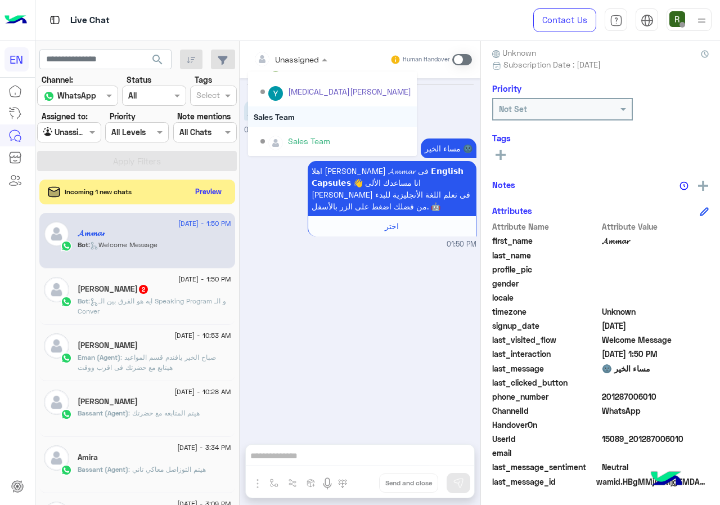
click at [314, 123] on div "Sales Team" at bounding box center [332, 116] width 169 height 21
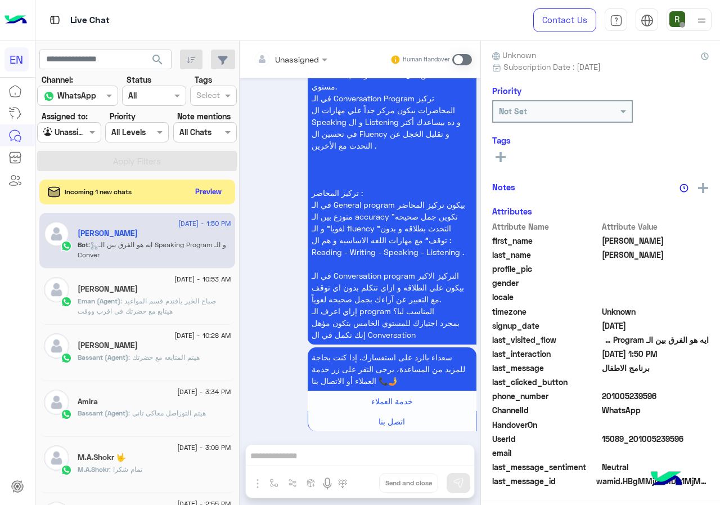
scroll to position [98, 0]
drag, startPoint x: 605, startPoint y: 398, endPoint x: 687, endPoint y: 402, distance: 82.8
click at [687, 402] on span "201005239596" at bounding box center [655, 396] width 107 height 12
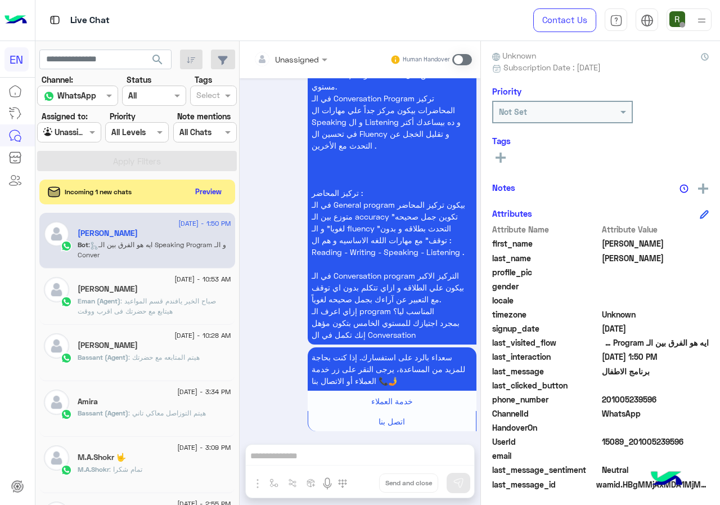
click at [208, 179] on div "Incoming 1 new chats Preview" at bounding box center [137, 191] width 196 height 25
click at [208, 186] on button "Preview" at bounding box center [209, 190] width 35 height 15
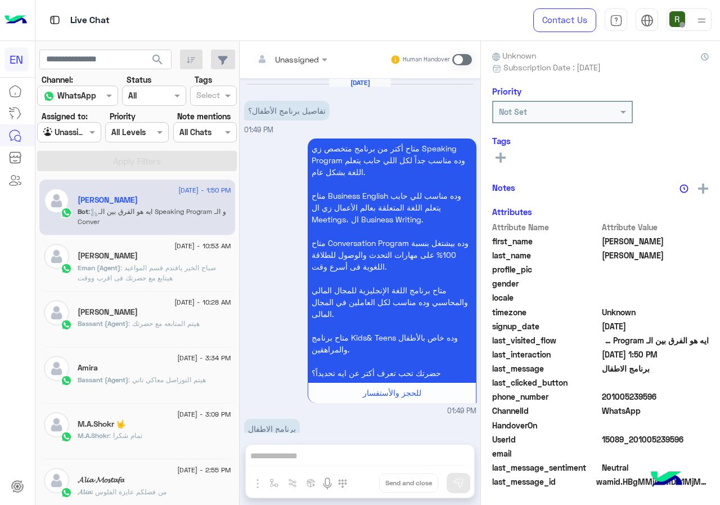
scroll to position [439, 0]
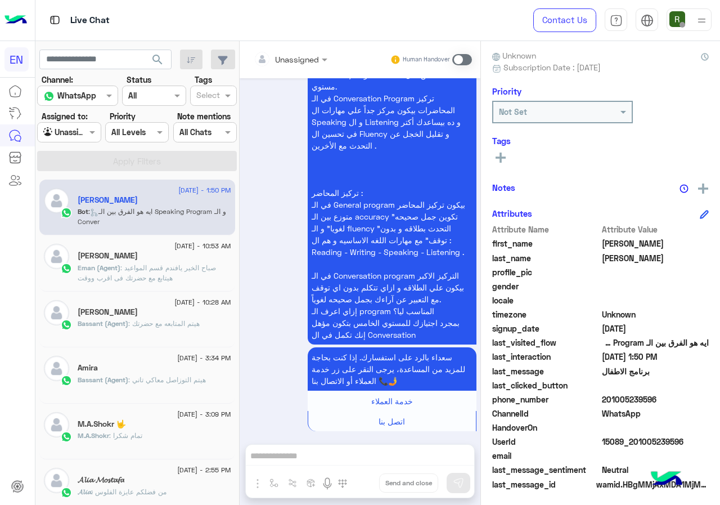
click at [285, 47] on div "Unassigned Human Handover" at bounding box center [360, 59] width 241 height 37
click at [286, 56] on input "text" at bounding box center [277, 59] width 46 height 12
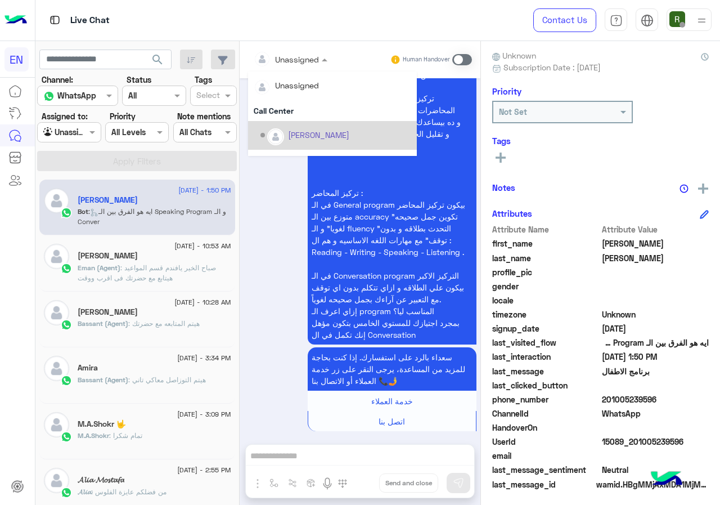
scroll to position [187, 0]
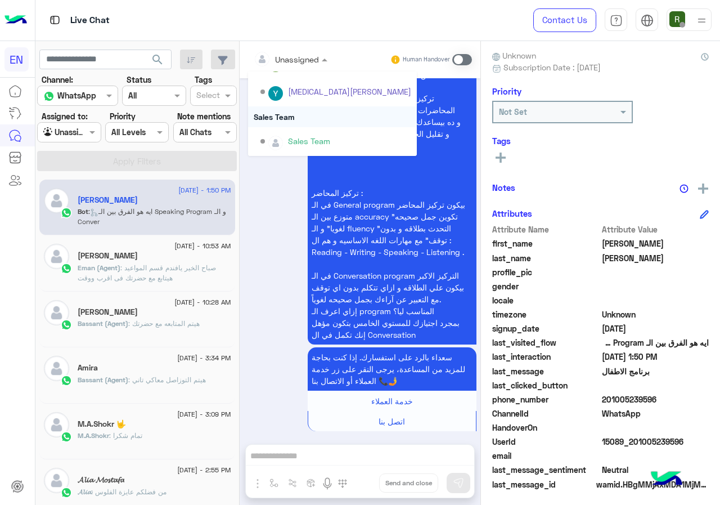
click at [309, 115] on div "Sales Team" at bounding box center [332, 116] width 169 height 21
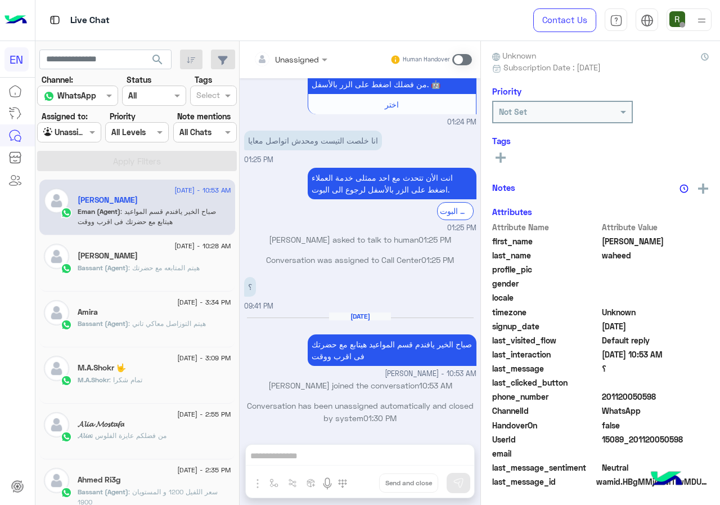
click at [72, 138] on div "Unassigned" at bounding box center [64, 132] width 43 height 13
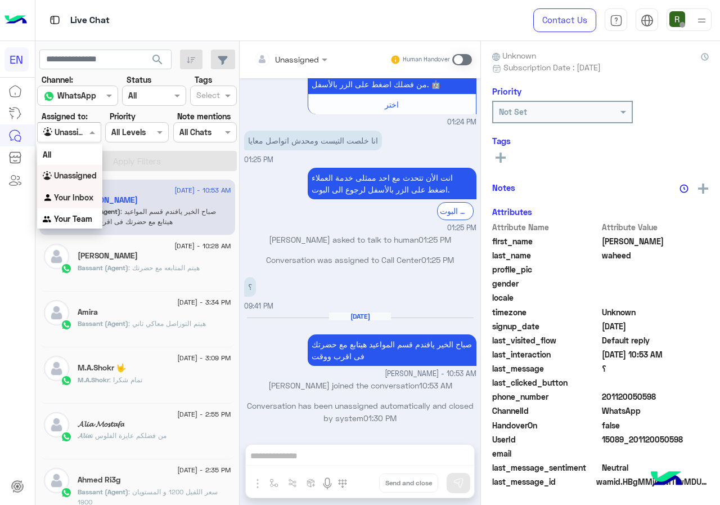
click at [90, 200] on b "Your Inbox" at bounding box center [73, 197] width 39 height 10
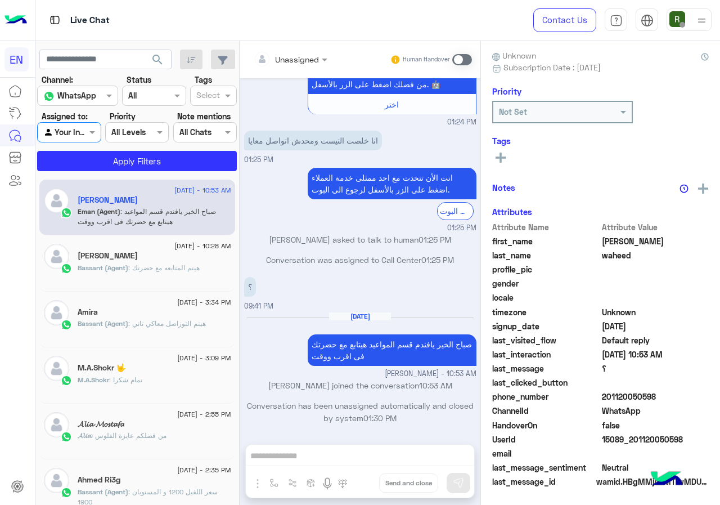
click at [91, 173] on app-inbox-users-filters "search Channel: Channel WhatsApp Status Channel All Tags Select Assigned to: Ag…" at bounding box center [137, 108] width 204 height 134
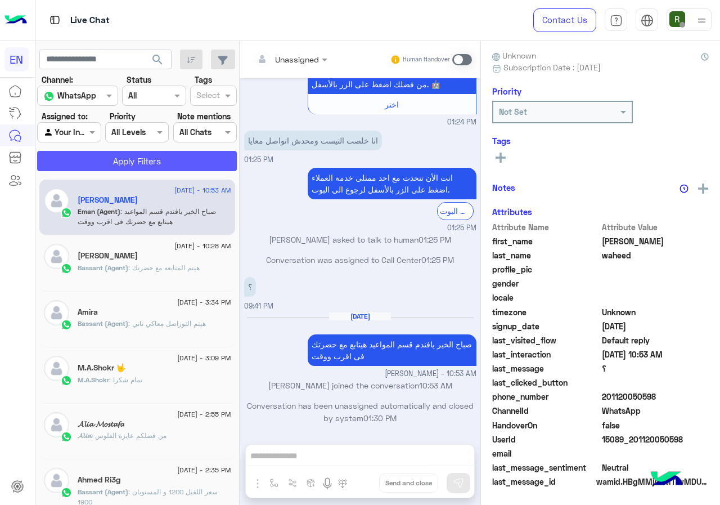
click at [101, 163] on button "Apply Filters" at bounding box center [137, 161] width 200 height 20
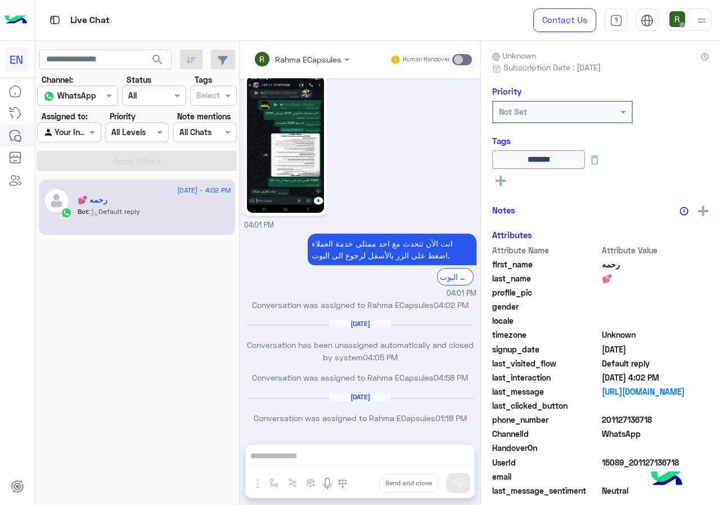
click at [73, 141] on div "Agent Filter Your Inbox" at bounding box center [69, 132] width 64 height 20
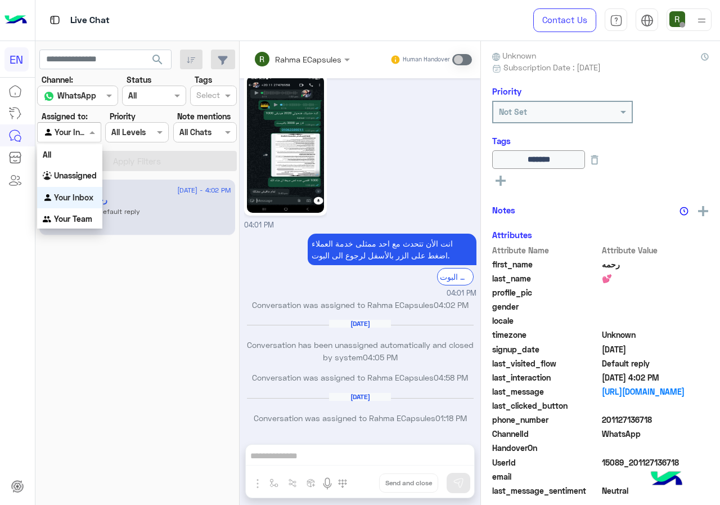
click at [71, 132] on div at bounding box center [69, 131] width 62 height 13
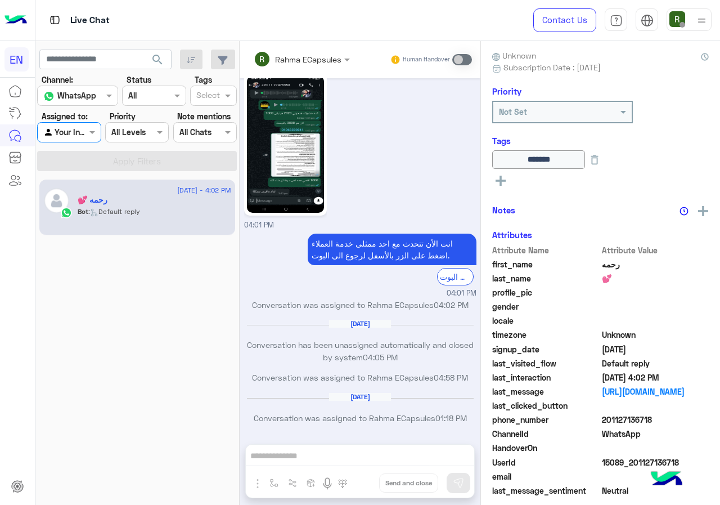
click at [71, 138] on div "Your Inbox" at bounding box center [64, 132] width 43 height 13
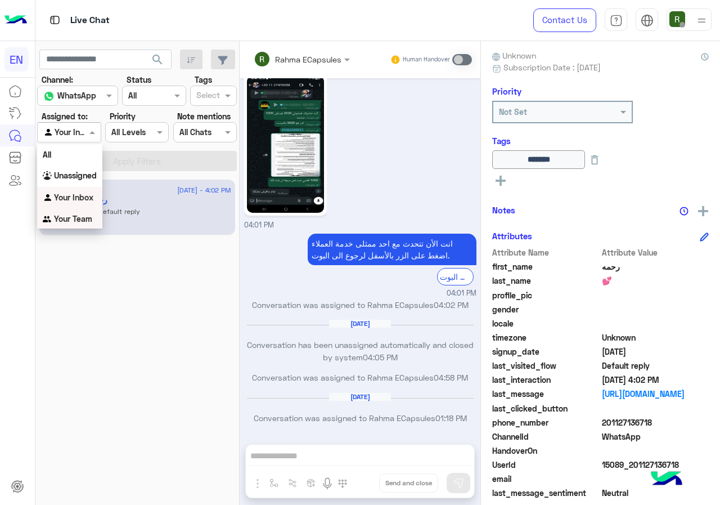
click at [79, 224] on div "Your Team" at bounding box center [69, 219] width 65 height 22
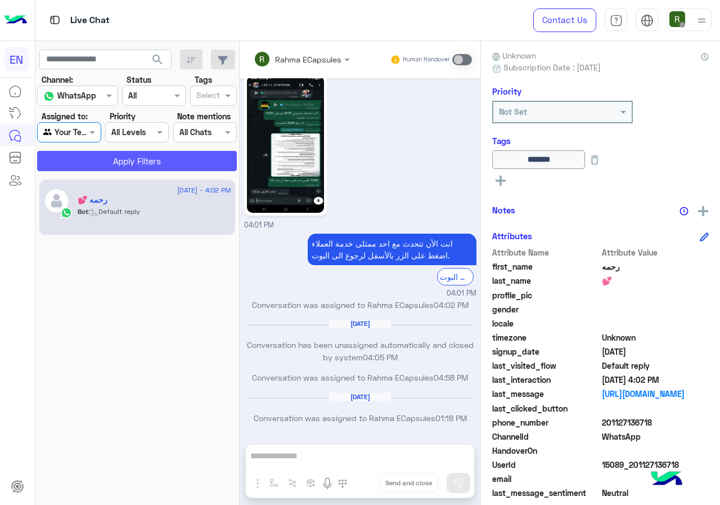
click at [93, 168] on button "Apply Filters" at bounding box center [137, 161] width 200 height 20
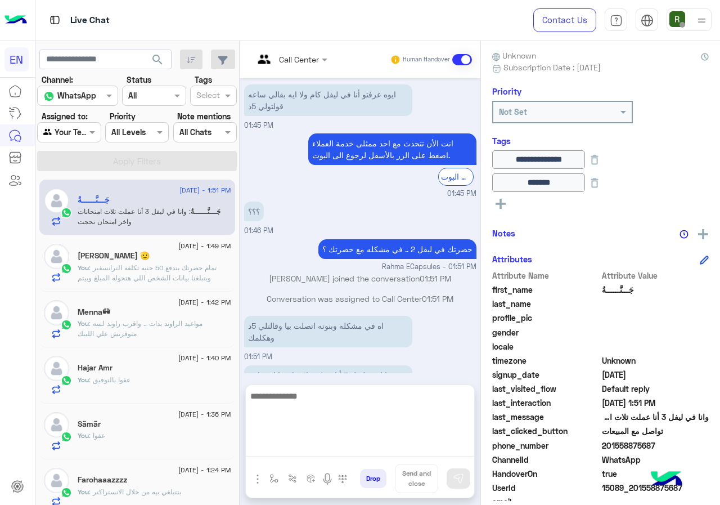
click at [394, 445] on textarea at bounding box center [360, 423] width 228 height 68
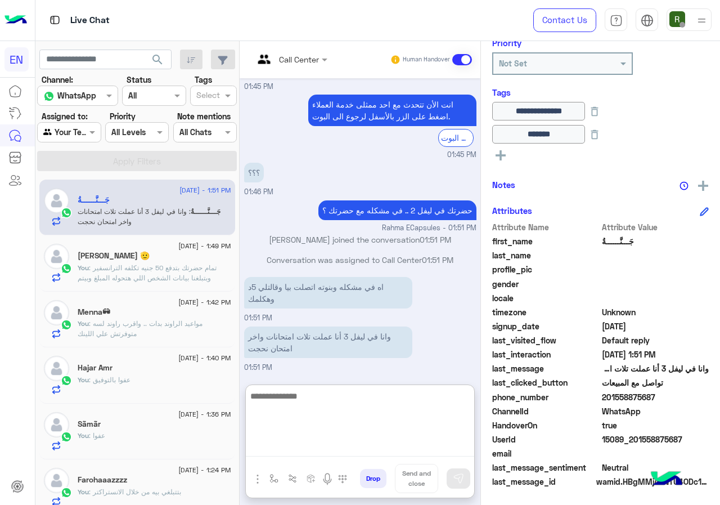
click at [335, 398] on textarea at bounding box center [360, 423] width 228 height 68
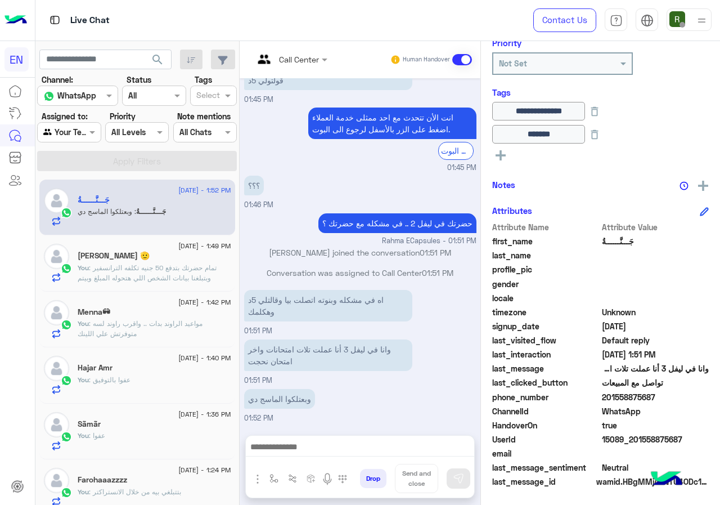
drag, startPoint x: 641, startPoint y: 397, endPoint x: 714, endPoint y: 398, distance: 73.1
click at [709, 398] on span "201558875687" at bounding box center [655, 397] width 107 height 12
copy span "01558875687"
click at [386, 462] on div at bounding box center [360, 449] width 228 height 28
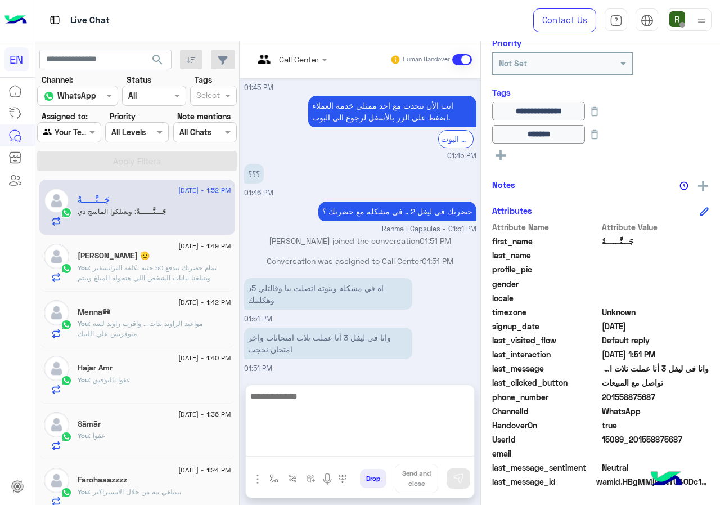
click at [390, 452] on textarea at bounding box center [360, 423] width 228 height 68
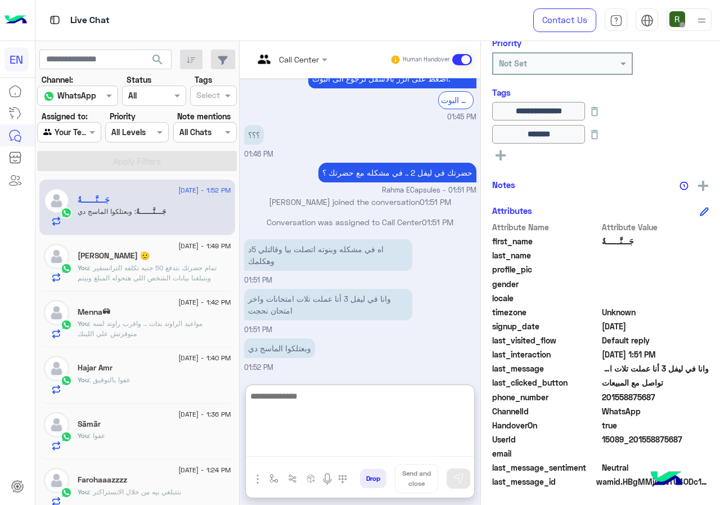
scroll to position [606, 0]
type textarea "**********"
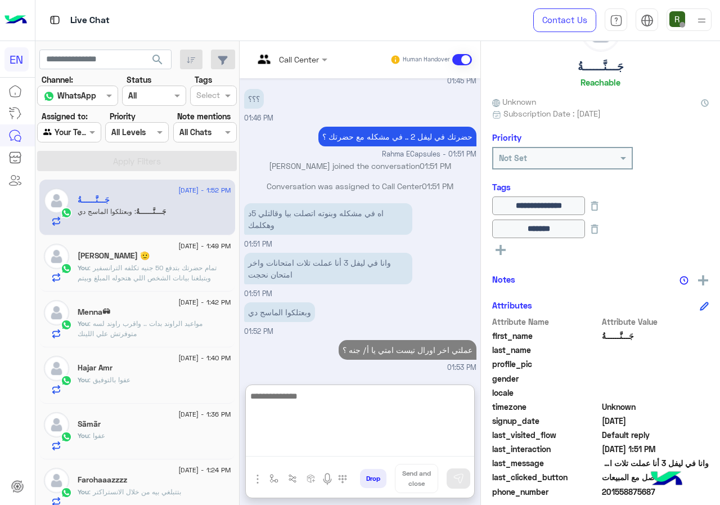
scroll to position [0, 0]
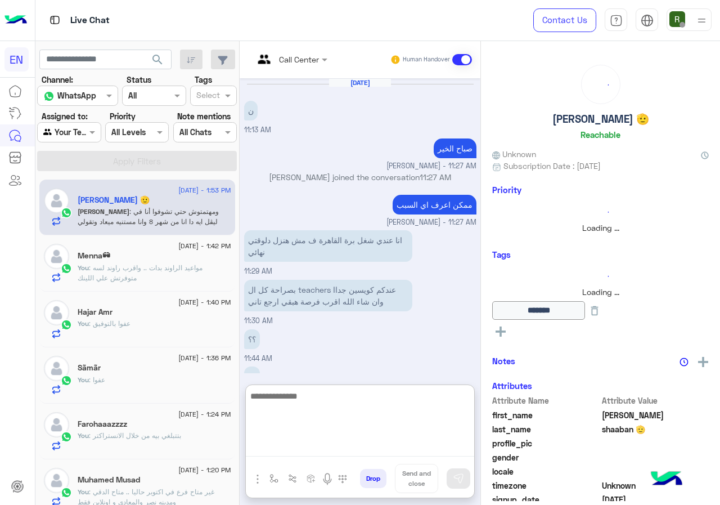
scroll to position [475, 0]
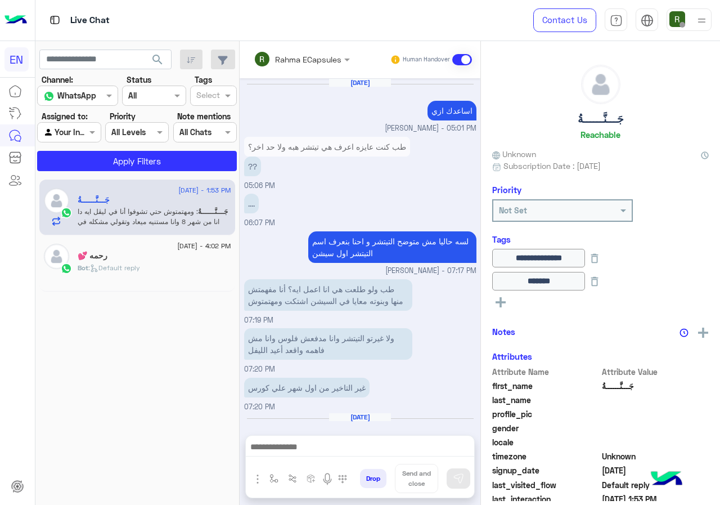
scroll to position [607, 0]
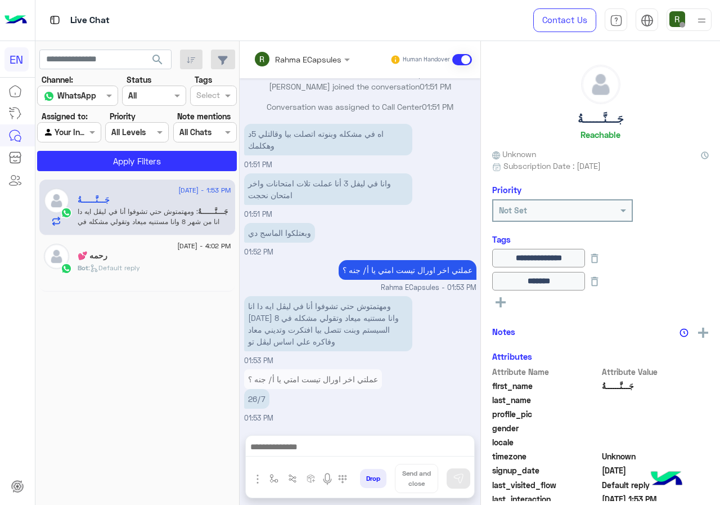
click at [316, 53] on input "text" at bounding box center [287, 59] width 66 height 12
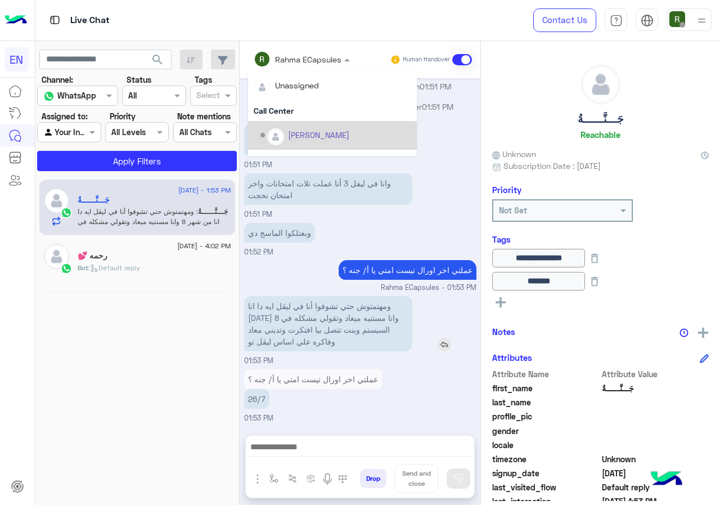
click at [372, 321] on p "ومهتمتوش حتي تشوفوا أنا في ليڤل ايه دا انا [DATE] 8 وانا مستنيه ميعاد وتقولي مش…" at bounding box center [328, 323] width 168 height 55
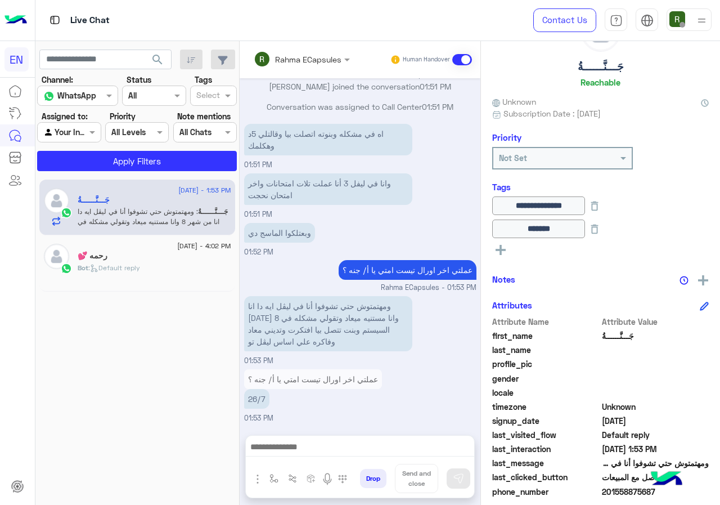
scroll to position [147, 0]
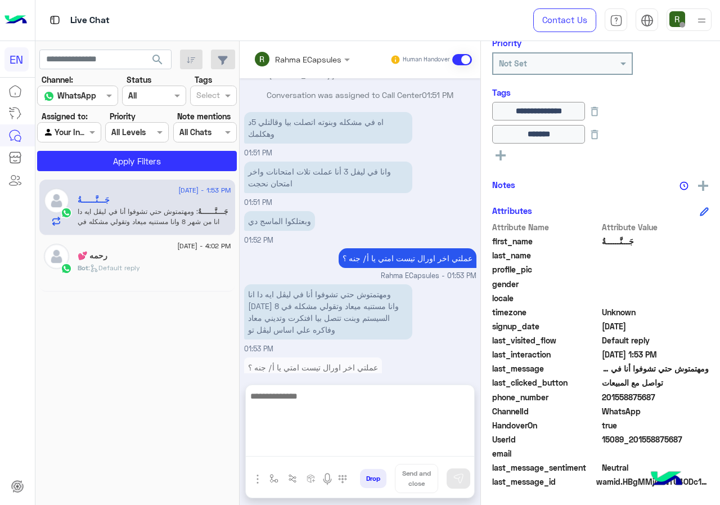
click at [318, 450] on textarea at bounding box center [360, 423] width 228 height 68
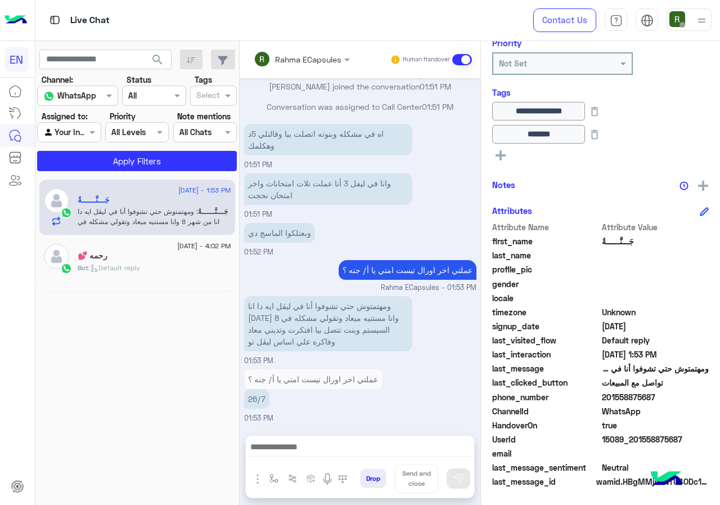
drag, startPoint x: 601, startPoint y: 397, endPoint x: 673, endPoint y: 397, distance: 72.6
click at [673, 397] on span "201558875687" at bounding box center [655, 397] width 107 height 12
click at [655, 401] on span "201558875687" at bounding box center [655, 397] width 107 height 12
drag, startPoint x: 611, startPoint y: 394, endPoint x: 660, endPoint y: 394, distance: 48.9
click at [660, 394] on span "201558875687" at bounding box center [655, 397] width 107 height 12
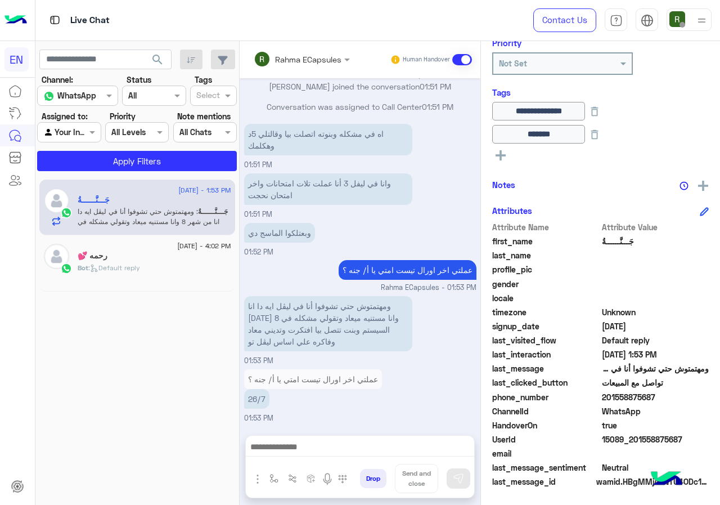
copy span "01558875687"
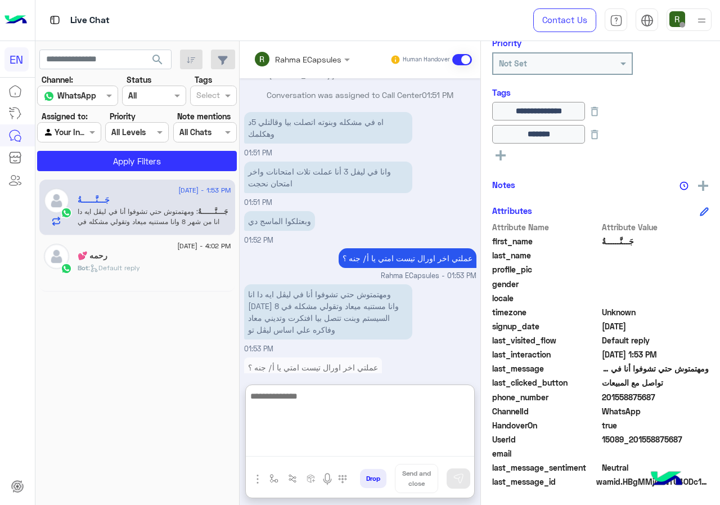
click at [326, 449] on textarea at bounding box center [360, 423] width 228 height 68
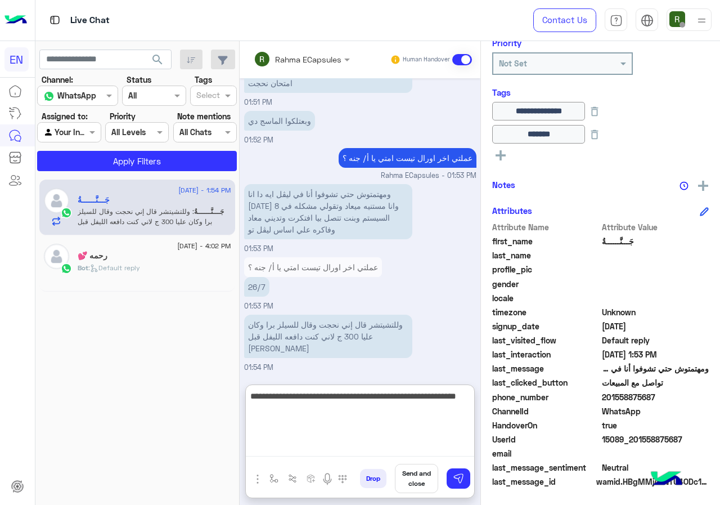
type textarea "**********"
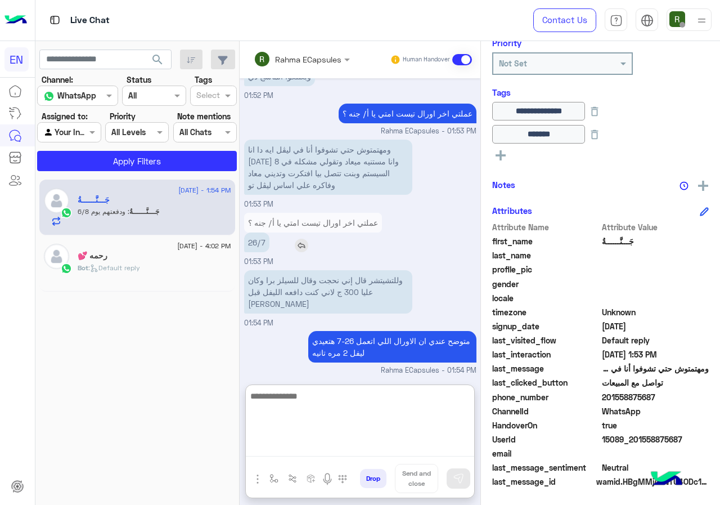
scroll to position [736, 0]
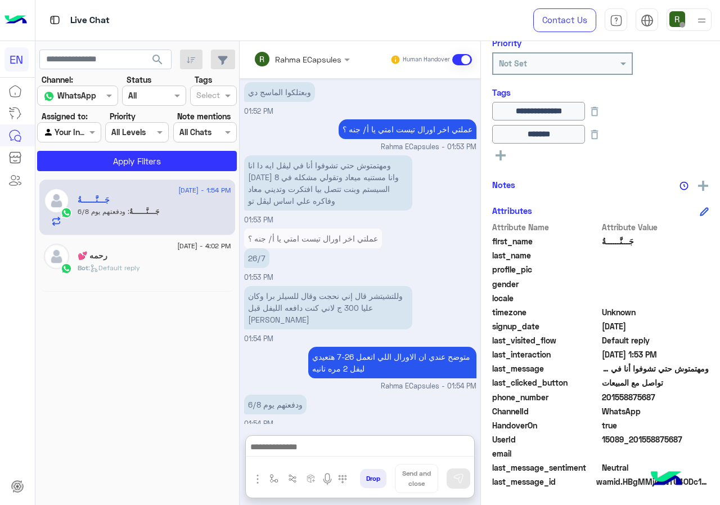
click at [323, 58] on div at bounding box center [301, 58] width 107 height 13
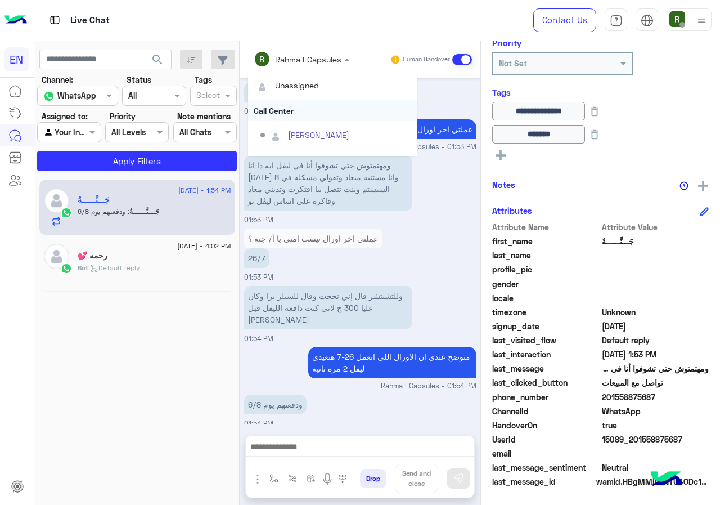
click at [321, 103] on div "Call Center" at bounding box center [332, 110] width 169 height 21
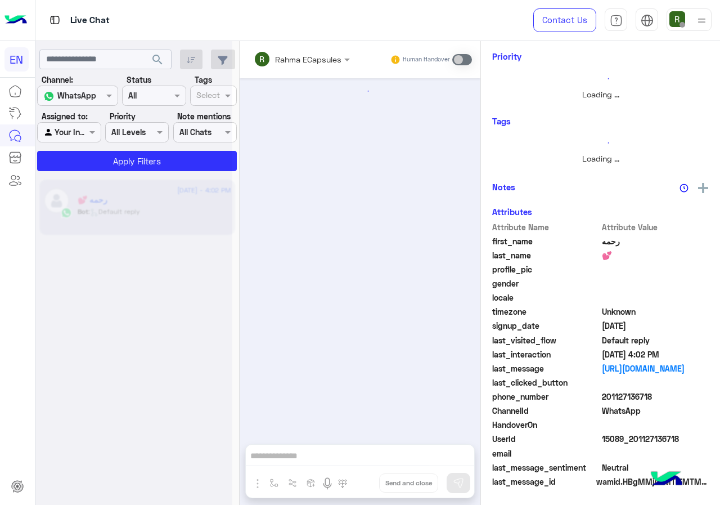
click at [61, 129] on div at bounding box center [133, 257] width 197 height 505
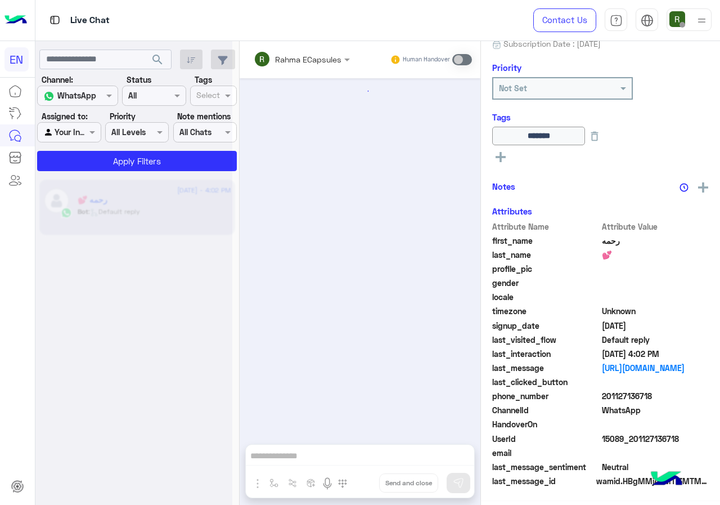
scroll to position [545, 0]
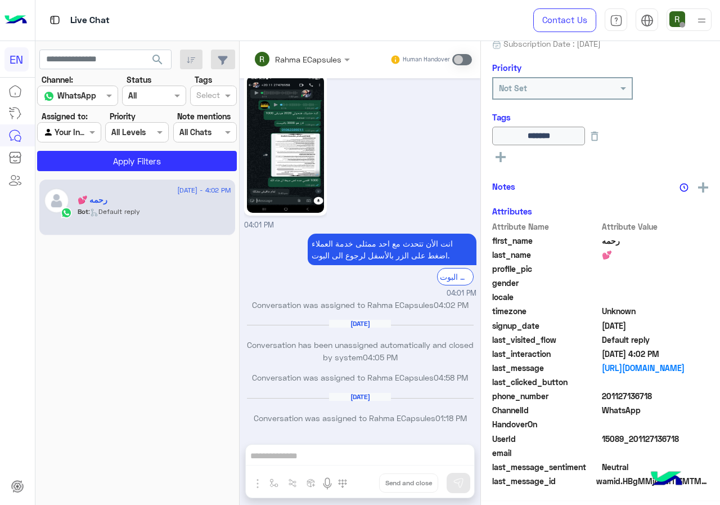
click at [79, 136] on div at bounding box center [69, 131] width 62 height 13
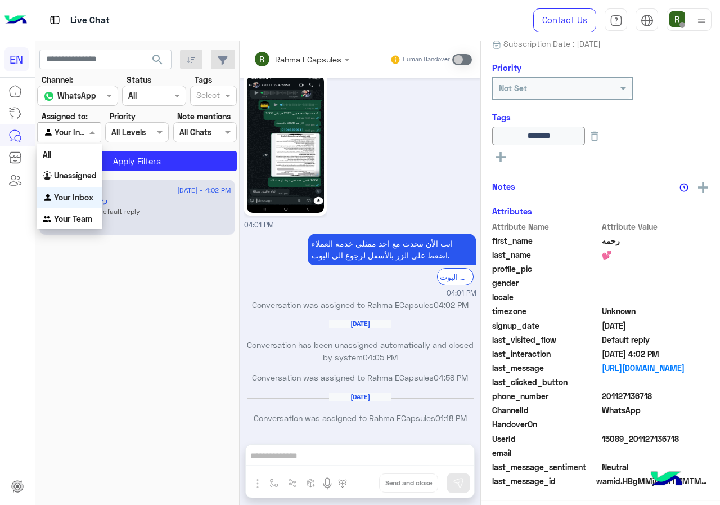
click at [85, 204] on div "Your Inbox" at bounding box center [69, 198] width 65 height 22
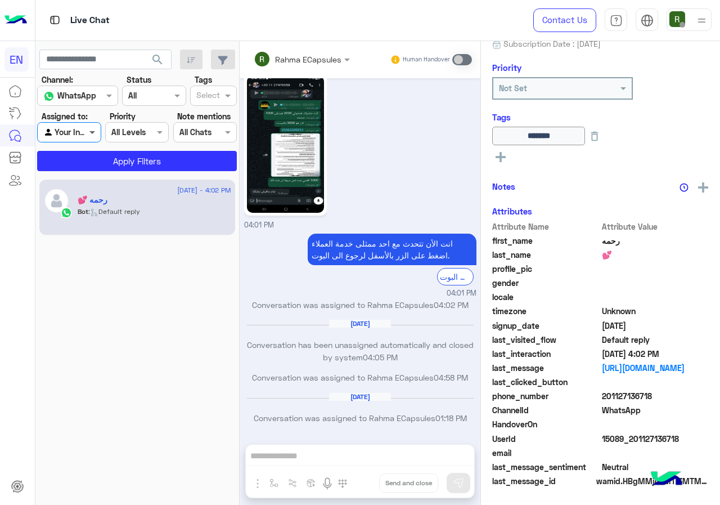
scroll to position [124, 0]
click at [89, 134] on span at bounding box center [94, 132] width 14 height 12
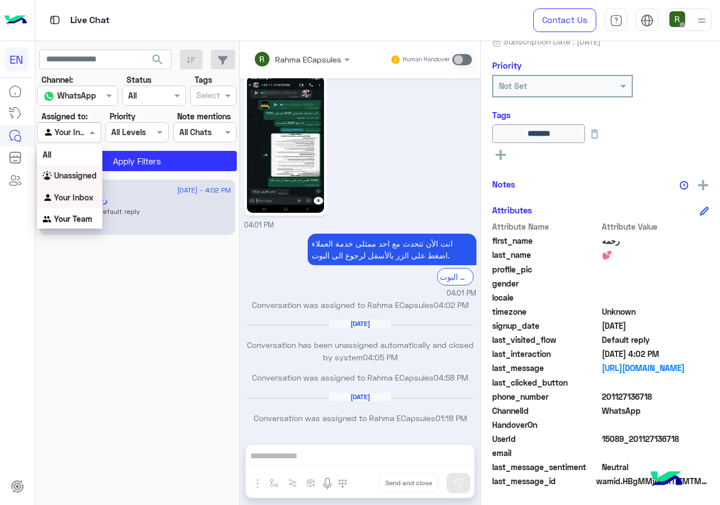
click at [93, 177] on b "Unassigned" at bounding box center [75, 175] width 43 height 10
click at [102, 158] on button "Apply Filters" at bounding box center [137, 161] width 200 height 20
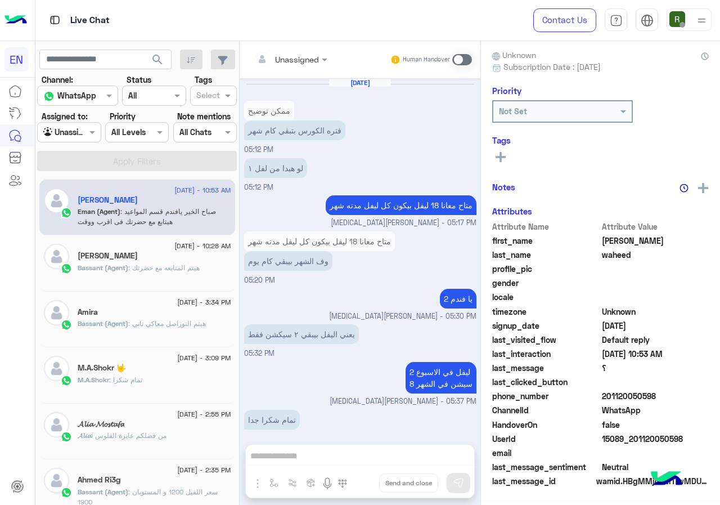
scroll to position [99, 0]
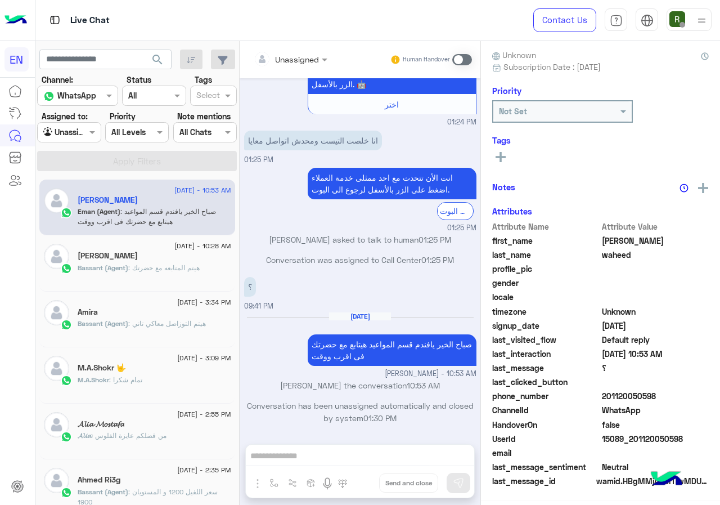
click at [74, 123] on div "Agent Filter Unassigned" at bounding box center [69, 132] width 64 height 20
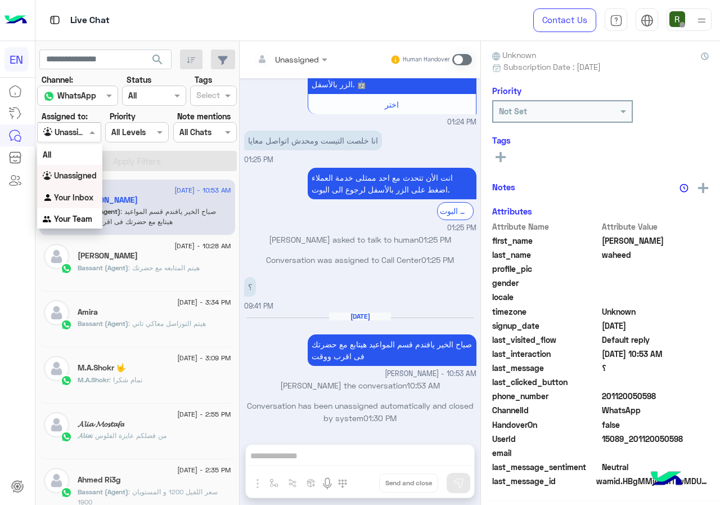
click at [79, 204] on div "Your Inbox" at bounding box center [69, 198] width 65 height 22
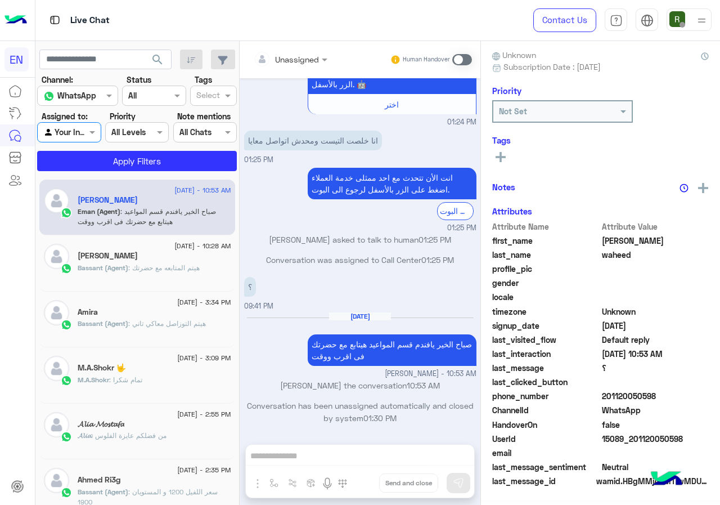
click at [70, 138] on div "Your Inbox" at bounding box center [64, 132] width 43 height 13
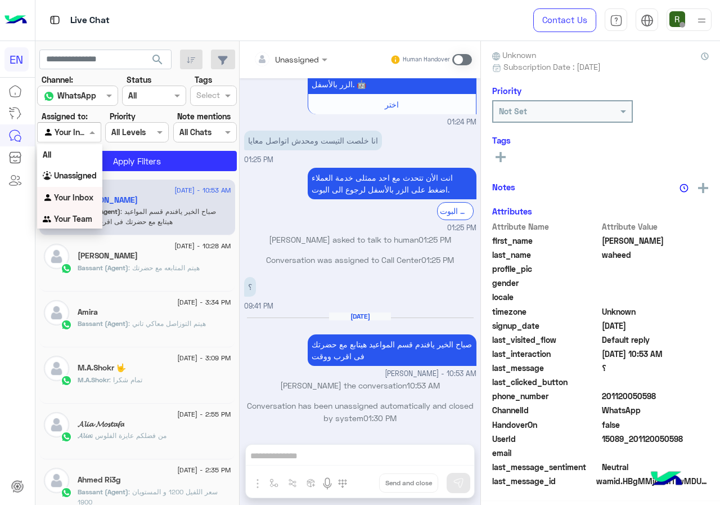
scroll to position [101, 0]
click at [76, 225] on div "Your Team" at bounding box center [69, 219] width 65 height 22
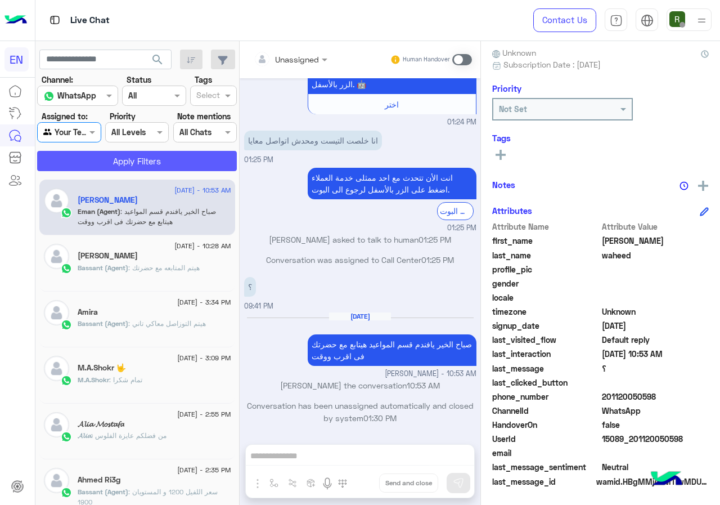
click at [93, 154] on button "Apply Filters" at bounding box center [137, 161] width 200 height 20
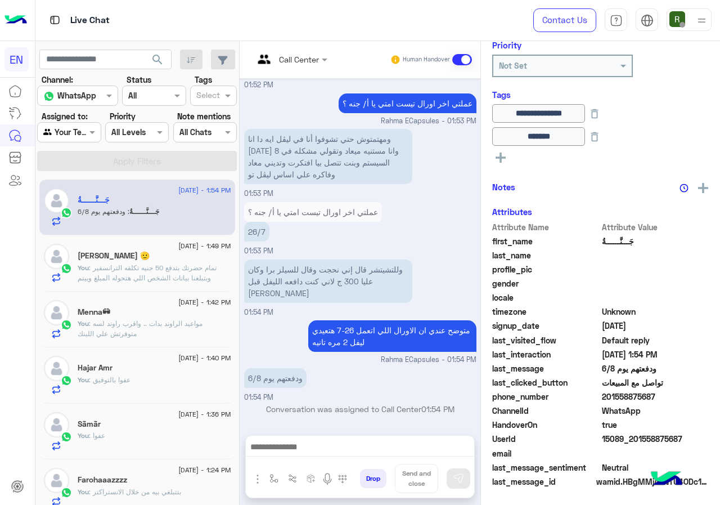
scroll to position [147, 0]
click at [187, 279] on span ": تمام حضرتك بتدفع 50 جنيه تكلفه الترانسفير وبتبلغنا بيانات الشخص اللي هتحوله ا…" at bounding box center [149, 282] width 142 height 39
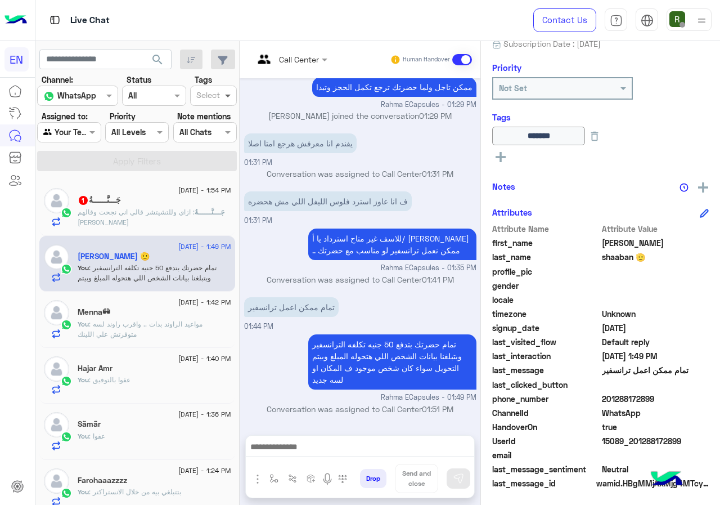
scroll to position [124, 0]
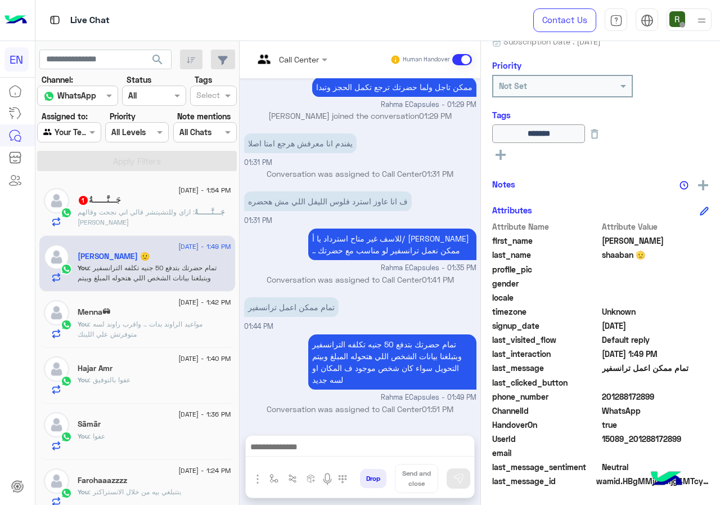
click at [161, 216] on p "جَـــنَّــــــةُ : ازاي وللتشيتشر قالي اني نجحت وقالهم [PERSON_NAME]" at bounding box center [155, 217] width 154 height 20
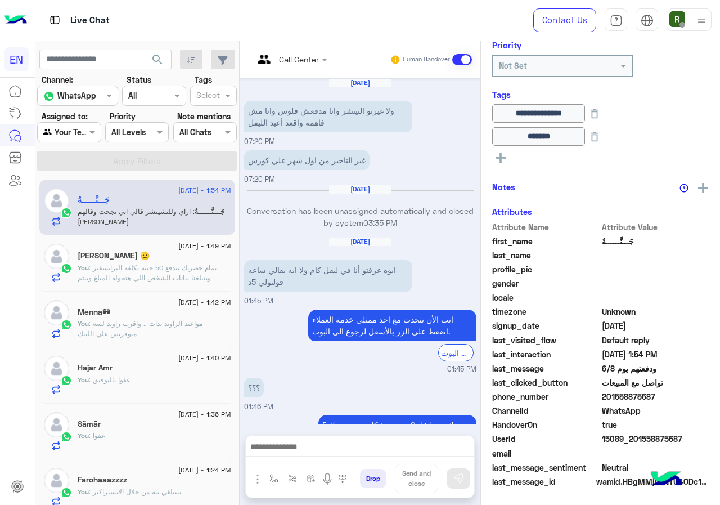
scroll to position [592, 0]
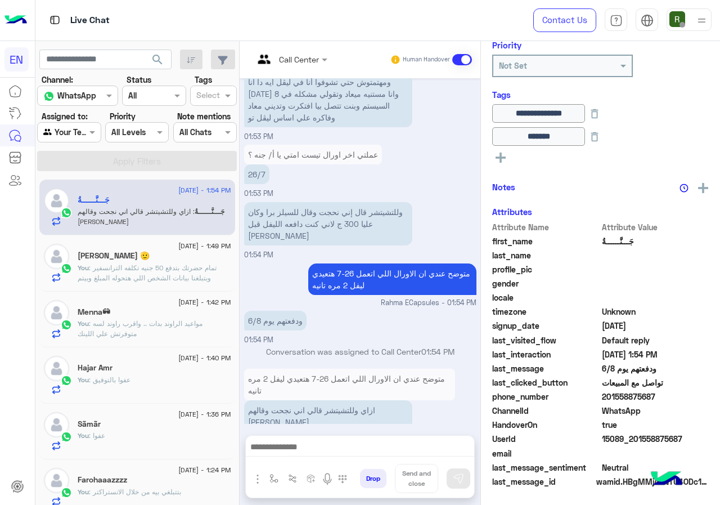
click at [348, 458] on div at bounding box center [360, 449] width 228 height 28
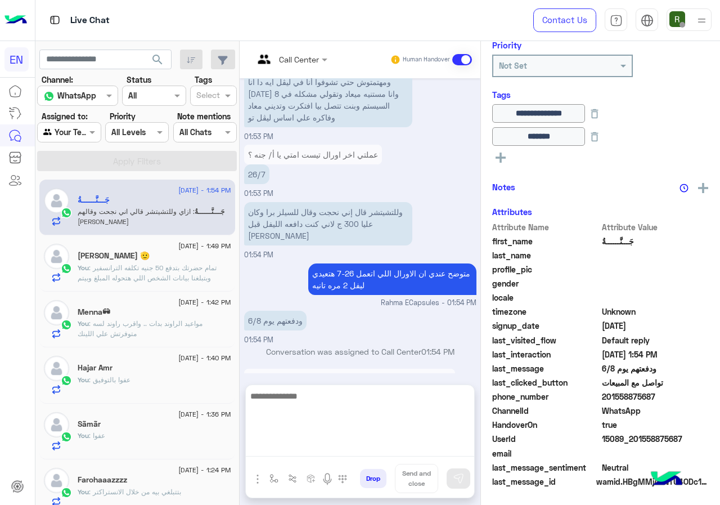
click at [349, 448] on textarea at bounding box center [360, 423] width 228 height 68
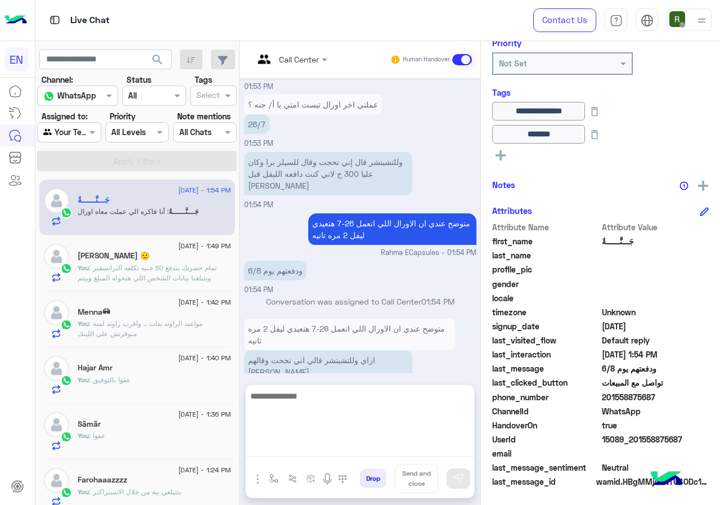
scroll to position [642, 0]
click at [331, 415] on textarea at bounding box center [360, 423] width 228 height 68
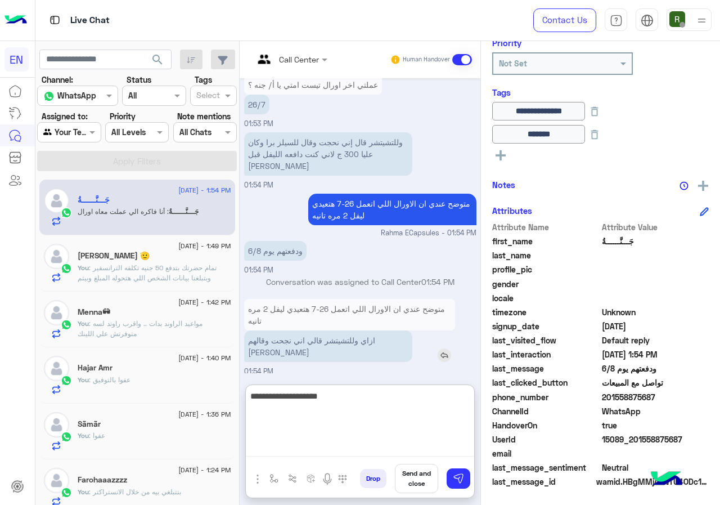
scroll to position [680, 0]
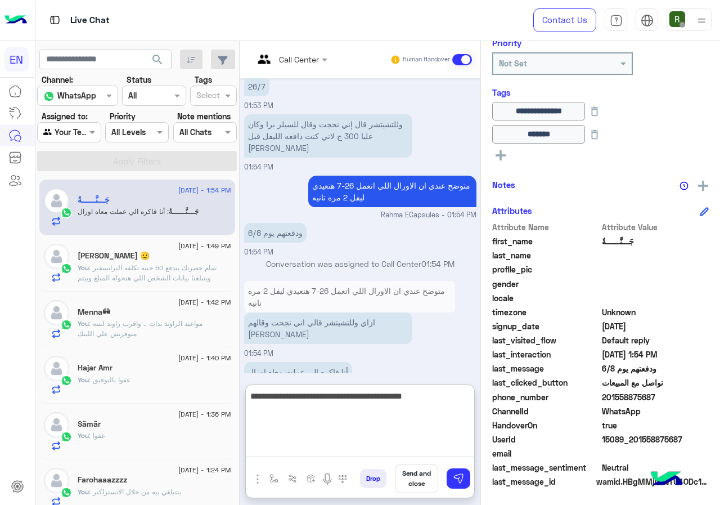
type textarea "**********"
